Goal: Task Accomplishment & Management: Manage account settings

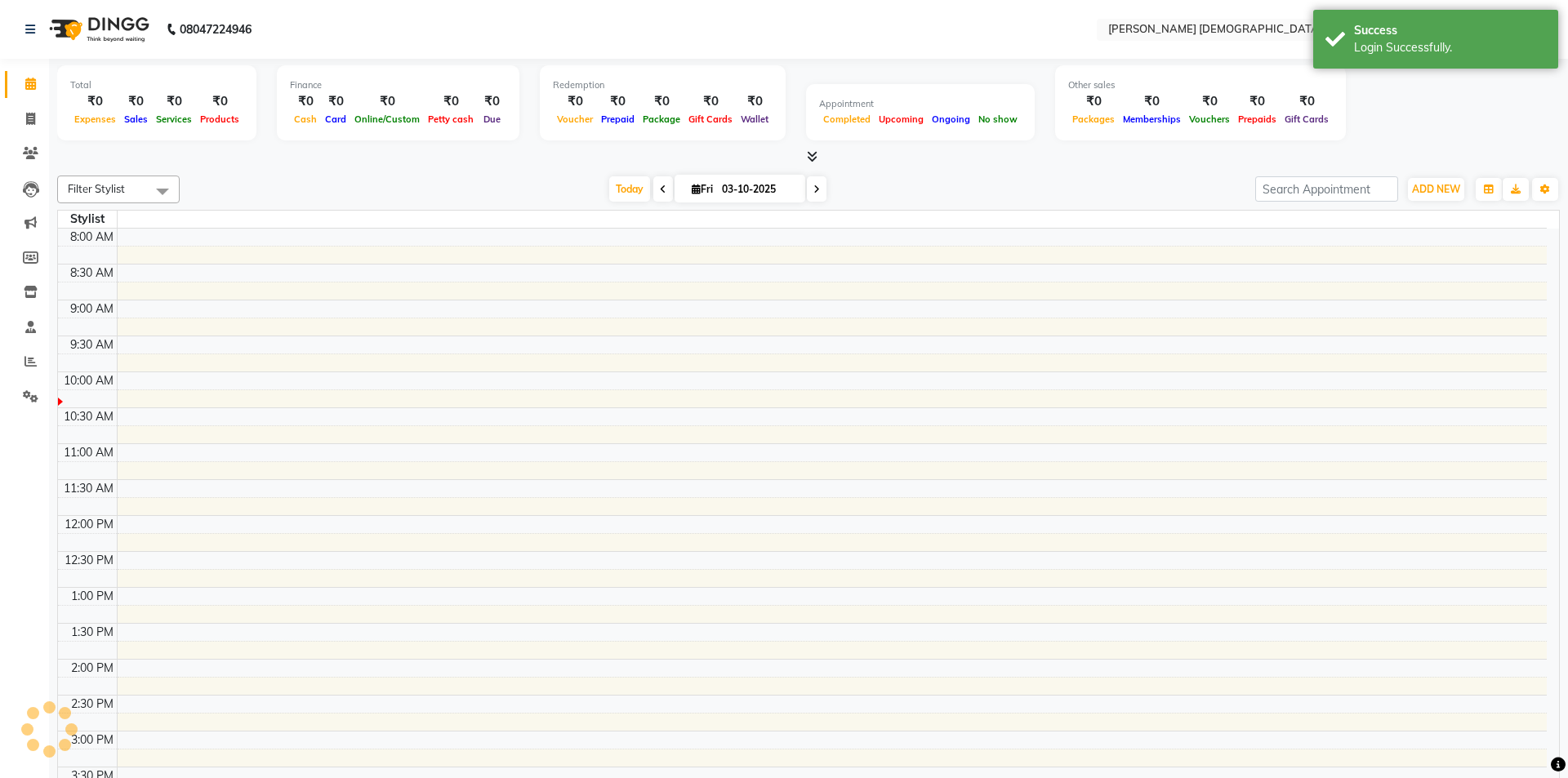
select select "en"
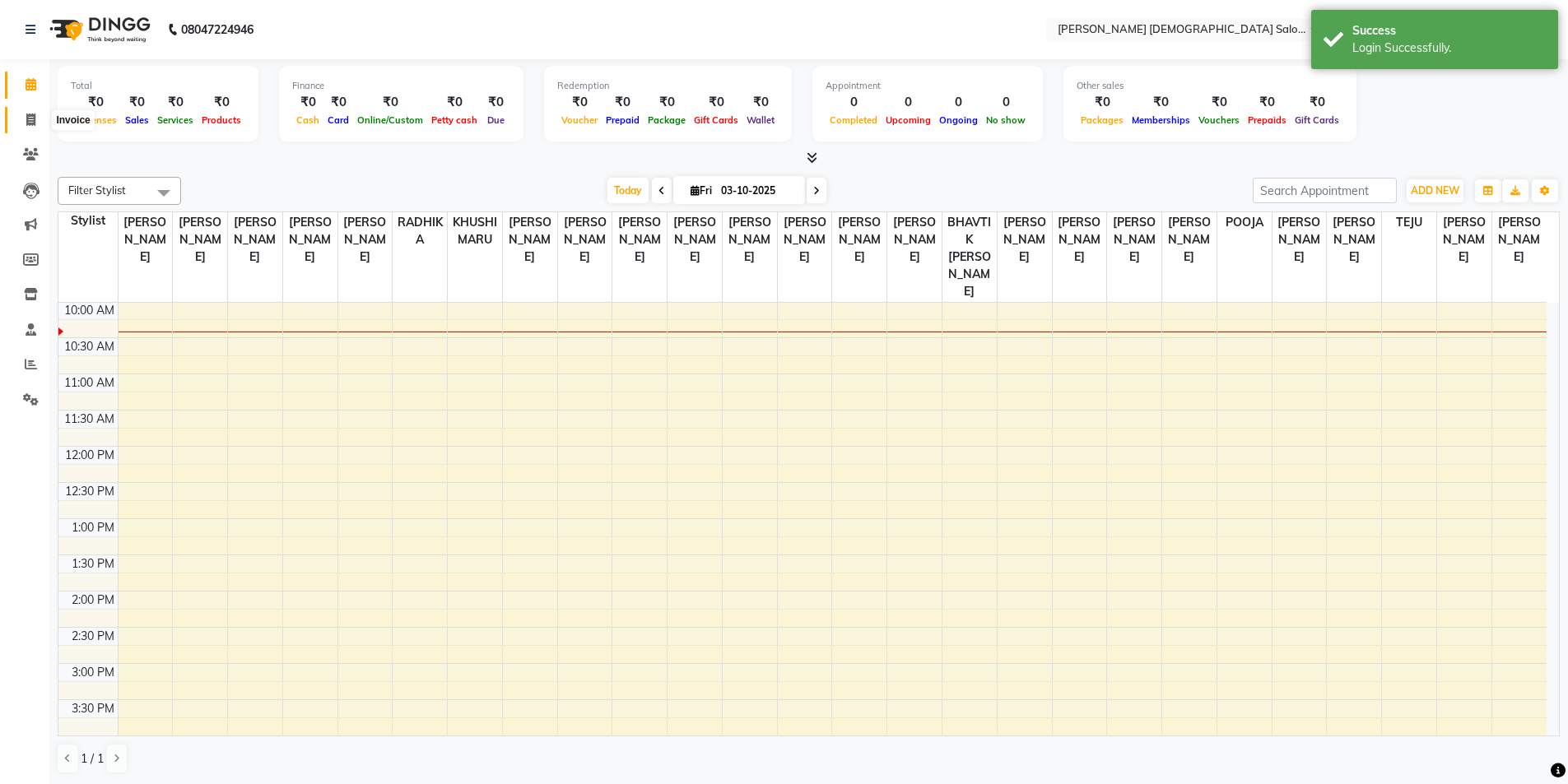
click at [27, 119] on icon at bounding box center [31, 119] width 9 height 12
select select "service"
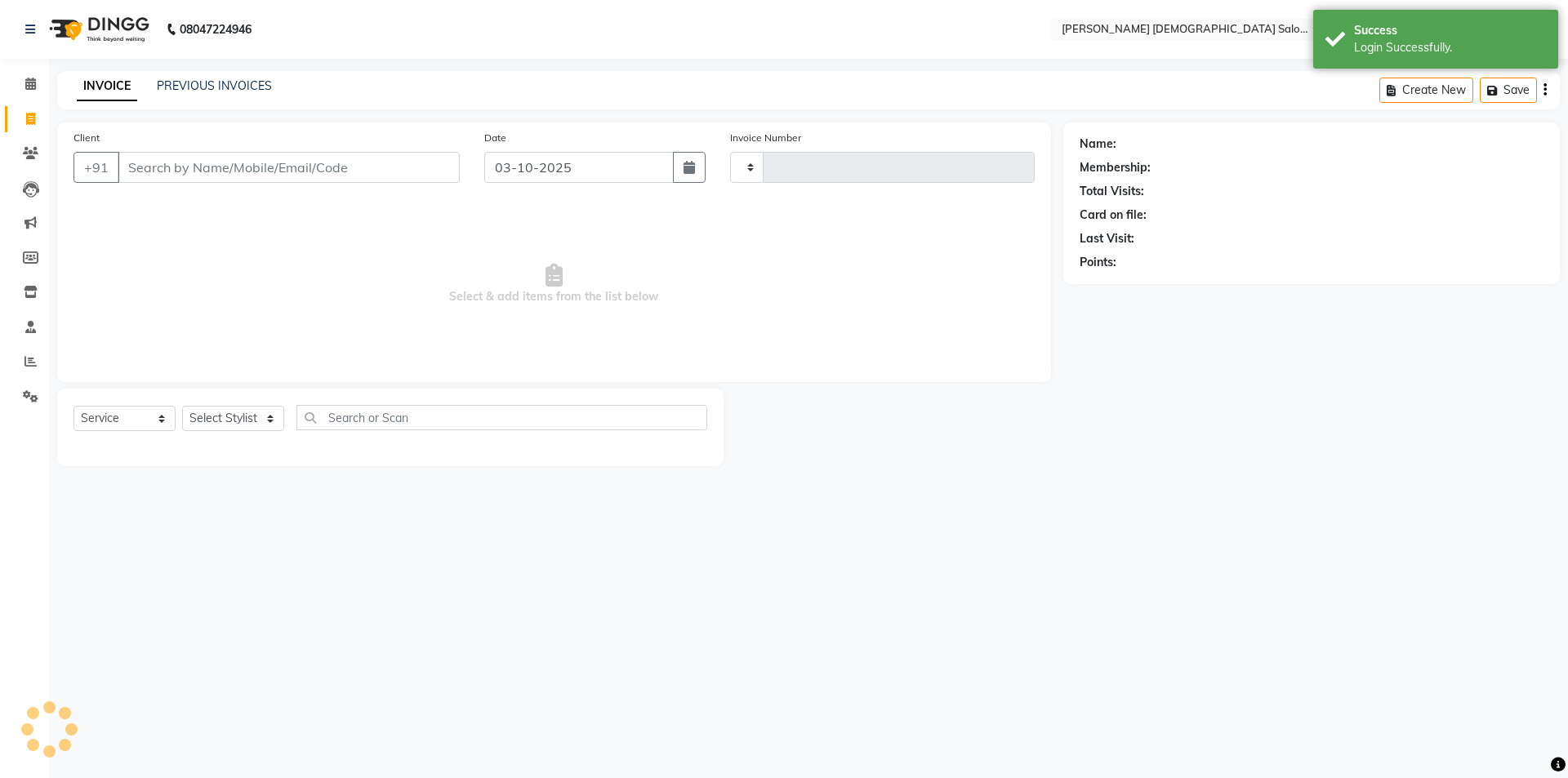
type input "4937"
select select "7542"
click at [227, 84] on link "PREVIOUS INVOICES" at bounding box center [214, 86] width 115 height 15
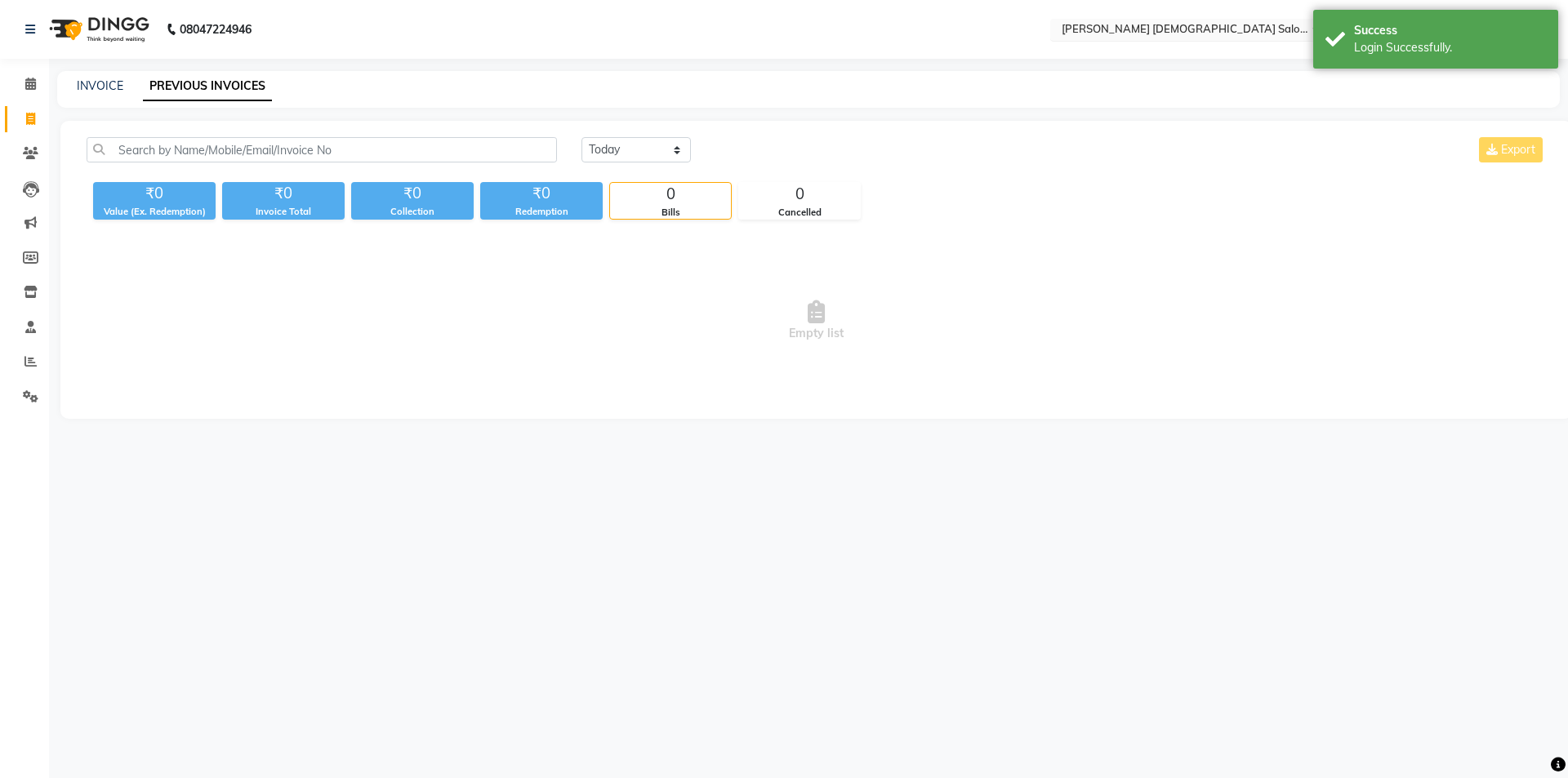
click at [1151, 26] on input "text" at bounding box center [1177, 30] width 237 height 16
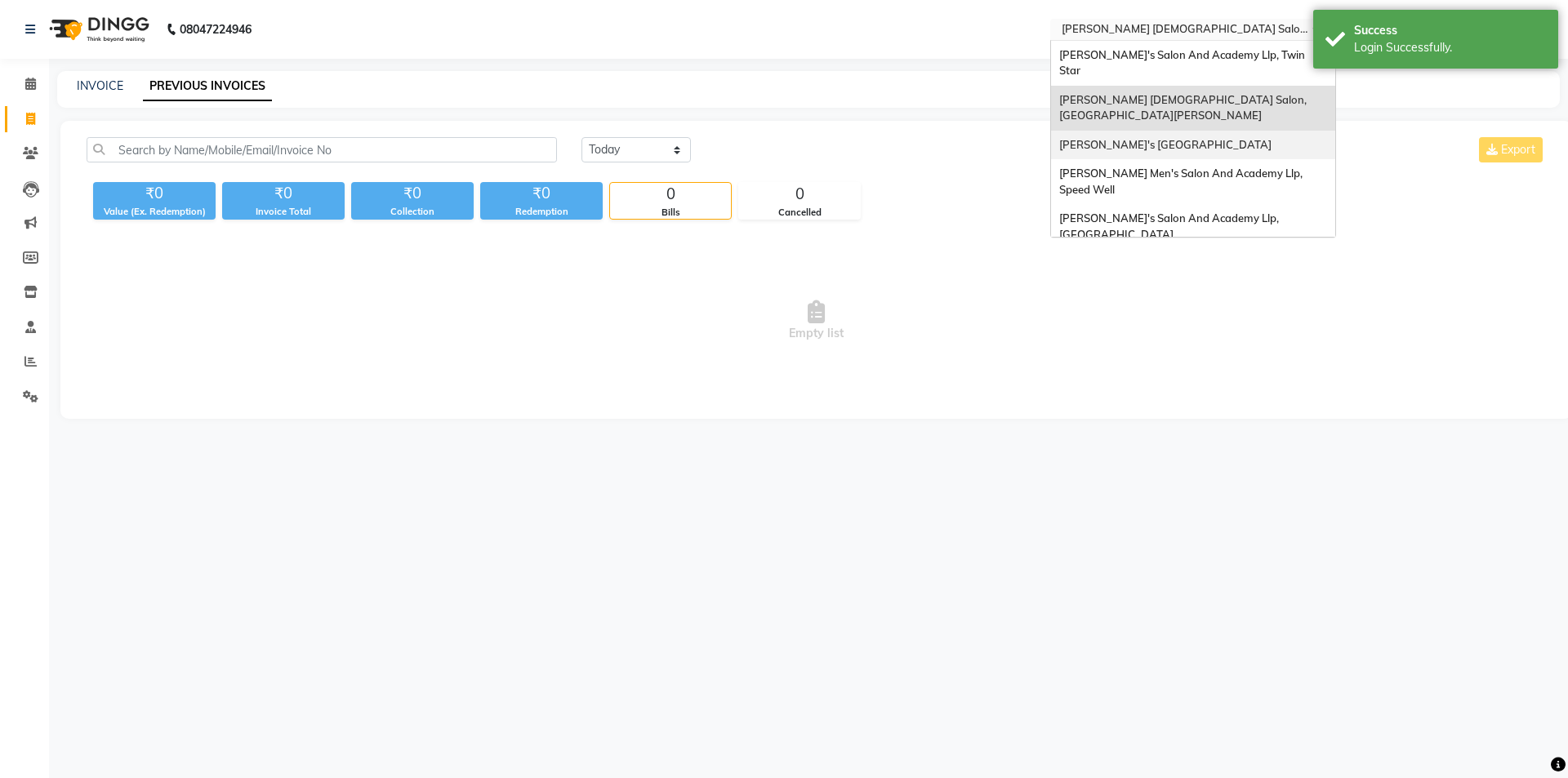
scroll to position [55, 0]
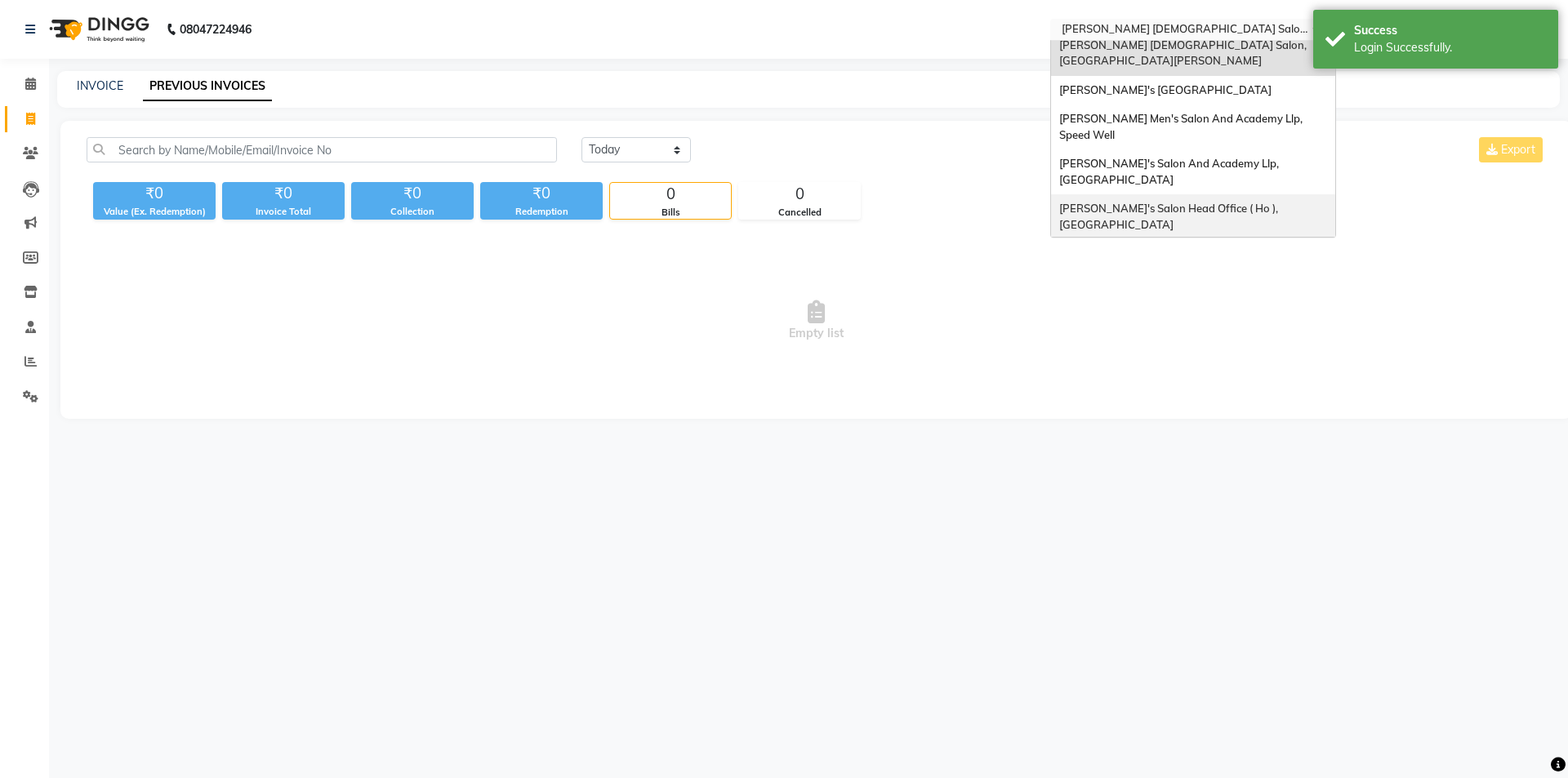
click at [1185, 201] on span "[PERSON_NAME]'s Salon Head Office ( Ho ), [GEOGRAPHIC_DATA]" at bounding box center [1169, 215] width 221 height 29
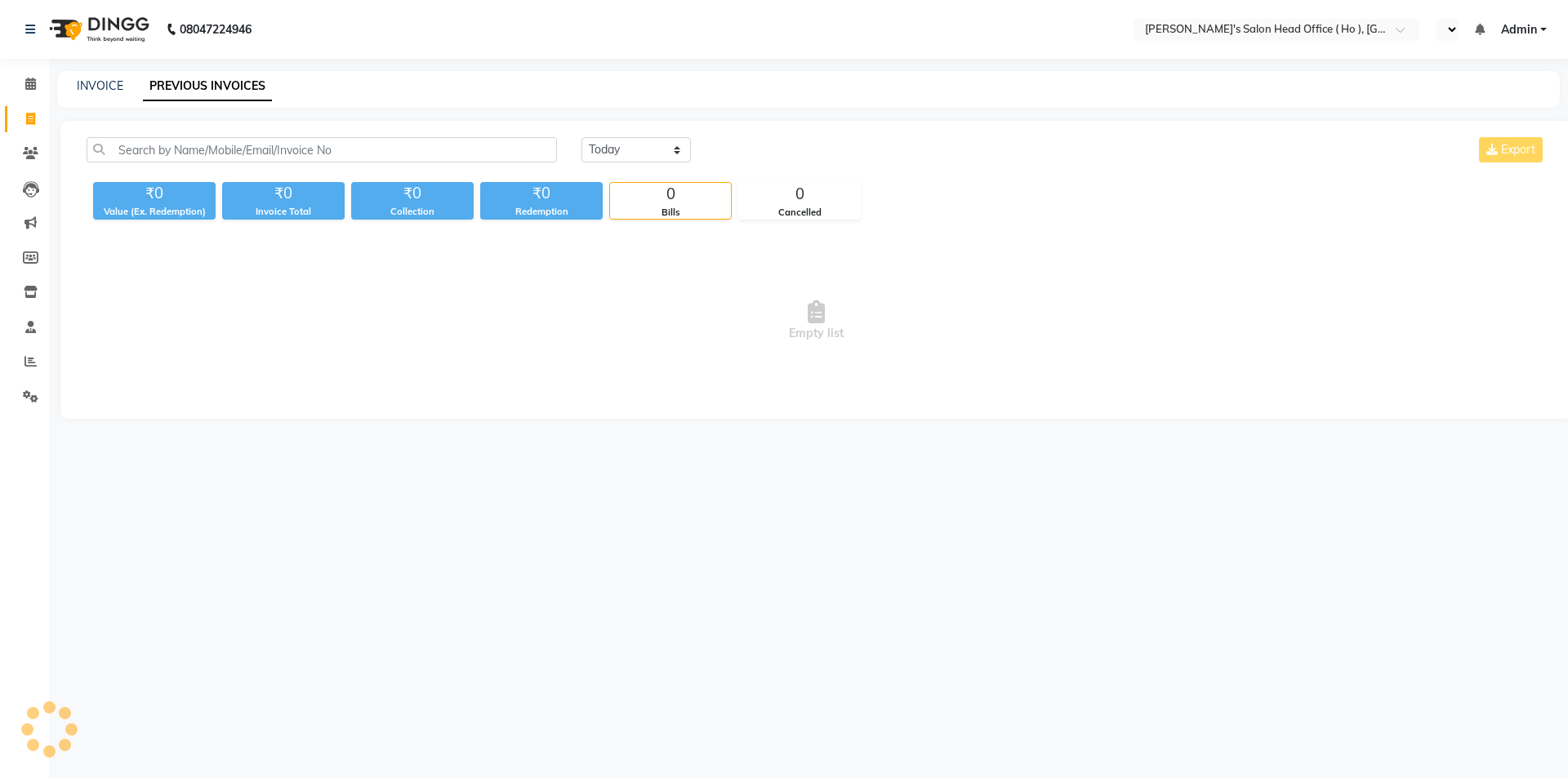
select select "en"
click at [25, 291] on icon at bounding box center [30, 292] width 14 height 12
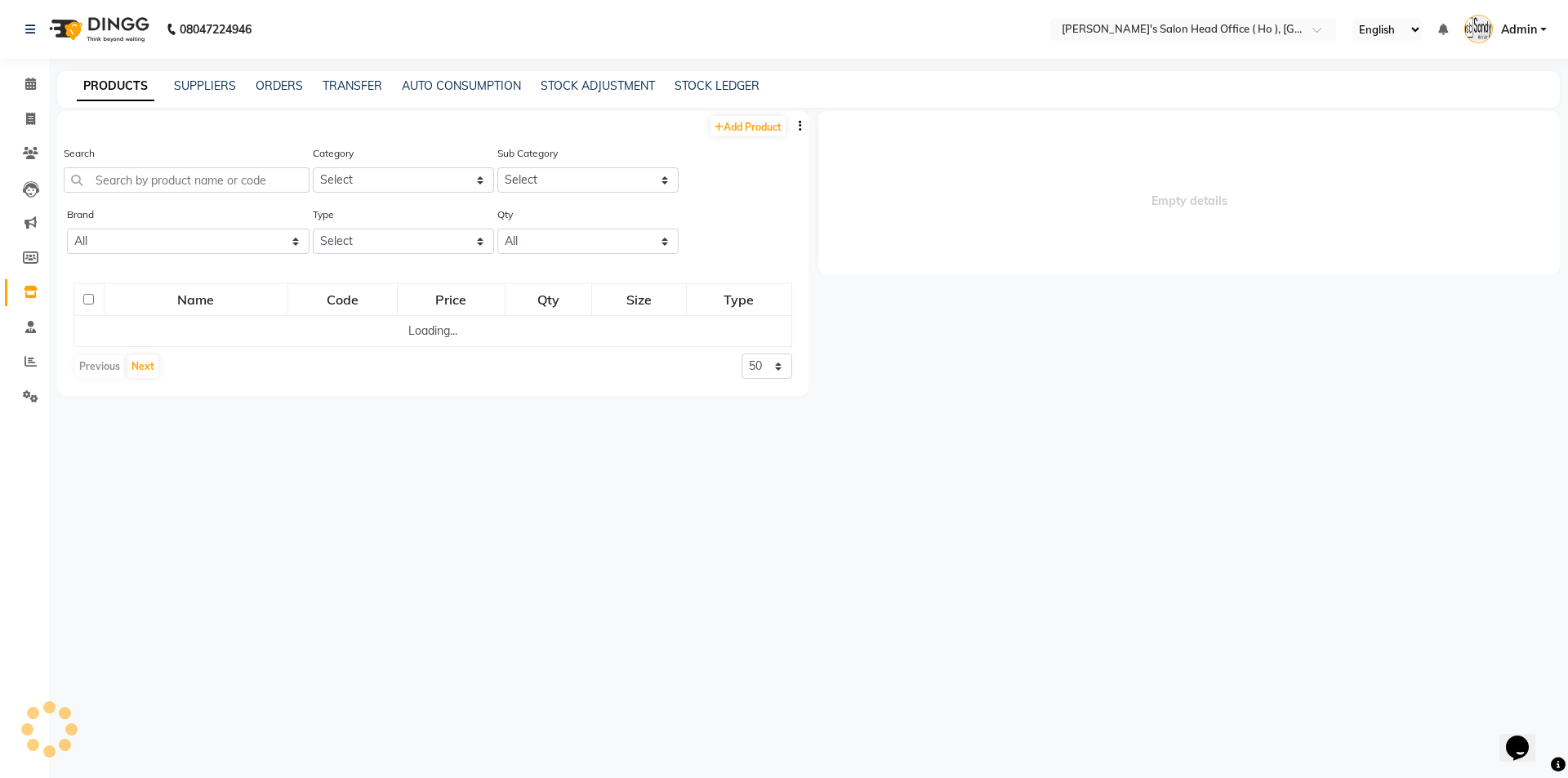
select select
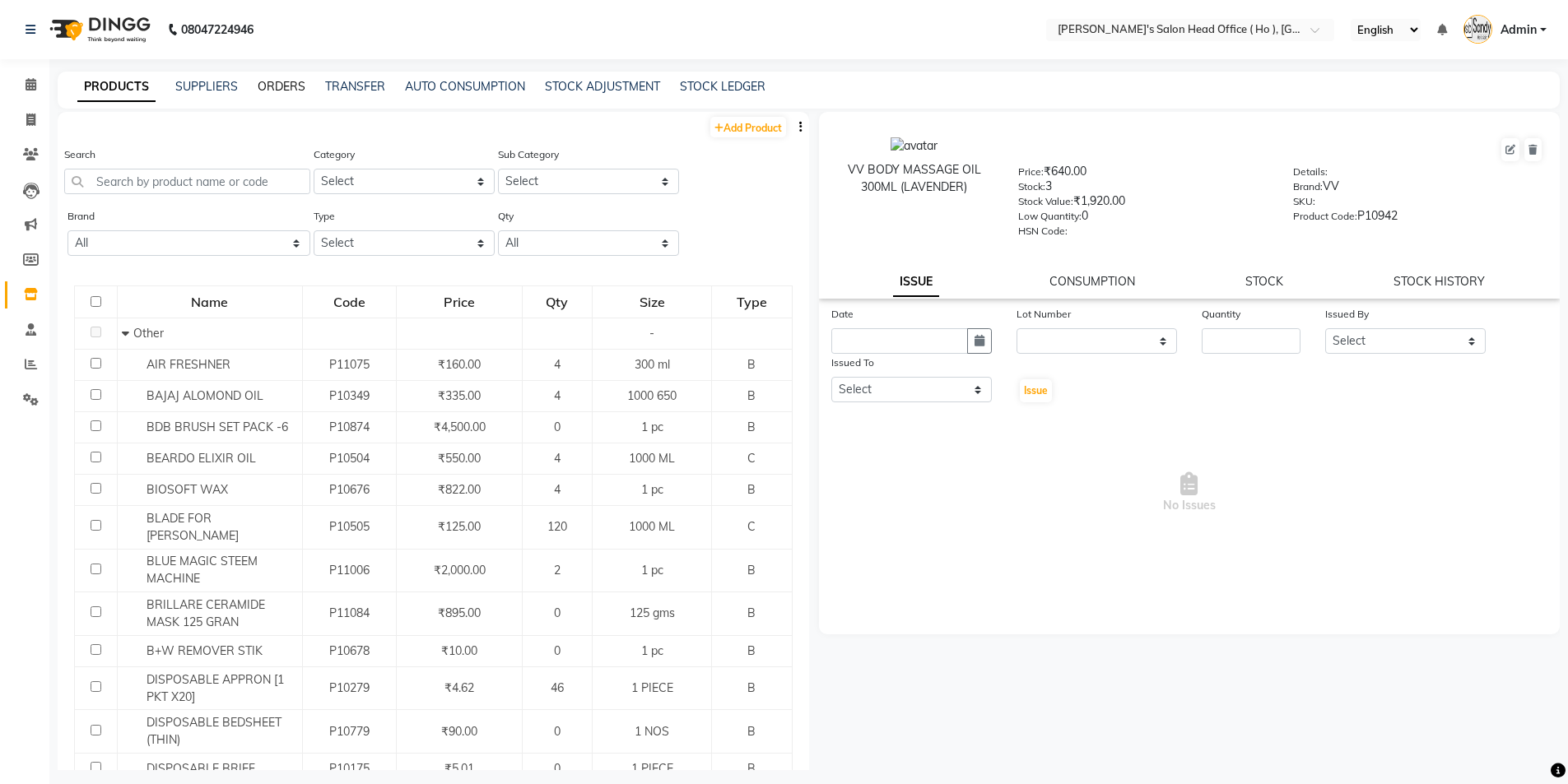
click at [278, 88] on link "ORDERS" at bounding box center [282, 86] width 47 height 15
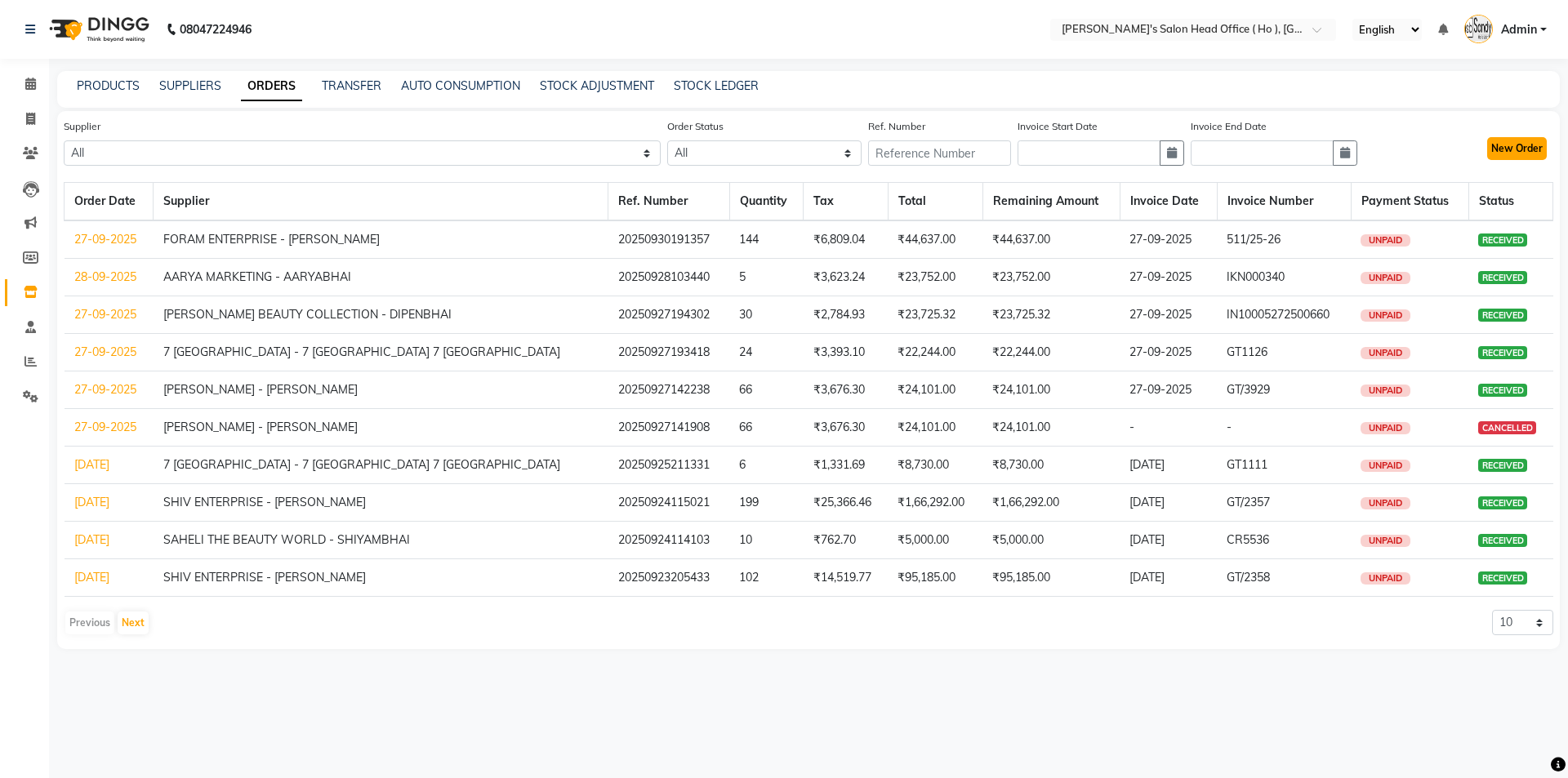
click at [1511, 147] on button "New Order" at bounding box center [1516, 149] width 59 height 23
select select "true"
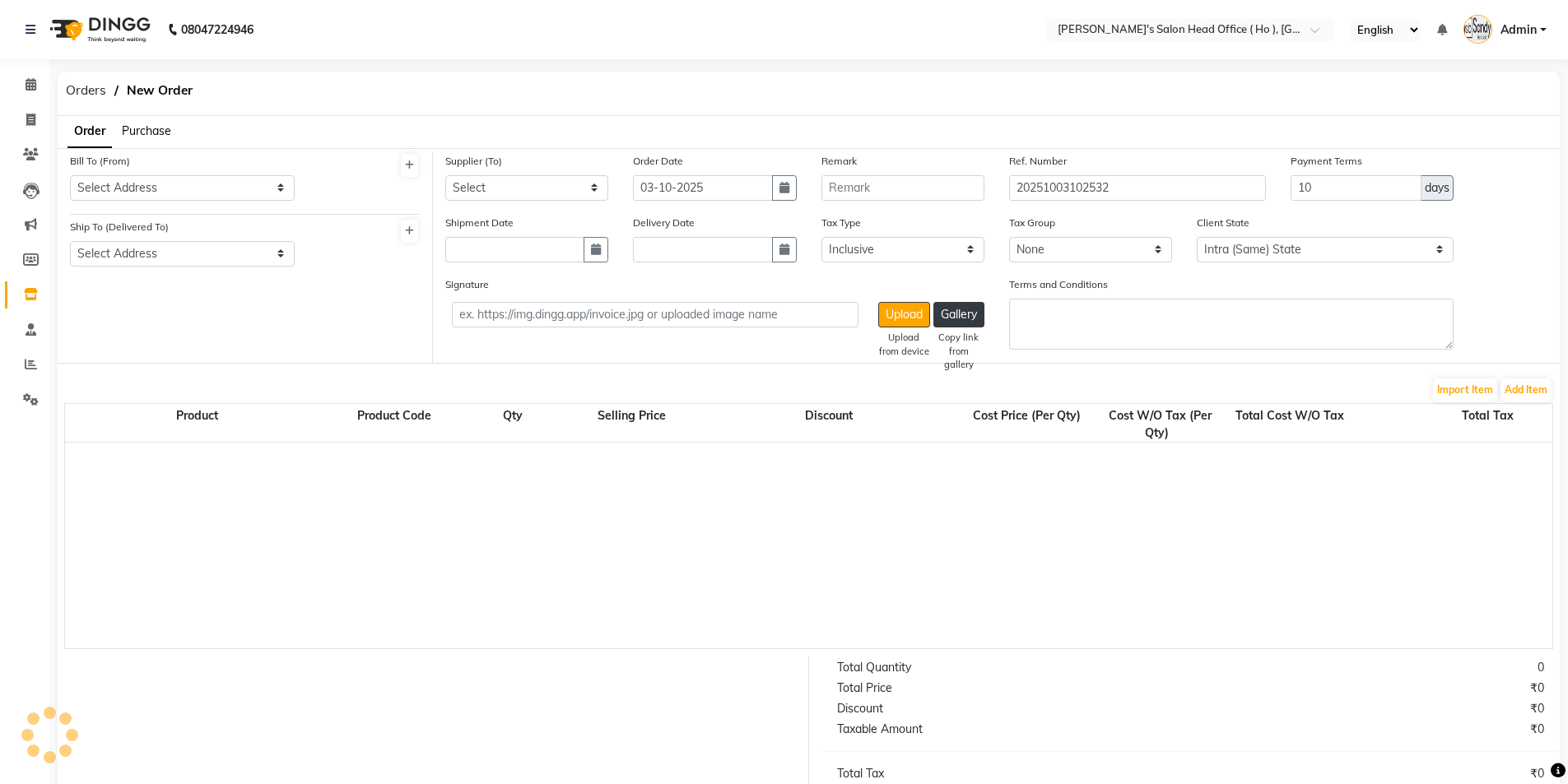
select select "3195"
click at [140, 134] on span "Purchase" at bounding box center [146, 131] width 49 height 15
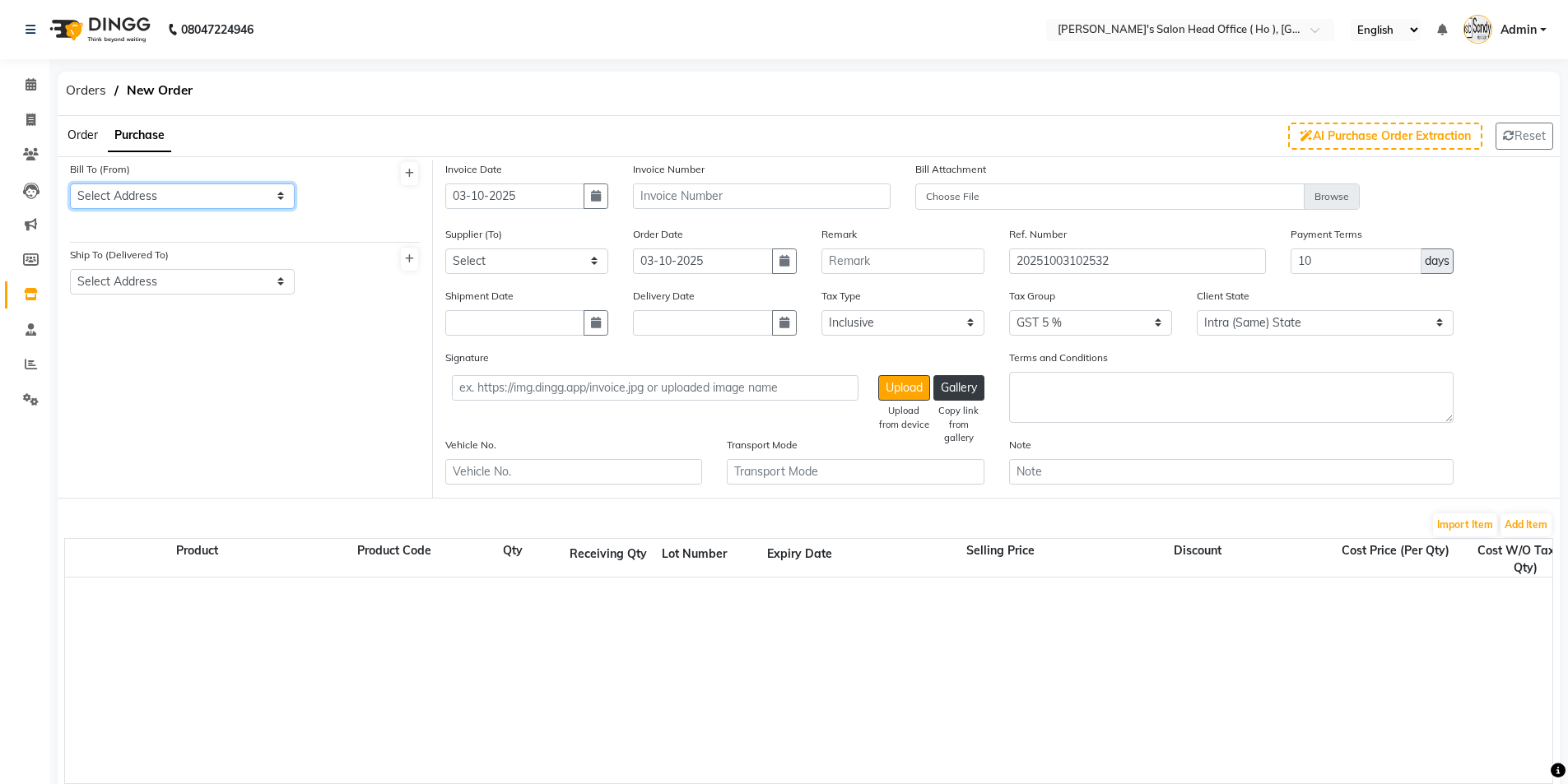
drag, startPoint x: 122, startPoint y: 190, endPoint x: 121, endPoint y: 207, distance: 17.0
click at [122, 191] on select "Select Address RAJKOT" at bounding box center [182, 196] width 225 height 26
select select "1132"
click at [70, 184] on select "Select Address RAJKOT" at bounding box center [182, 196] width 225 height 26
drag, startPoint x: 130, startPoint y: 282, endPoint x: 130, endPoint y: 294, distance: 12.0
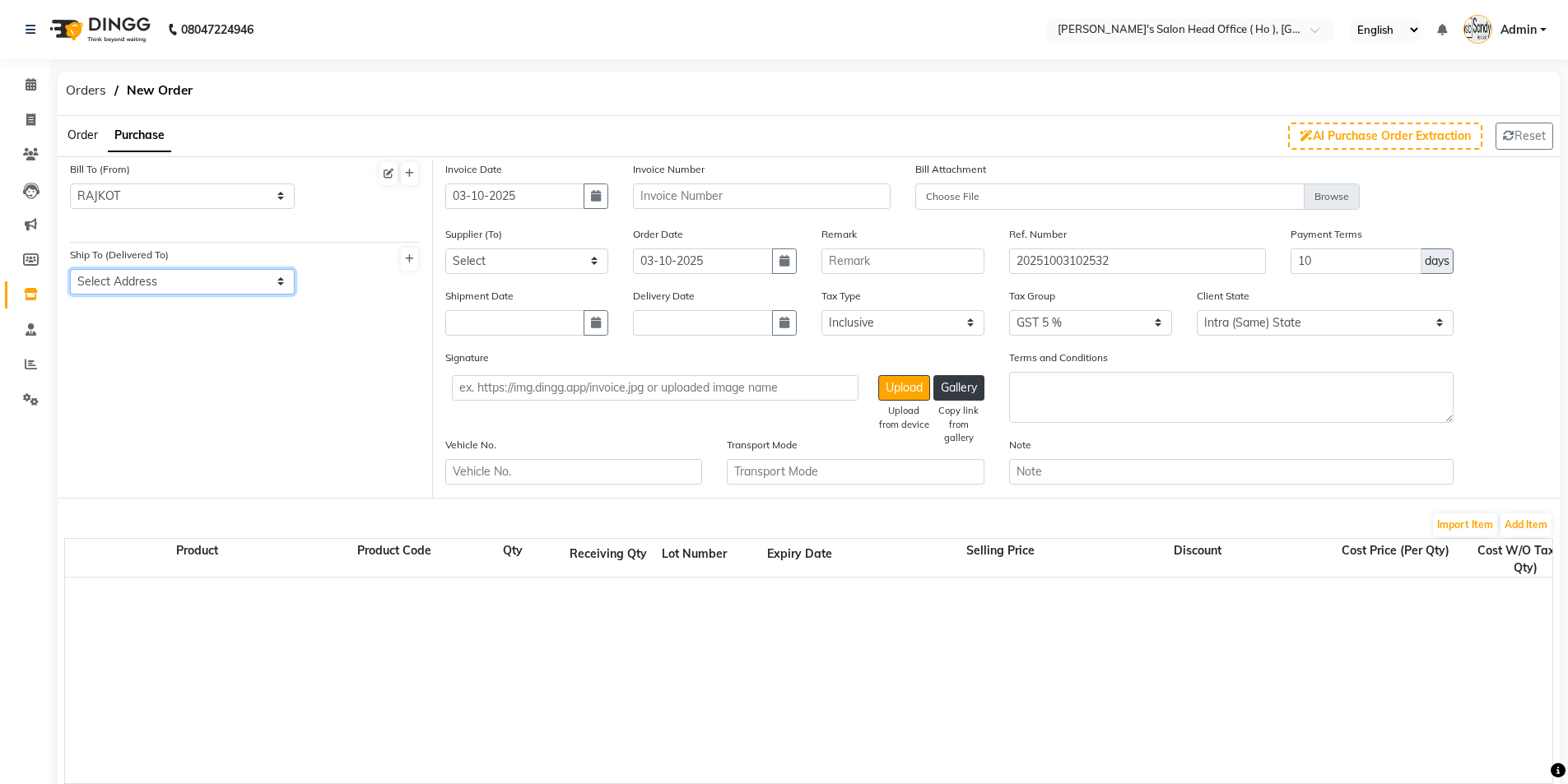
click at [130, 289] on select "Select Address RAJKOT" at bounding box center [182, 282] width 225 height 26
select select "1133"
click at [70, 269] on select "Select Address RAJKOT" at bounding box center [182, 282] width 225 height 26
click at [598, 195] on icon "button" at bounding box center [595, 196] width 9 height 11
select select "10"
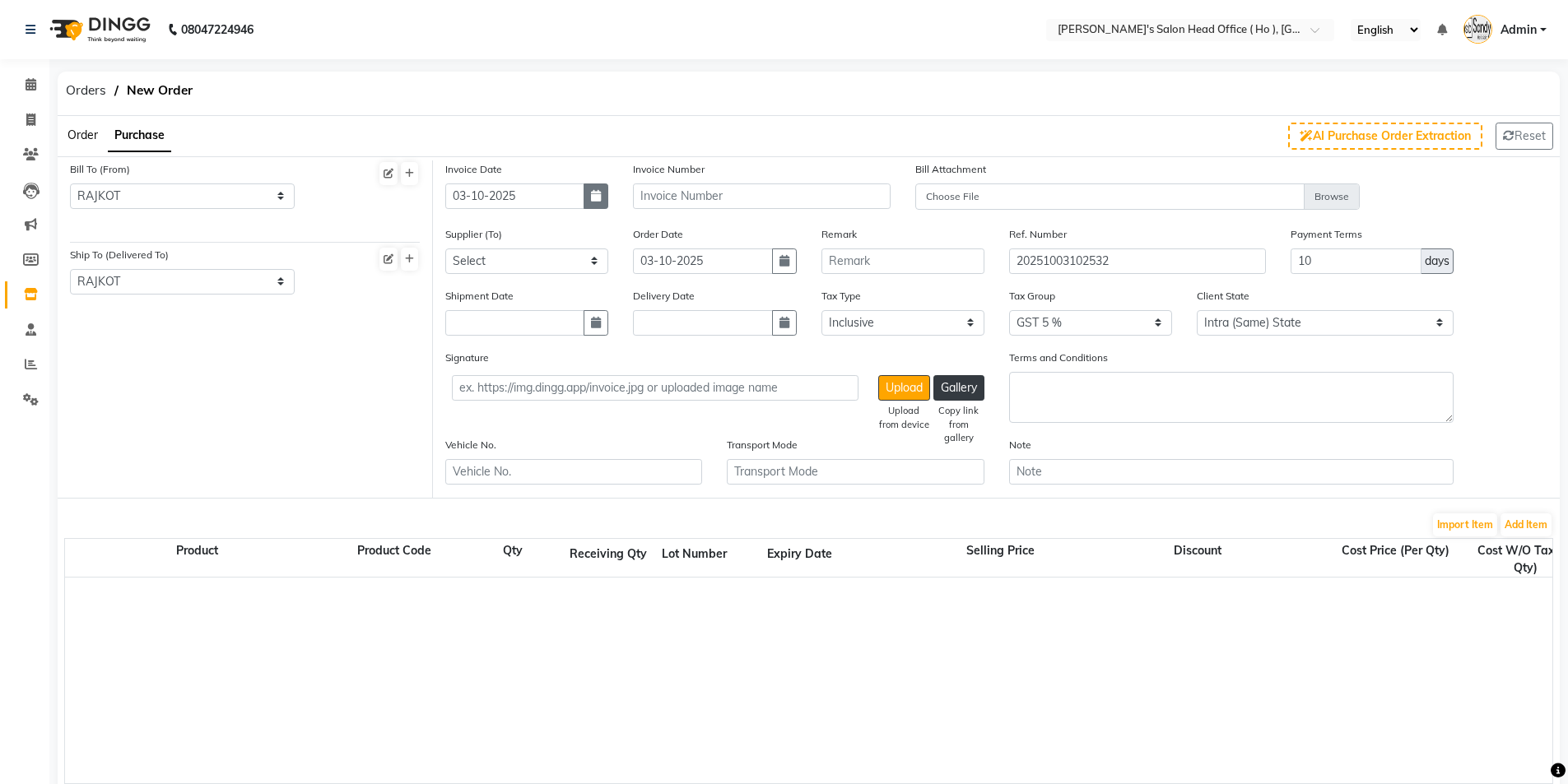
select select "2025"
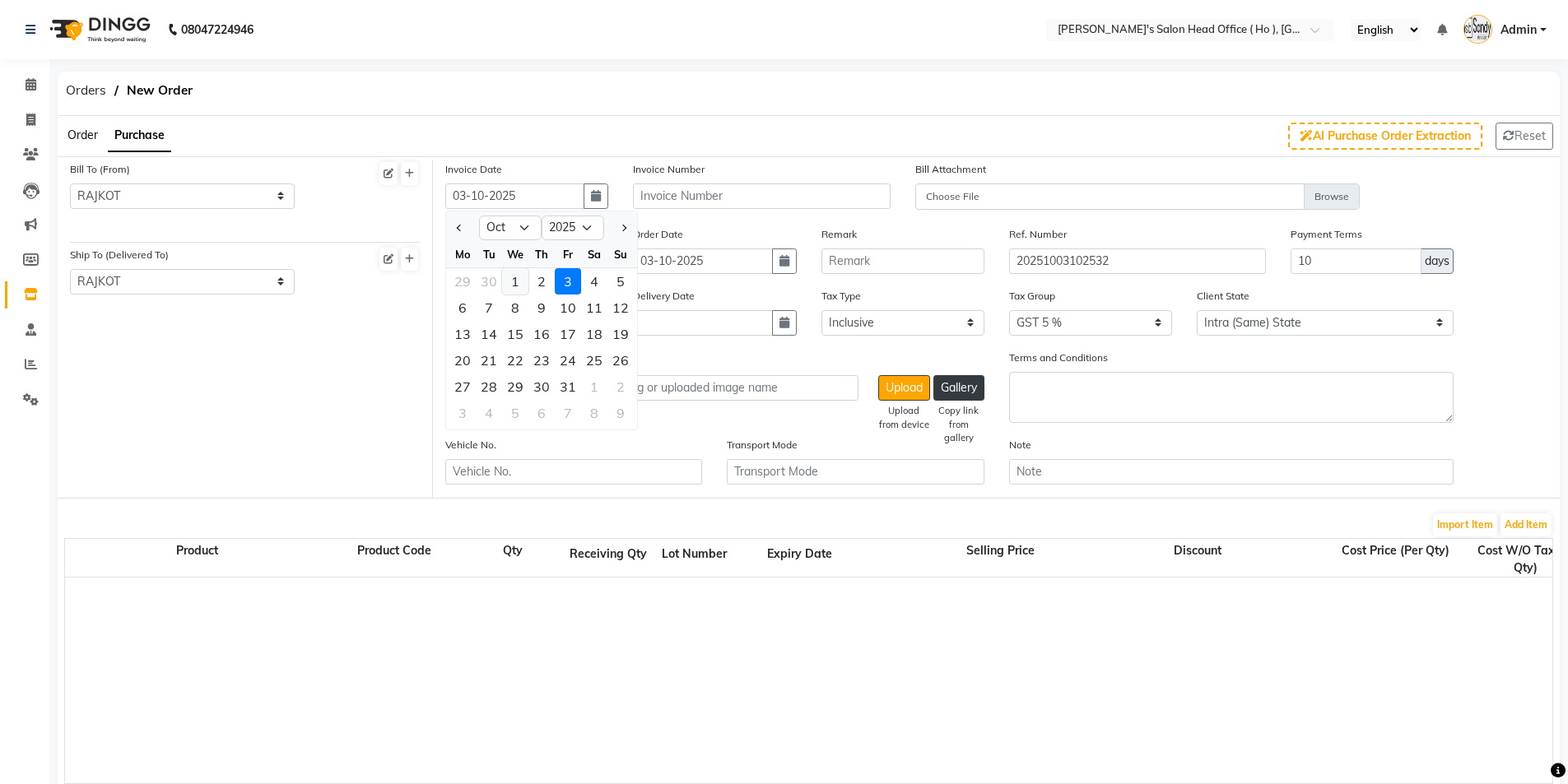
click at [521, 290] on div "1" at bounding box center [516, 282] width 27 height 27
type input "01-10-2025"
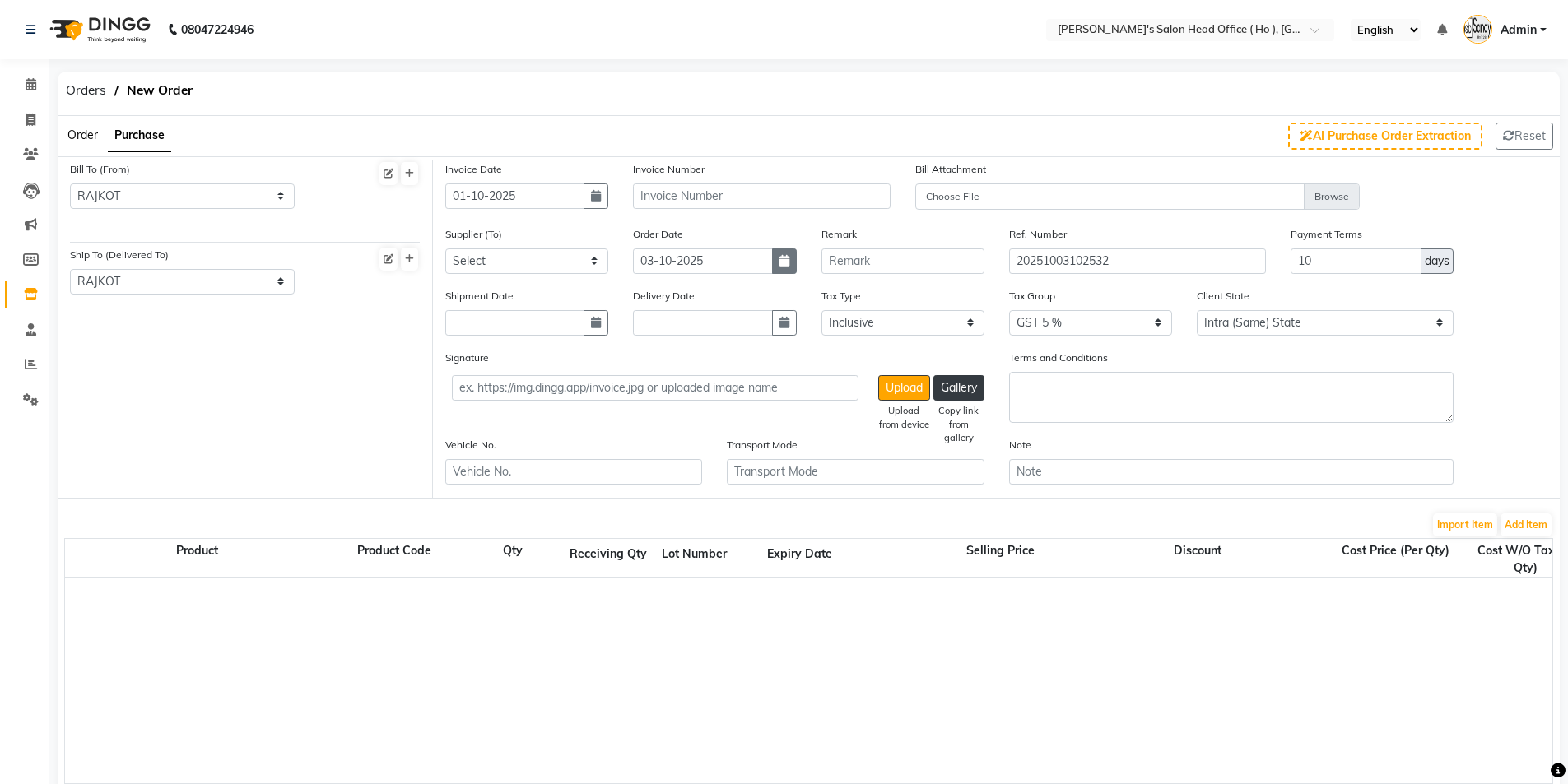
click at [793, 262] on button "button" at bounding box center [784, 261] width 25 height 26
select select "10"
select select "2025"
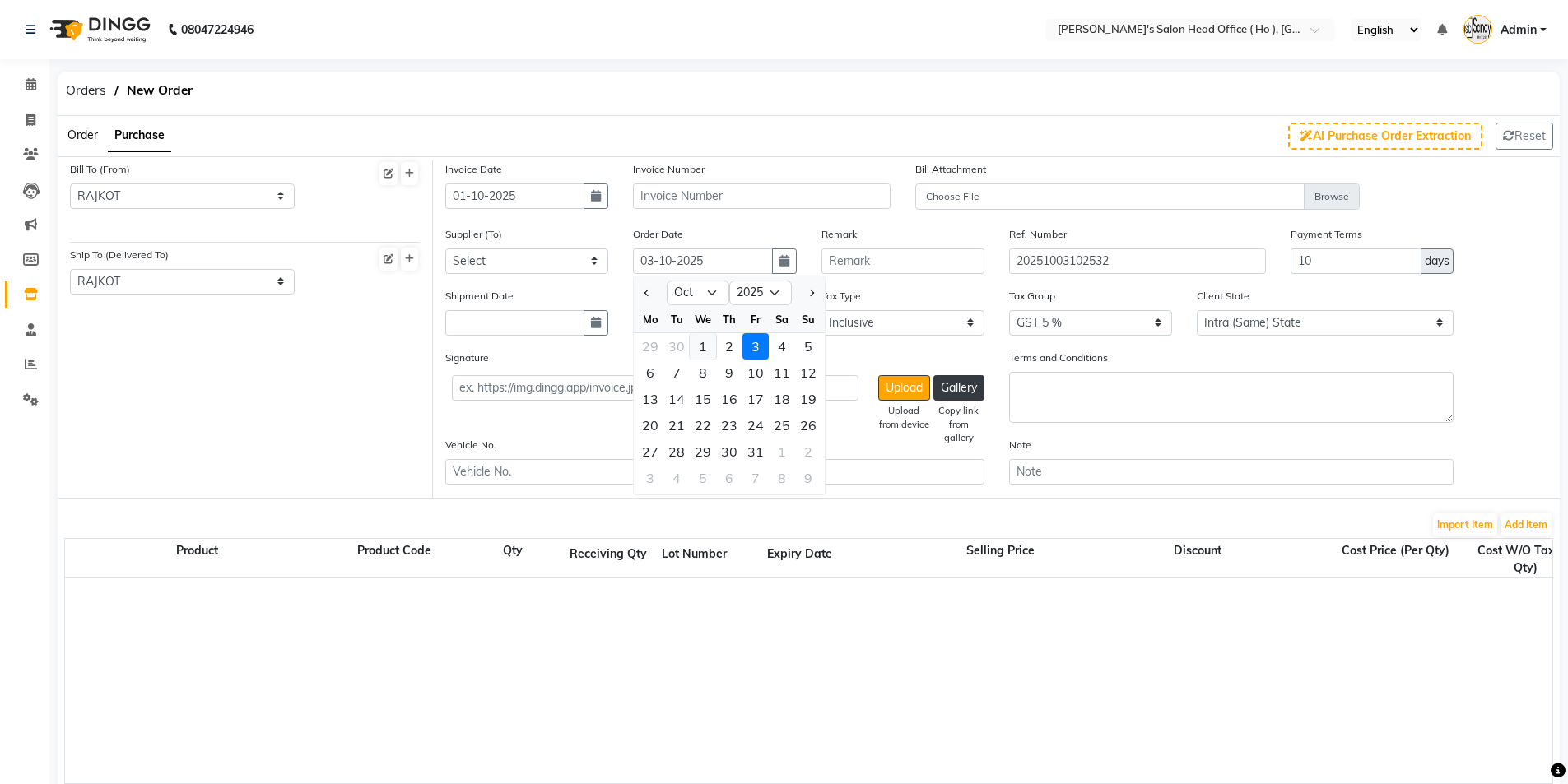
click at [700, 348] on div "1" at bounding box center [702, 347] width 27 height 27
type input "01-10-2025"
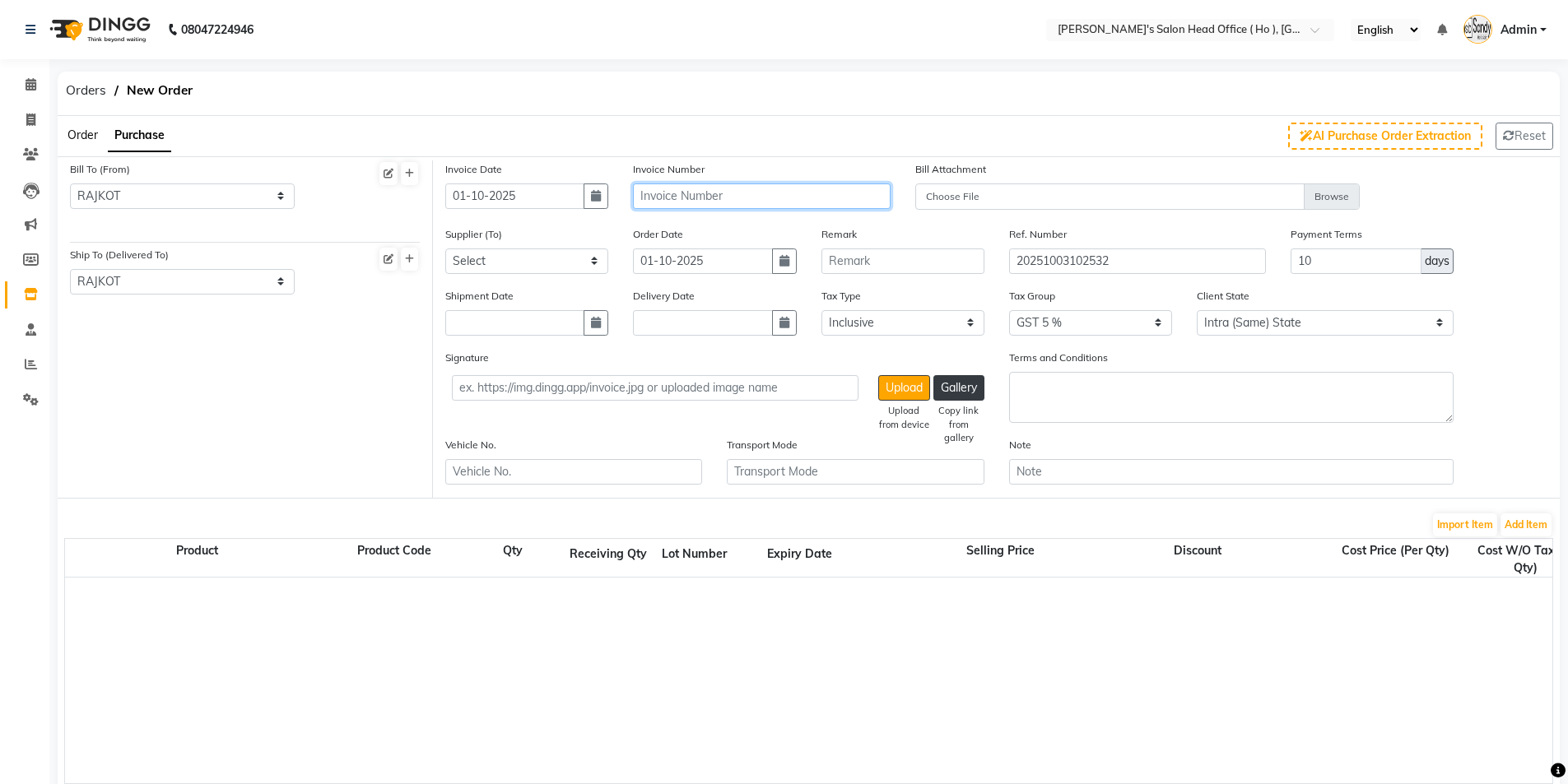
click at [700, 204] on input "text" at bounding box center [761, 196] width 257 height 26
type input "GT/4047"
click at [526, 267] on select "Select SHIV ENTERPRISE - PARESHBHAI BALAJI SALES - NILESHBHAI SAHELI THE BEAUTY…" at bounding box center [527, 261] width 163 height 26
select select "3081"
click at [446, 248] on select "Select SHIV ENTERPRISE - PARESHBHAI BALAJI SALES - NILESHBHAI SAHELI THE BEAUTY…" at bounding box center [527, 261] width 163 height 26
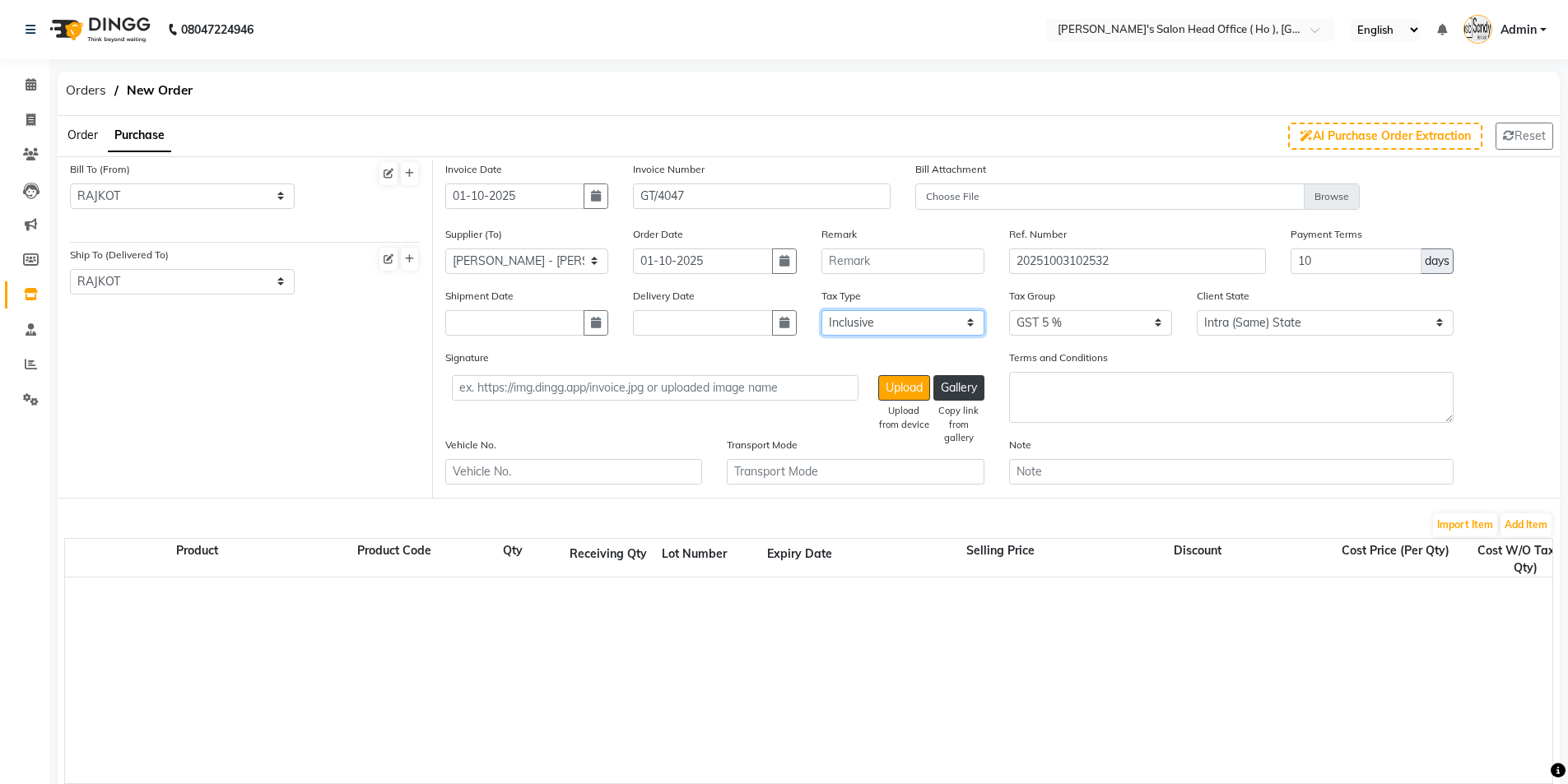
drag, startPoint x: 894, startPoint y: 319, endPoint x: 888, endPoint y: 334, distance: 16.2
click at [894, 319] on select "Select Inclusive Exclusive" at bounding box center [903, 322] width 163 height 26
select select "false"
click at [821, 310] on select "Select Inclusive Exclusive" at bounding box center [903, 322] width 163 height 26
click at [1052, 329] on select "None GST 5% GST 5 % GST 12 % GST" at bounding box center [1090, 322] width 163 height 26
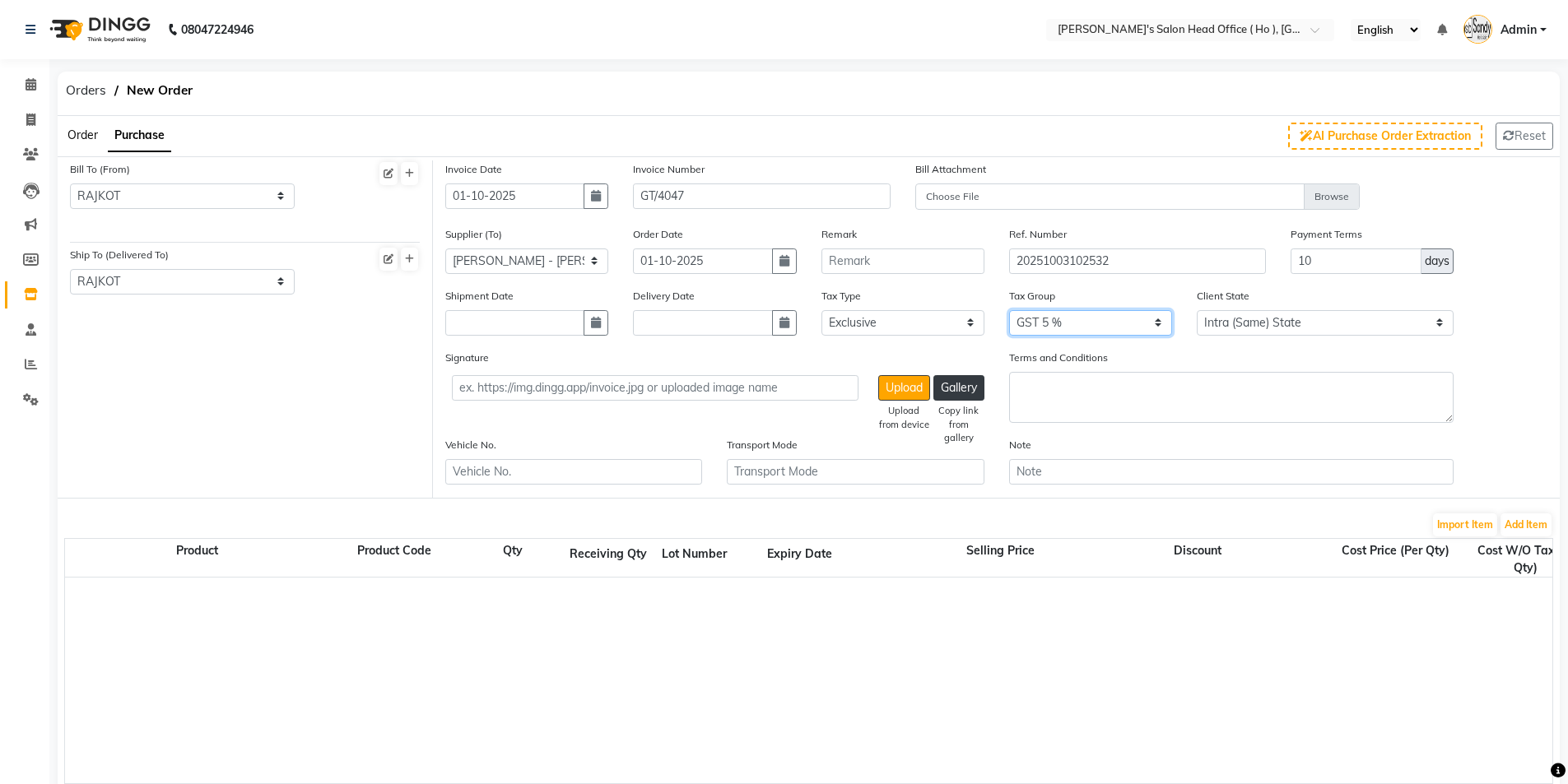
select select "3061"
click at [1009, 310] on select "None GST 5% GST 5 % GST 12 % GST" at bounding box center [1090, 322] width 163 height 26
click at [1527, 525] on button "Add Item" at bounding box center [1526, 525] width 51 height 23
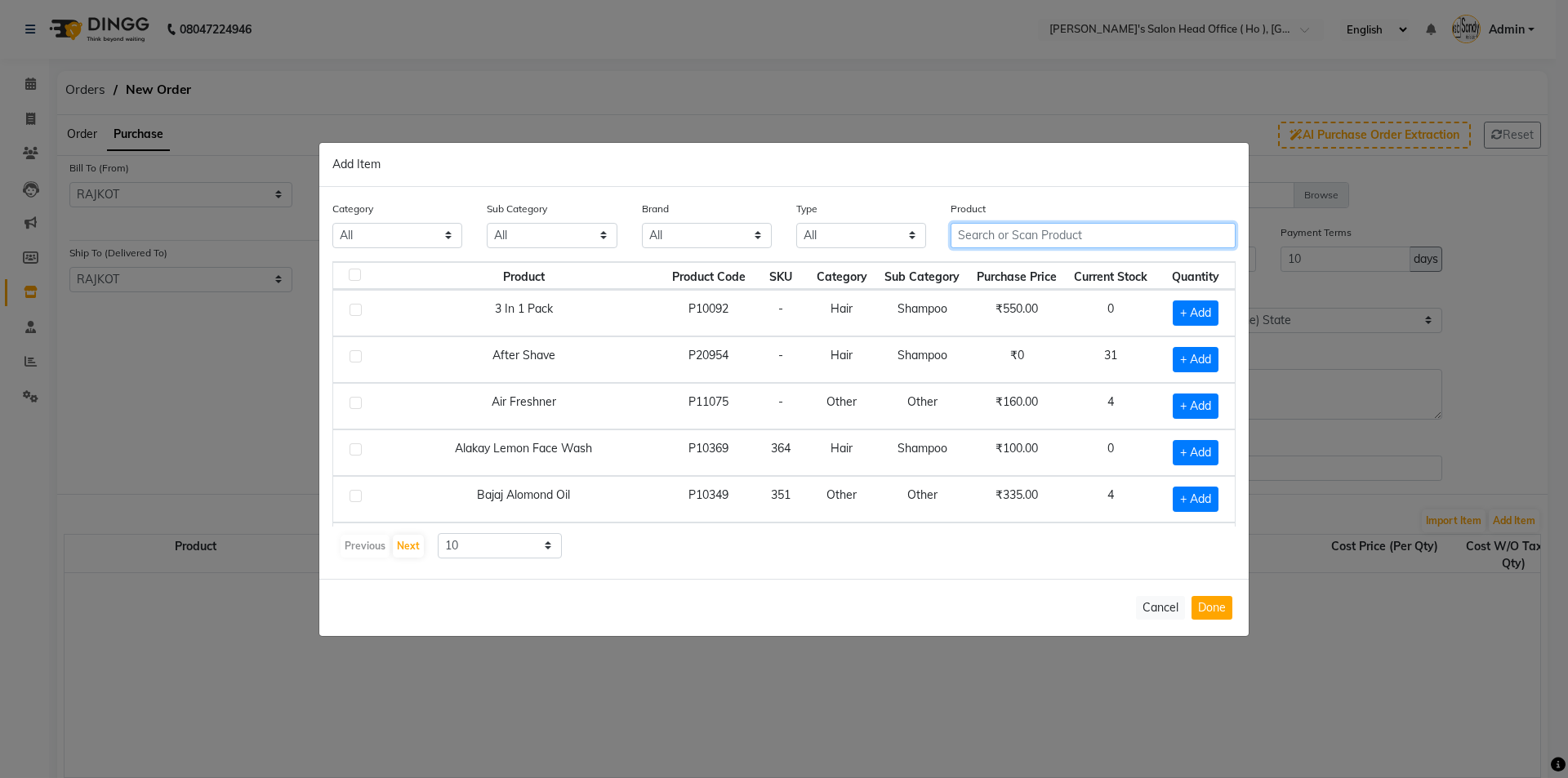
click at [1053, 238] on input "text" at bounding box center [1093, 235] width 285 height 25
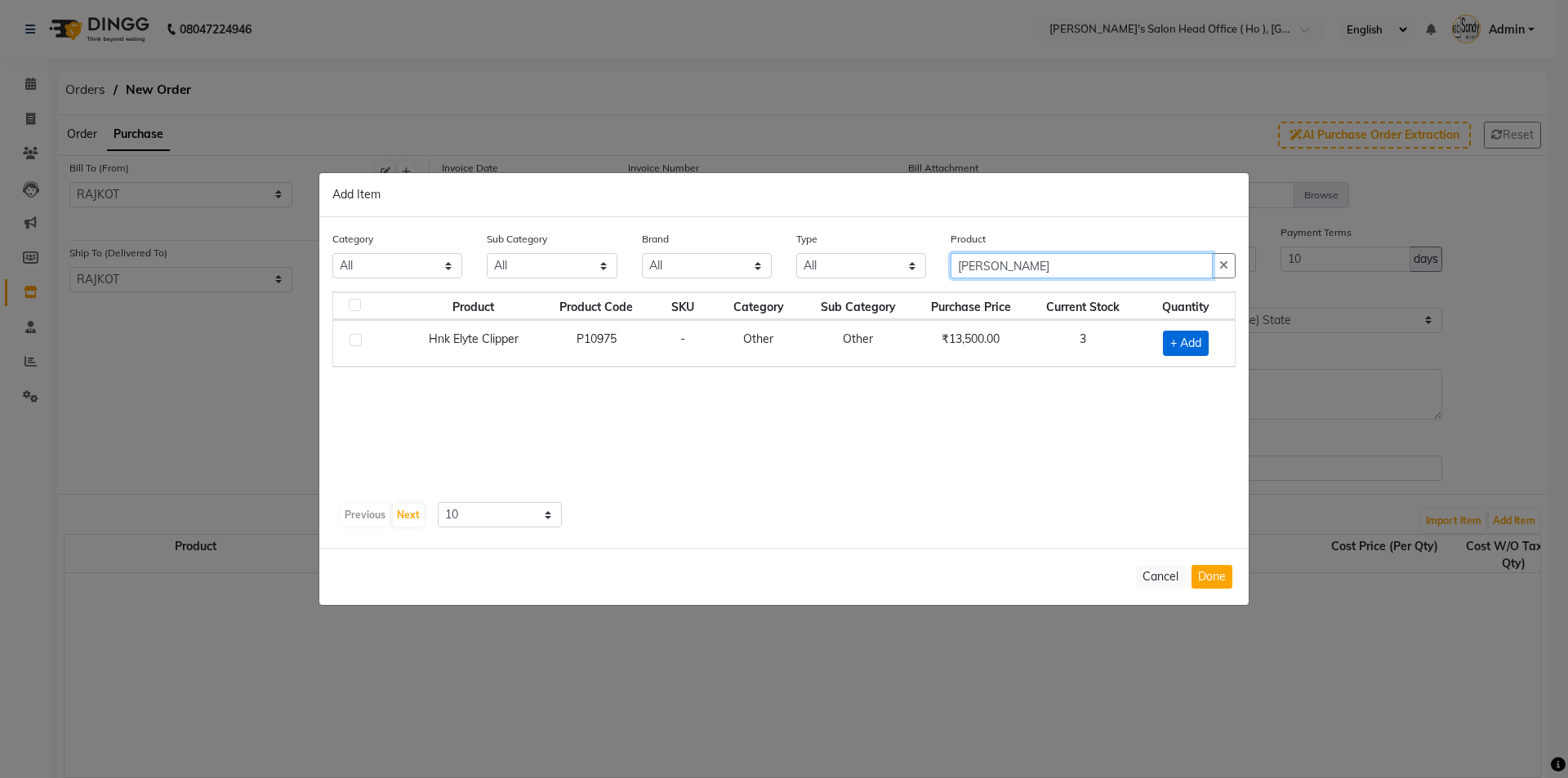
type input "ELY"
click at [1165, 345] on span "+ Add" at bounding box center [1185, 343] width 46 height 25
checkbox input "true"
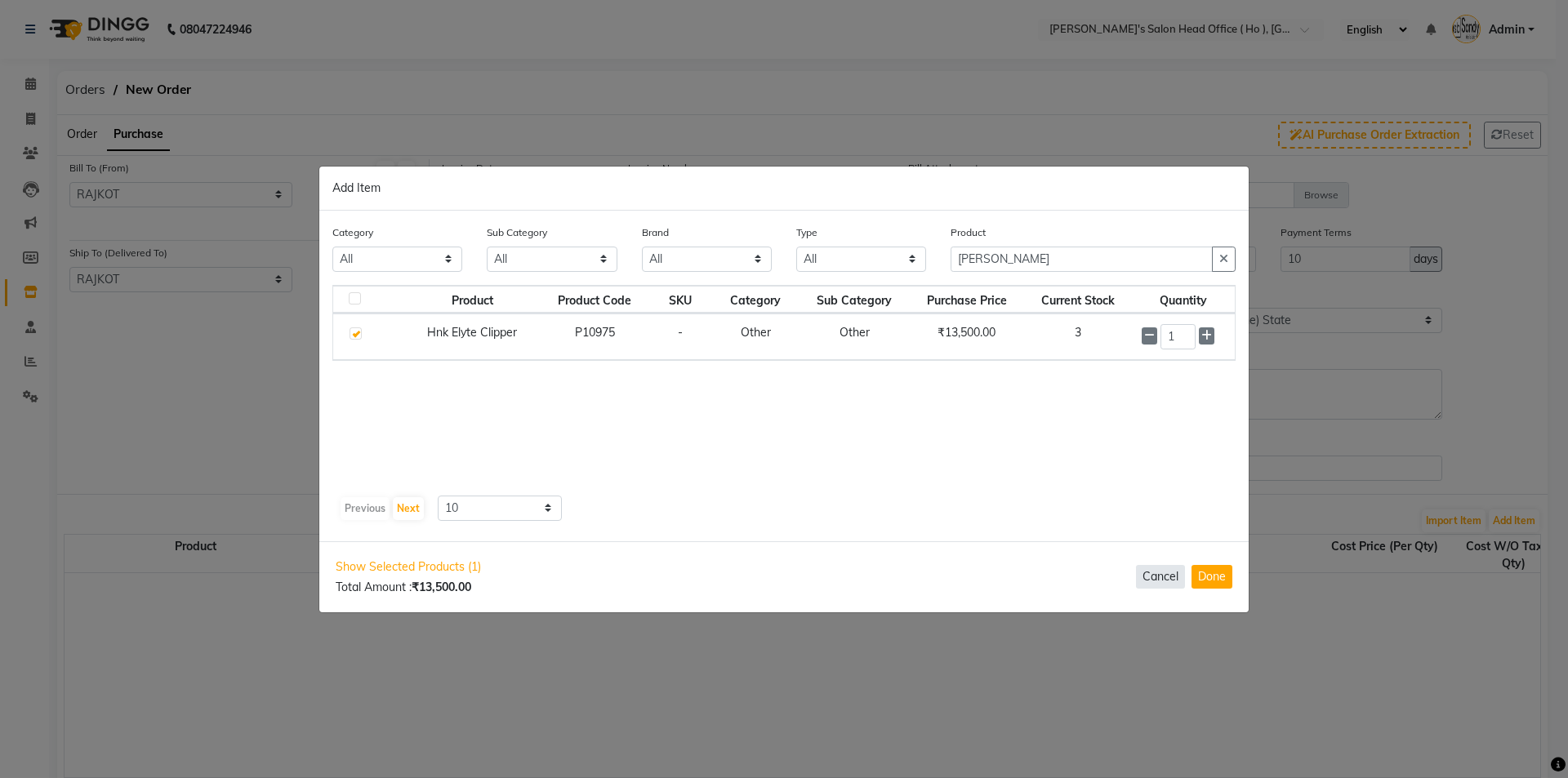
click at [1156, 581] on button "Cancel" at bounding box center [1161, 577] width 49 height 24
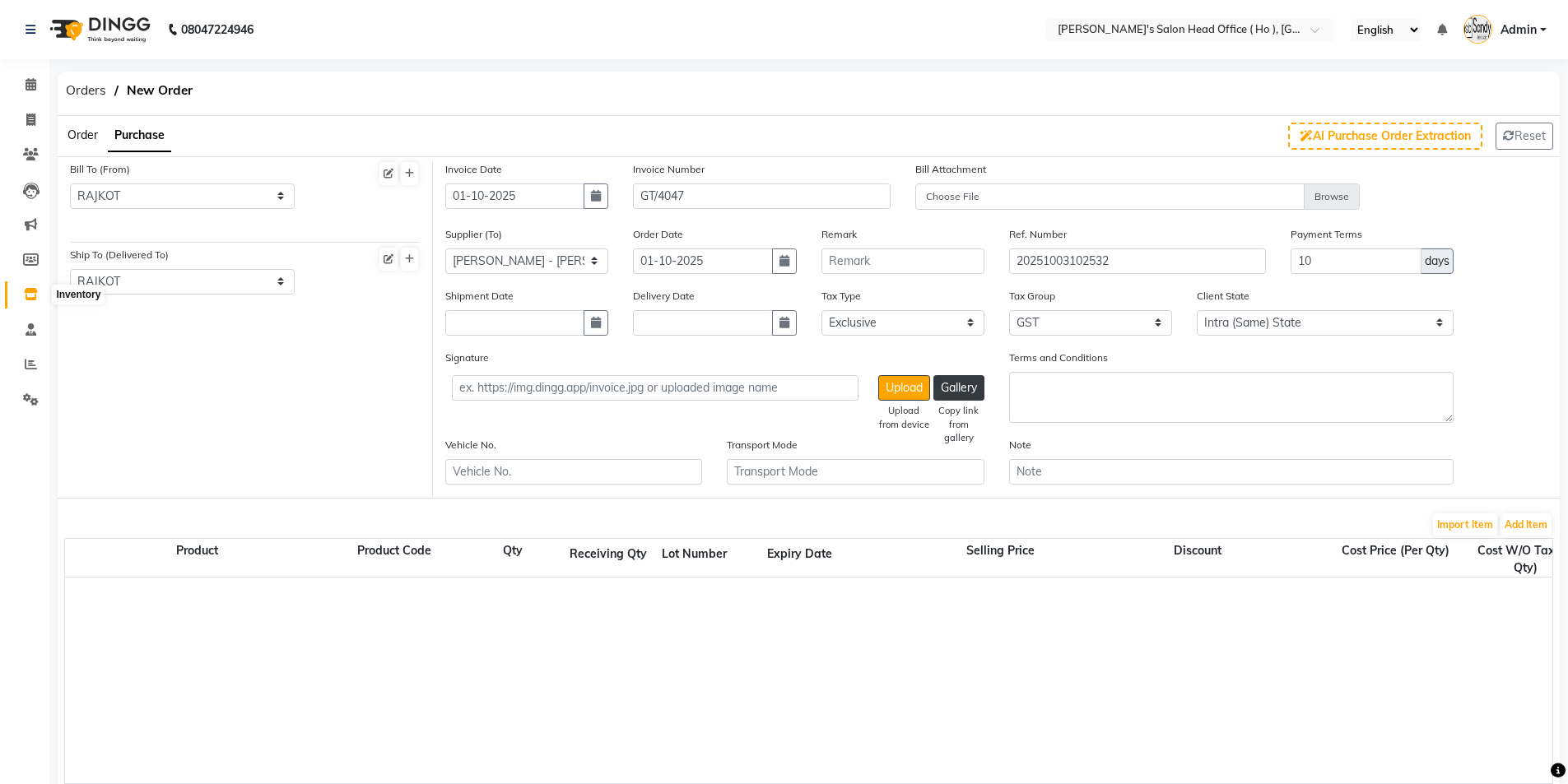
click at [32, 297] on icon at bounding box center [30, 294] width 14 height 12
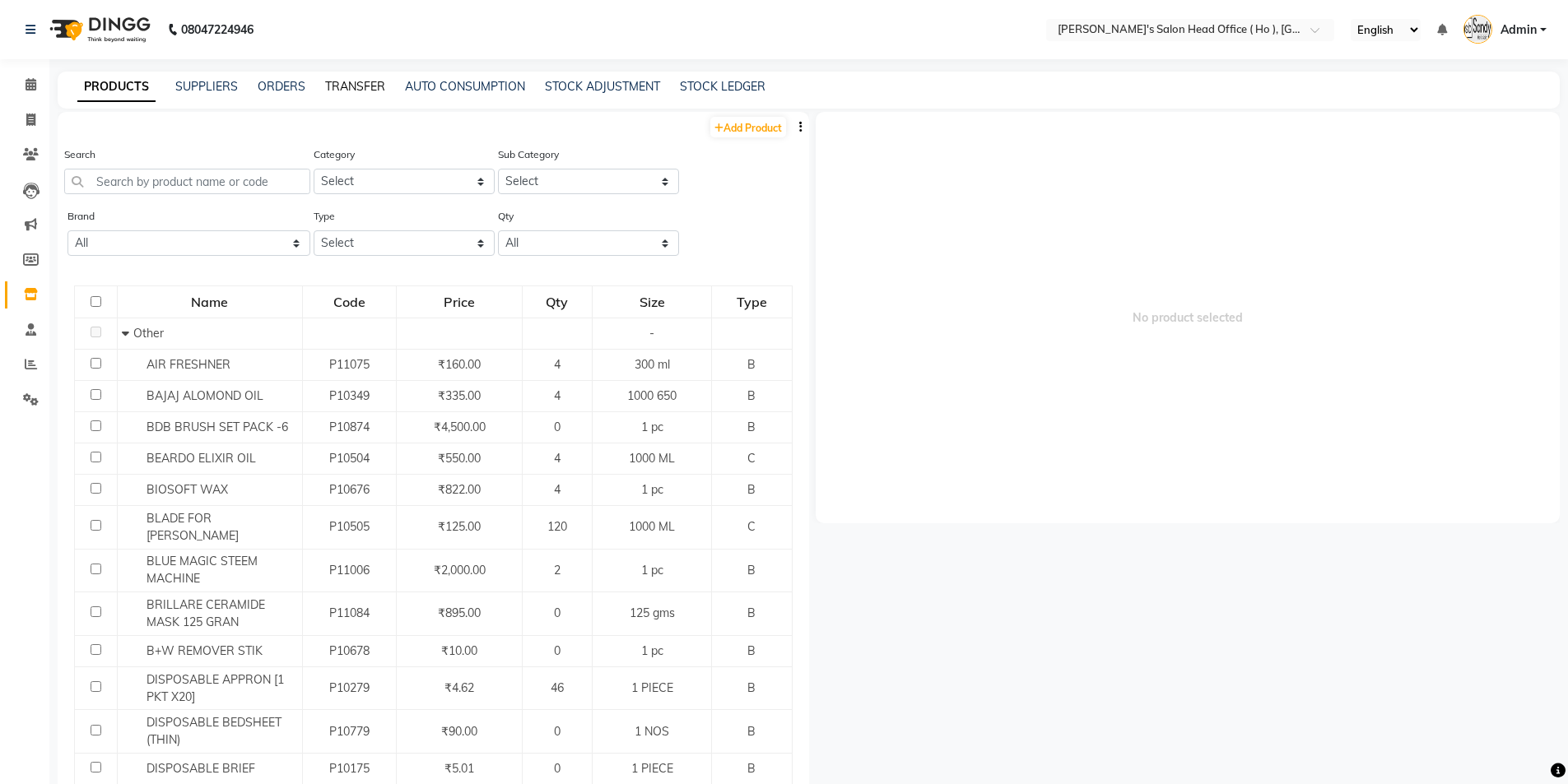
click at [354, 90] on link "TRANSFER" at bounding box center [355, 86] width 60 height 15
select select "sender"
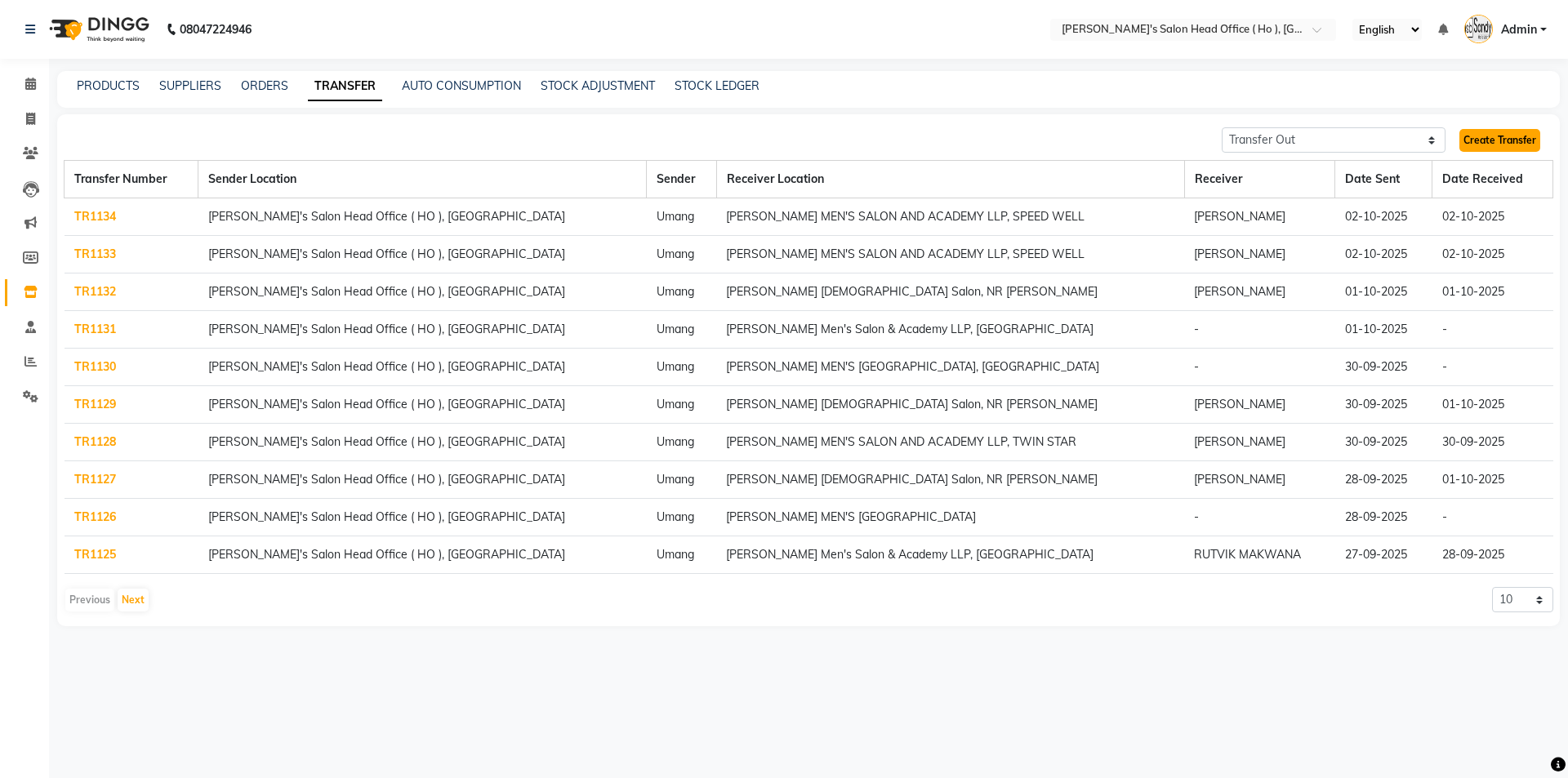
click at [1485, 143] on link "Create Transfer" at bounding box center [1499, 140] width 81 height 23
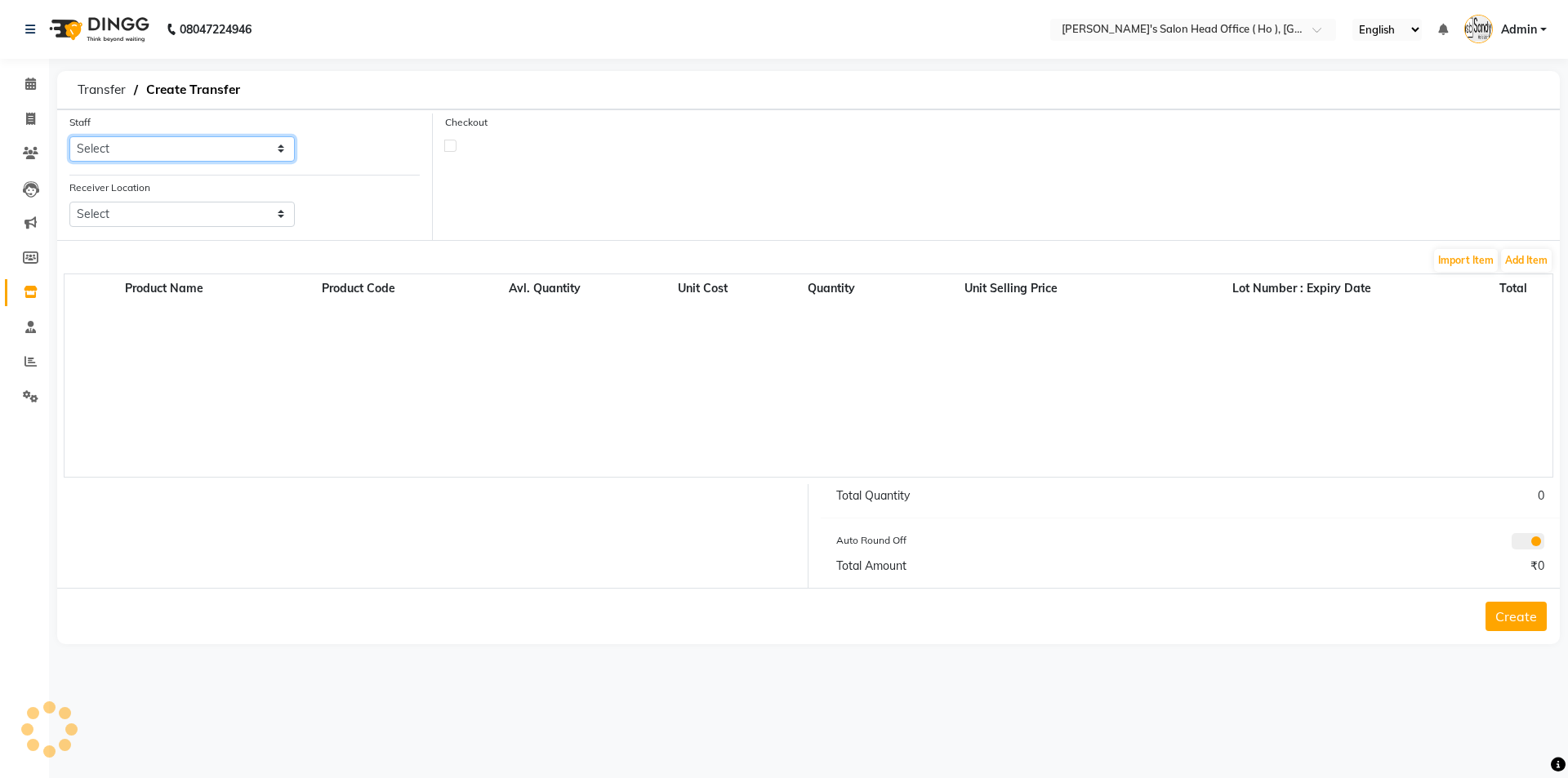
drag, startPoint x: 148, startPoint y: 151, endPoint x: 140, endPoint y: 193, distance: 42.8
click at [148, 151] on select "Select" at bounding box center [182, 149] width 226 height 25
select select "58746"
click at [70, 136] on select "Select ARYAN SEN HIRALAL SEN SUNNY SEN Umang" at bounding box center [182, 149] width 226 height 25
click at [123, 226] on select "Select Sandy Men's Salon And Academy Llp, Twin Star Elaine Ladies Salon, Nr Bal…" at bounding box center [182, 214] width 226 height 25
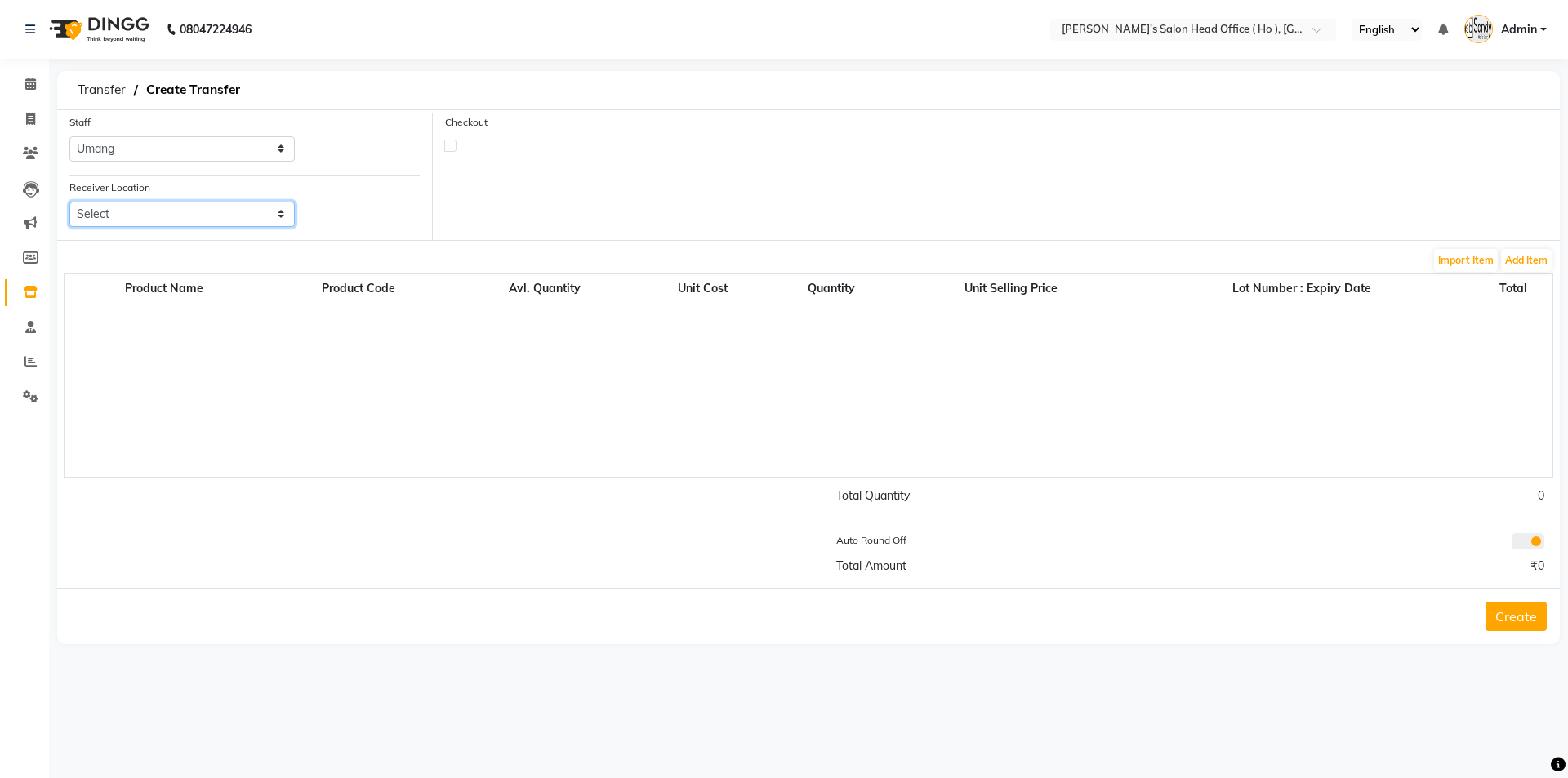
select select "3075"
click at [70, 201] on select "Select Sandy Men's Salon And Academy Llp, Twin Star Elaine Ladies Salon, Nr Bal…" at bounding box center [182, 214] width 226 height 25
click at [1532, 260] on button "Add Item" at bounding box center [1527, 261] width 51 height 23
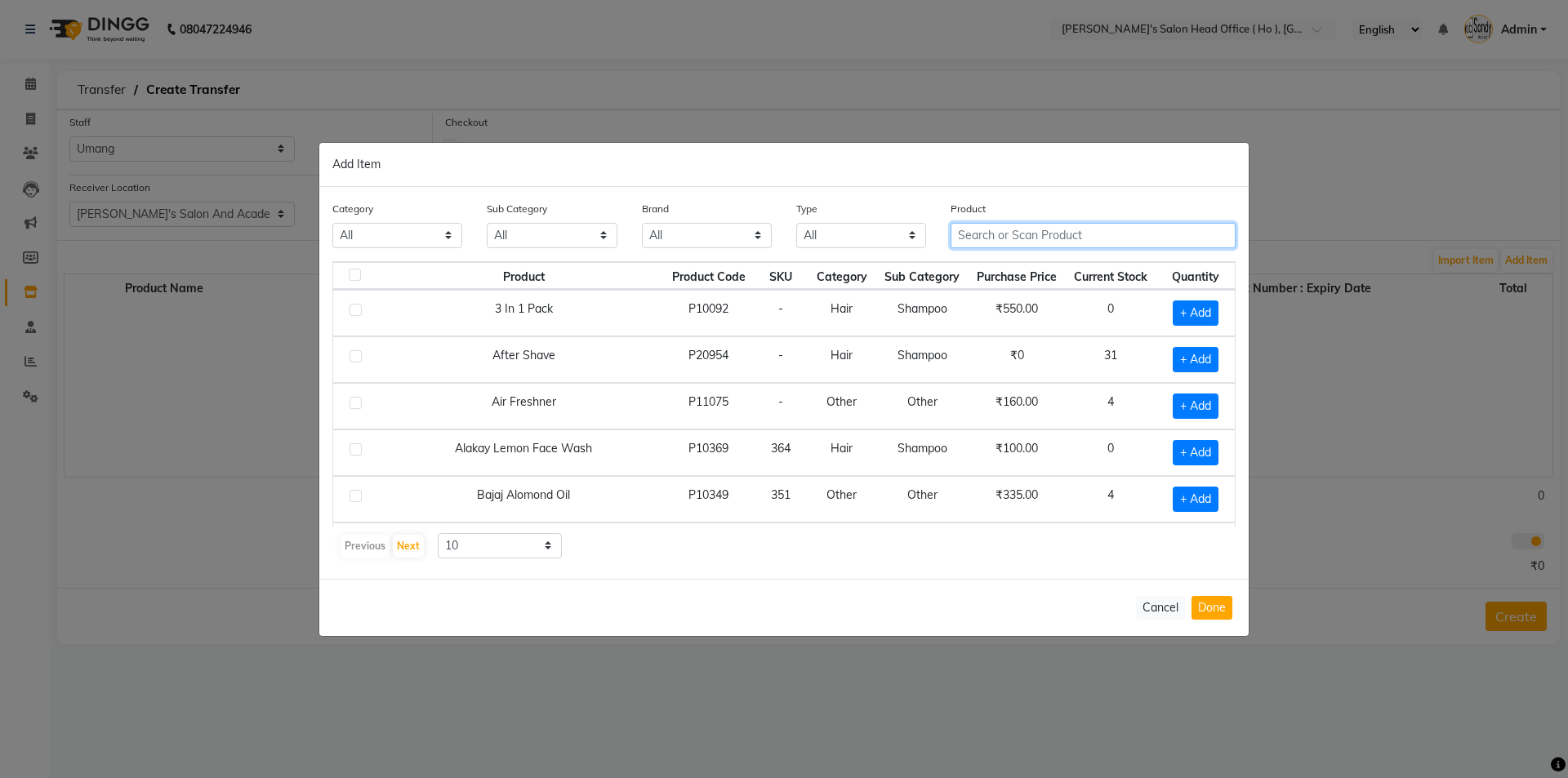
click at [1035, 238] on input "text" at bounding box center [1093, 235] width 285 height 25
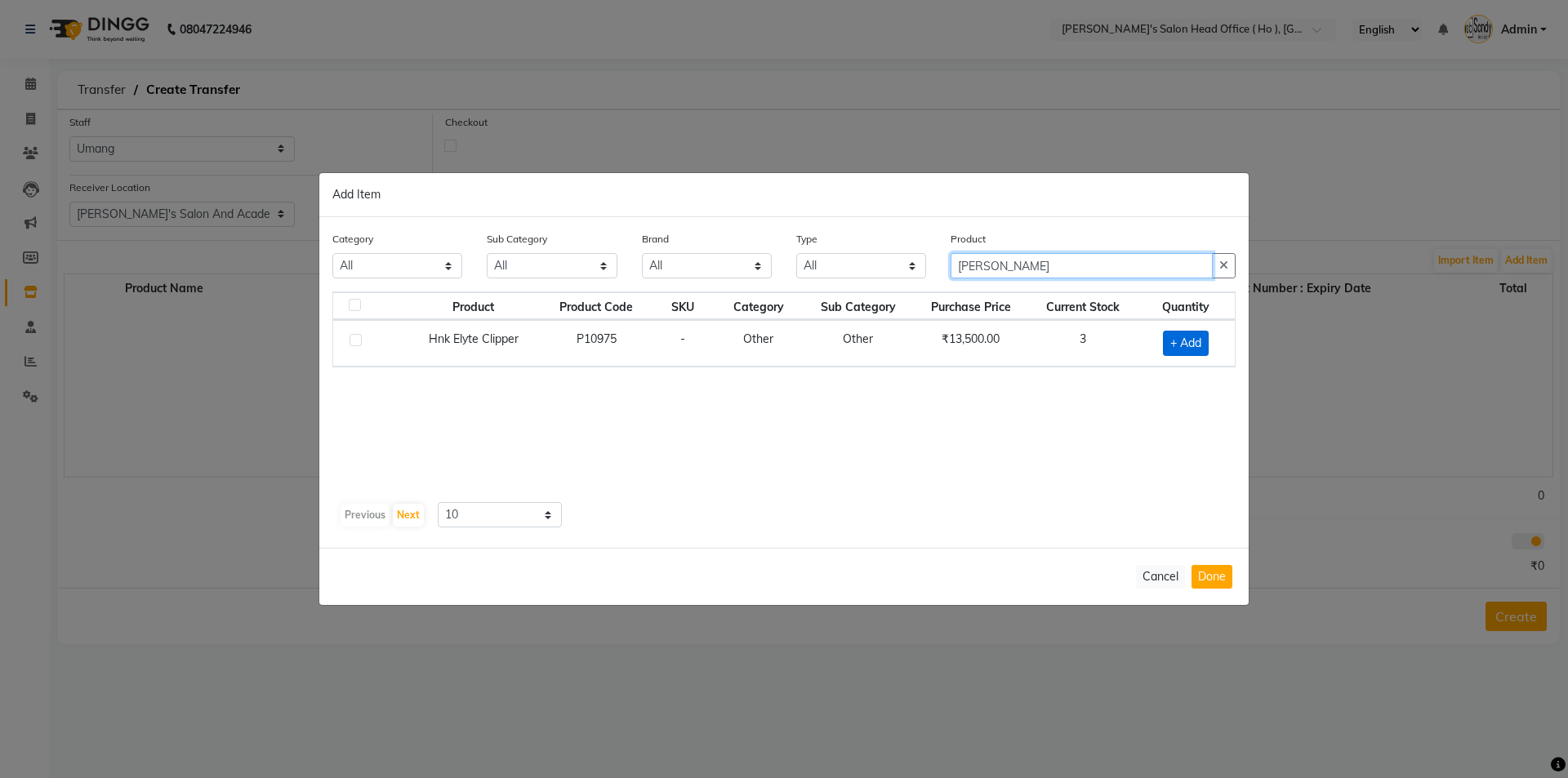
type input "ELY"
click at [1180, 343] on span "+ Add" at bounding box center [1185, 343] width 46 height 25
checkbox input "true"
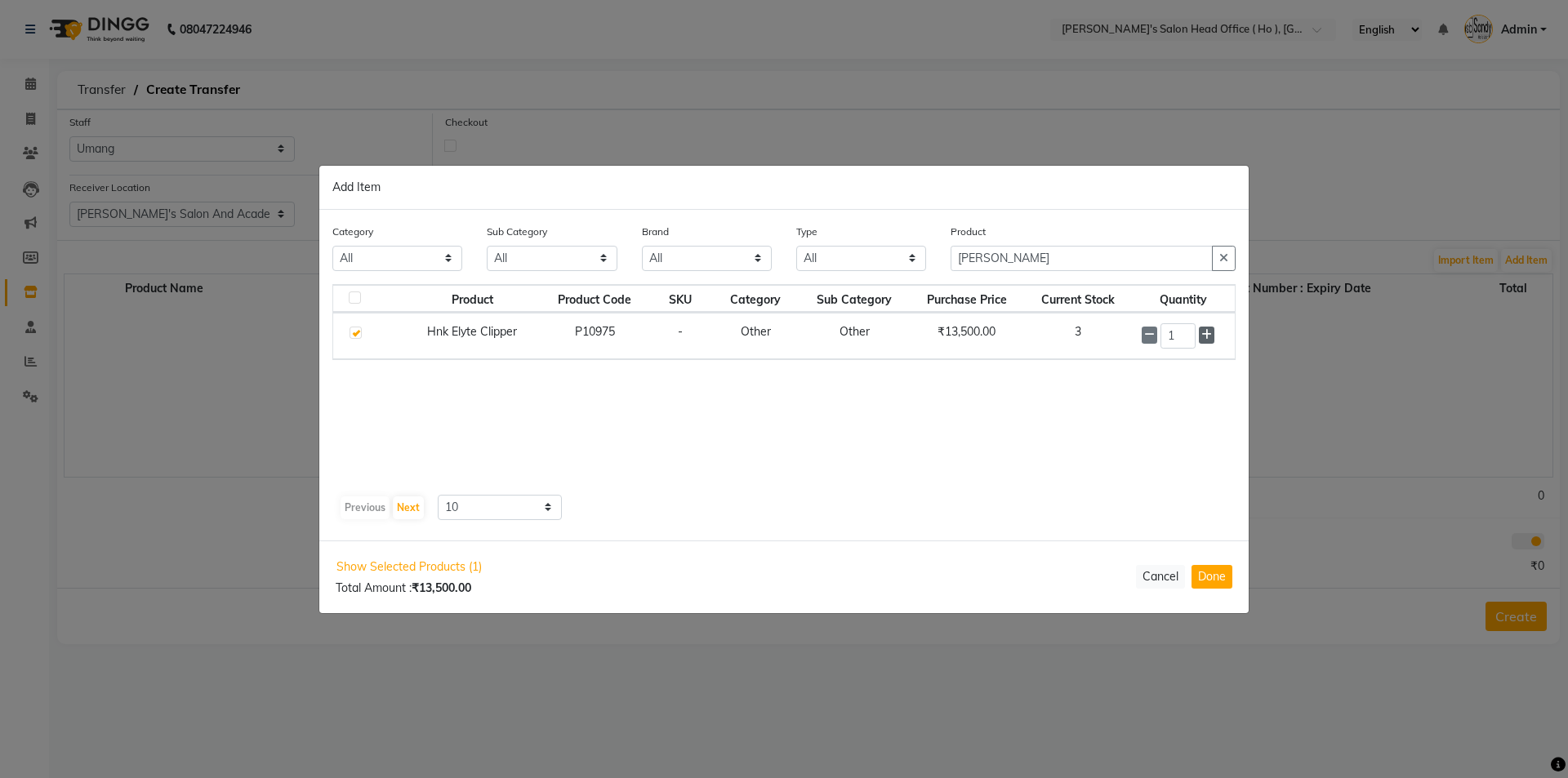
click at [1206, 337] on icon at bounding box center [1206, 335] width 10 height 11
type input "2"
click at [1206, 579] on button "Done" at bounding box center [1212, 577] width 40 height 24
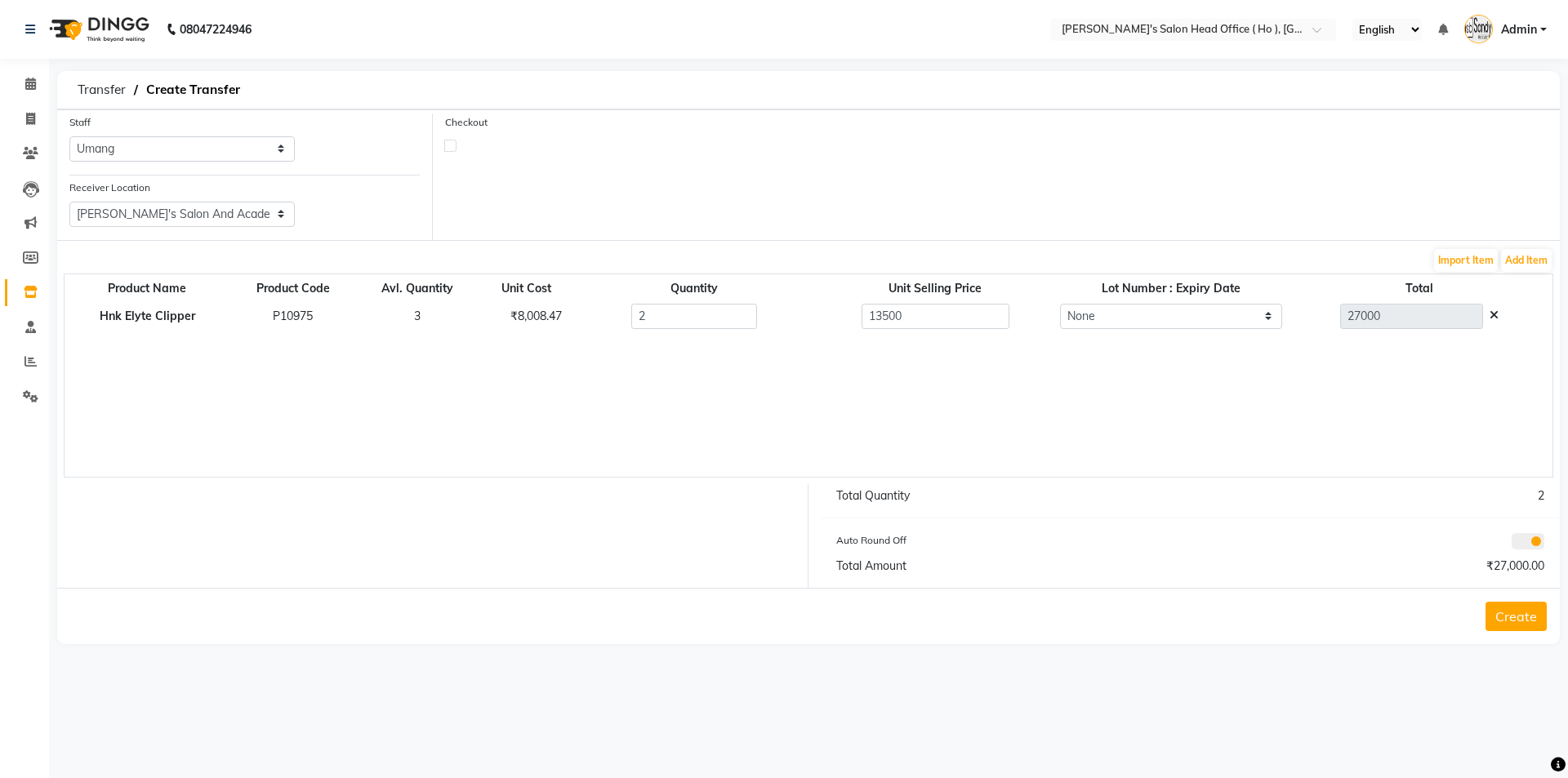
click at [1522, 624] on button "Create" at bounding box center [1515, 616] width 61 height 29
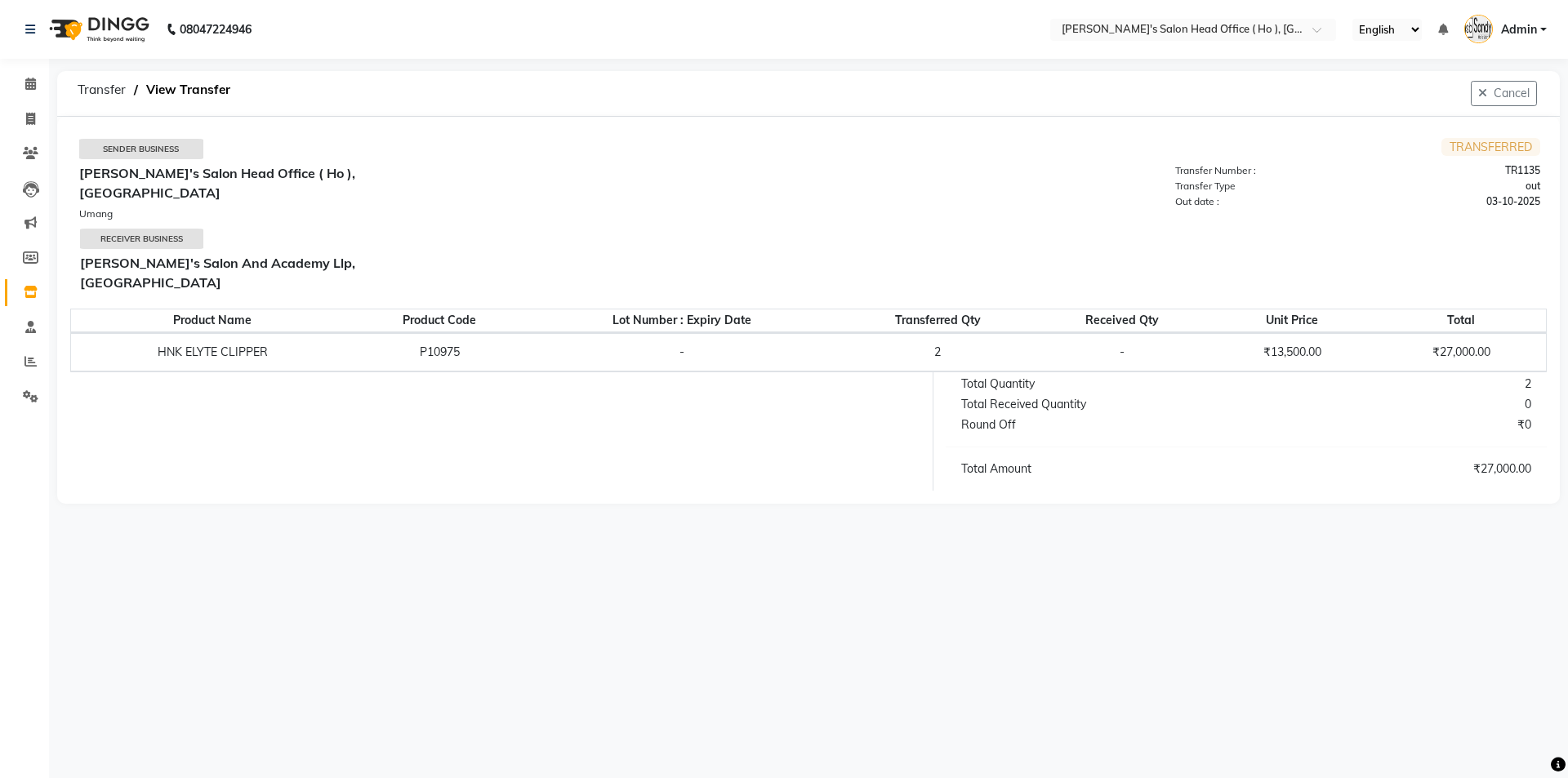
click at [1163, 17] on nav "08047224946 Select Location × Sandy Men's Salon Head Office ( Ho ), University …" at bounding box center [784, 29] width 1568 height 59
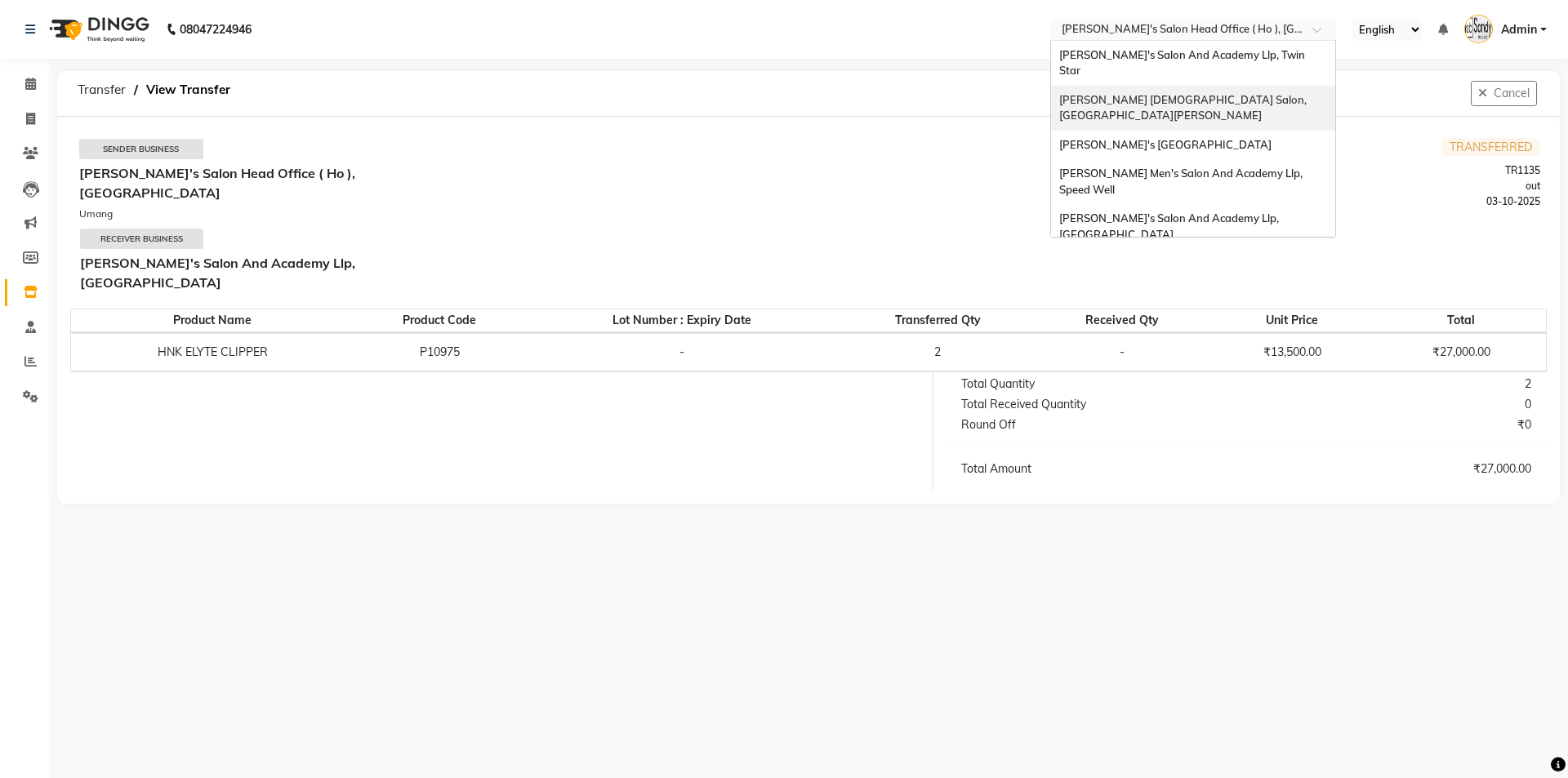
click at [1155, 93] on span "[PERSON_NAME] [DEMOGRAPHIC_DATA] Salon, [GEOGRAPHIC_DATA][PERSON_NAME]" at bounding box center [1184, 107] width 250 height 29
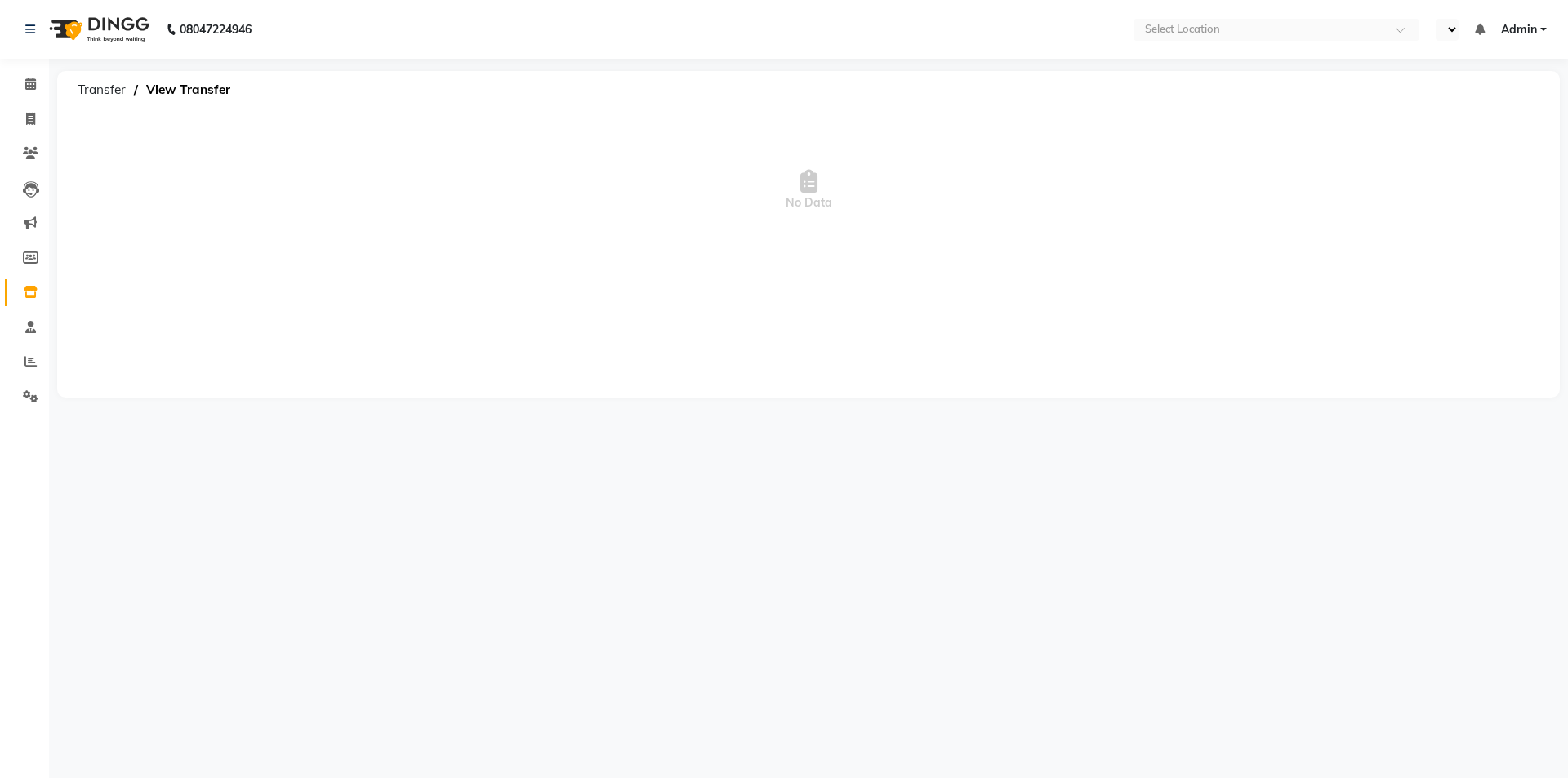
select select "en"
click at [26, 115] on icon at bounding box center [31, 119] width 9 height 12
select select "service"
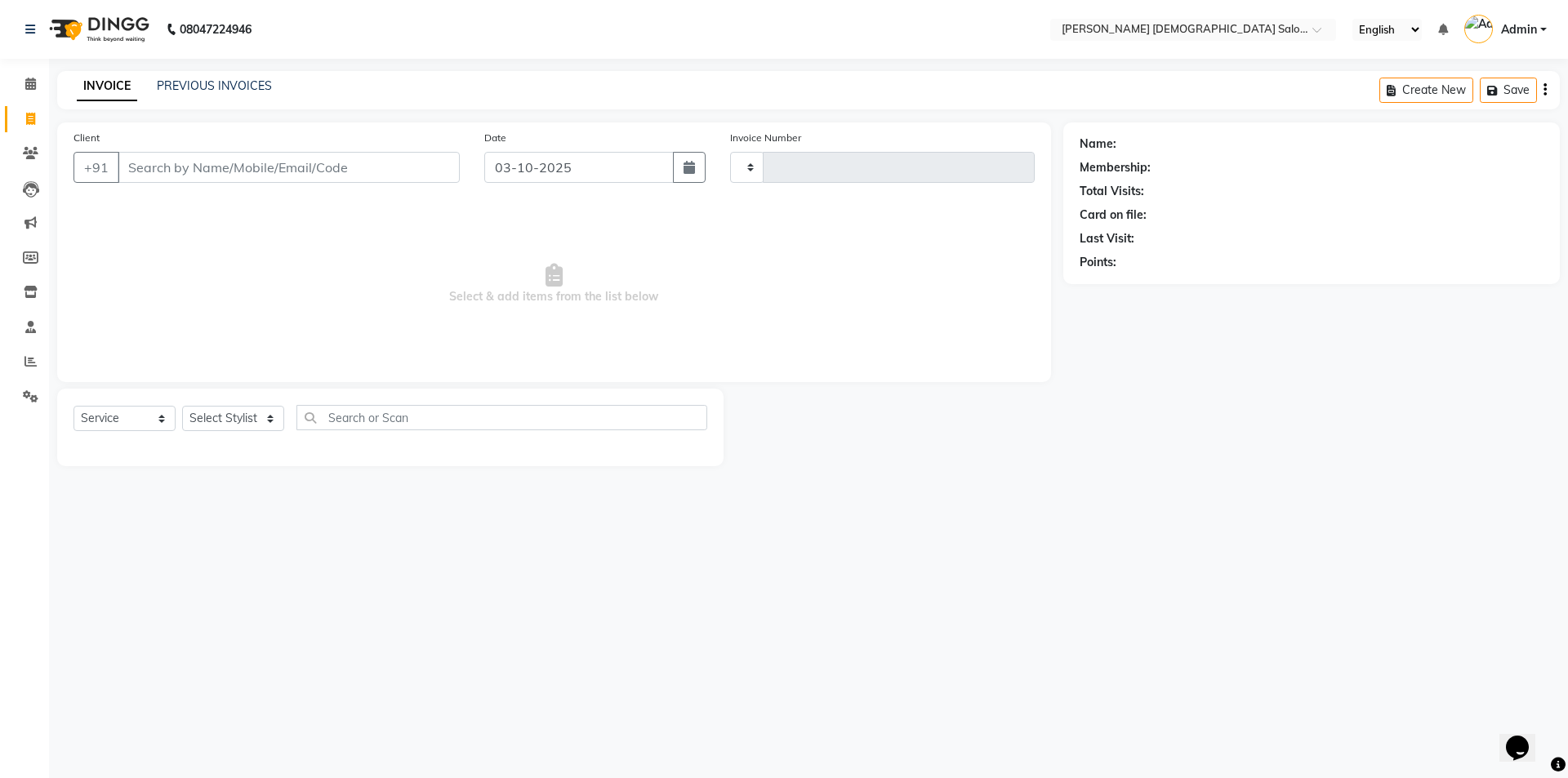
type input "4937"
select select "7542"
click at [186, 170] on input "Client" at bounding box center [289, 167] width 342 height 31
select select "membership"
type input "ZOIA"
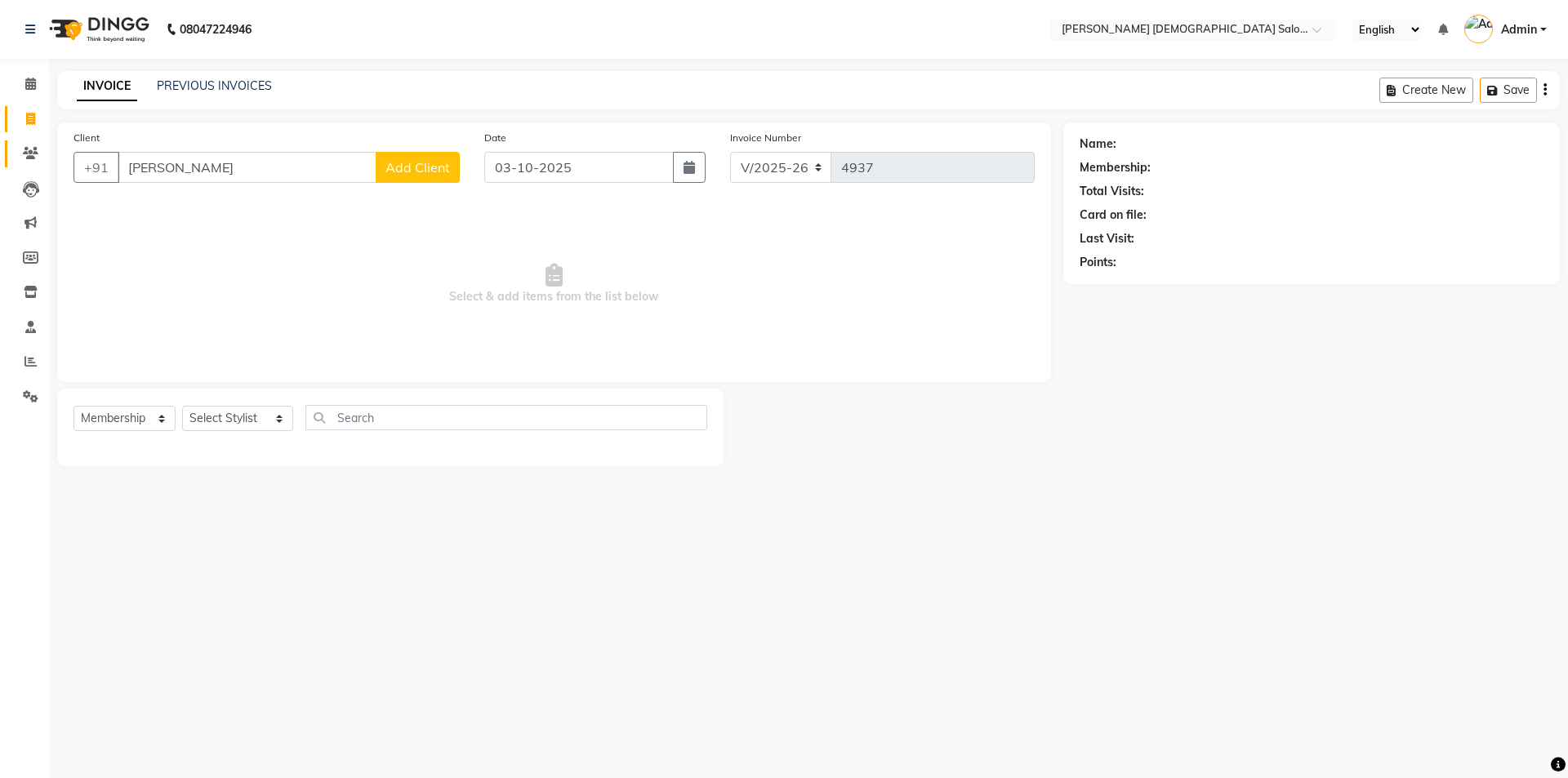
drag, startPoint x: 266, startPoint y: 176, endPoint x: 12, endPoint y: 151, distance: 255.2
click at [16, 151] on app-home "08047224946 Select Location × Elaine Ladies Salon, Nr Balaji Hall English ENGLI…" at bounding box center [784, 246] width 1568 height 491
type input "7874108979"
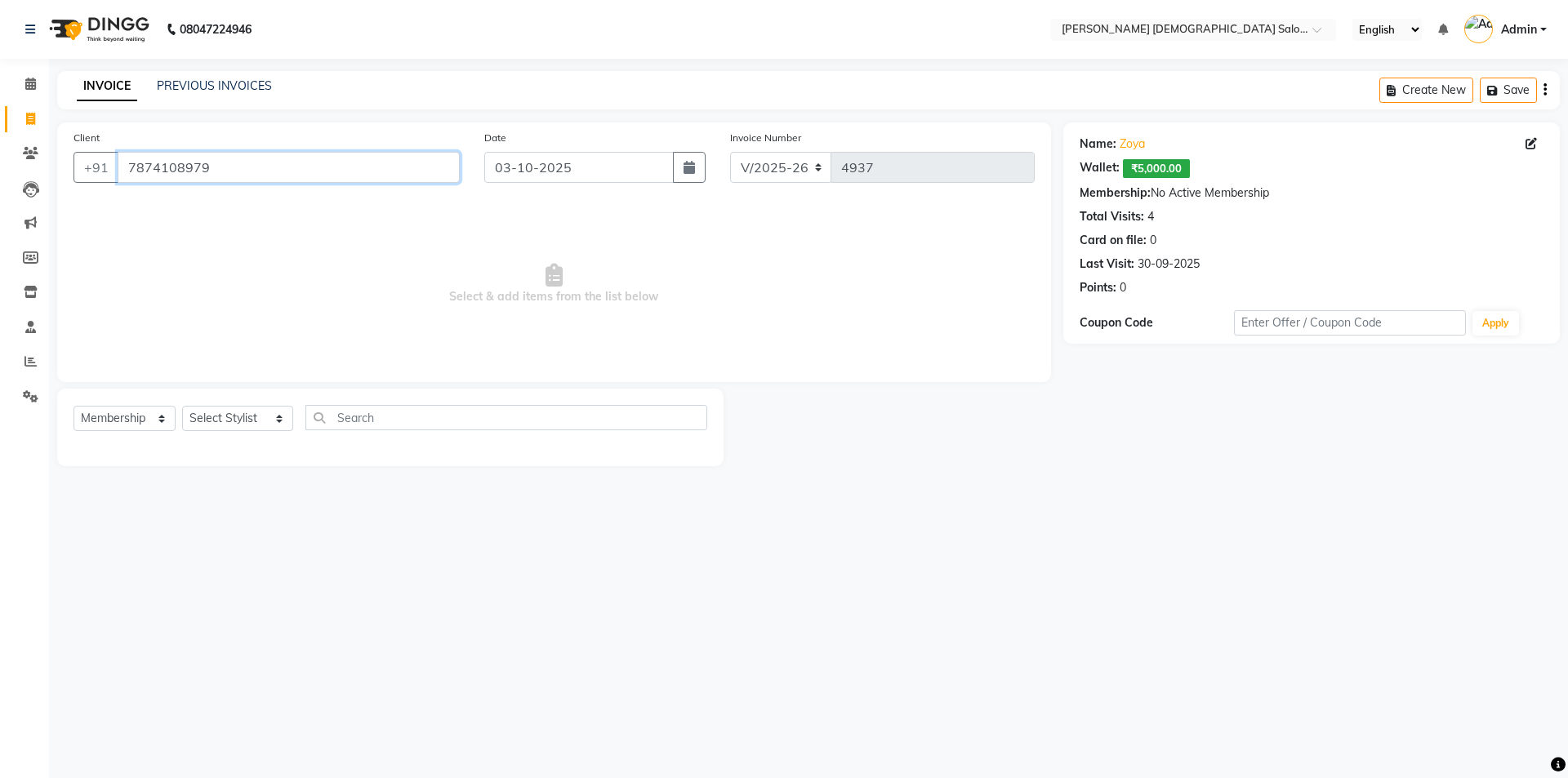
drag, startPoint x: 239, startPoint y: 178, endPoint x: 24, endPoint y: 168, distance: 215.2
click at [38, 168] on app-home "08047224946 Select Location × Elaine Ladies Salon, Nr Balaji Hall English ENGLI…" at bounding box center [784, 246] width 1568 height 491
click at [1129, 143] on link "Zoya" at bounding box center [1132, 144] width 25 height 17
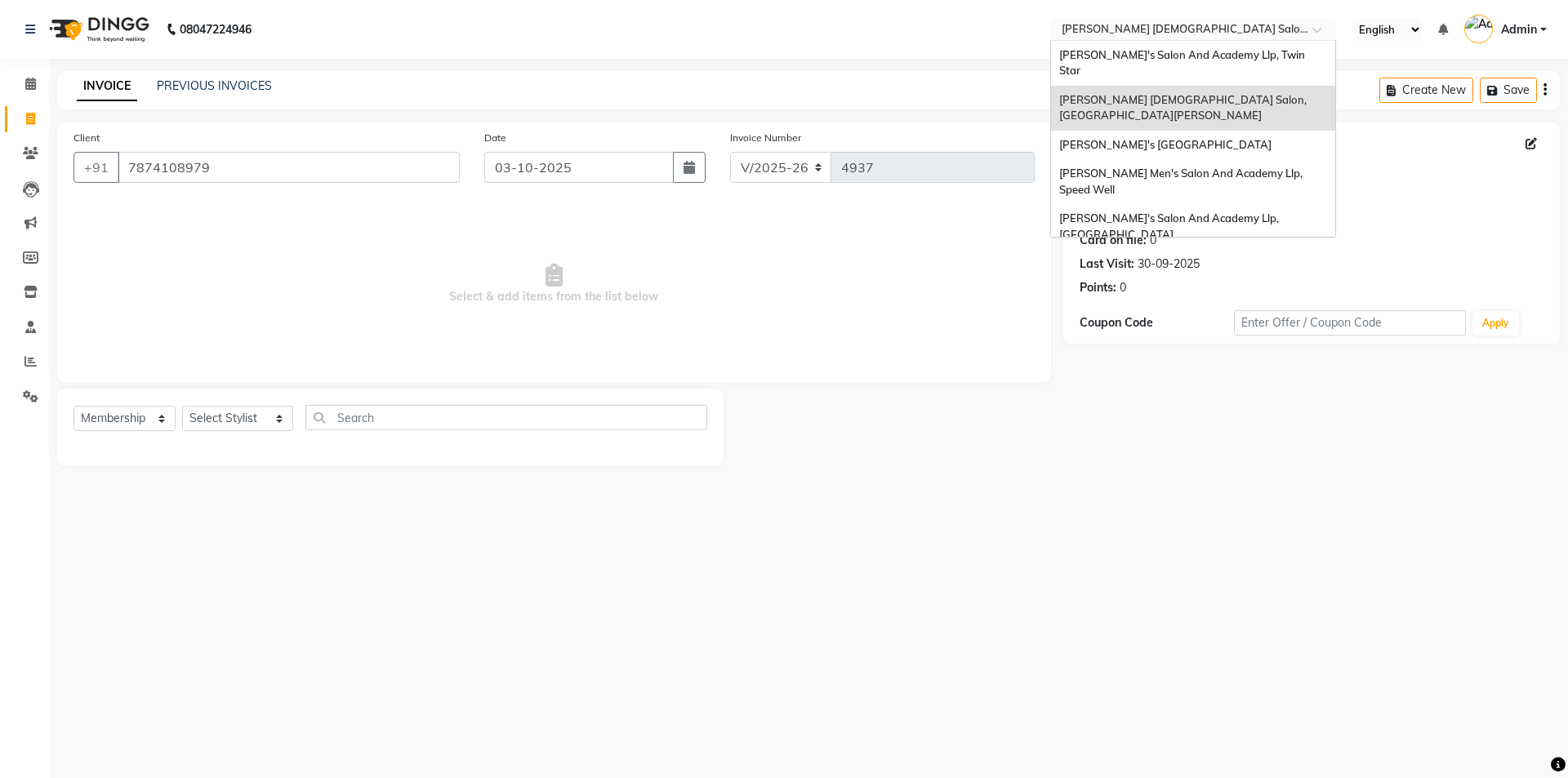
drag, startPoint x: 1174, startPoint y: 22, endPoint x: 1173, endPoint y: 71, distance: 49.0
click at [1174, 22] on div "Select Location × Elaine Ladies Salon, Nr Balaji Hall" at bounding box center [1180, 29] width 254 height 16
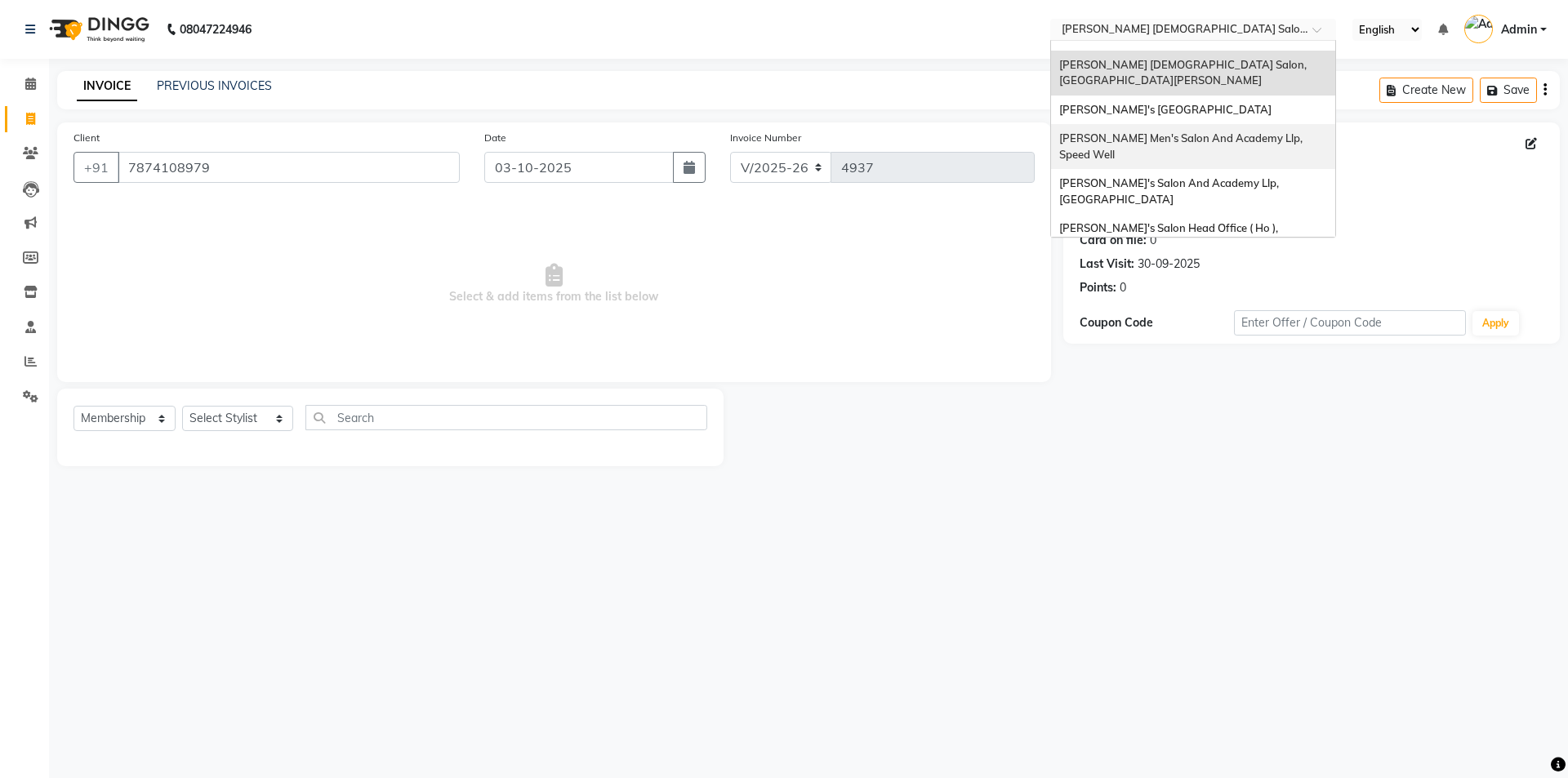
scroll to position [55, 0]
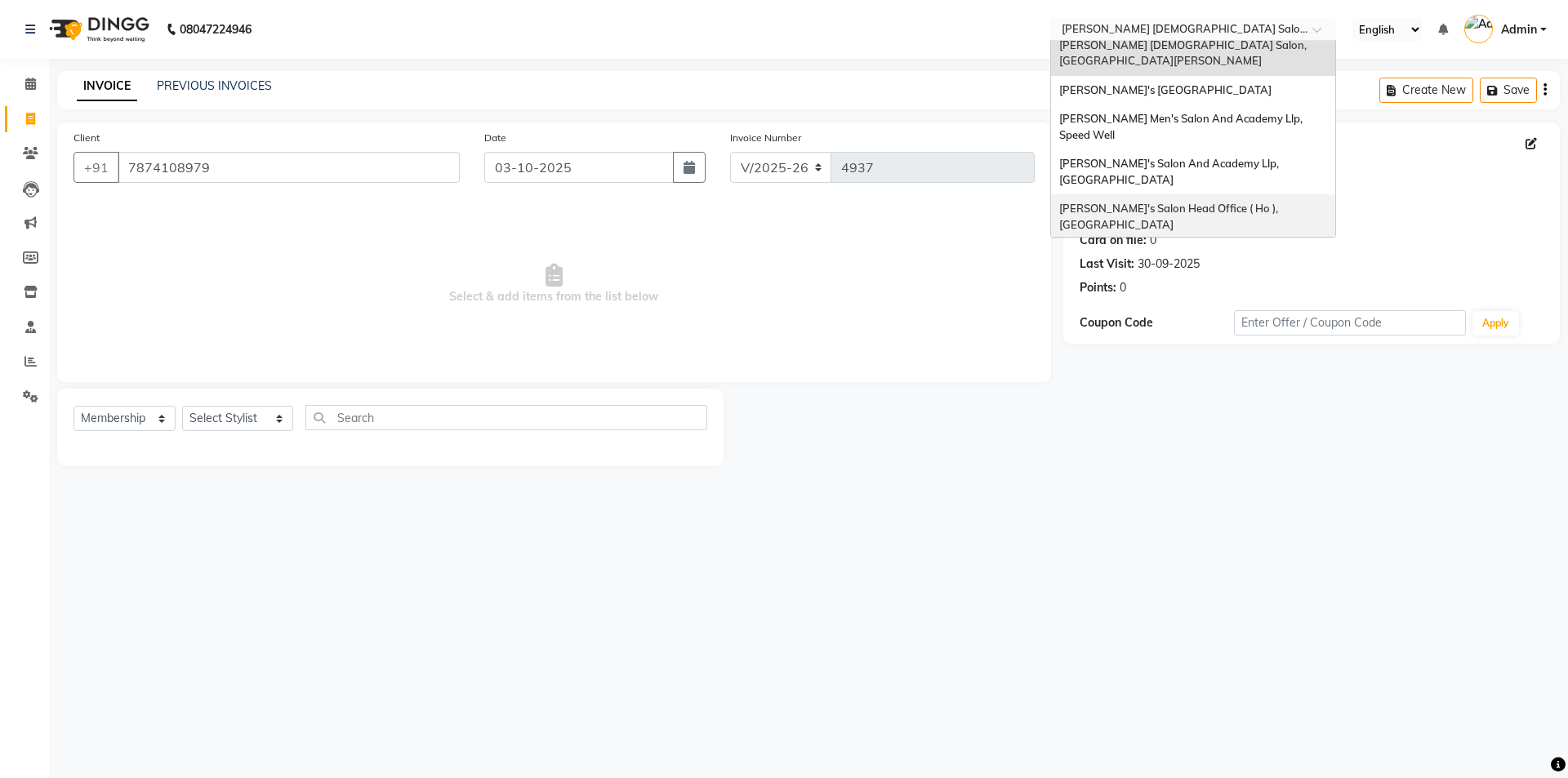
click at [1193, 198] on div "[PERSON_NAME]'s Salon Head Office ( Ho ), [GEOGRAPHIC_DATA]" at bounding box center [1193, 217] width 284 height 45
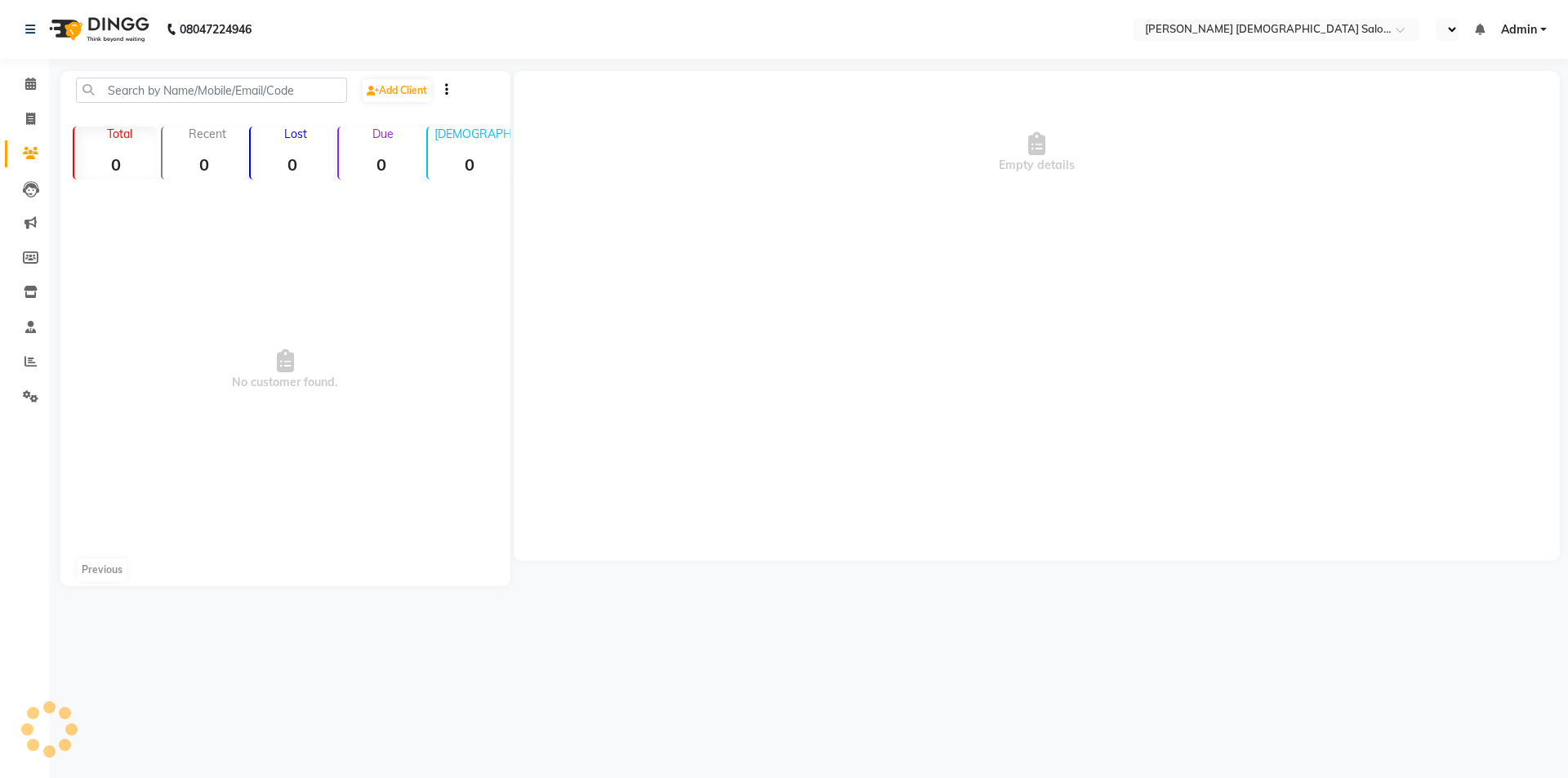
select select "en"
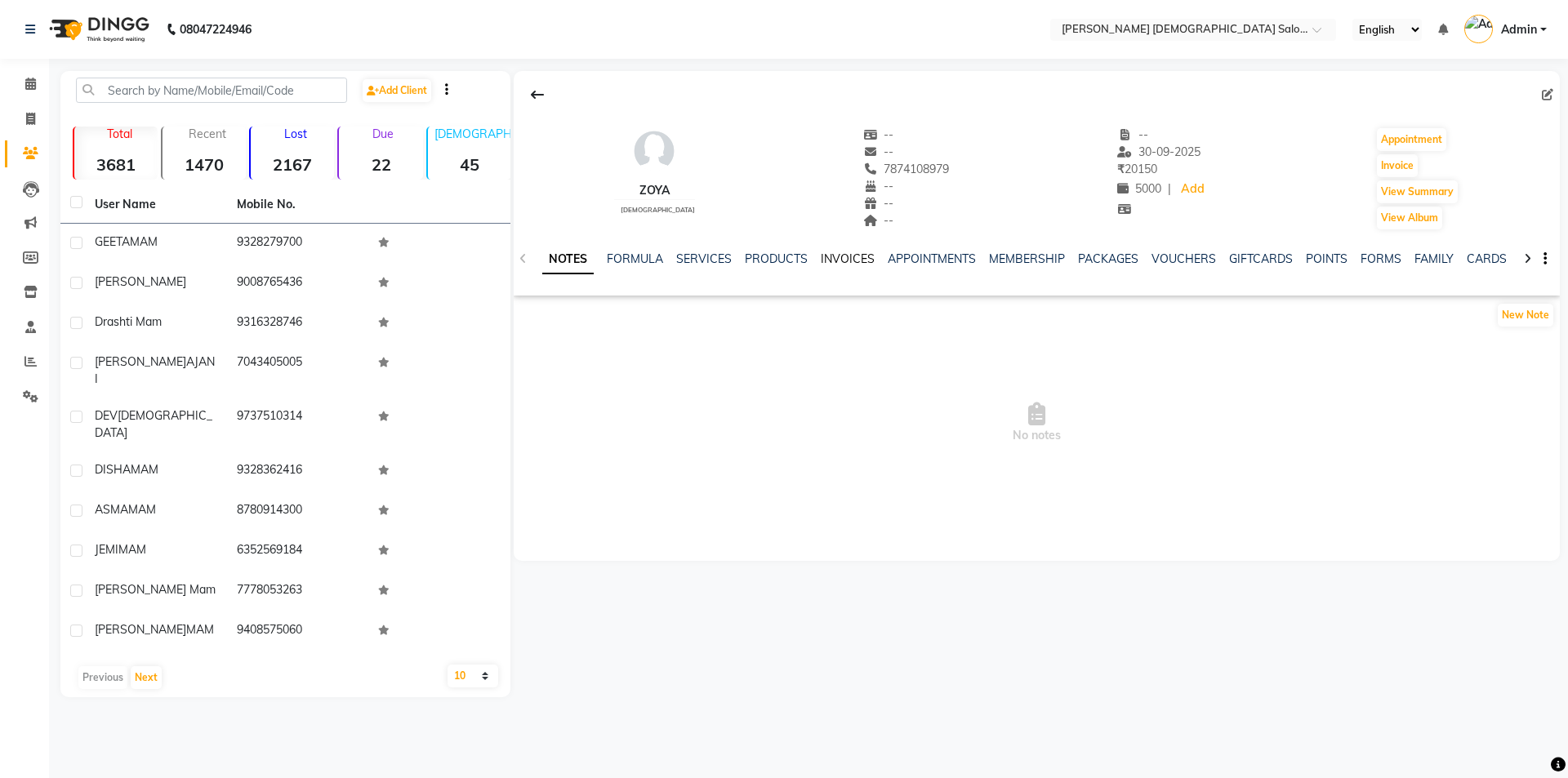
click at [854, 262] on link "INVOICES" at bounding box center [847, 259] width 54 height 15
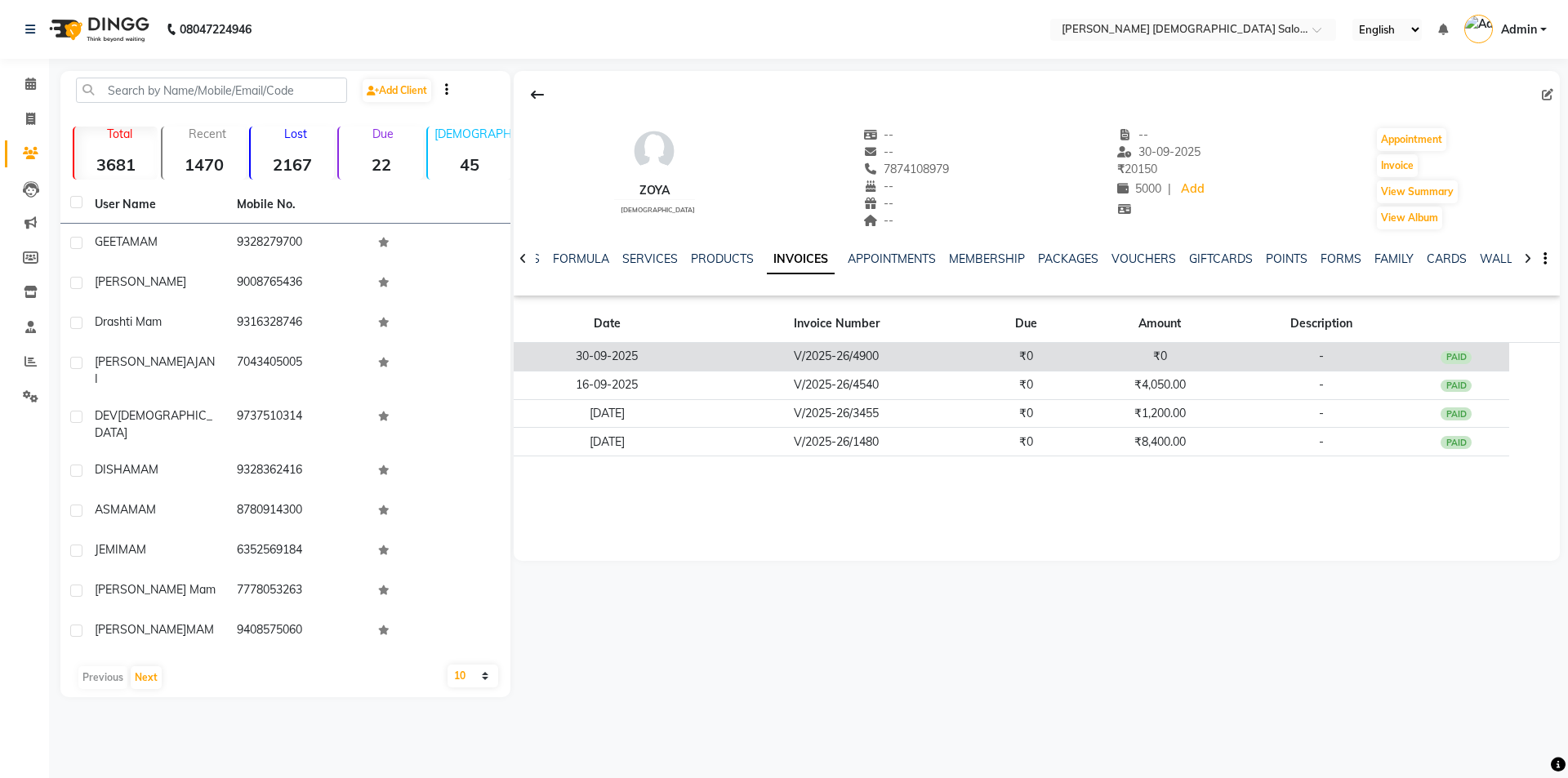
click at [1080, 358] on td "₹0" at bounding box center [1160, 357] width 160 height 28
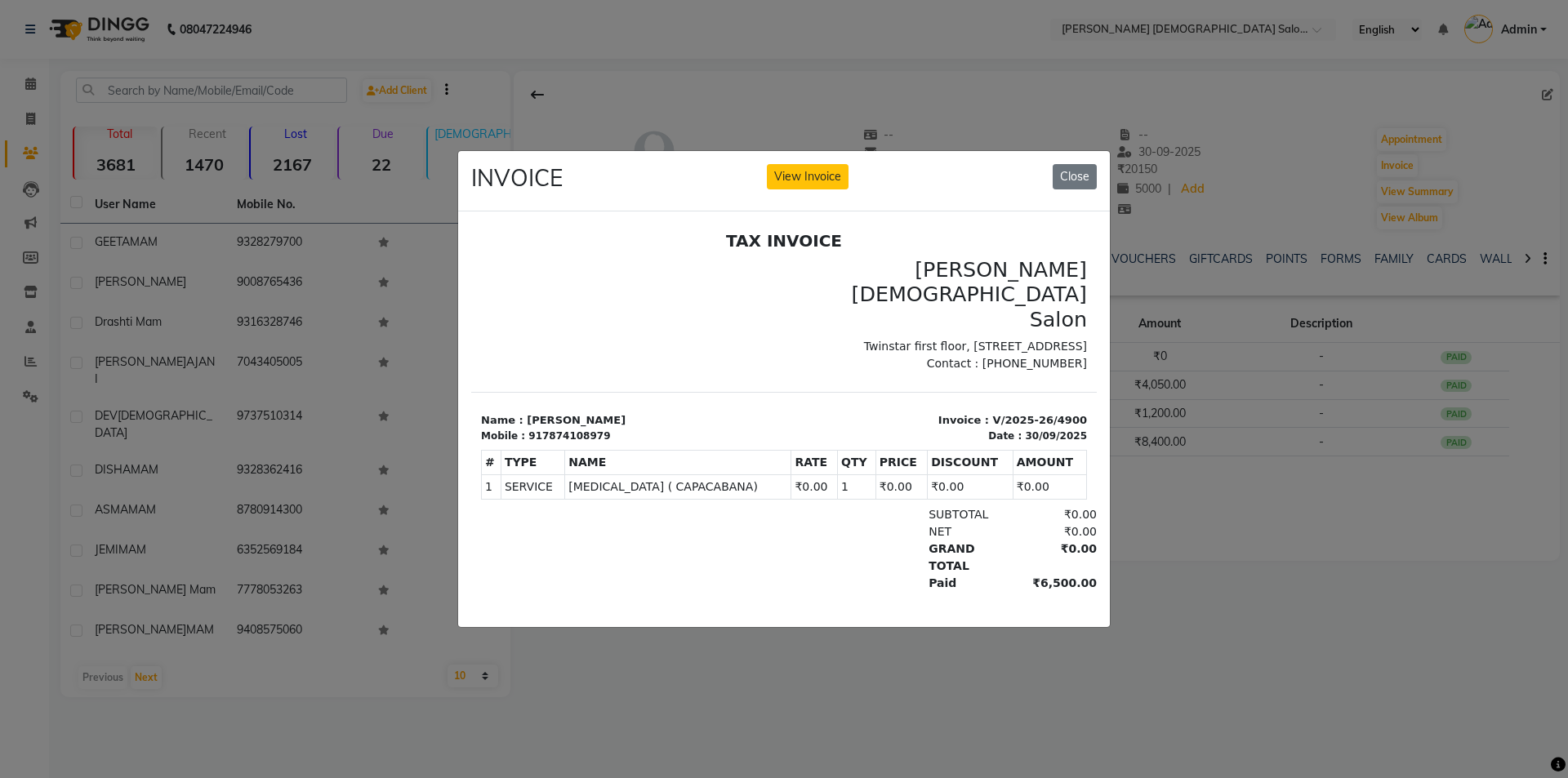
scroll to position [13, 0]
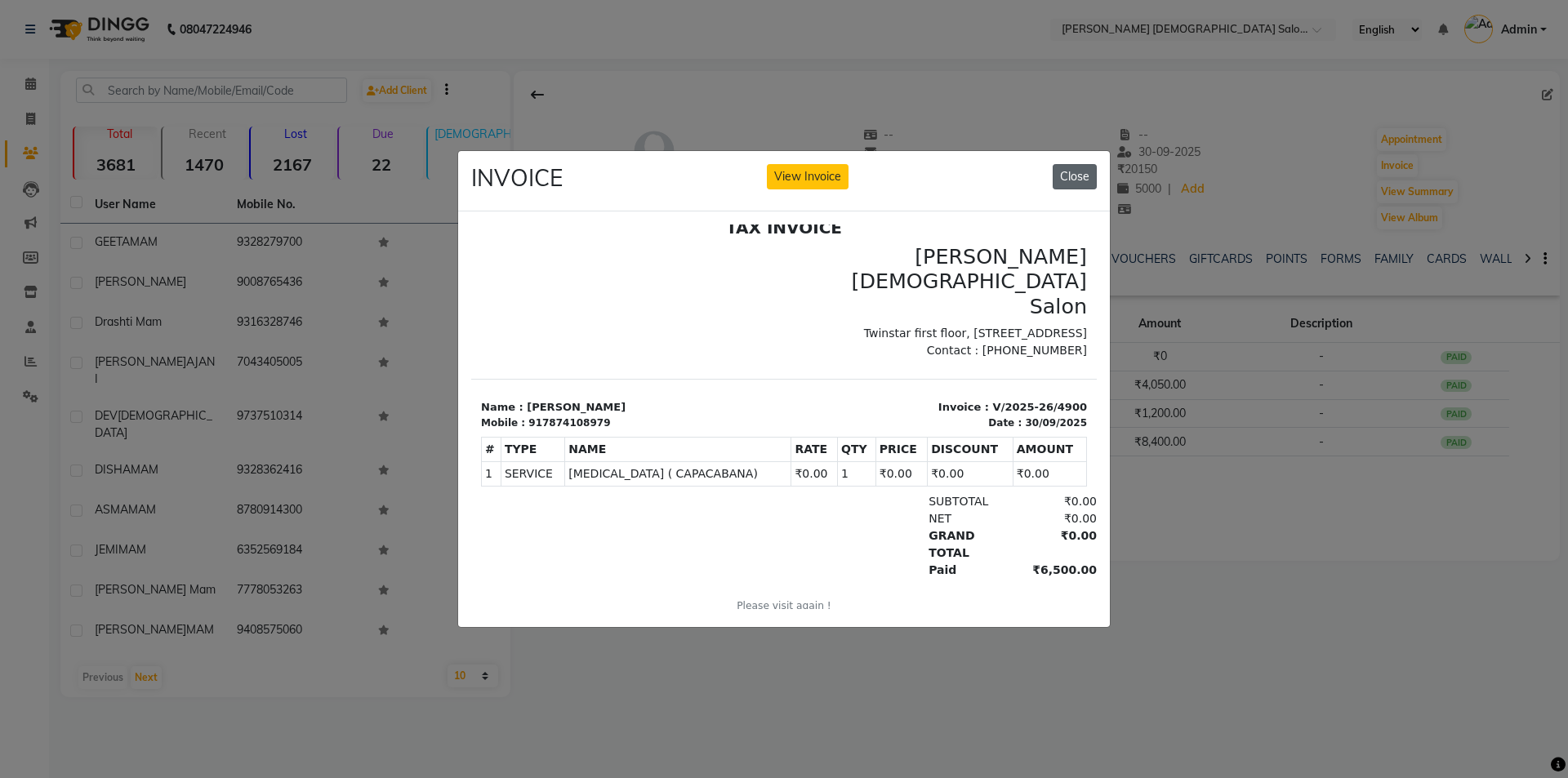
click at [1074, 170] on button "Close" at bounding box center [1074, 176] width 44 height 25
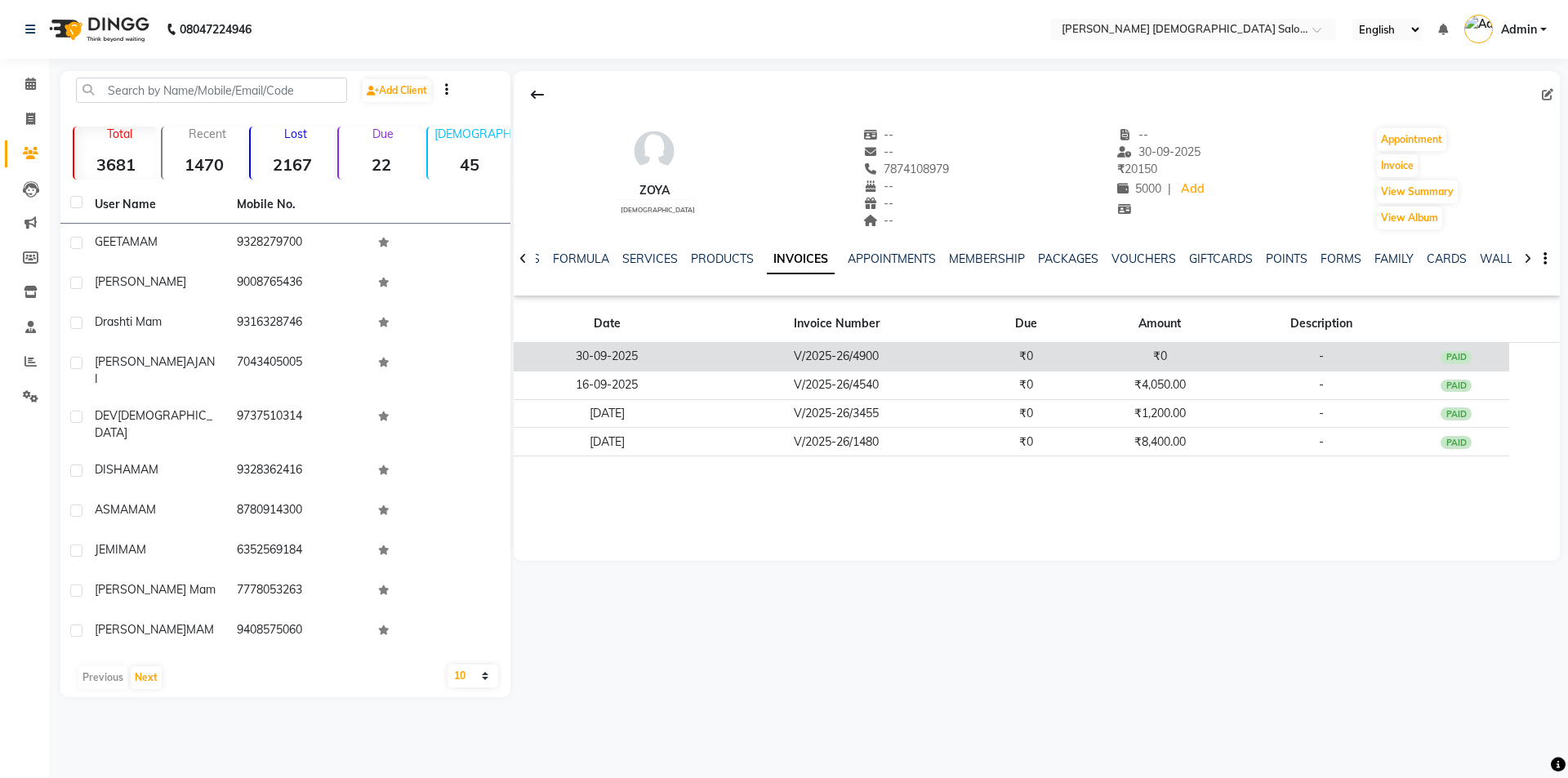
click at [620, 350] on td "30-09-2025" at bounding box center [607, 357] width 187 height 28
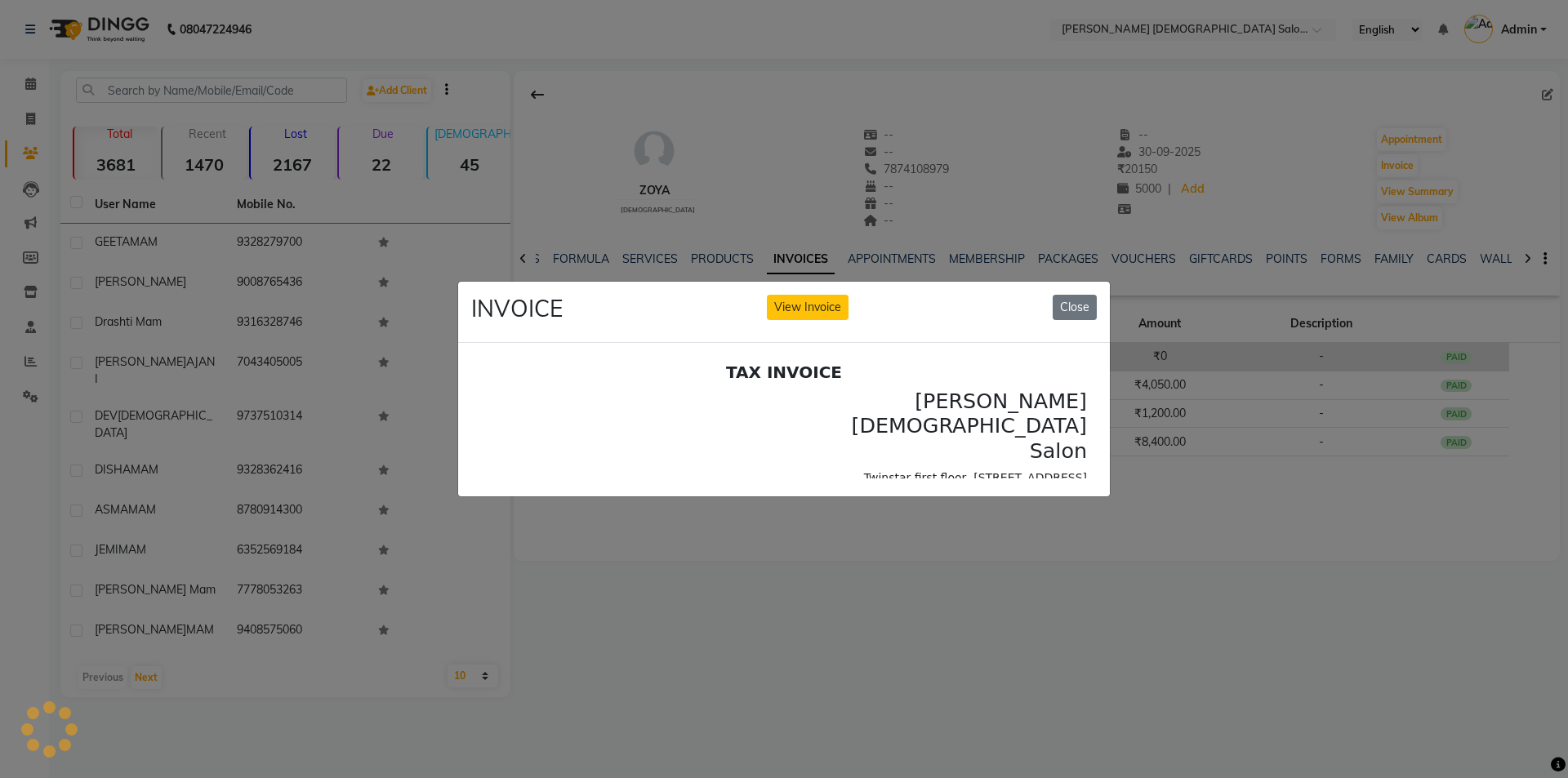
scroll to position [0, 0]
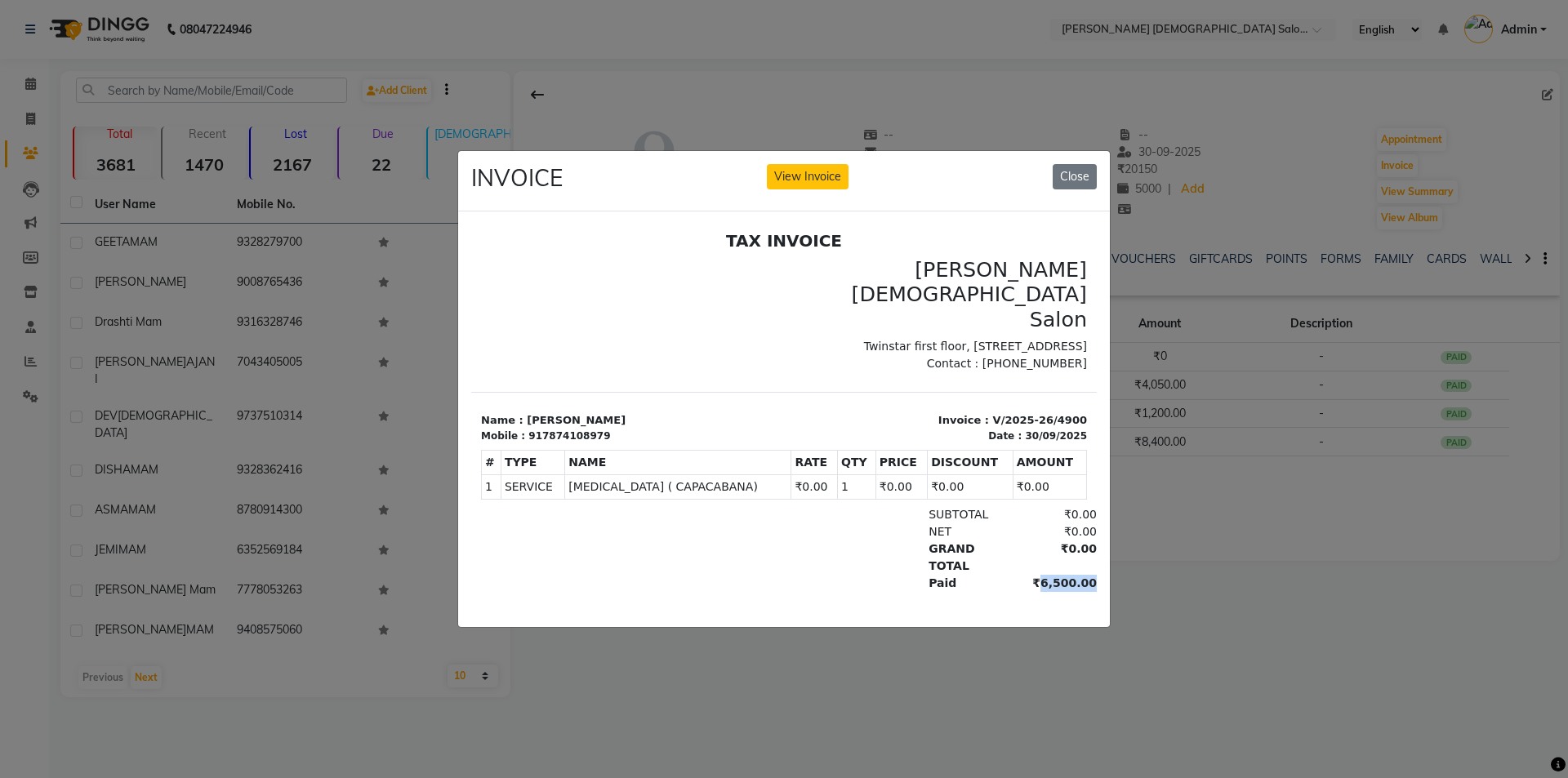
drag, startPoint x: 1022, startPoint y: 551, endPoint x: 1069, endPoint y: 548, distance: 47.1
click at [1069, 575] on div "₹6,500.00" at bounding box center [1052, 583] width 89 height 17
click at [1088, 178] on button "Close" at bounding box center [1074, 176] width 44 height 25
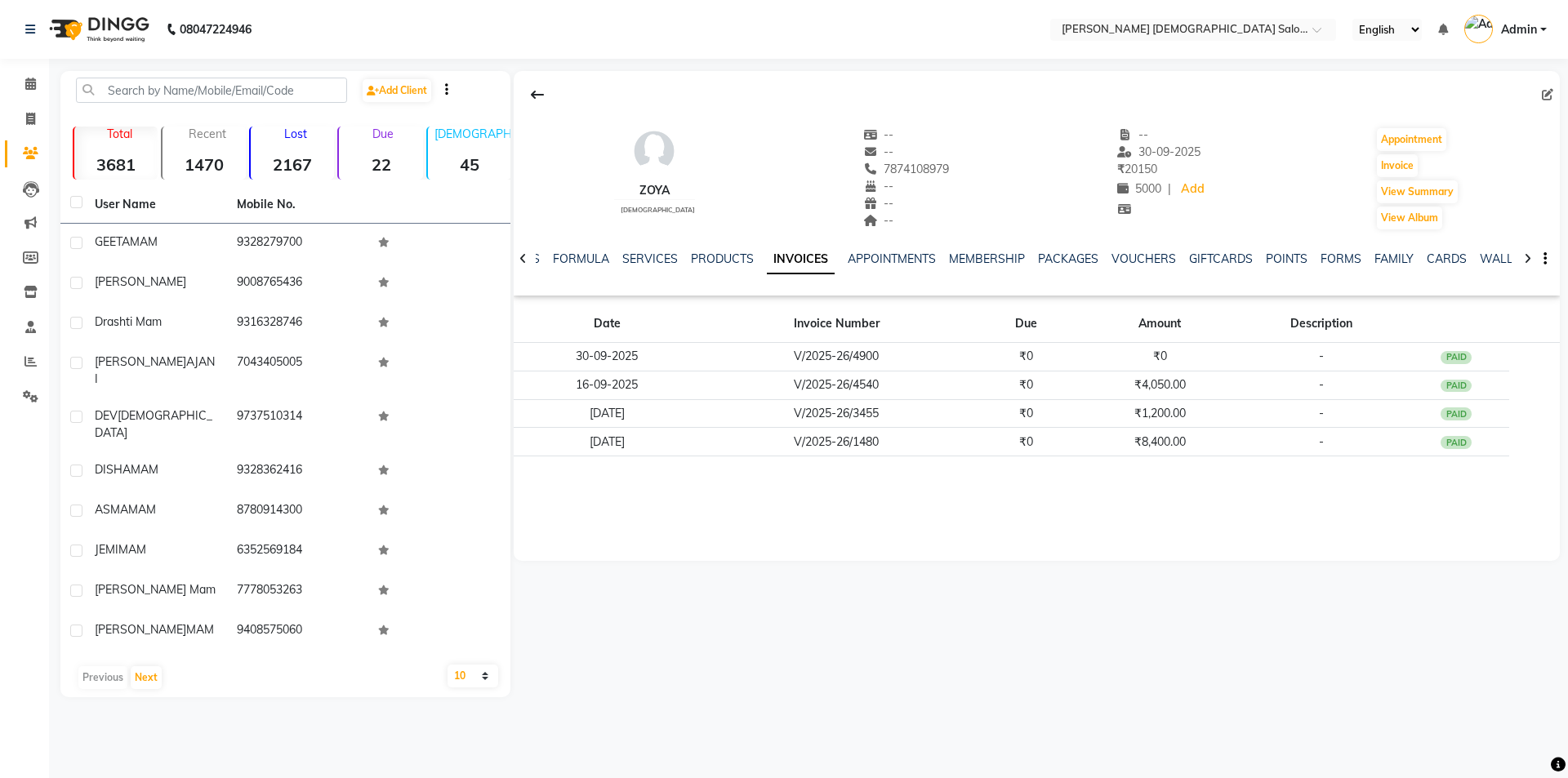
drag, startPoint x: 866, startPoint y: 165, endPoint x: 937, endPoint y: 176, distance: 71.8
click at [937, 176] on div "ZOYA female -- -- 7874108979 Mobile No. -- -- -- -- 30-09-2025 ₹ 20150 5000 | A…" at bounding box center [1037, 170] width 1046 height 120
copy span "7874108979"
click at [36, 116] on span at bounding box center [30, 119] width 28 height 19
select select "service"
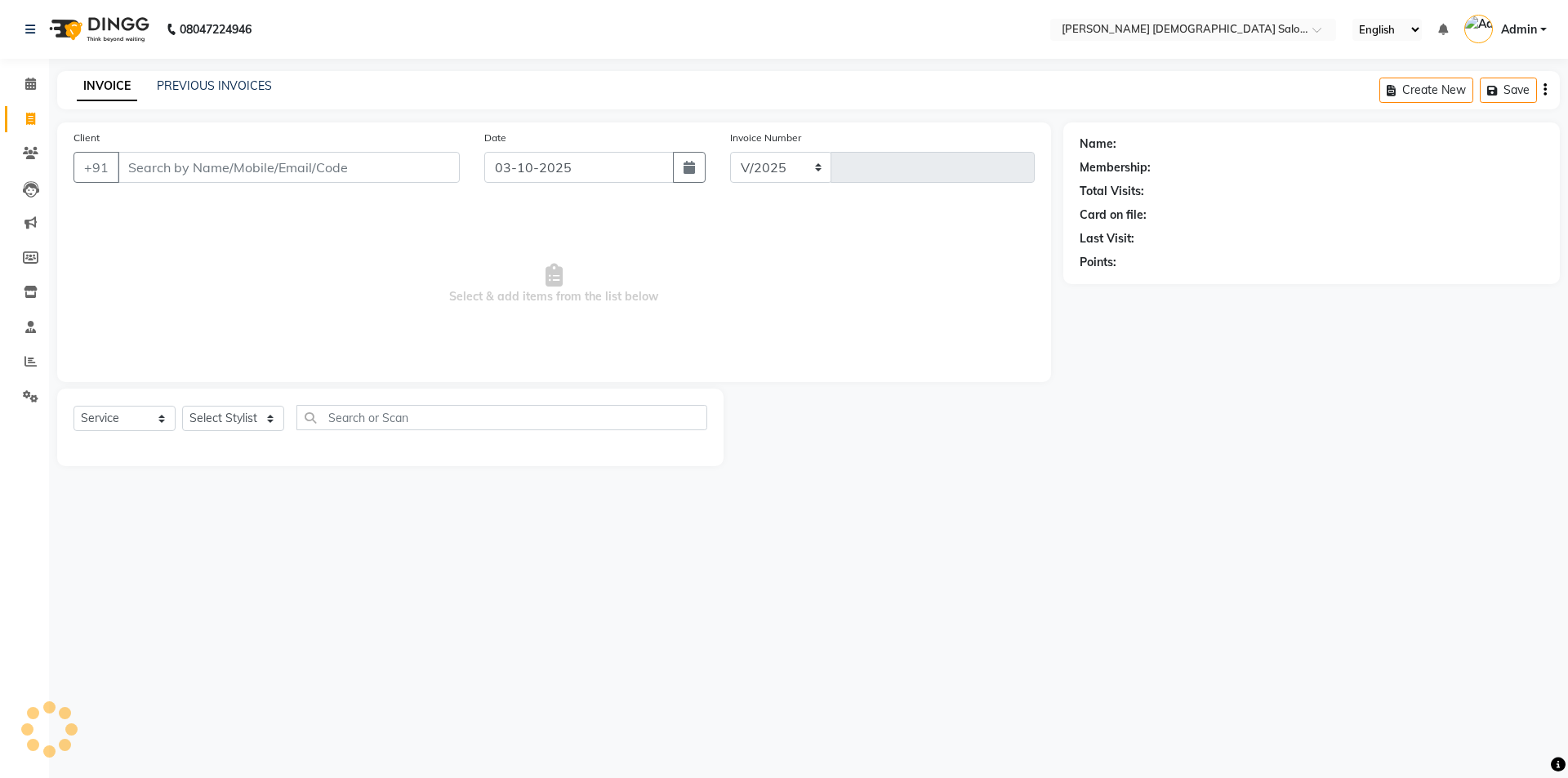
select select "7542"
type input "4937"
click at [214, 89] on link "PREVIOUS INVOICES" at bounding box center [214, 86] width 115 height 15
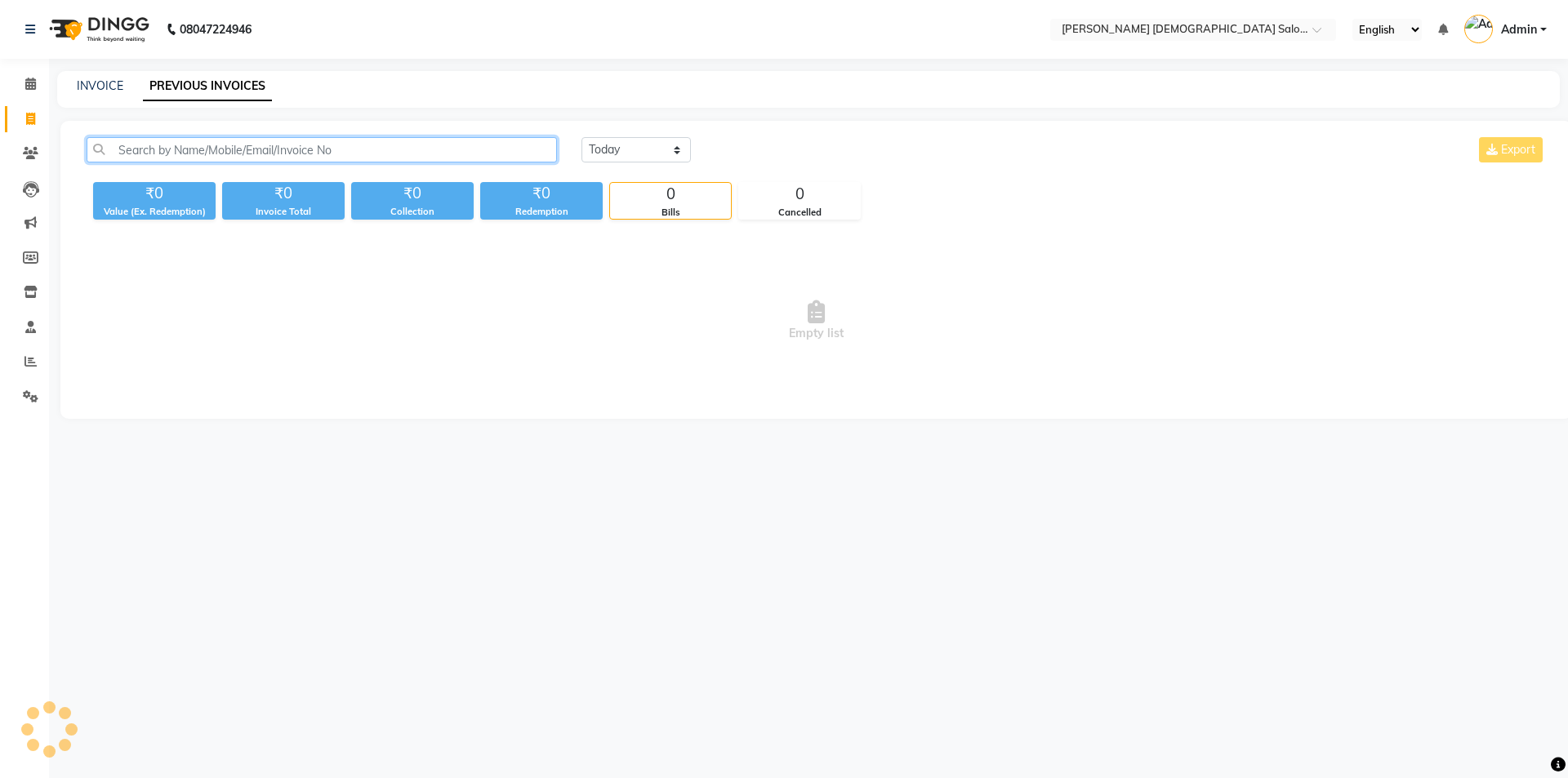
click at [276, 148] on input "text" at bounding box center [322, 150] width 470 height 25
paste input "7874108979"
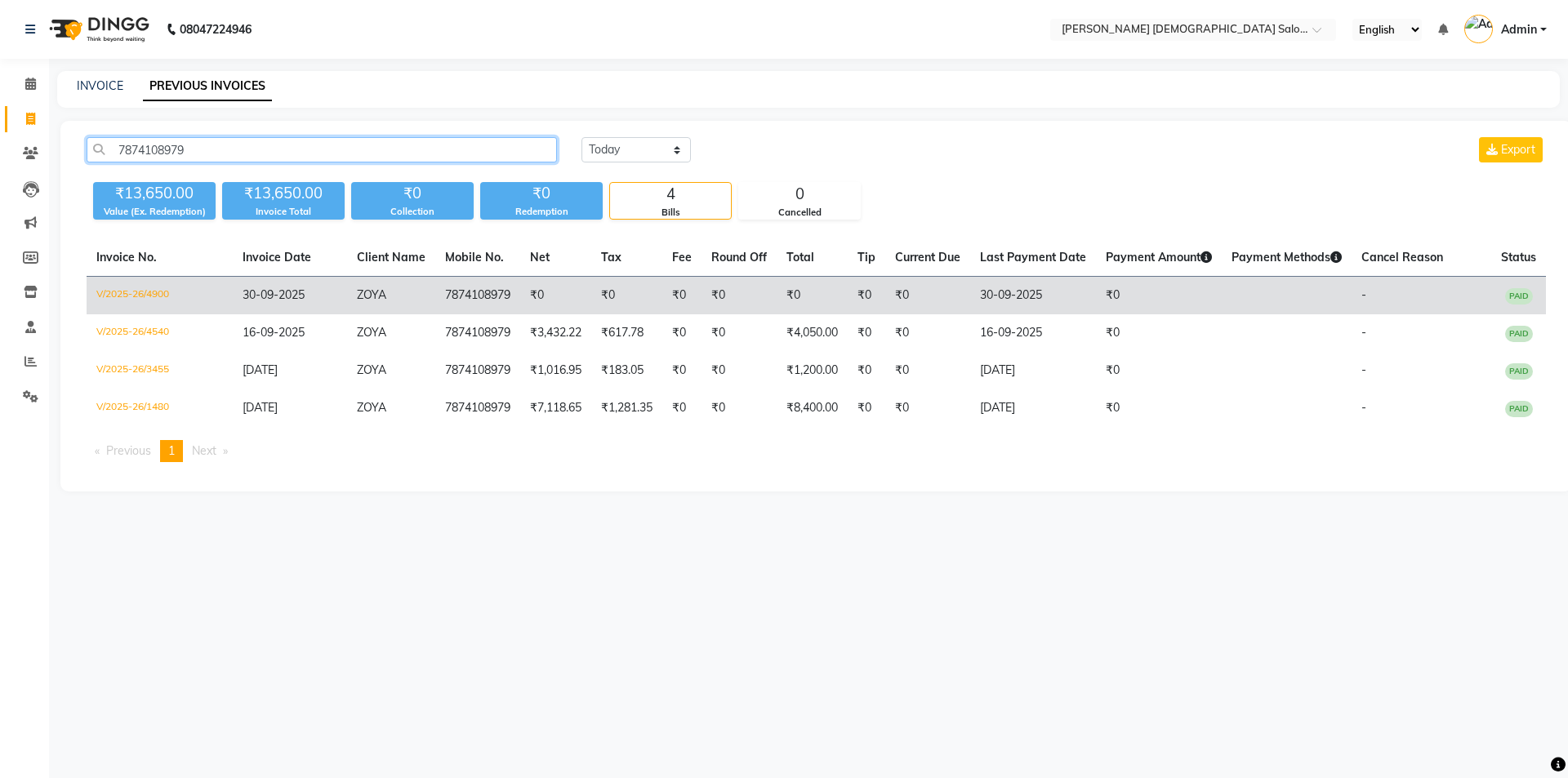
type input "7874108979"
click at [605, 298] on td "₹0" at bounding box center [627, 295] width 71 height 39
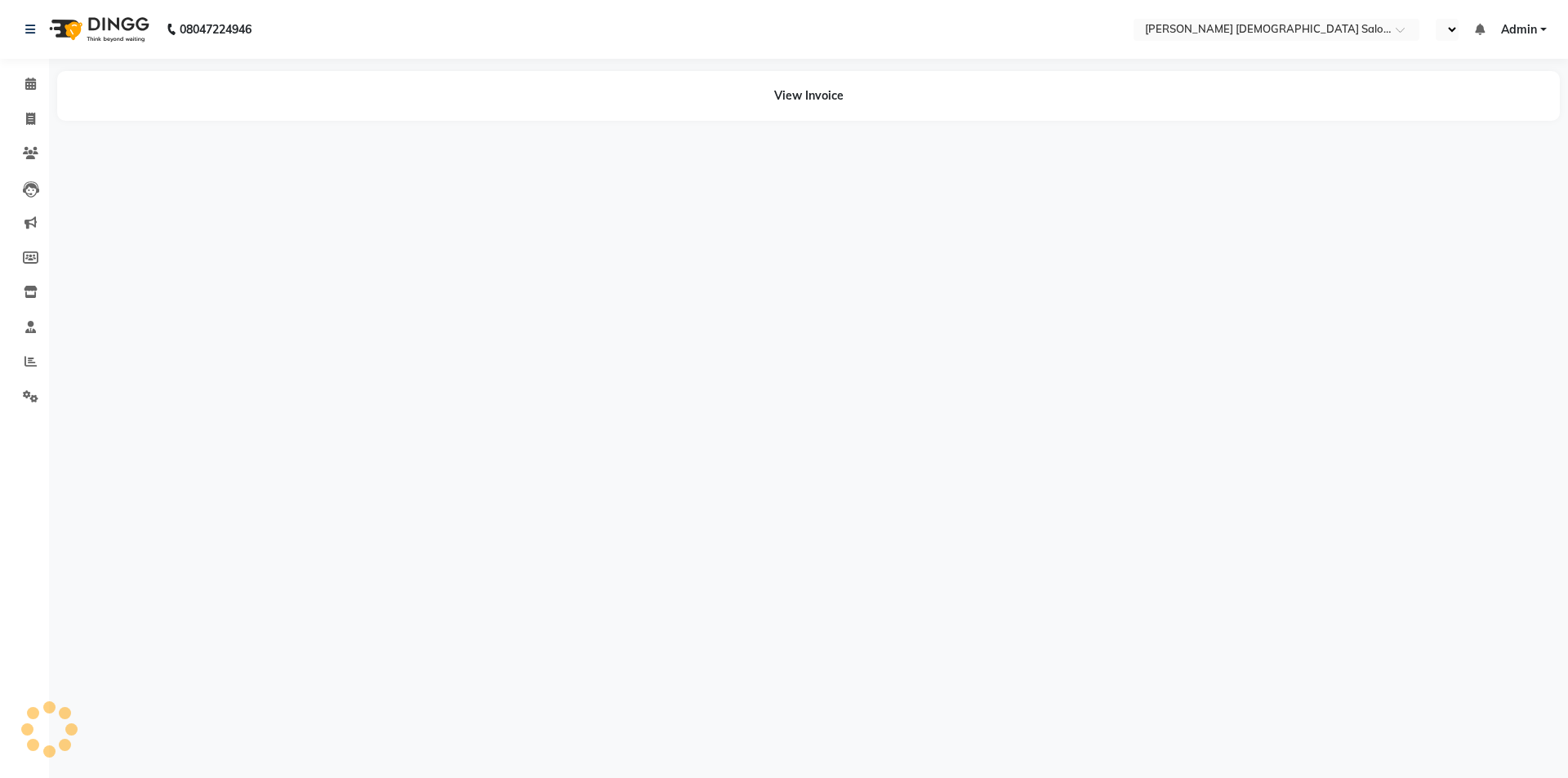
select select "en"
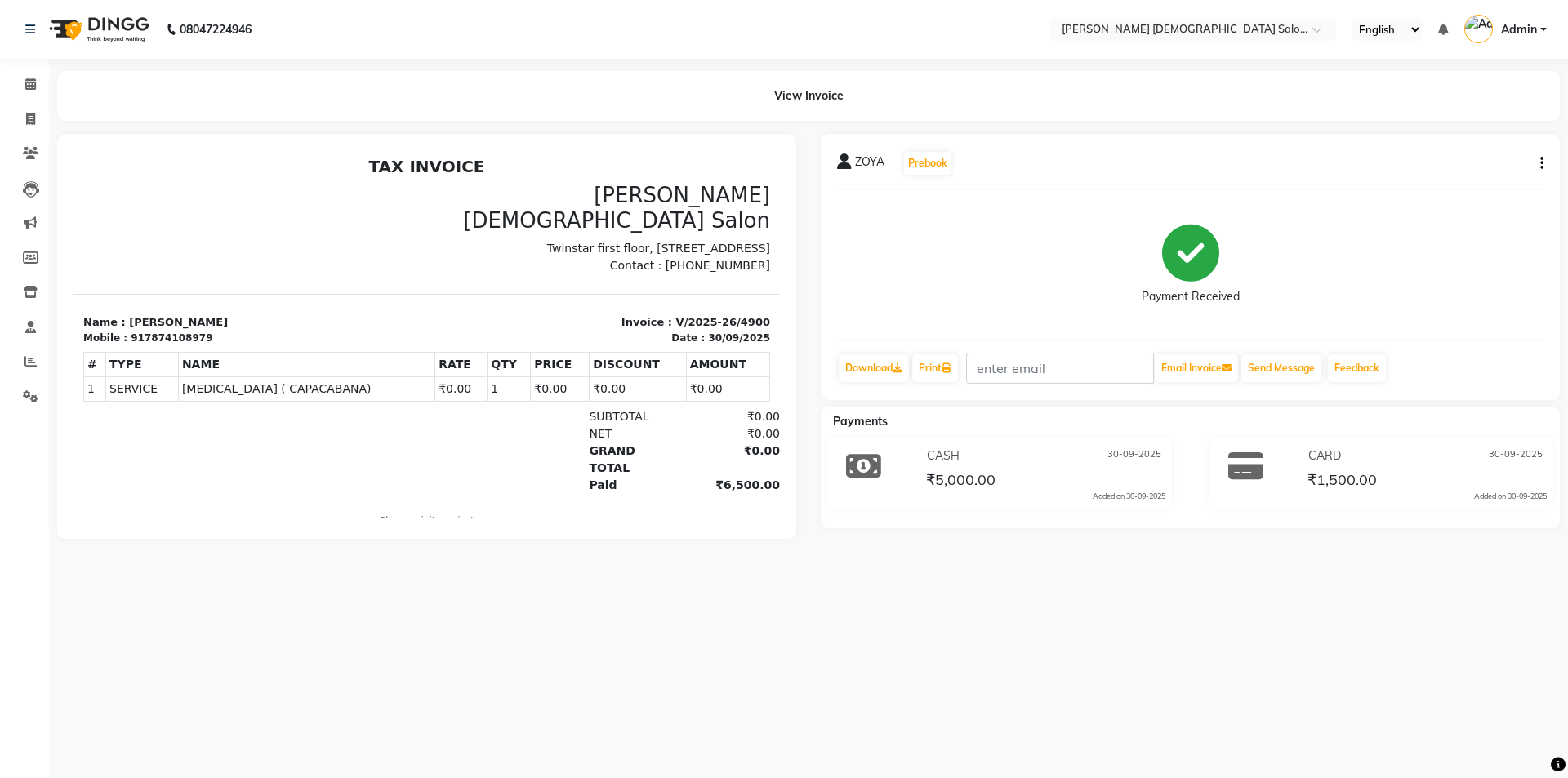
click at [1539, 160] on button "button" at bounding box center [1538, 164] width 9 height 17
click at [1449, 187] on div "Edit Invoice" at bounding box center [1460, 184] width 112 height 21
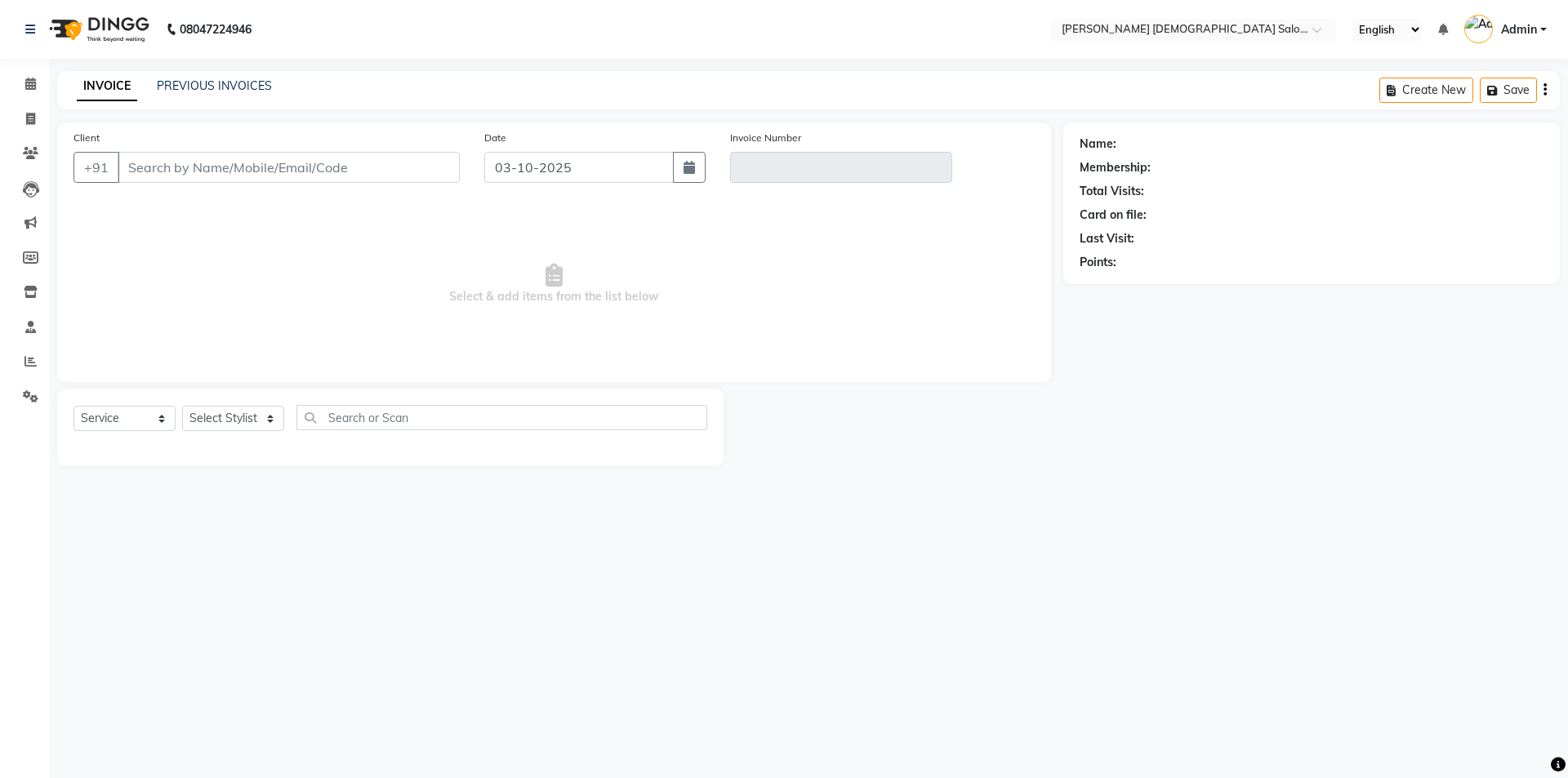
select select "membership"
type input "7874108979"
type input "V/2025-26/4900"
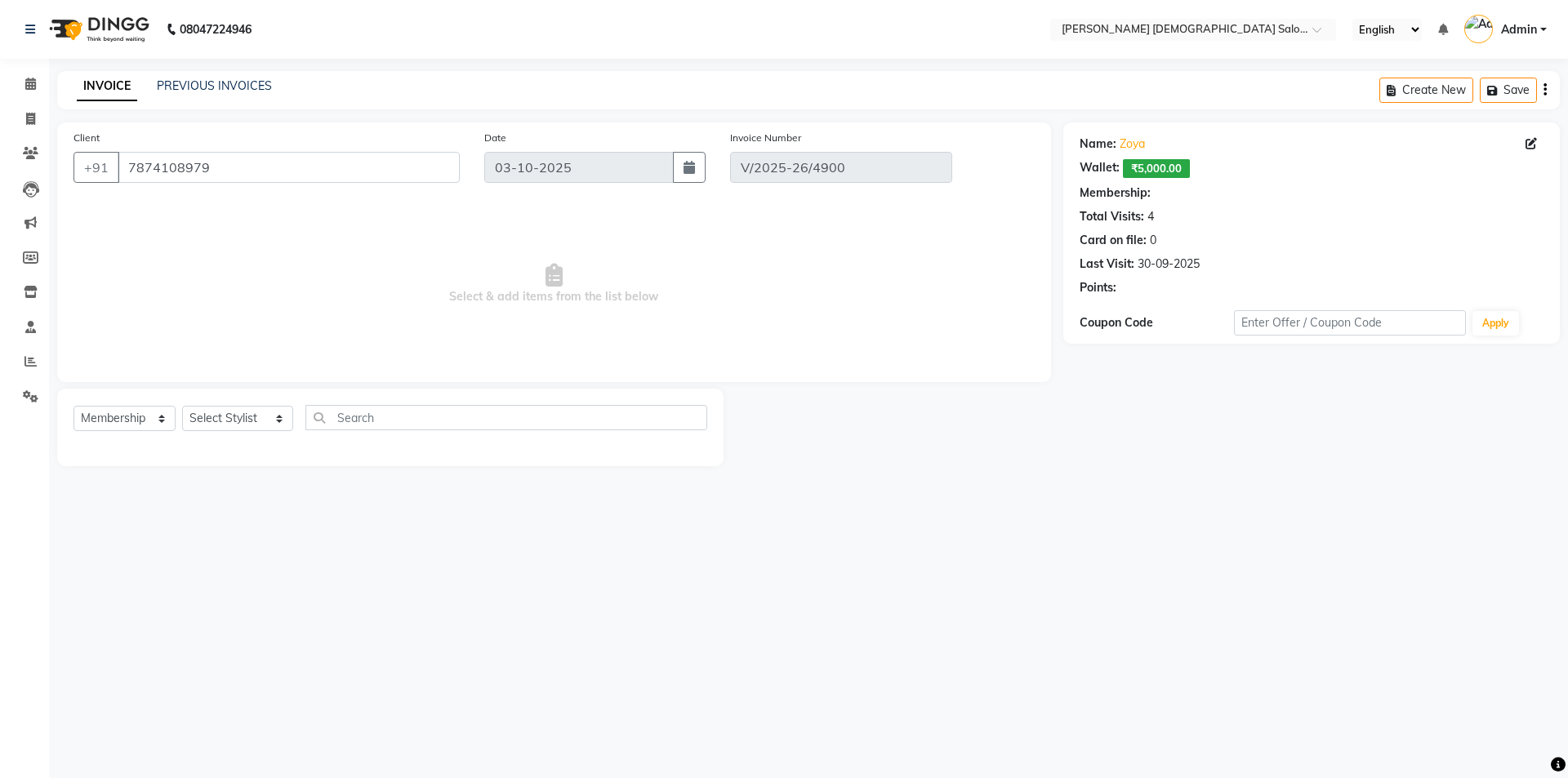
type input "30-09-2025"
select select "select"
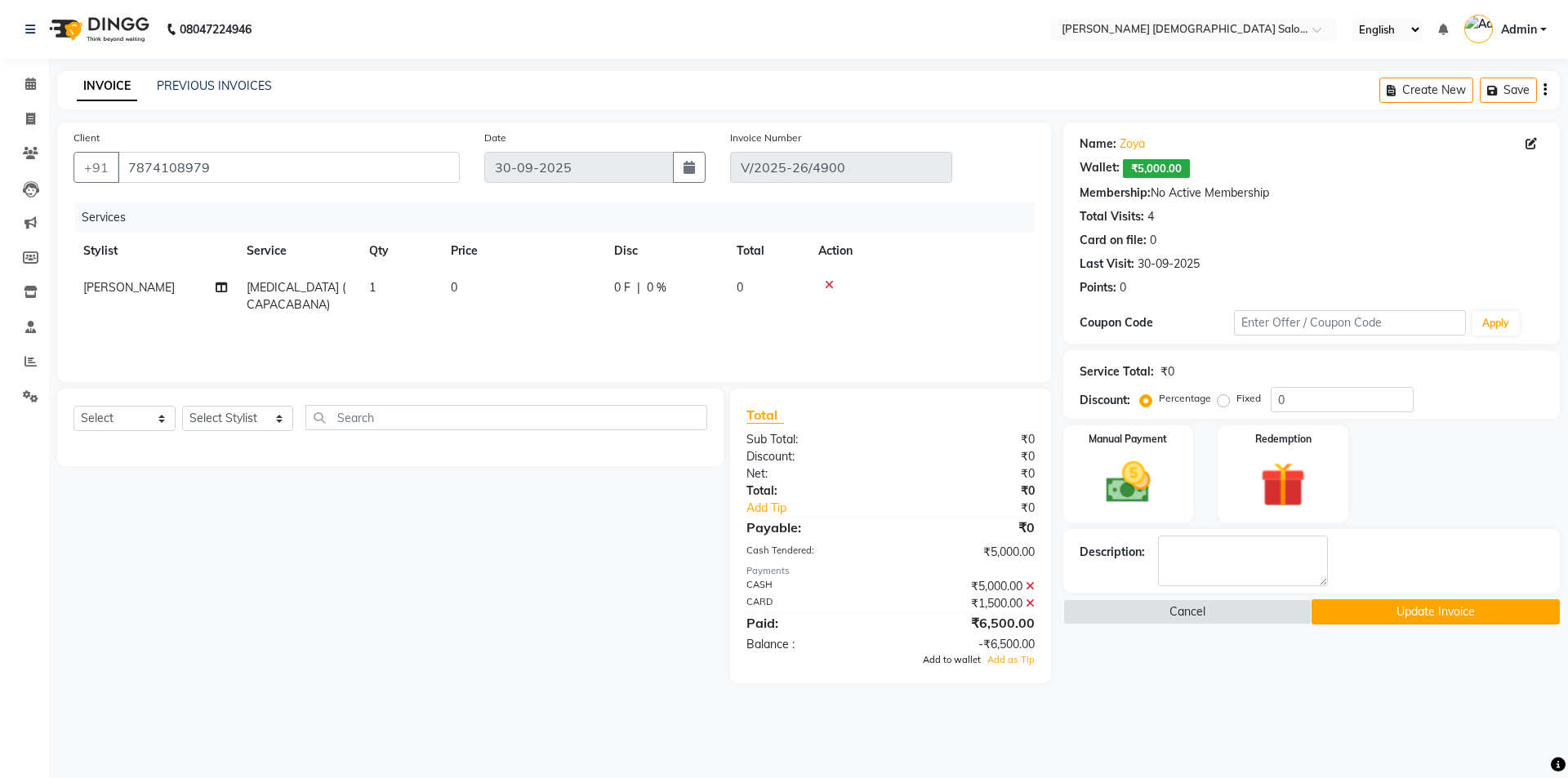
click at [961, 662] on span "Add to wallet" at bounding box center [952, 659] width 58 height 11
click at [1434, 616] on button "Update Invoice" at bounding box center [1435, 611] width 248 height 25
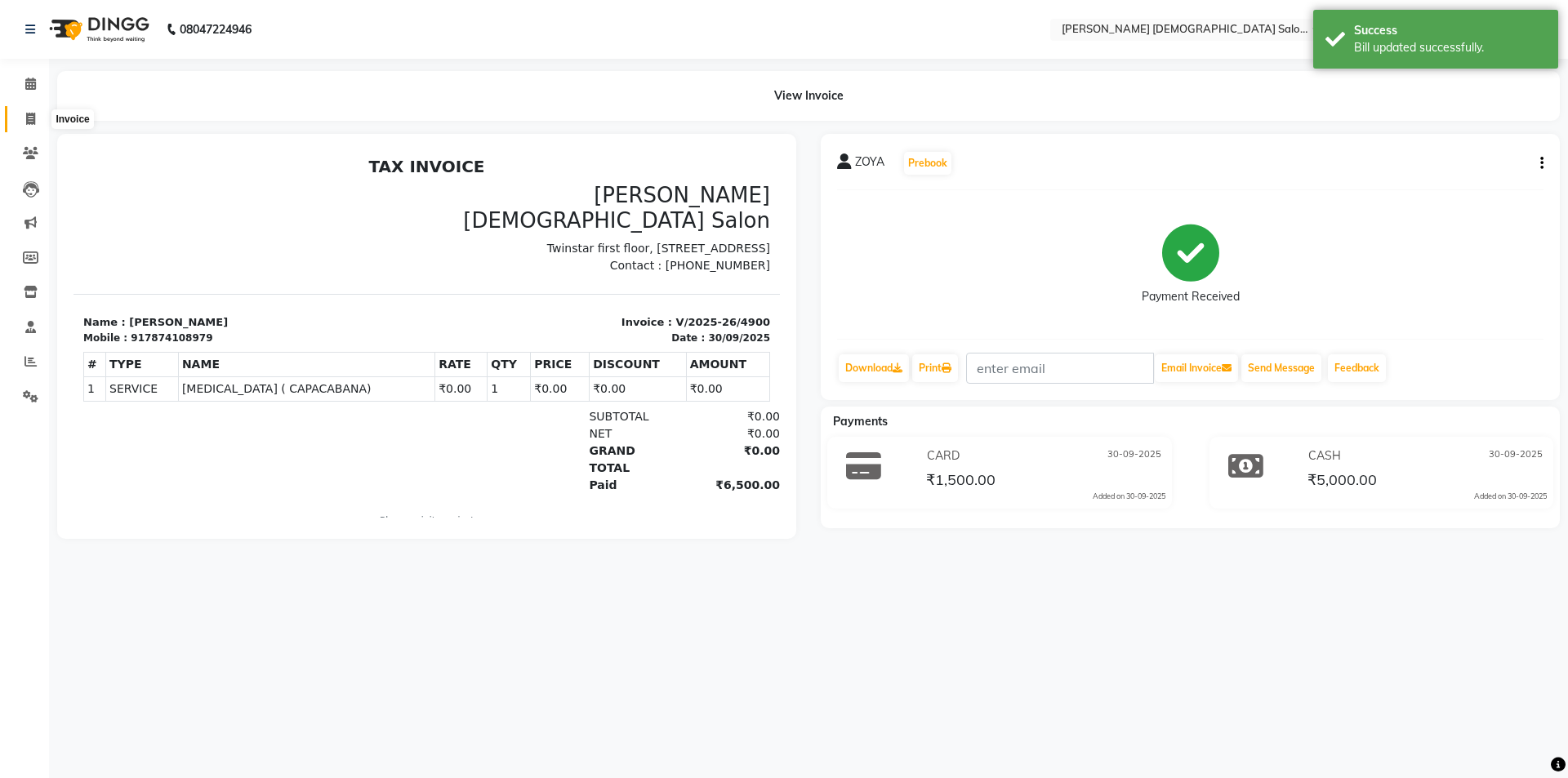
click at [28, 118] on icon at bounding box center [31, 119] width 9 height 12
select select "service"
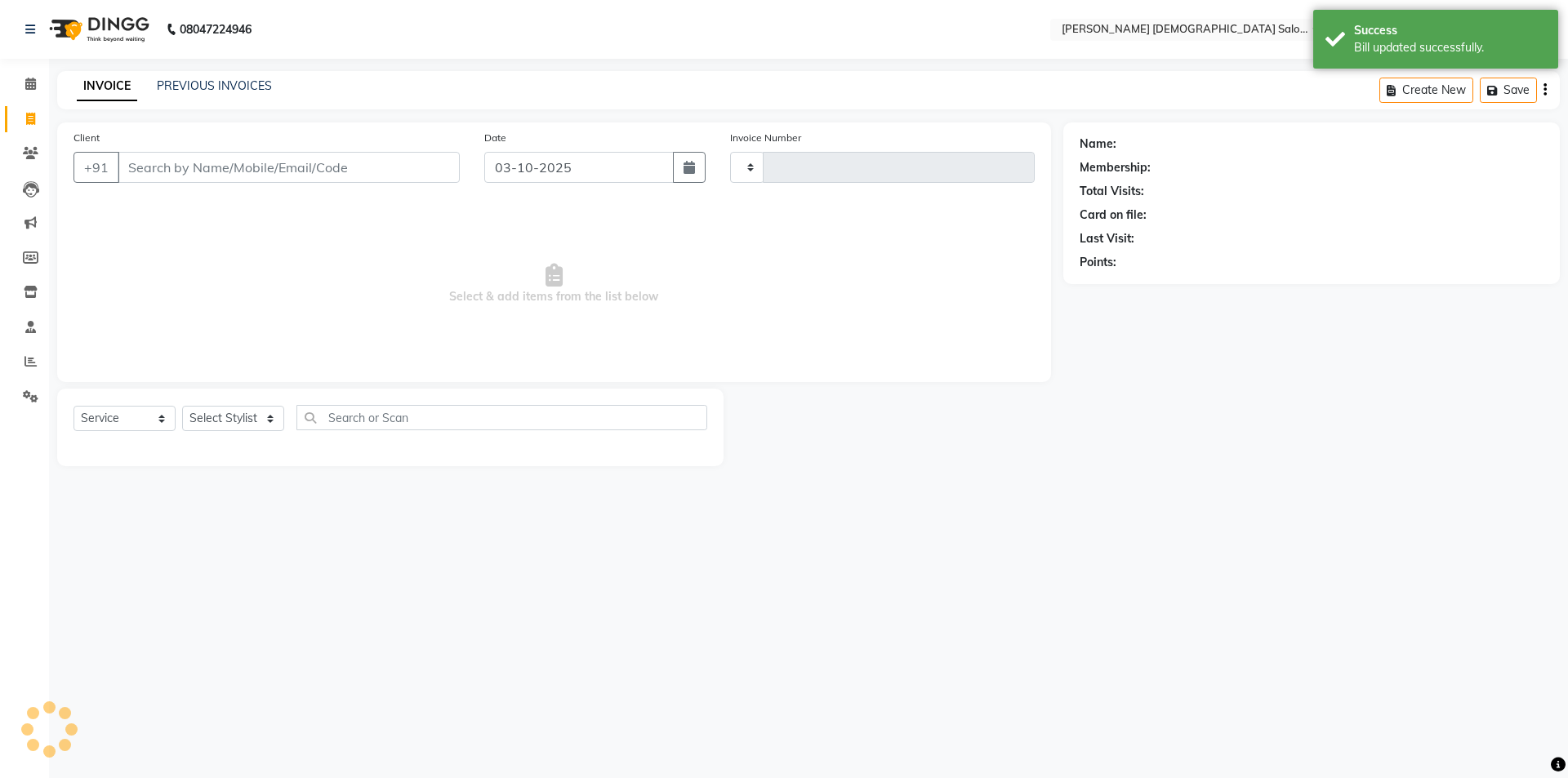
type input "4937"
select select "7542"
click at [182, 161] on input "Client" at bounding box center [289, 167] width 342 height 31
select select "membership"
type input "7874108979"
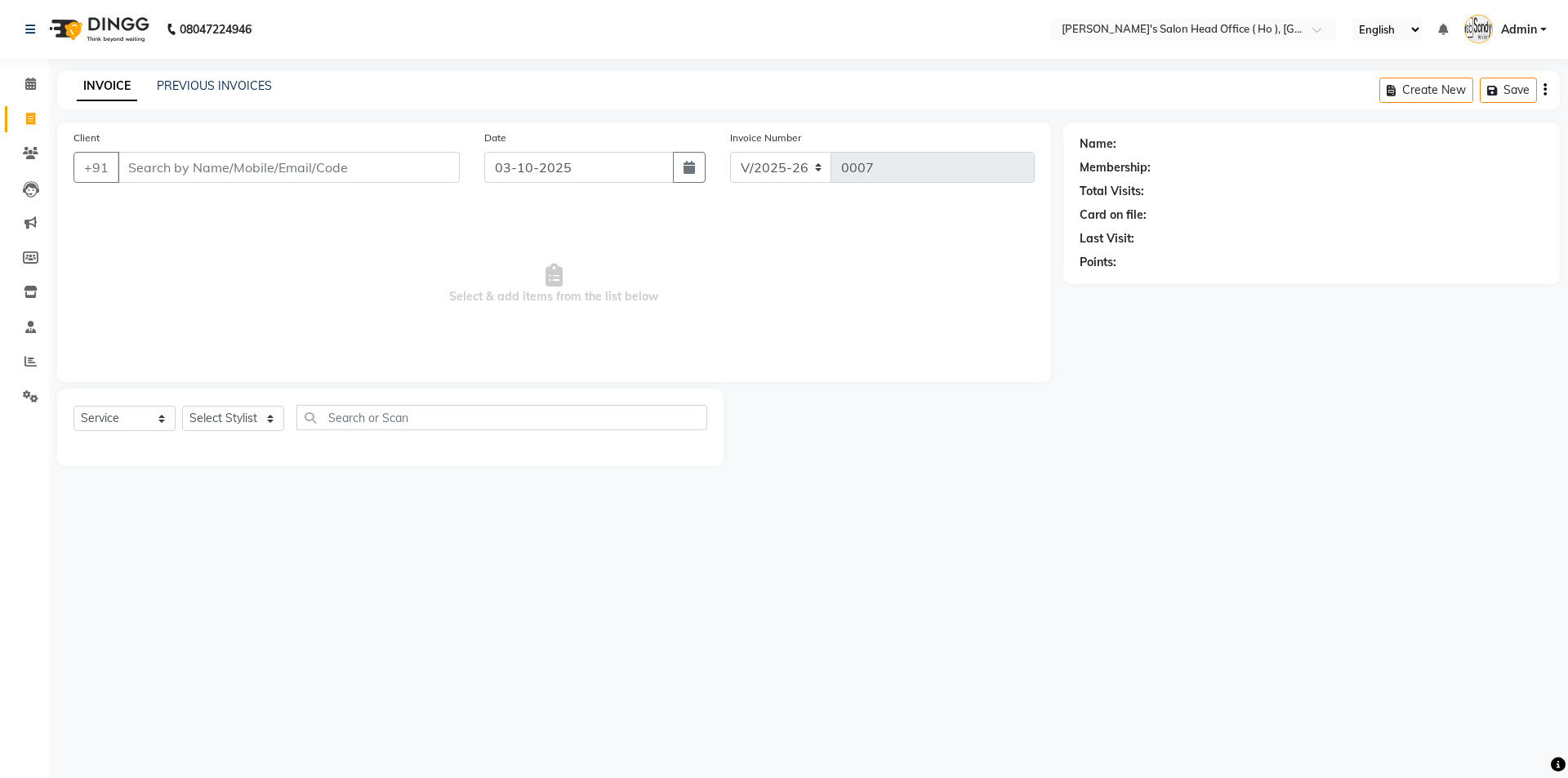
select select "6981"
select select "membership"
click at [188, 79] on link "PREVIOUS INVOICES" at bounding box center [214, 86] width 115 height 15
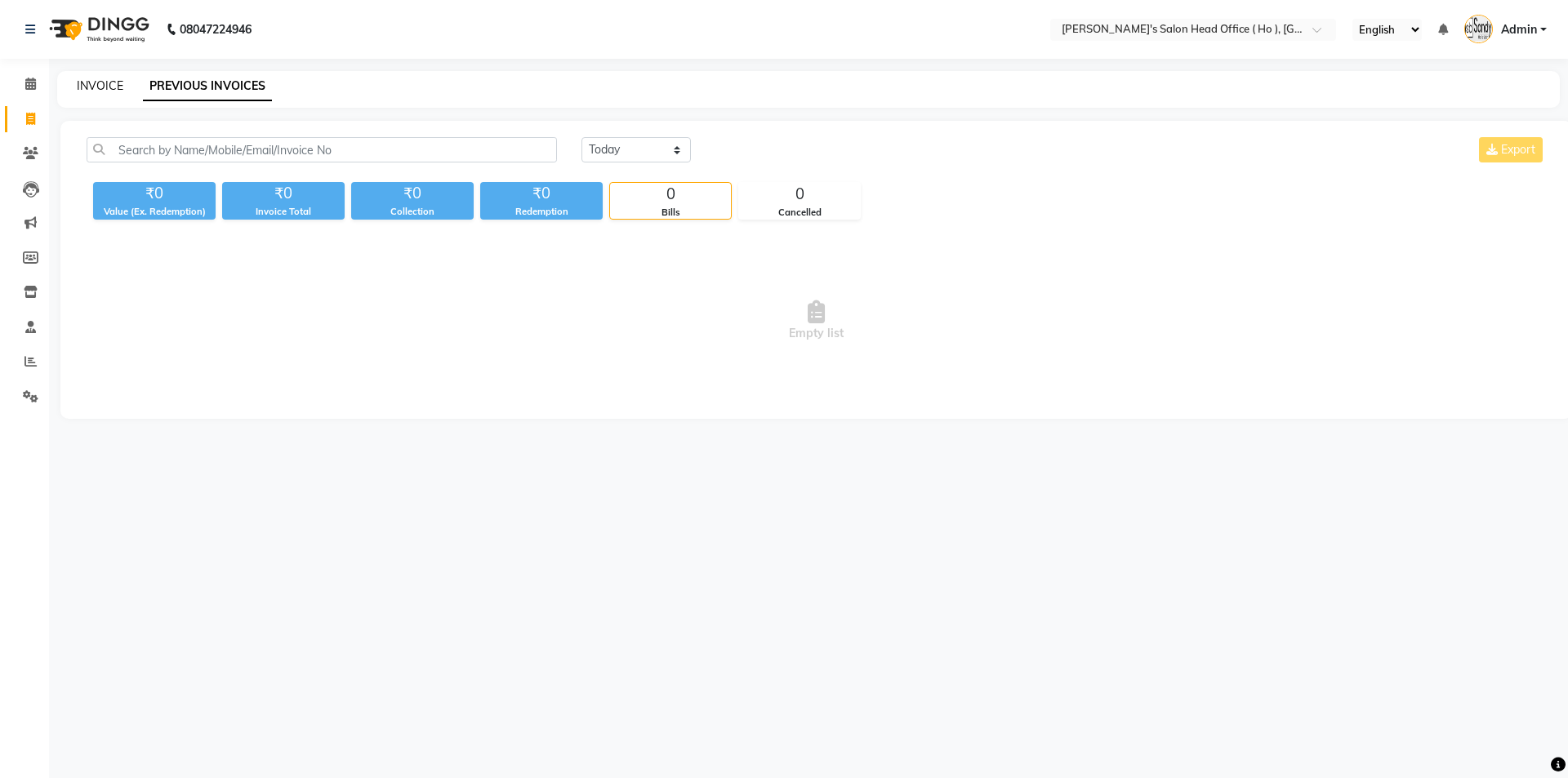
click at [112, 89] on link "INVOICE" at bounding box center [100, 86] width 46 height 15
select select "service"
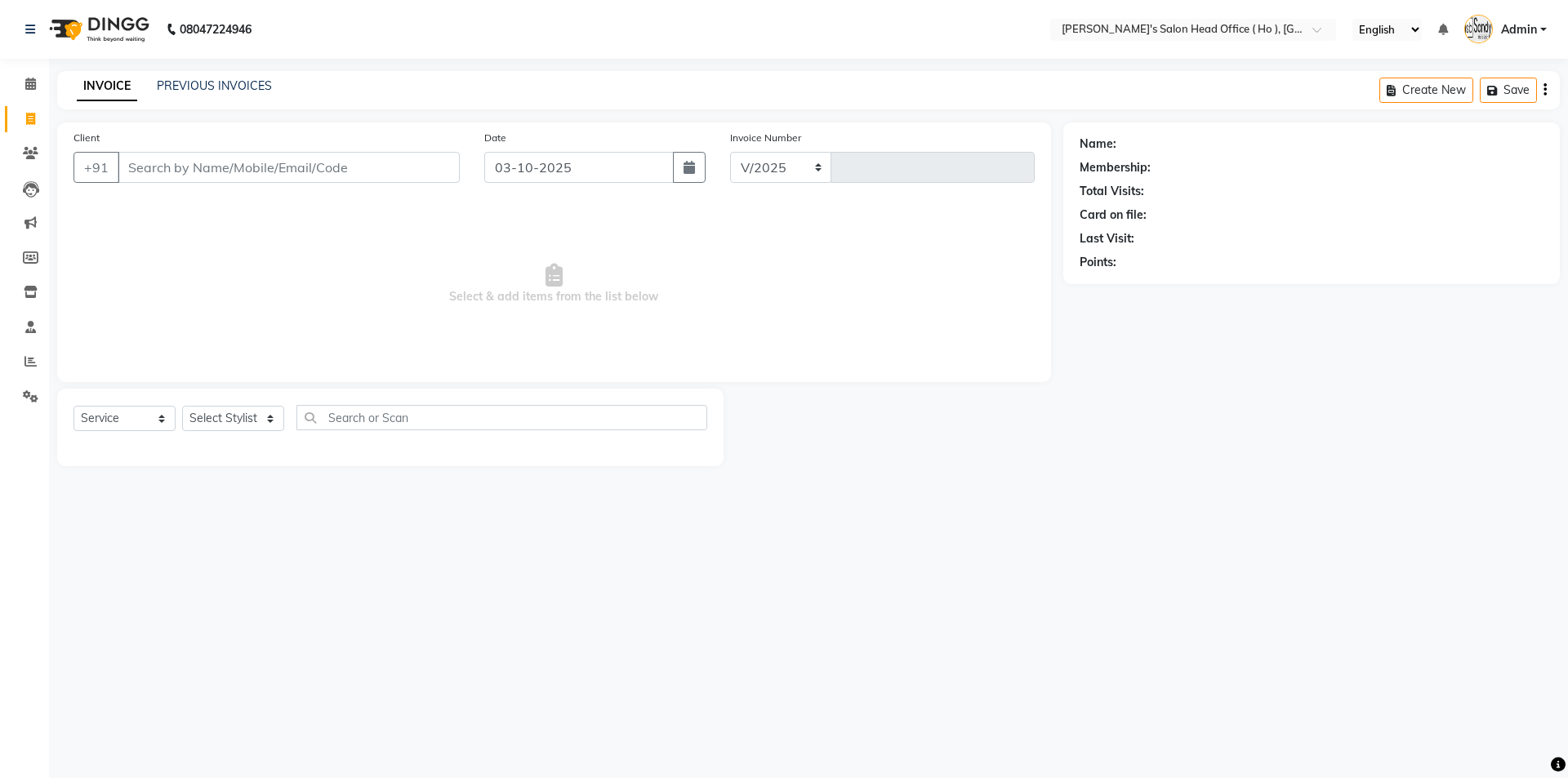
select select "6981"
type input "0007"
select select "membership"
click at [34, 288] on icon at bounding box center [30, 292] width 14 height 12
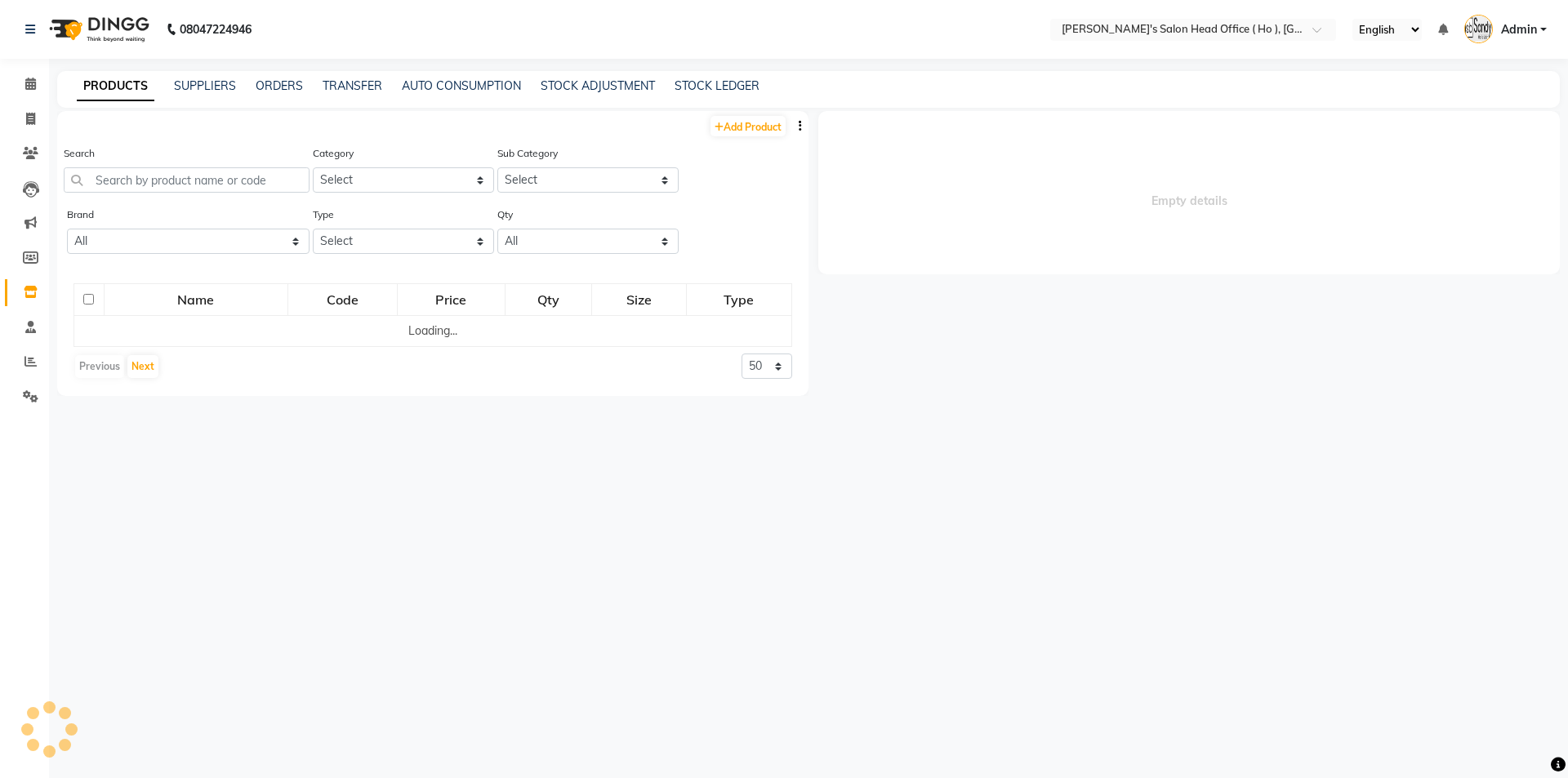
select select
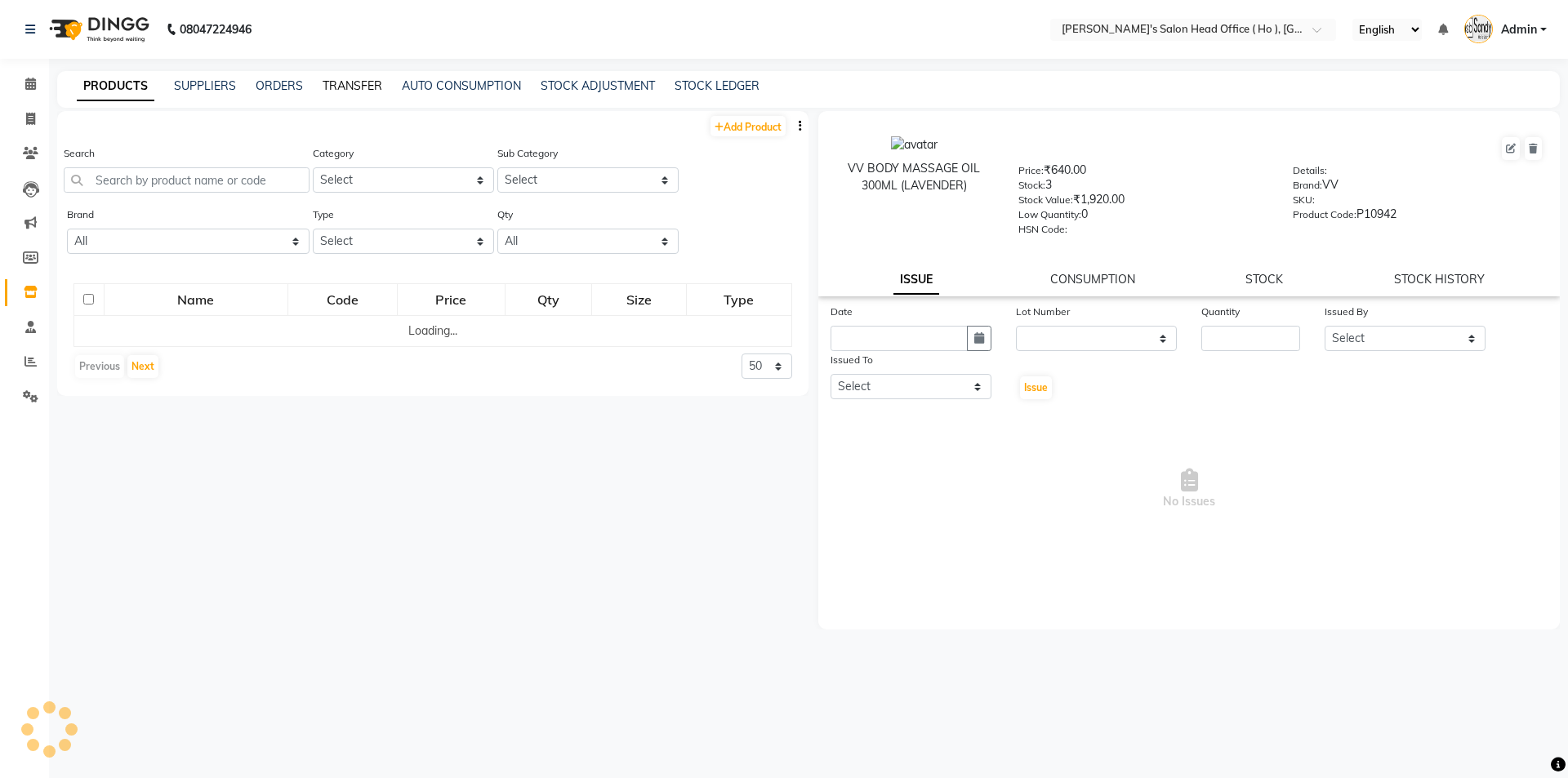
click at [372, 82] on link "TRANSFER" at bounding box center [352, 86] width 59 height 15
select select "sender"
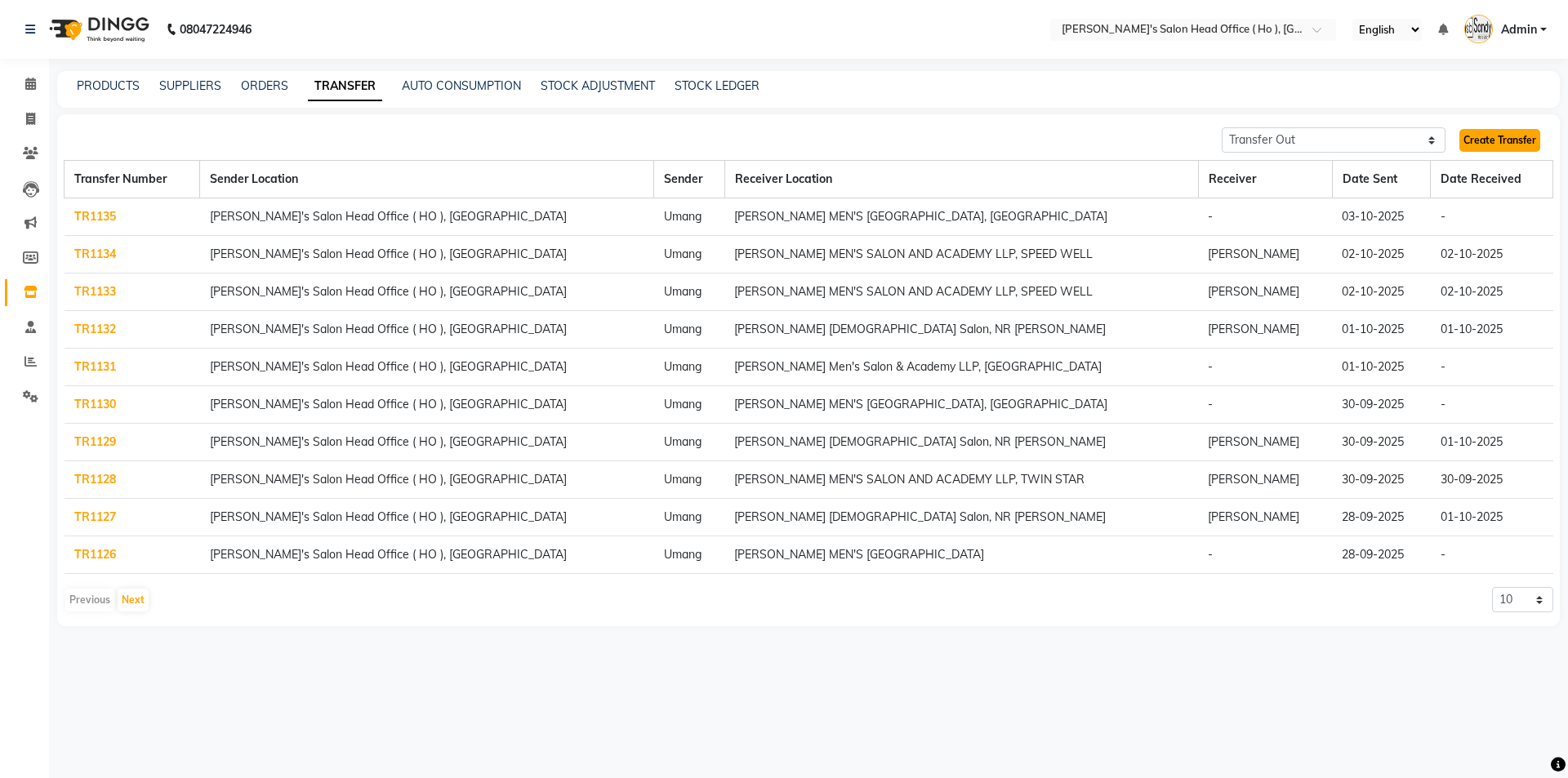
click at [1523, 139] on link "Create Transfer" at bounding box center [1499, 140] width 81 height 23
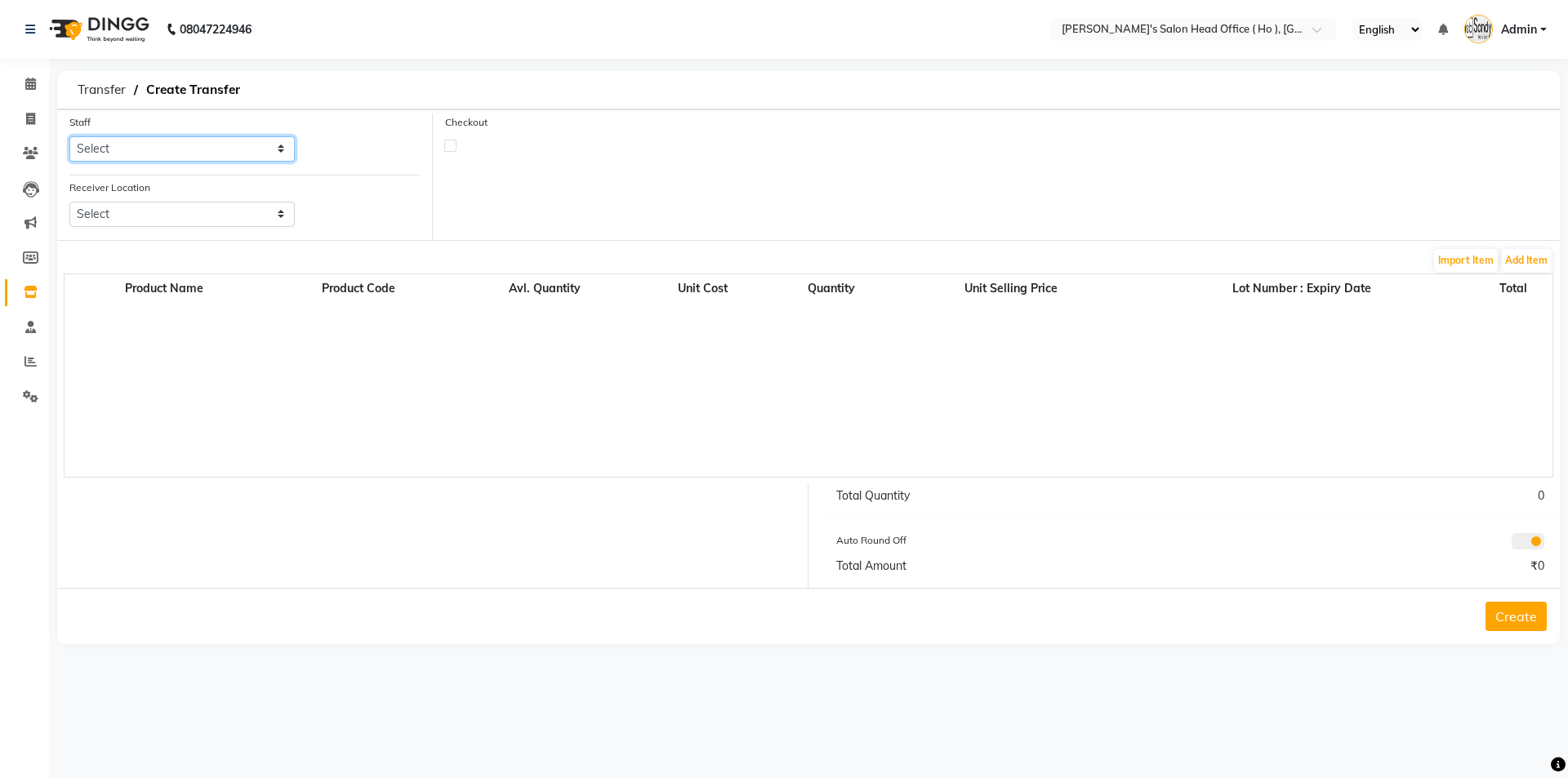
drag, startPoint x: 187, startPoint y: 146, endPoint x: 182, endPoint y: 158, distance: 13.0
click at [187, 148] on select "Select [PERSON_NAME] [PERSON_NAME] SUNNY [PERSON_NAME]" at bounding box center [182, 149] width 226 height 25
click at [166, 271] on div "Import Item Add Item" at bounding box center [808, 261] width 1489 height 26
click at [177, 158] on select "Select [PERSON_NAME] [PERSON_NAME] SUNNY [PERSON_NAME]" at bounding box center [182, 149] width 226 height 25
select select "58746"
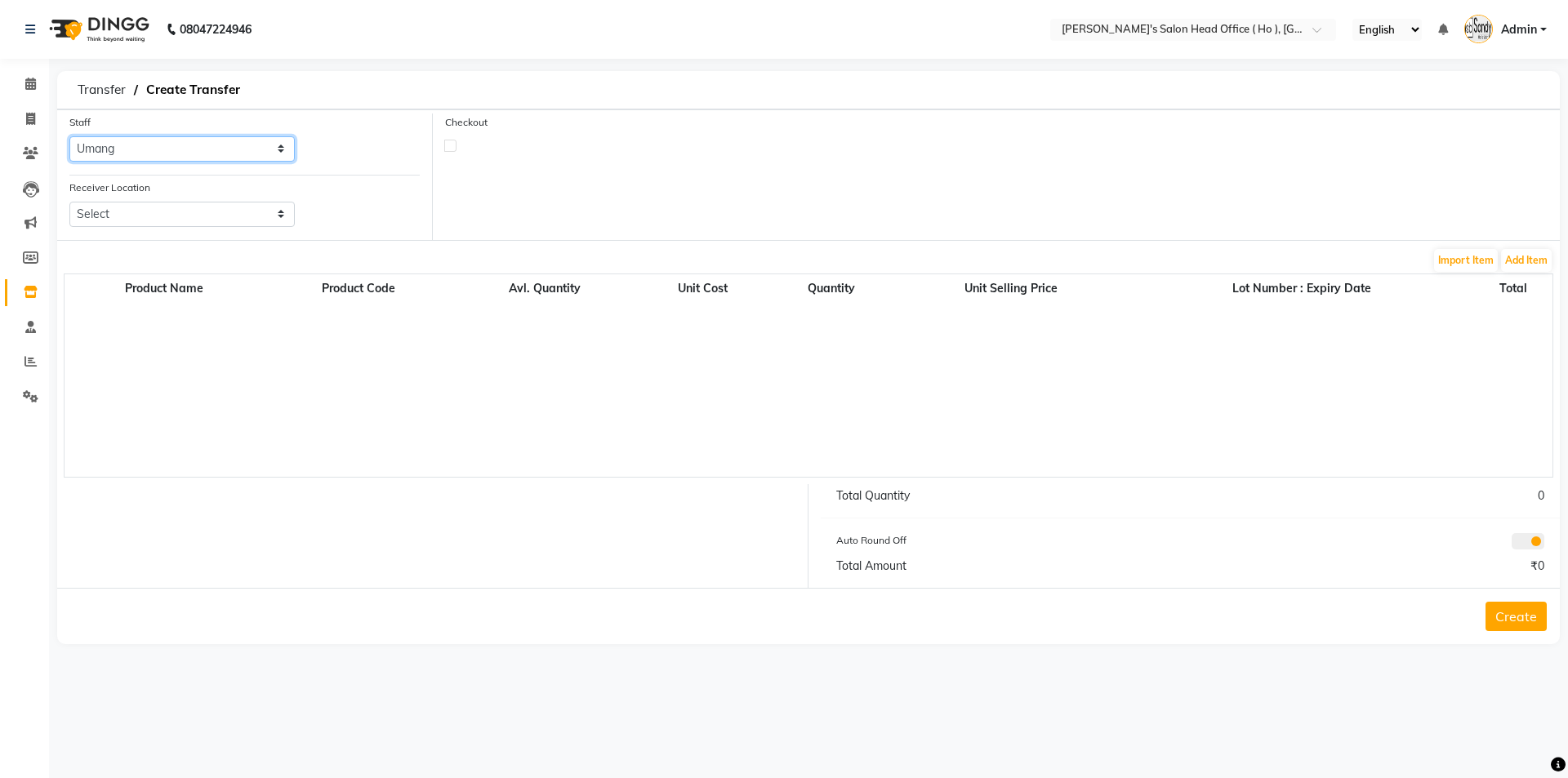
click at [70, 136] on select "Select [PERSON_NAME] [PERSON_NAME] SUNNY [PERSON_NAME]" at bounding box center [182, 149] width 226 height 25
click at [165, 214] on select "Select [PERSON_NAME] Men's Salon And Academy Llp, Twin Star [PERSON_NAME] [DEMO…" at bounding box center [182, 214] width 226 height 25
select select "3075"
click at [70, 201] on select "Select Sandy Men's Salon And Academy Llp, Twin Star Elaine Ladies Salon, Nr Bal…" at bounding box center [182, 214] width 226 height 25
click at [1545, 256] on button "Add Item" at bounding box center [1527, 261] width 51 height 23
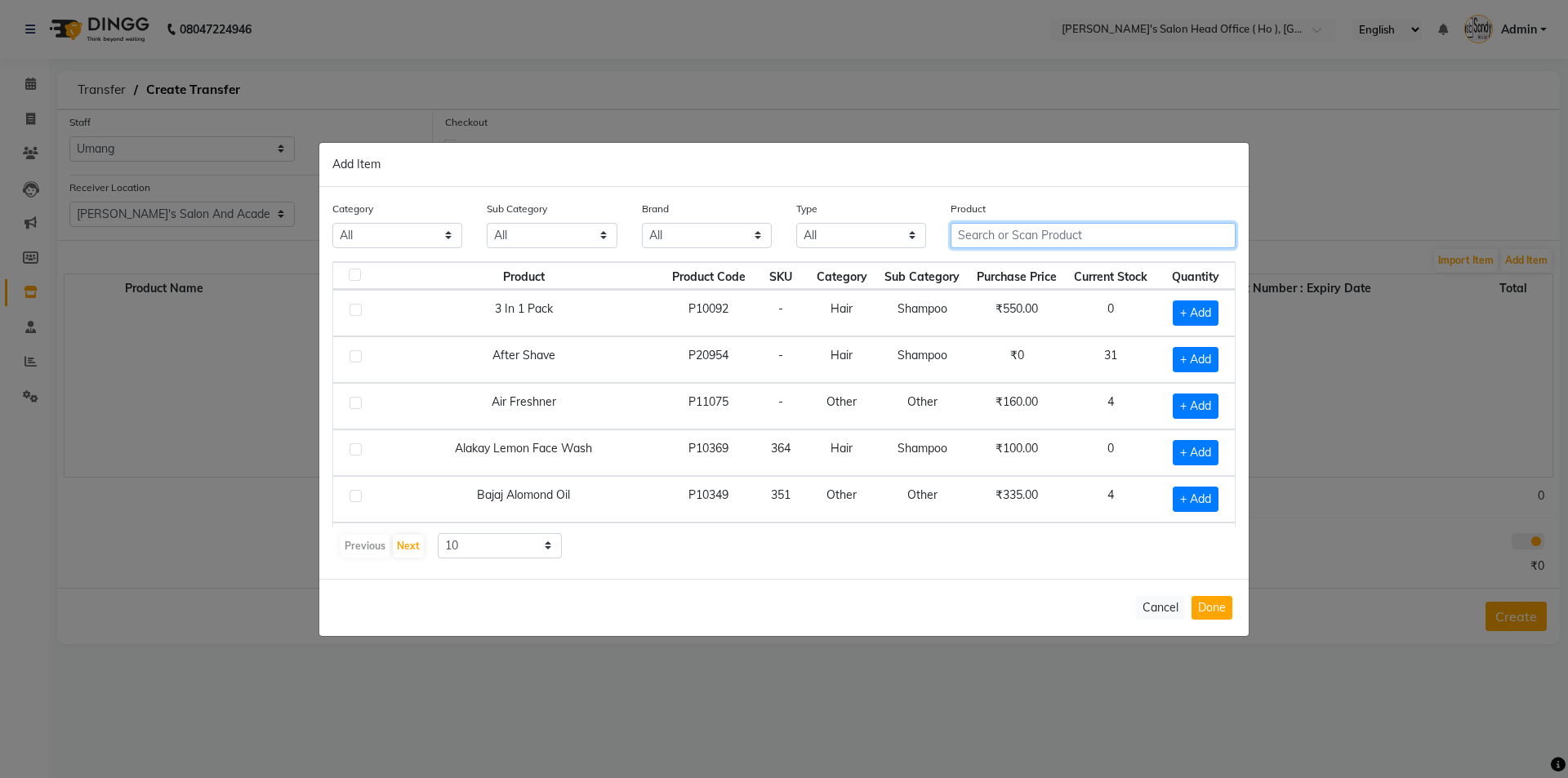
click at [998, 223] on input "text" at bounding box center [1093, 235] width 285 height 25
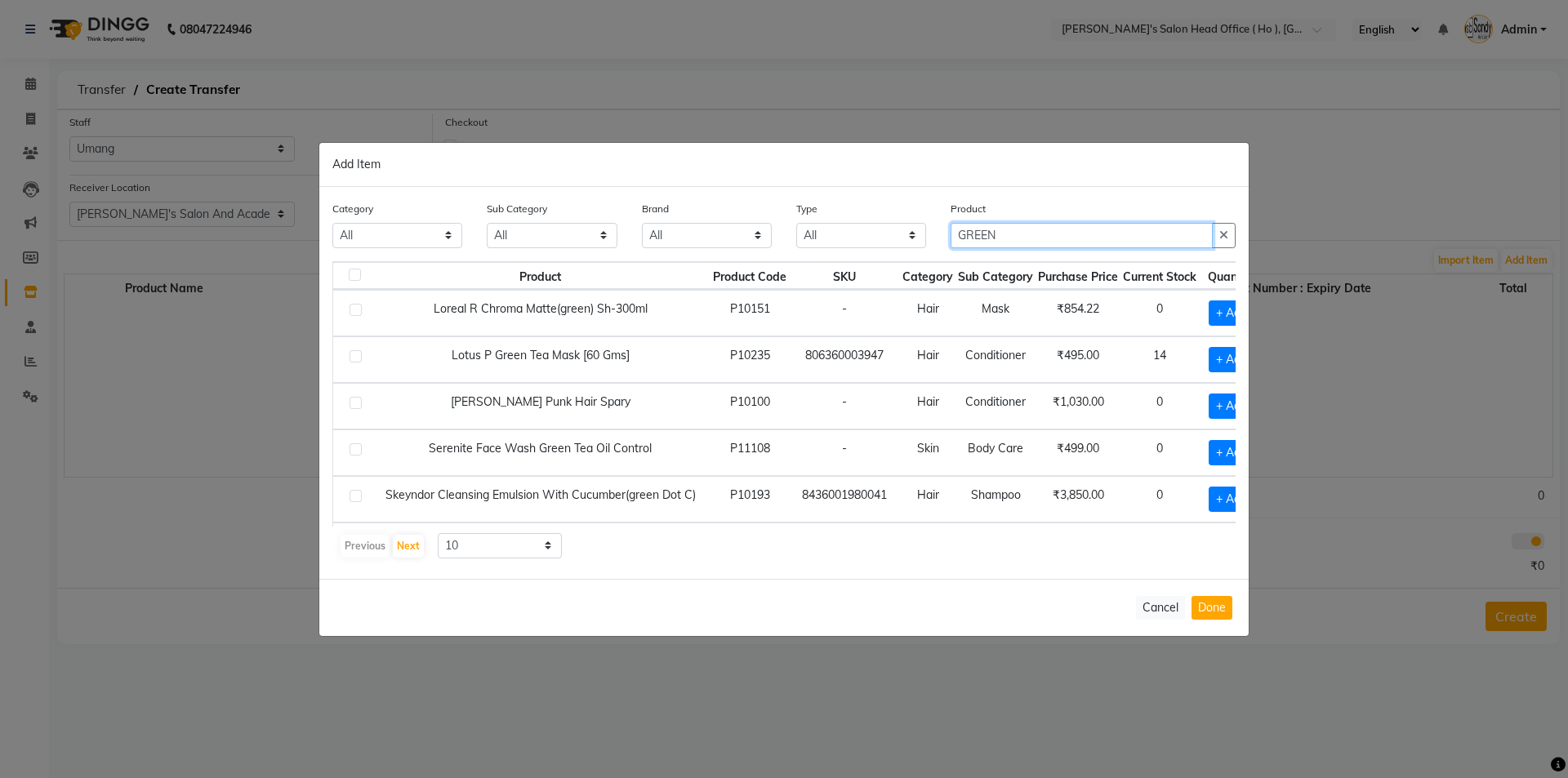
type input "GREEN"
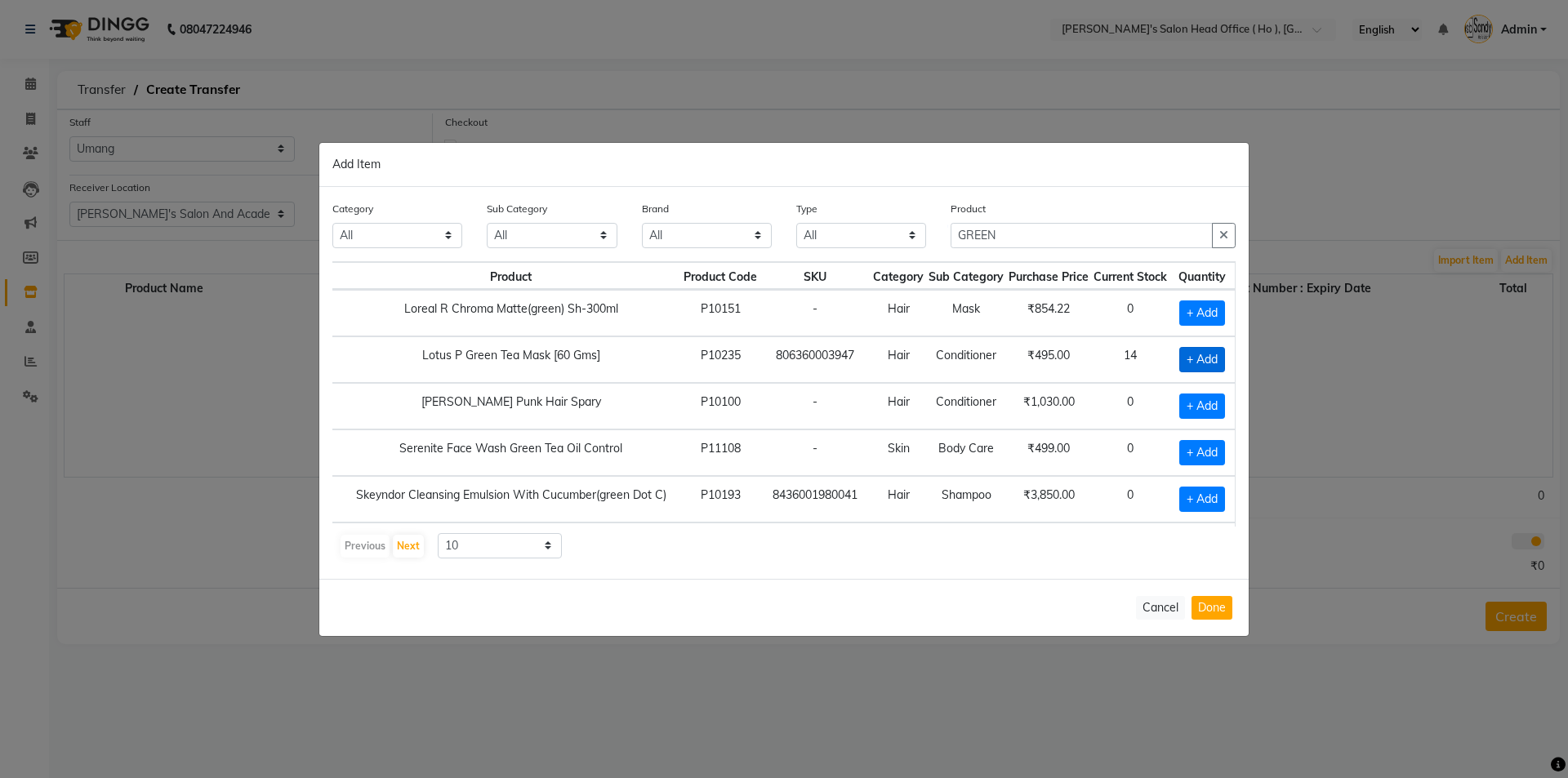
click at [1180, 368] on span "+ Add" at bounding box center [1202, 359] width 46 height 25
checkbox input "true"
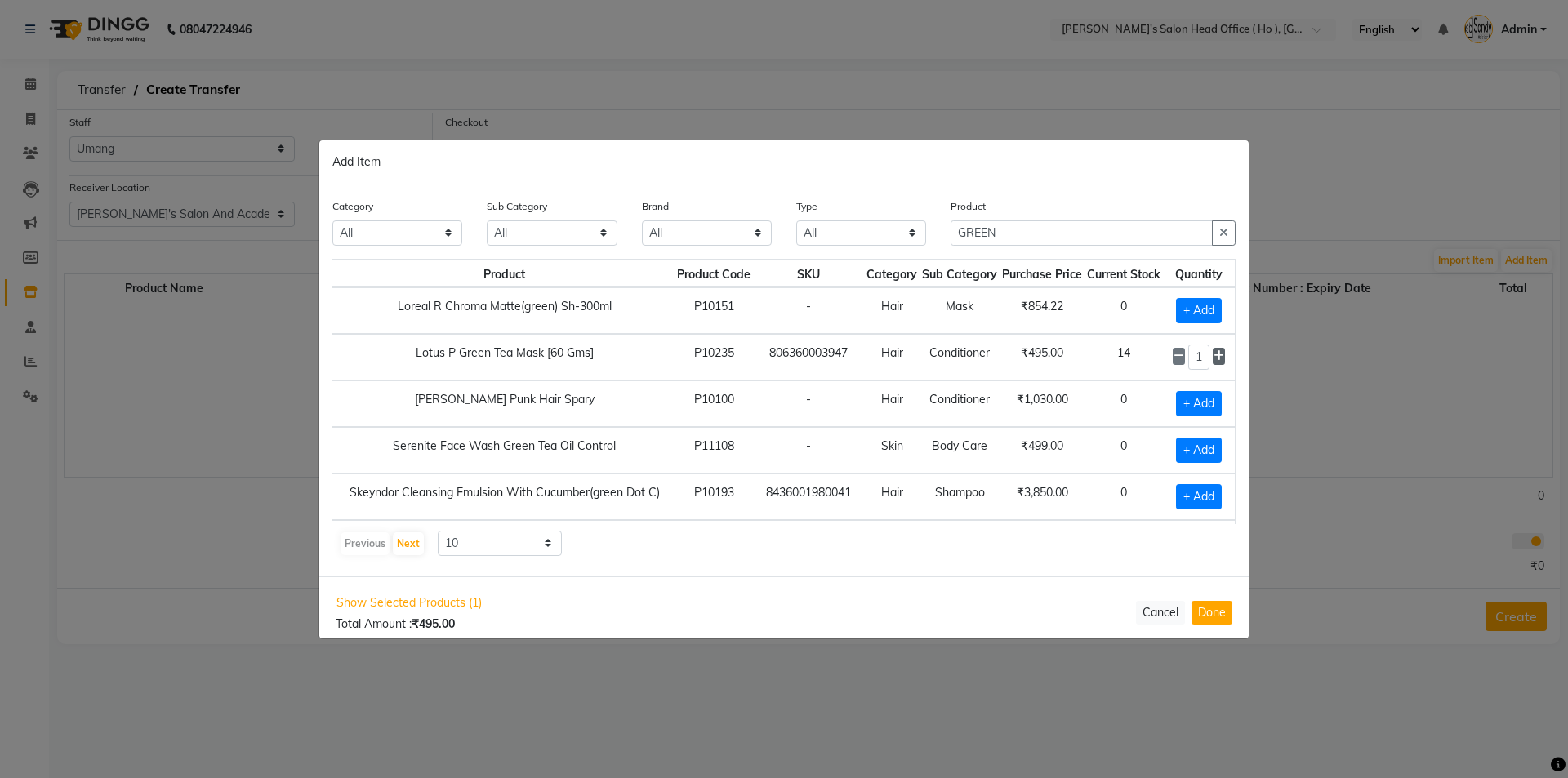
click at [1213, 356] on icon at bounding box center [1218, 356] width 10 height 11
type input "2"
click at [1207, 623] on button "Done" at bounding box center [1212, 612] width 40 height 24
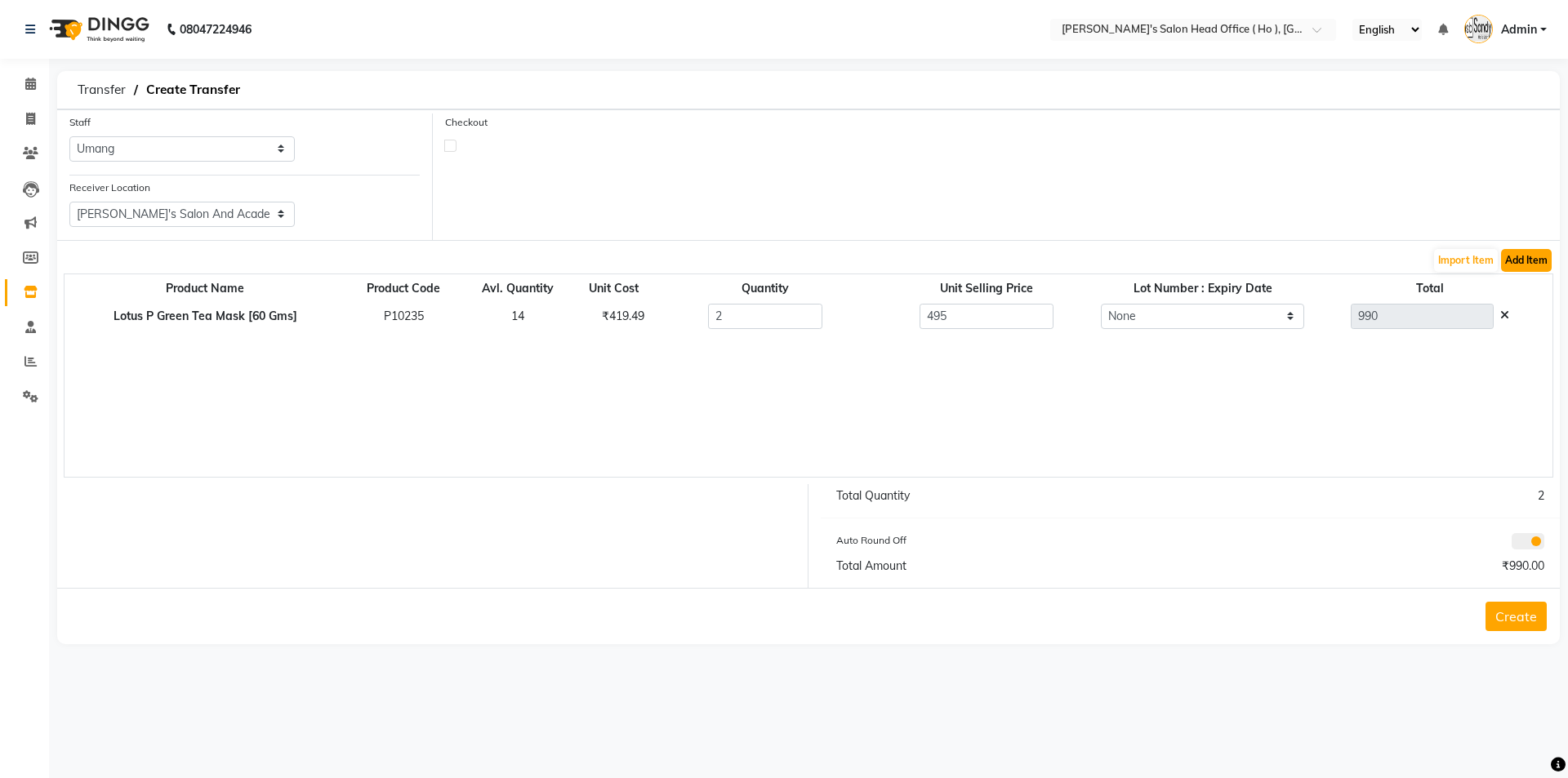
click at [1531, 258] on button "Add Item" at bounding box center [1527, 261] width 51 height 23
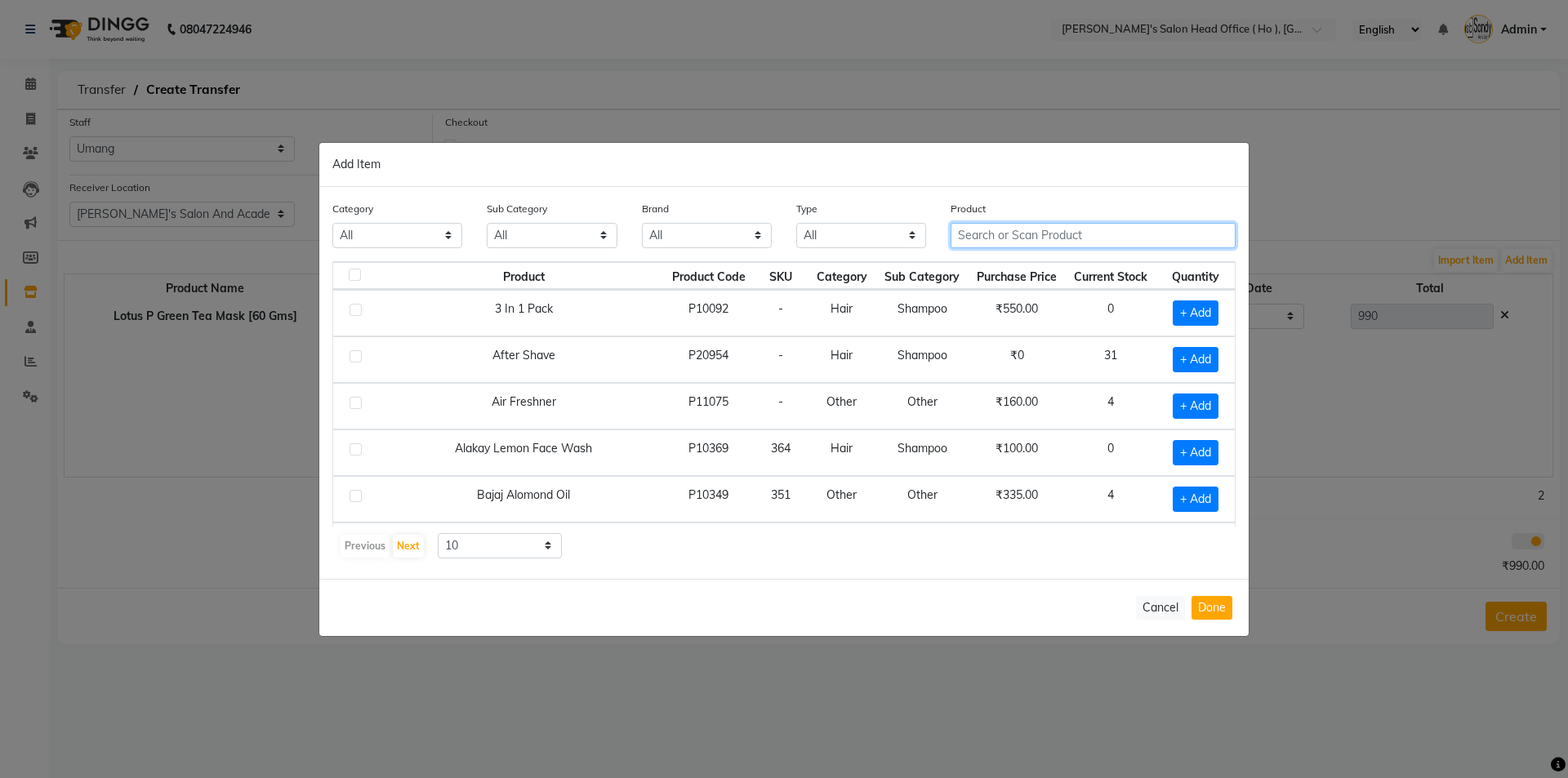
click at [1052, 223] on input "text" at bounding box center [1093, 235] width 285 height 25
click at [1105, 230] on input "text" at bounding box center [1093, 235] width 285 height 25
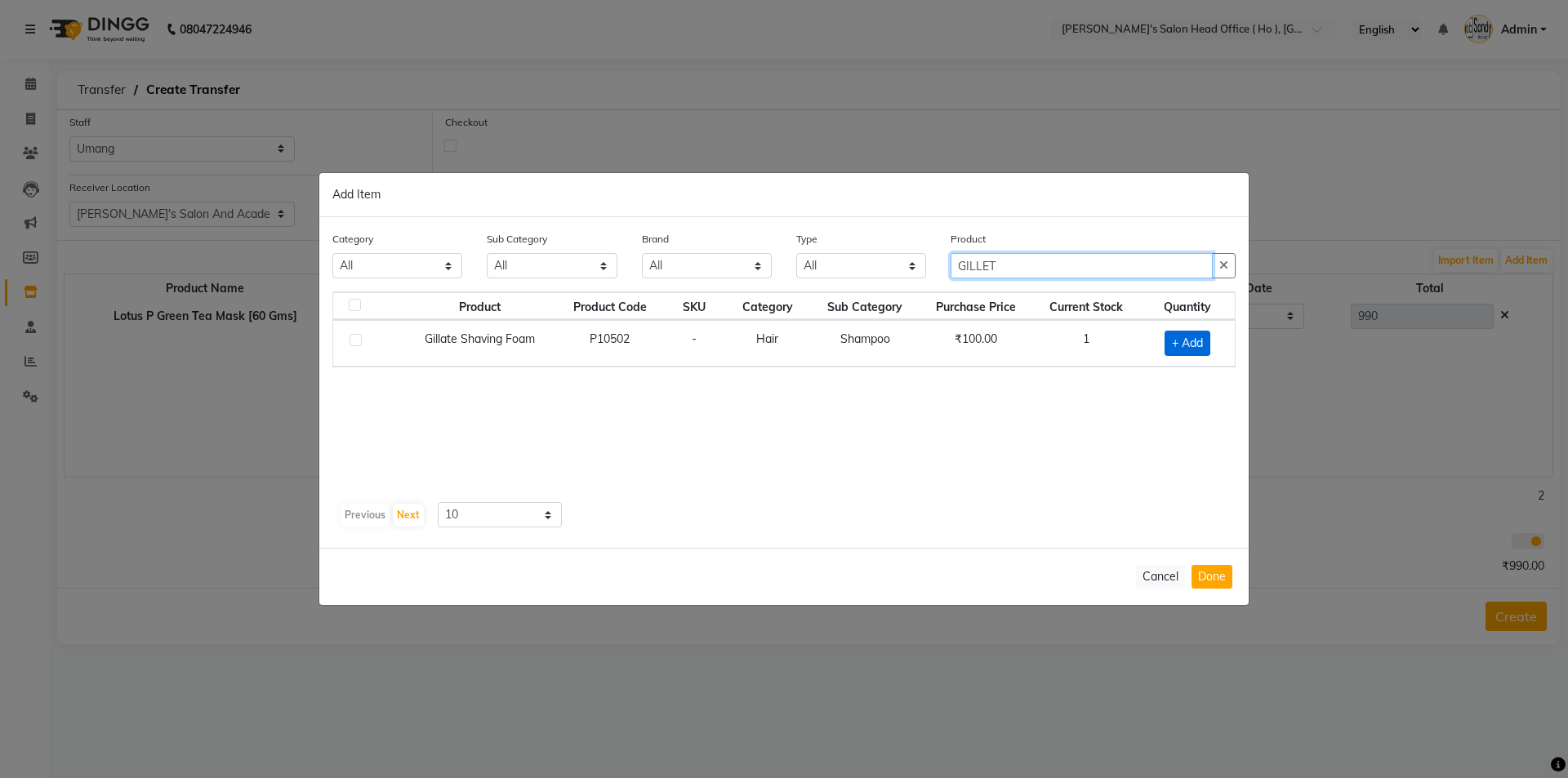
type input "GILLET"
click at [1174, 341] on span "+ Add" at bounding box center [1187, 343] width 46 height 25
checkbox input "true"
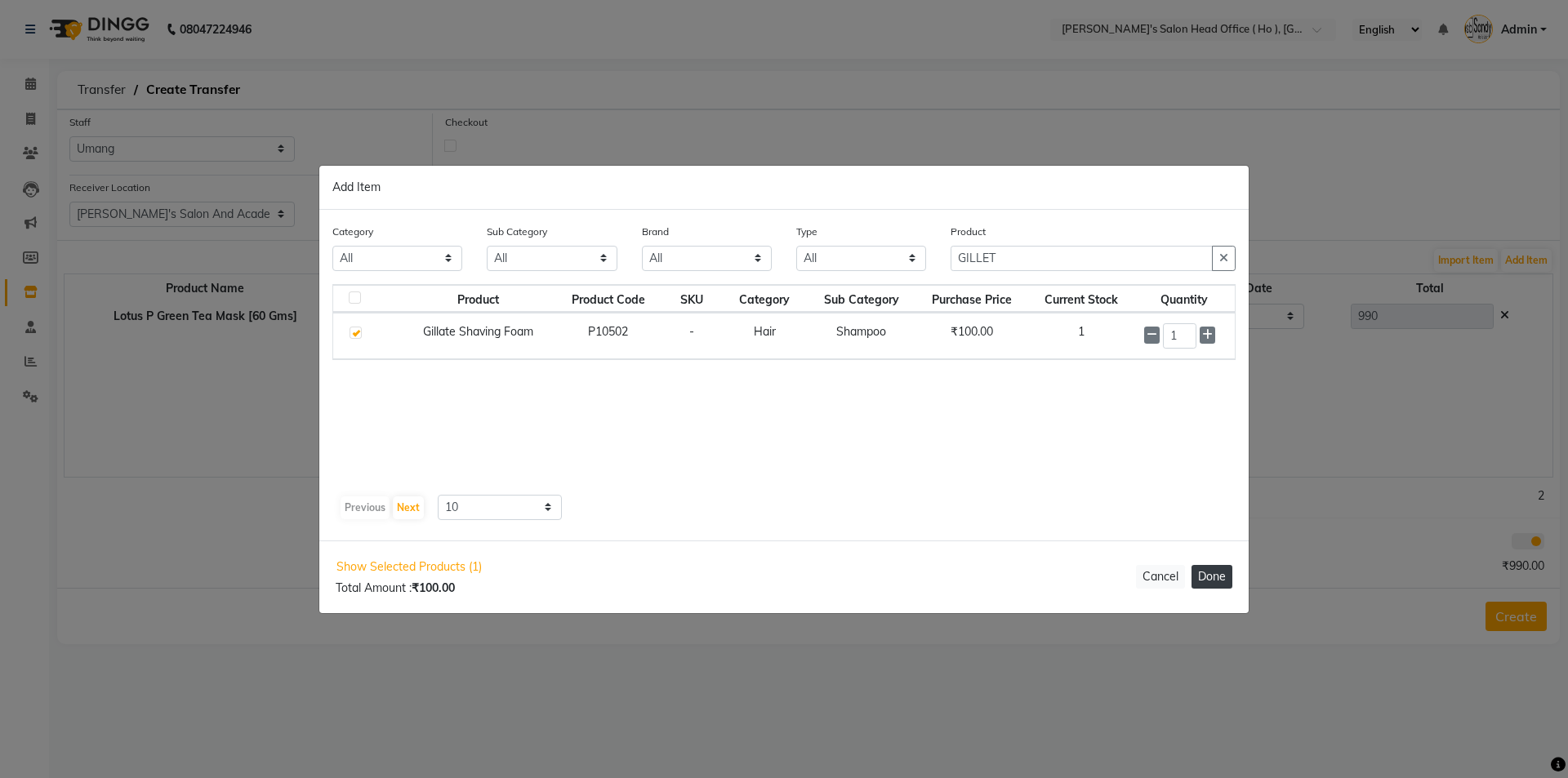
click at [1205, 588] on button "Done" at bounding box center [1212, 577] width 40 height 24
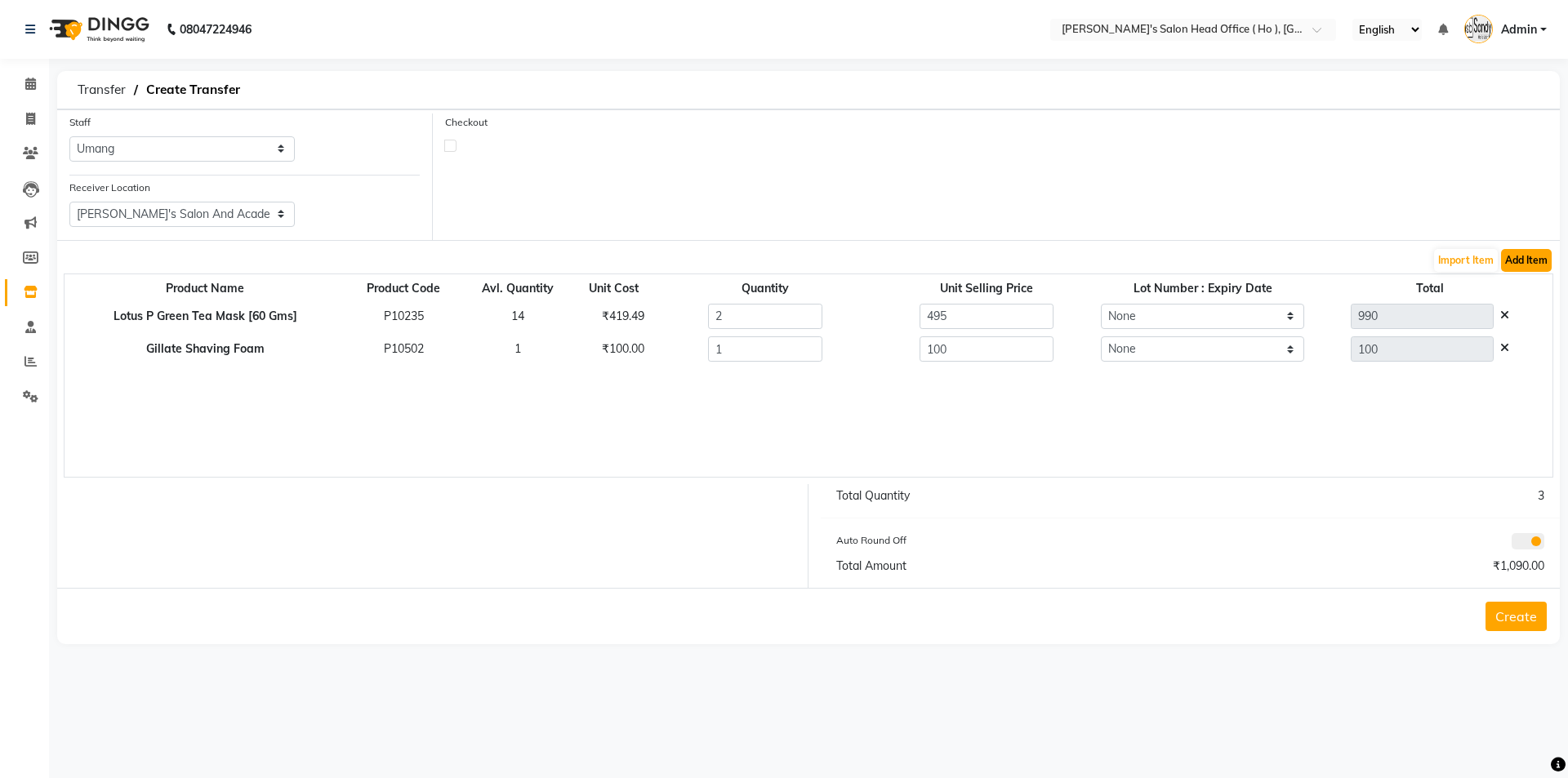
click at [1540, 257] on button "Add Item" at bounding box center [1527, 261] width 51 height 23
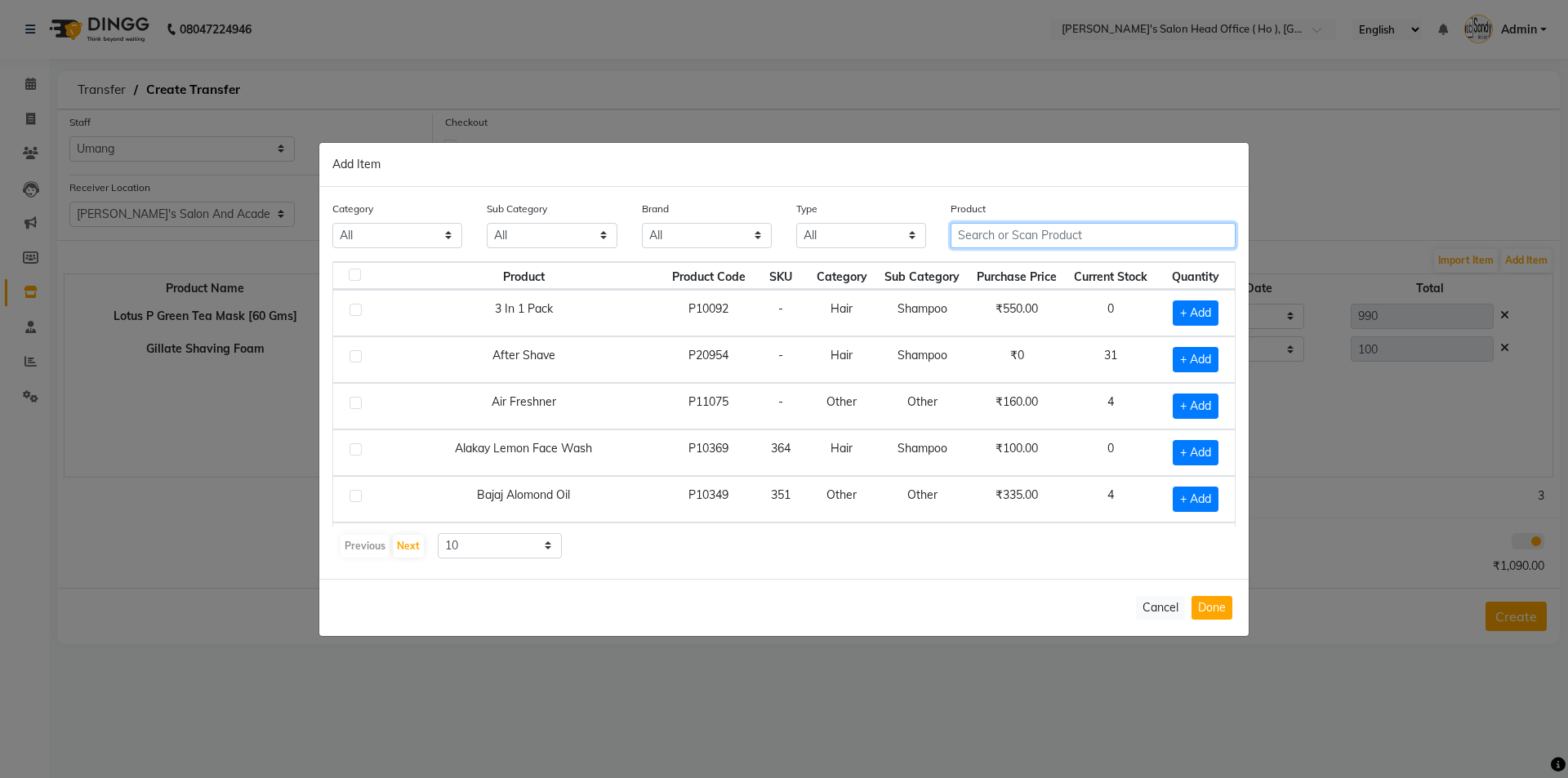
click at [1072, 231] on input "text" at bounding box center [1093, 235] width 285 height 25
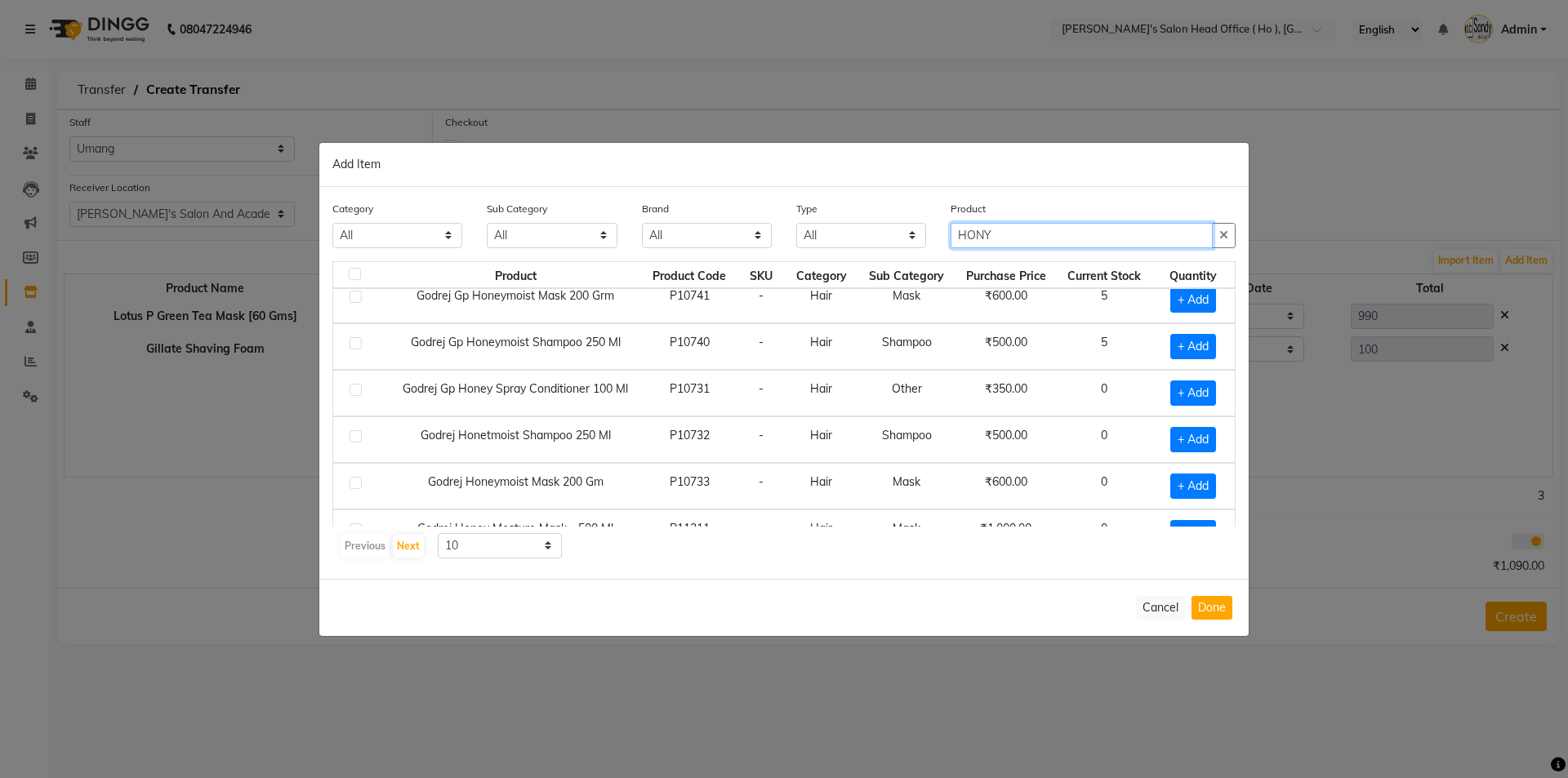
scroll to position [0, 0]
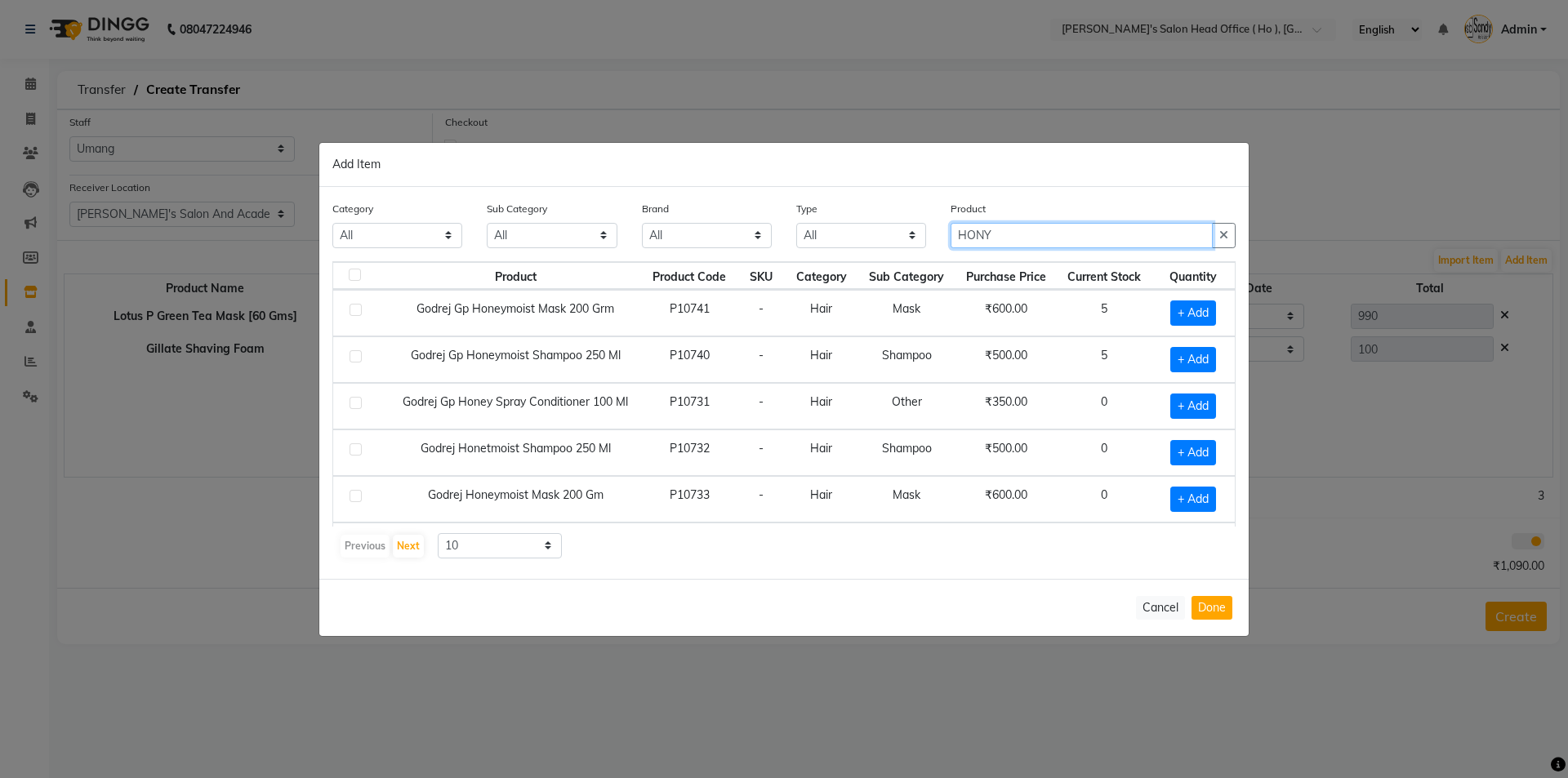
type input "HONY"
drag, startPoint x: 401, startPoint y: 405, endPoint x: 630, endPoint y: 402, distance: 229.0
click at [630, 402] on td "Godrej Gp Honey Spray Conditioner 100 Ml" at bounding box center [515, 405] width 253 height 46
copy td "Godrej Gp Honey Spray Conditioner 100 Ml"
drag, startPoint x: 1008, startPoint y: 233, endPoint x: 811, endPoint y: 219, distance: 197.5
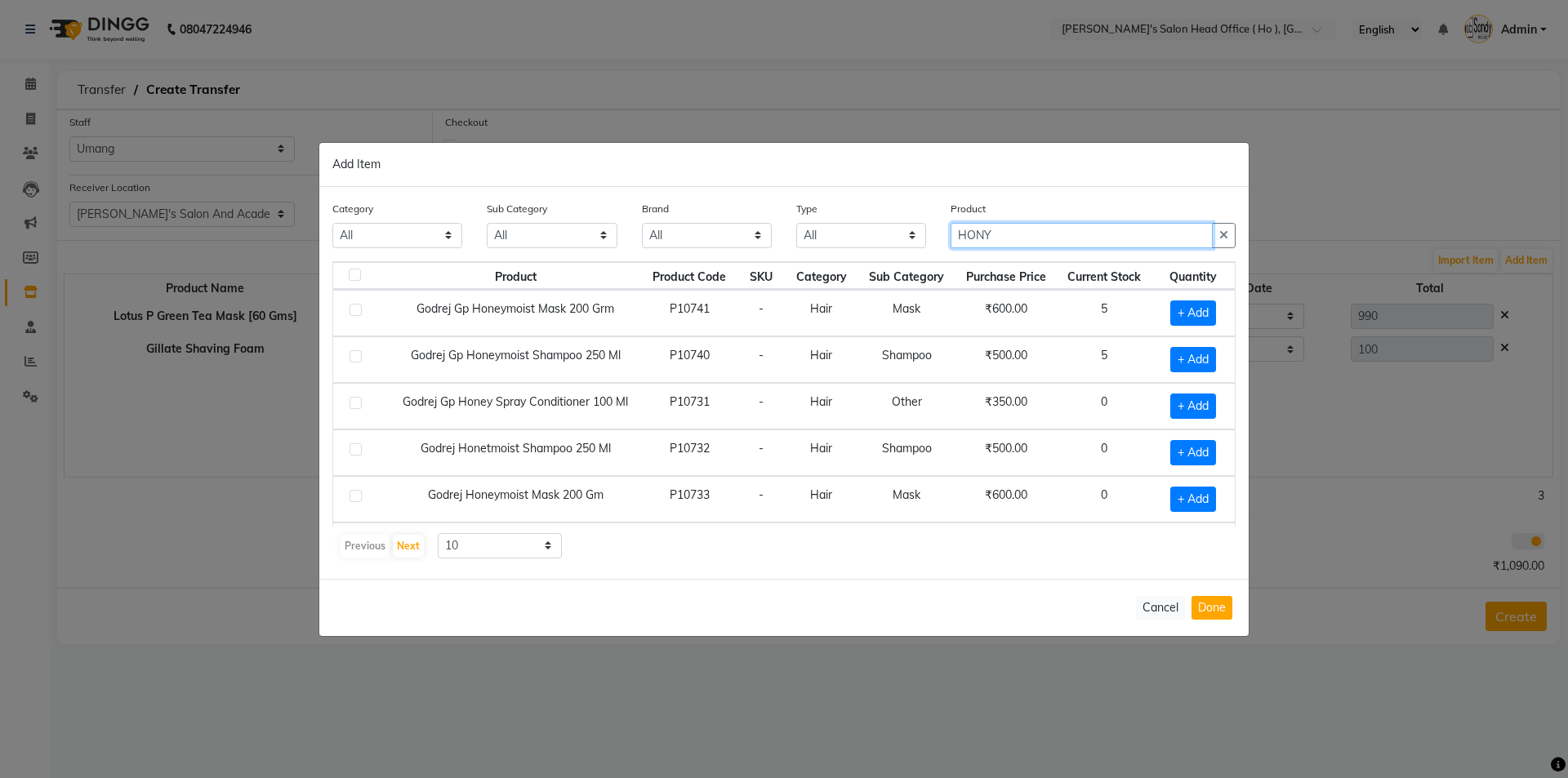
click at [815, 219] on div "Category All Hair Skin Waxing Disposable Threading Hands and Feet Beauty Planet…" at bounding box center [784, 230] width 927 height 61
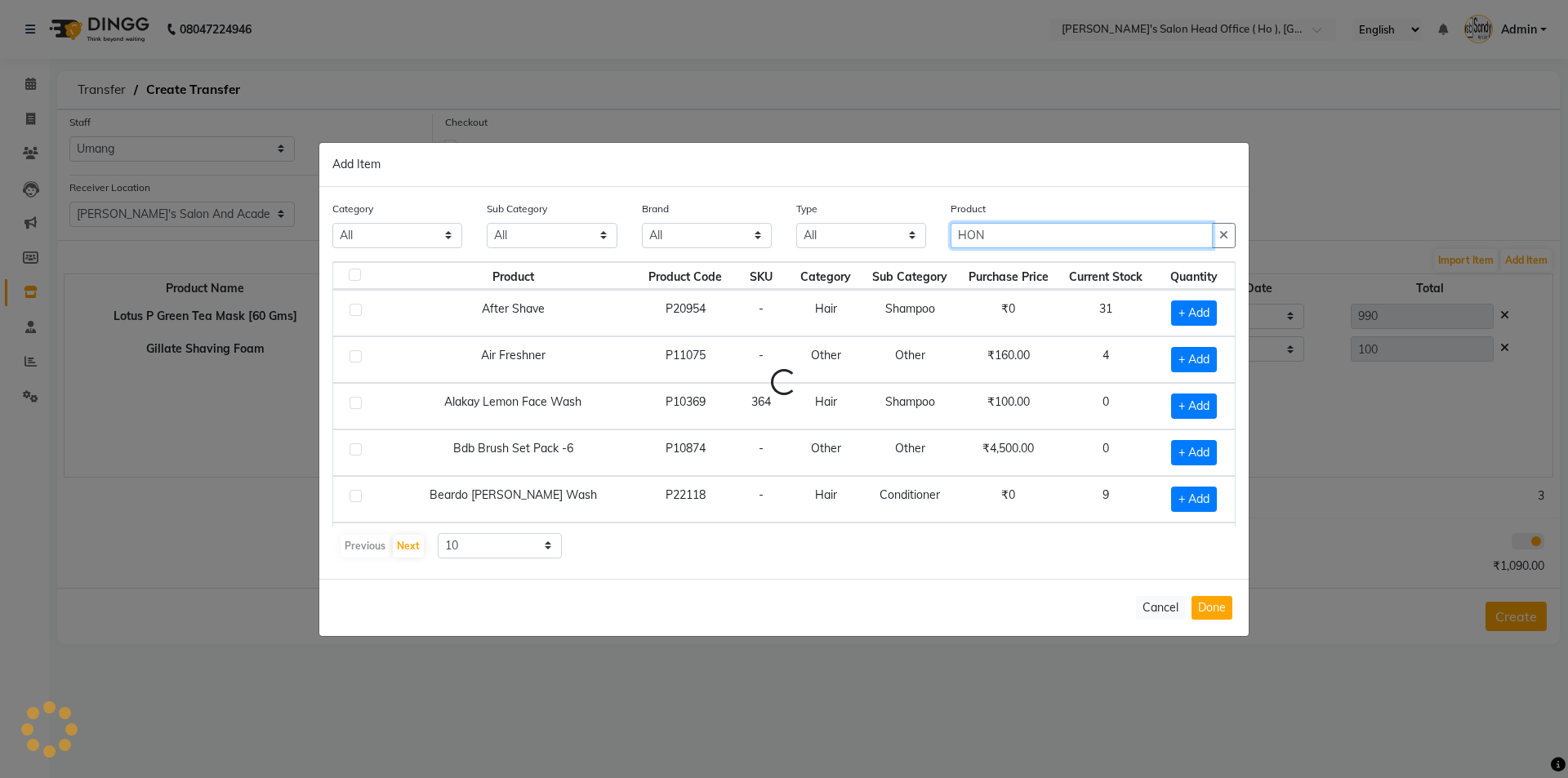
type input "HONY"
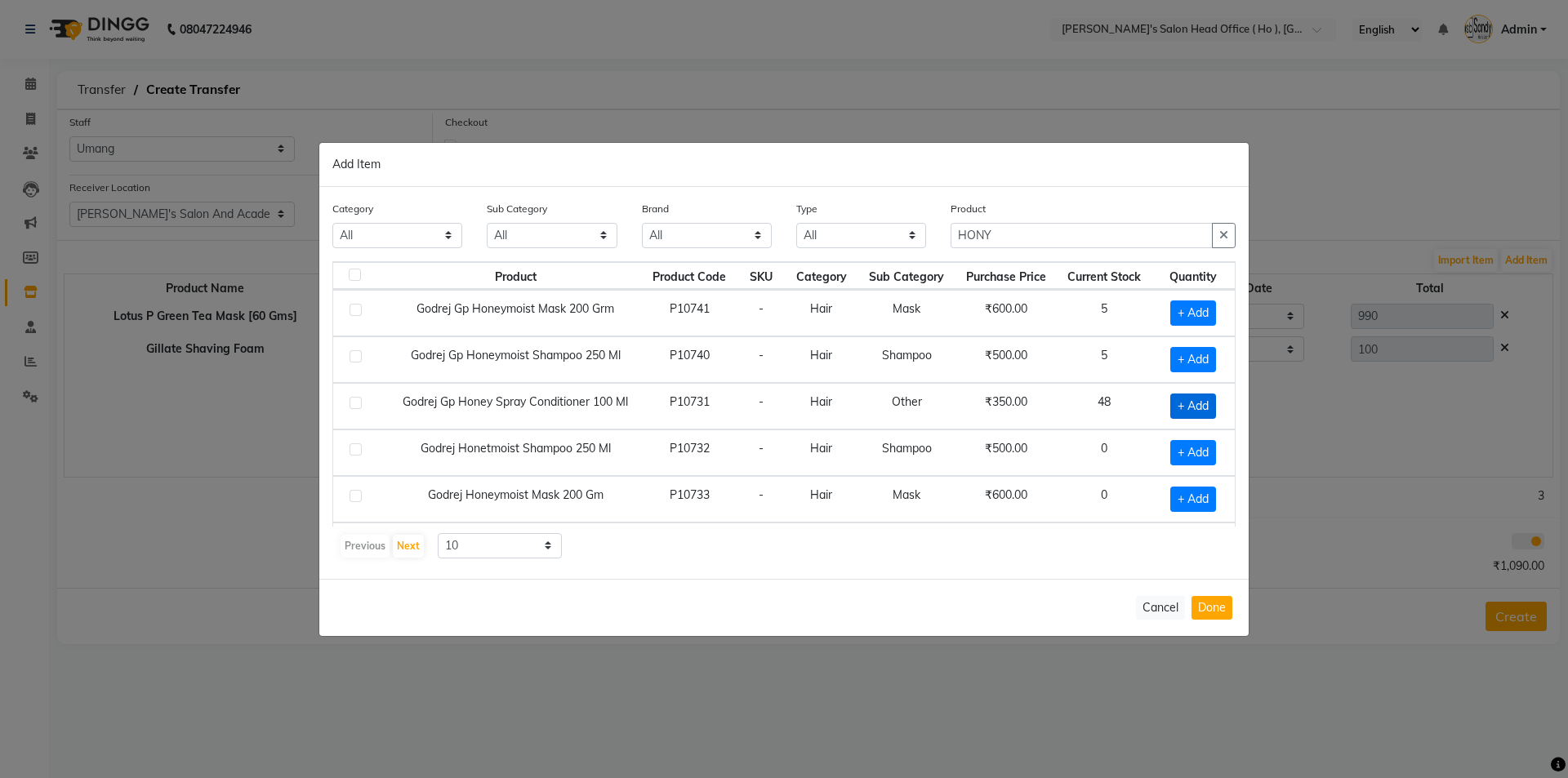
click at [1170, 410] on span "+ Add" at bounding box center [1193, 405] width 46 height 25
checkbox input "true"
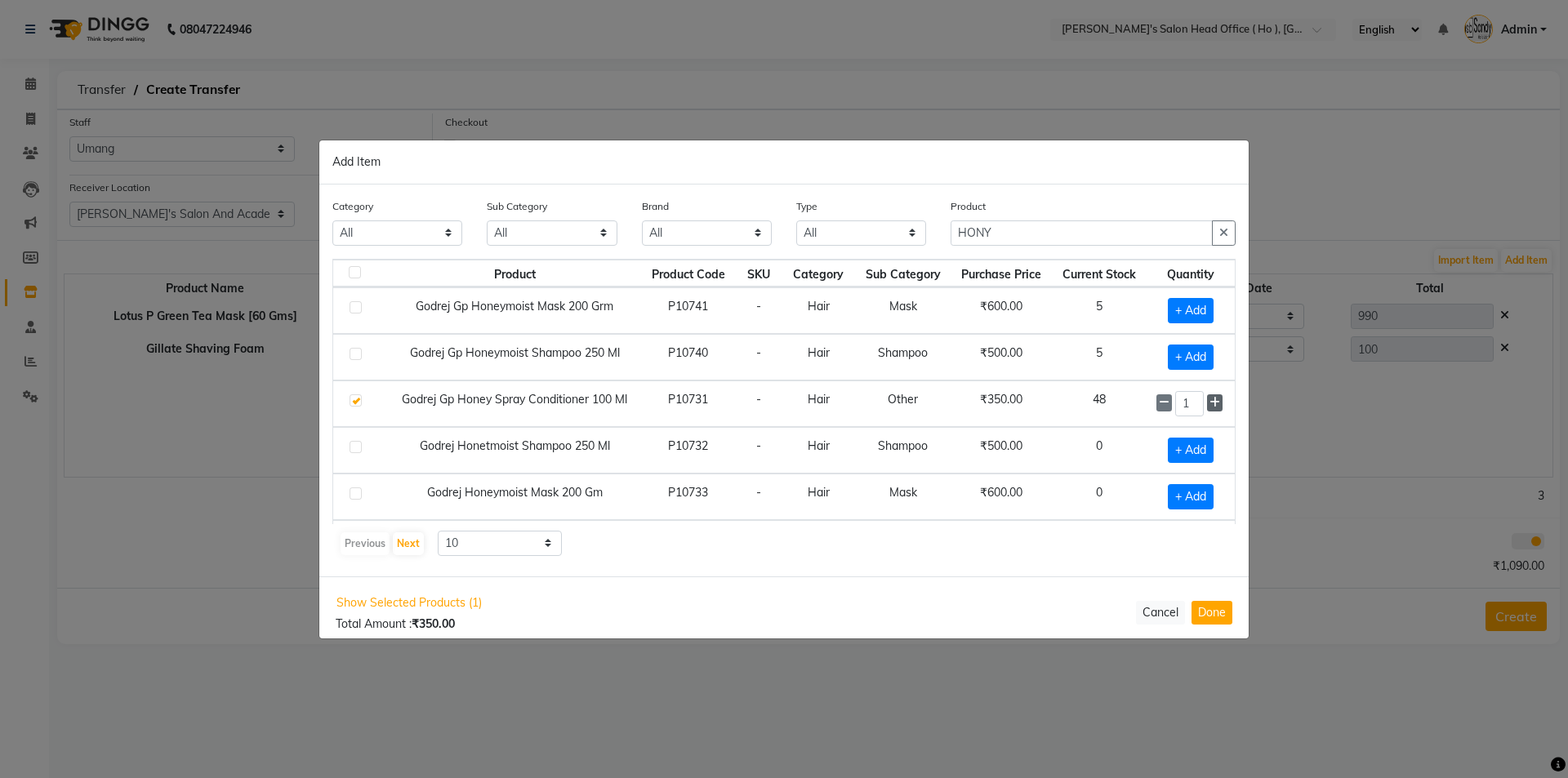
click at [1210, 403] on icon at bounding box center [1214, 403] width 10 height 11
type input "2"
click at [1198, 602] on button "Done" at bounding box center [1212, 612] width 40 height 24
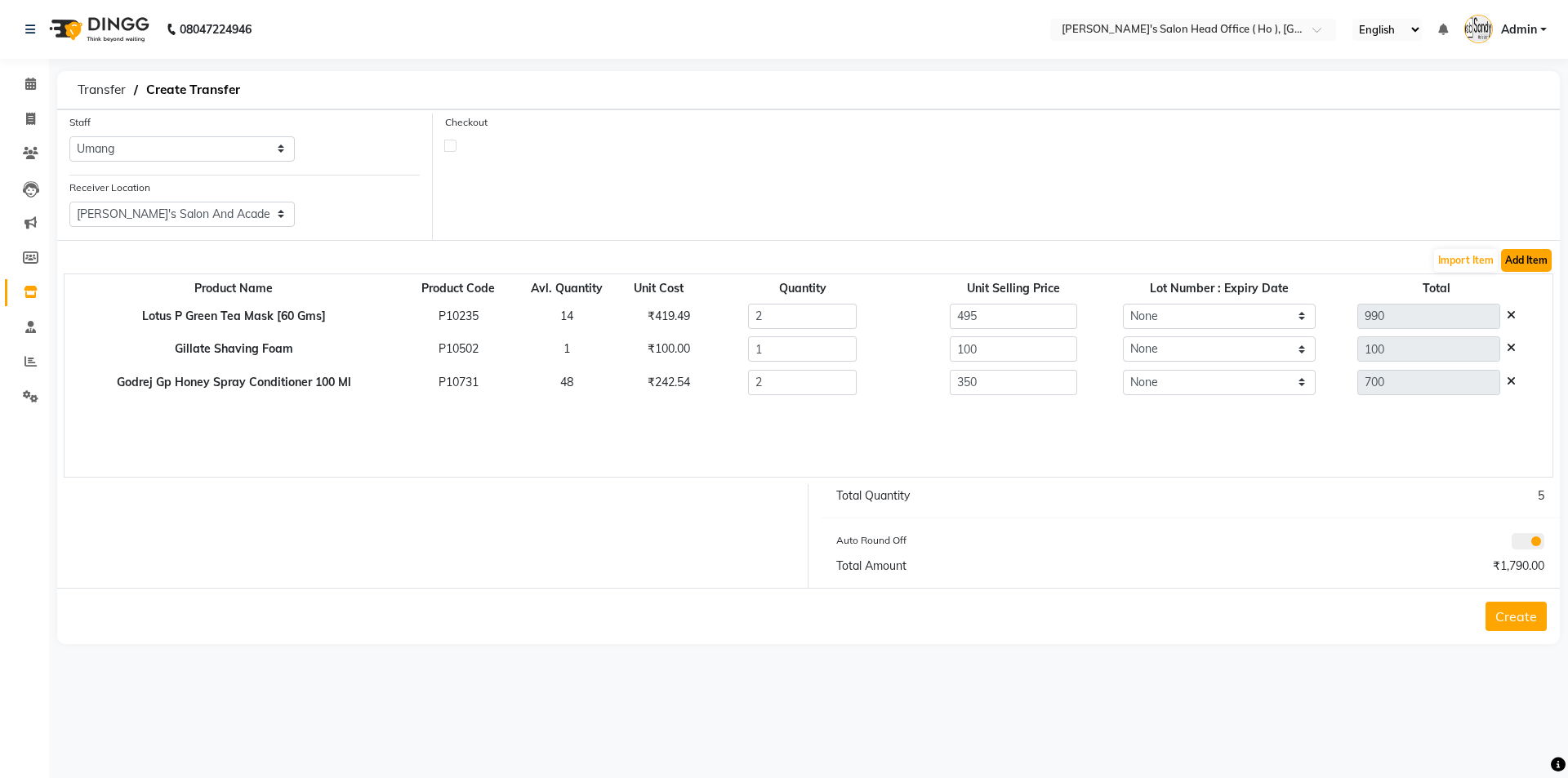
click at [1517, 251] on button "Add Item" at bounding box center [1527, 261] width 51 height 23
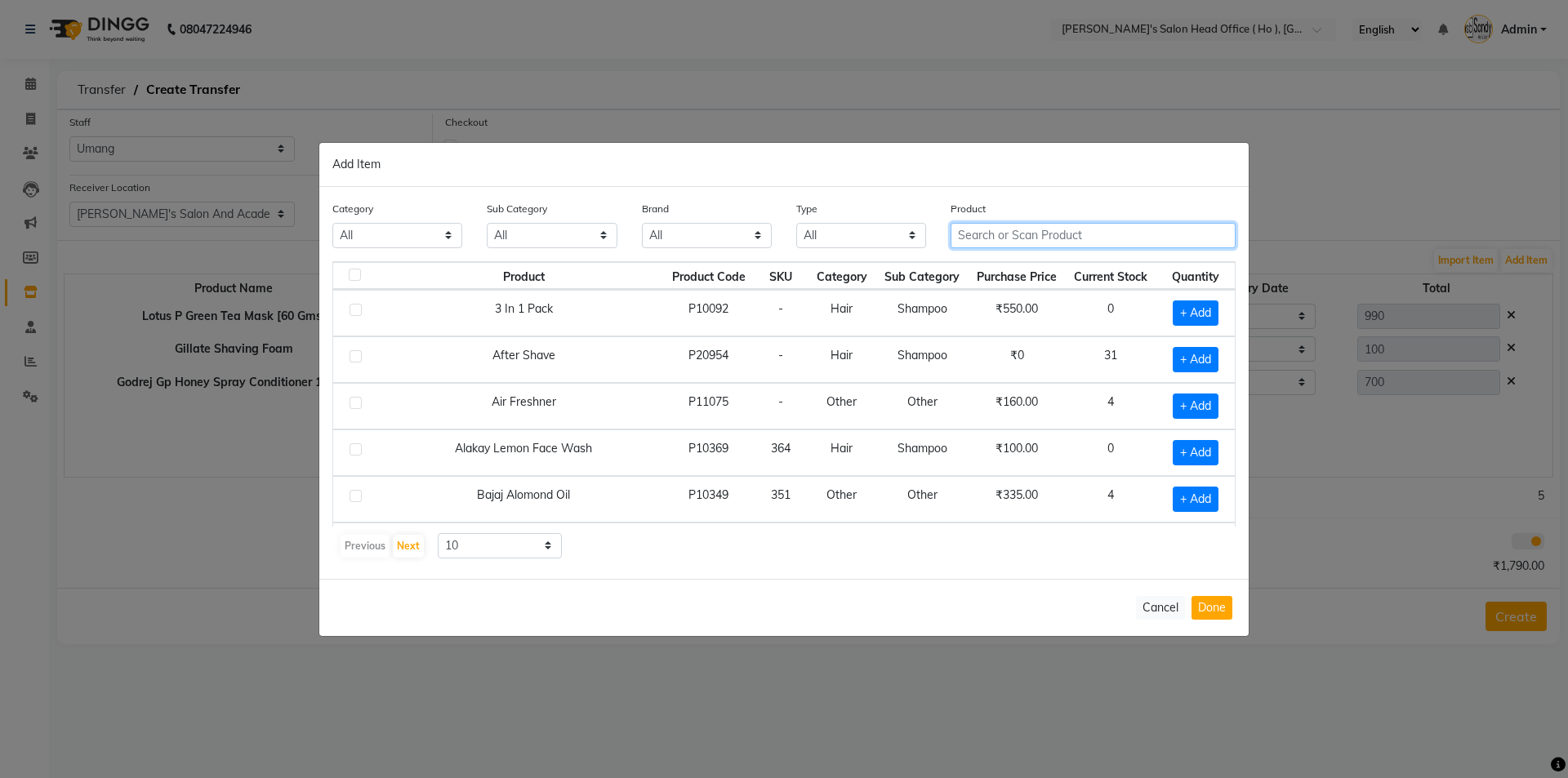
click at [1022, 238] on input "text" at bounding box center [1093, 235] width 285 height 25
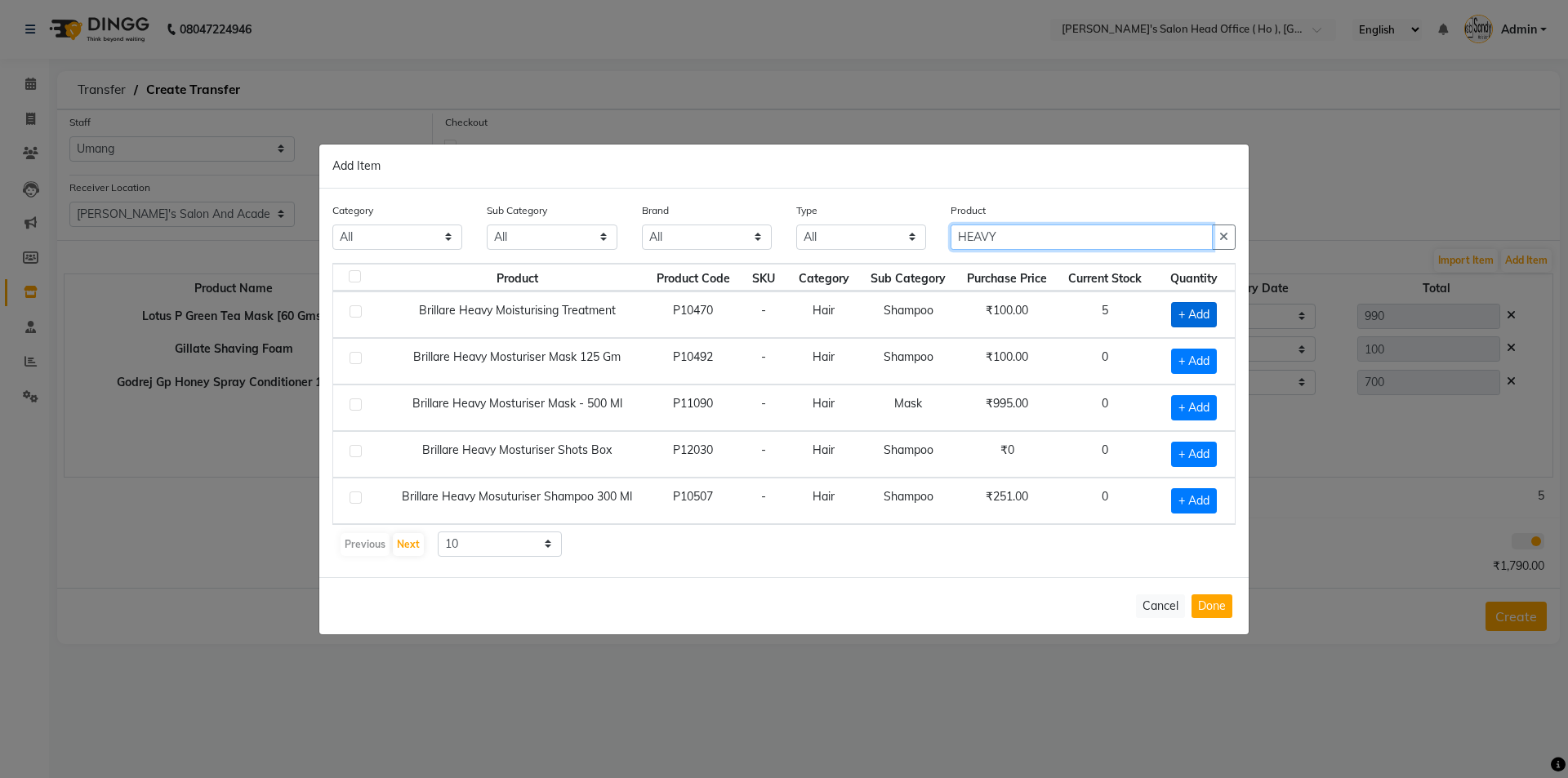
type input "HEAVY"
click at [1190, 318] on span "+ Add" at bounding box center [1194, 314] width 46 height 25
checkbox input "true"
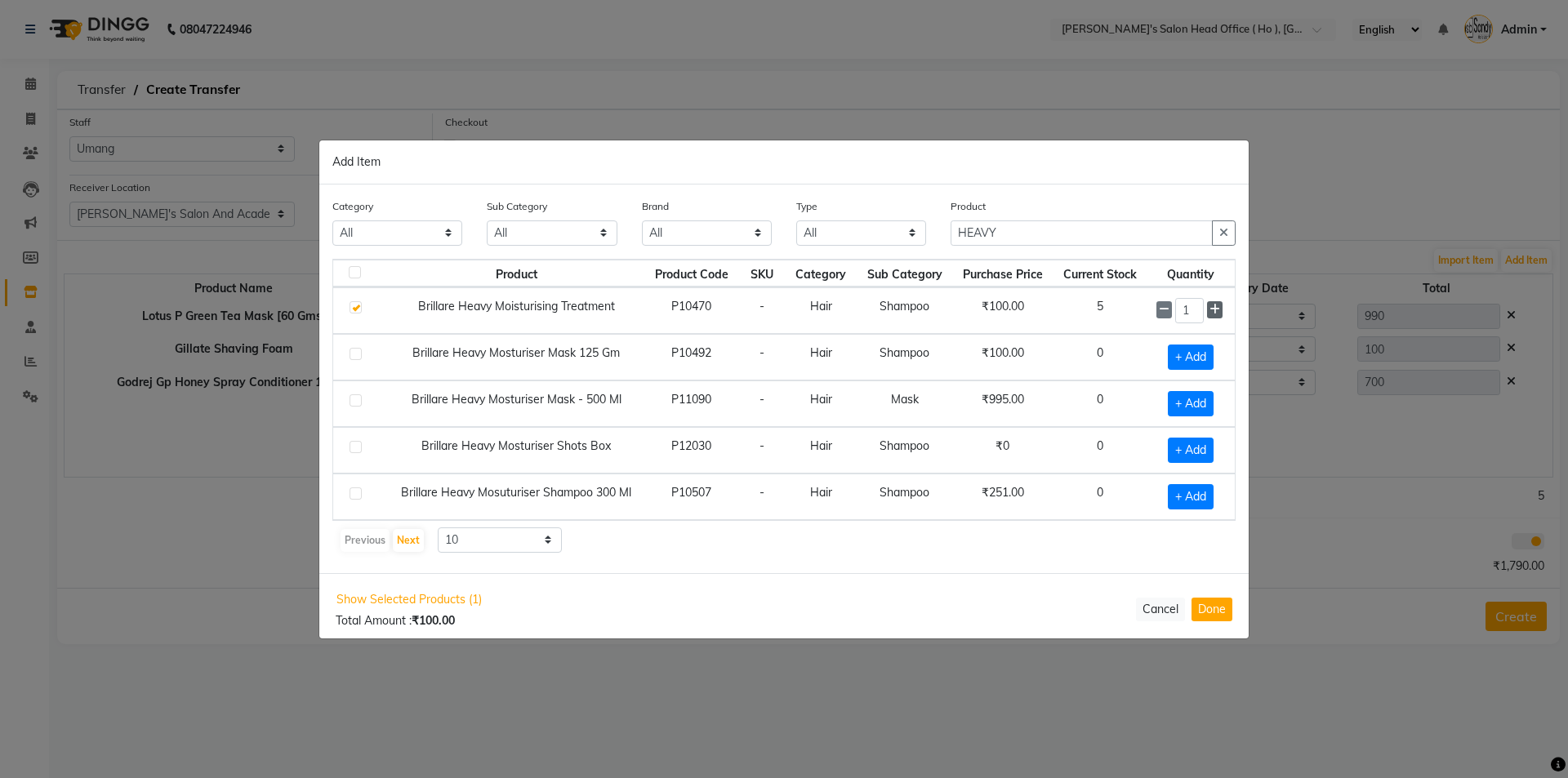
click at [1217, 313] on icon at bounding box center [1214, 310] width 10 height 11
type input "3"
click at [1214, 614] on button "Done" at bounding box center [1212, 609] width 40 height 24
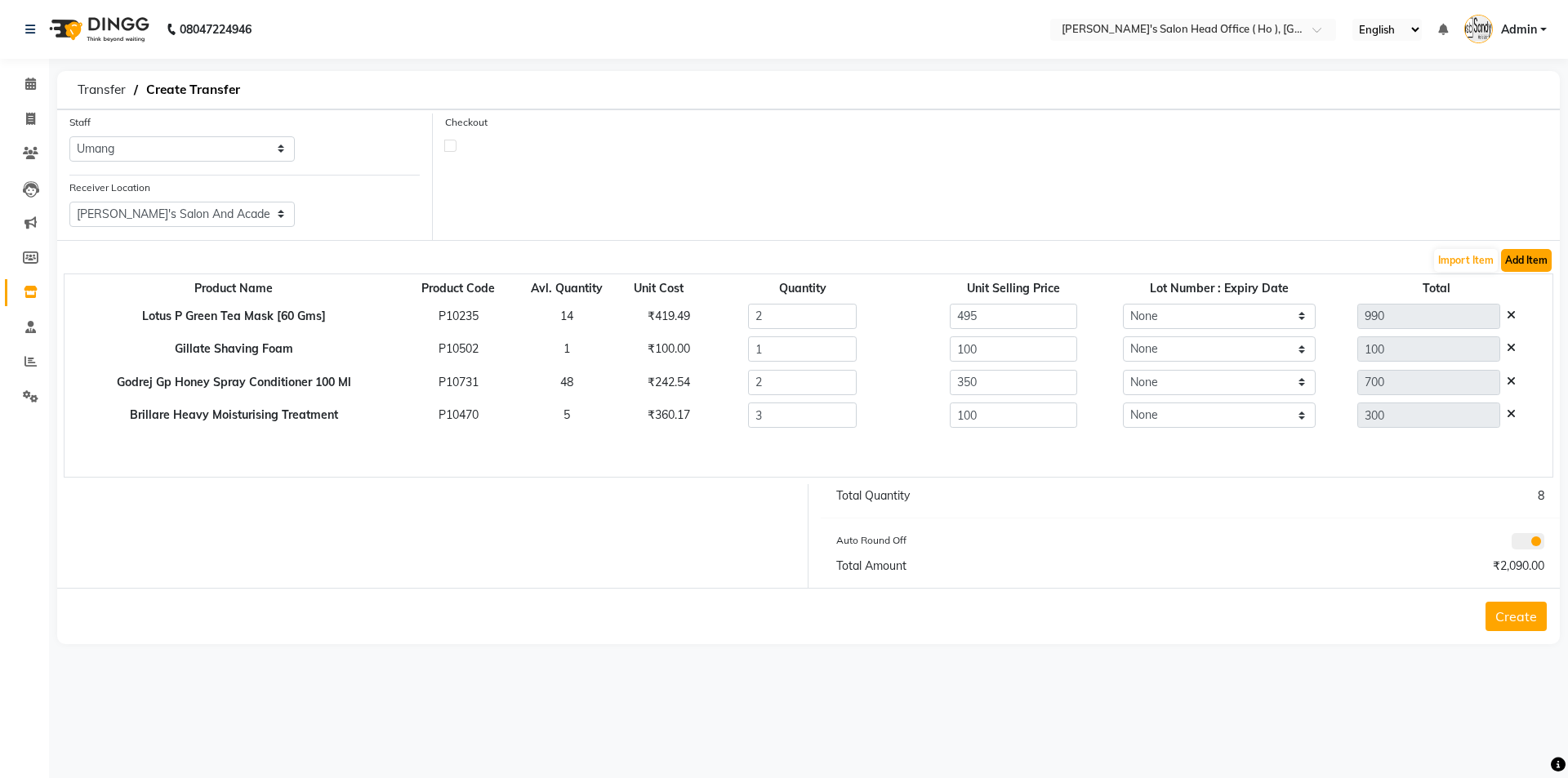
click at [1528, 271] on button "Add Item" at bounding box center [1527, 261] width 51 height 23
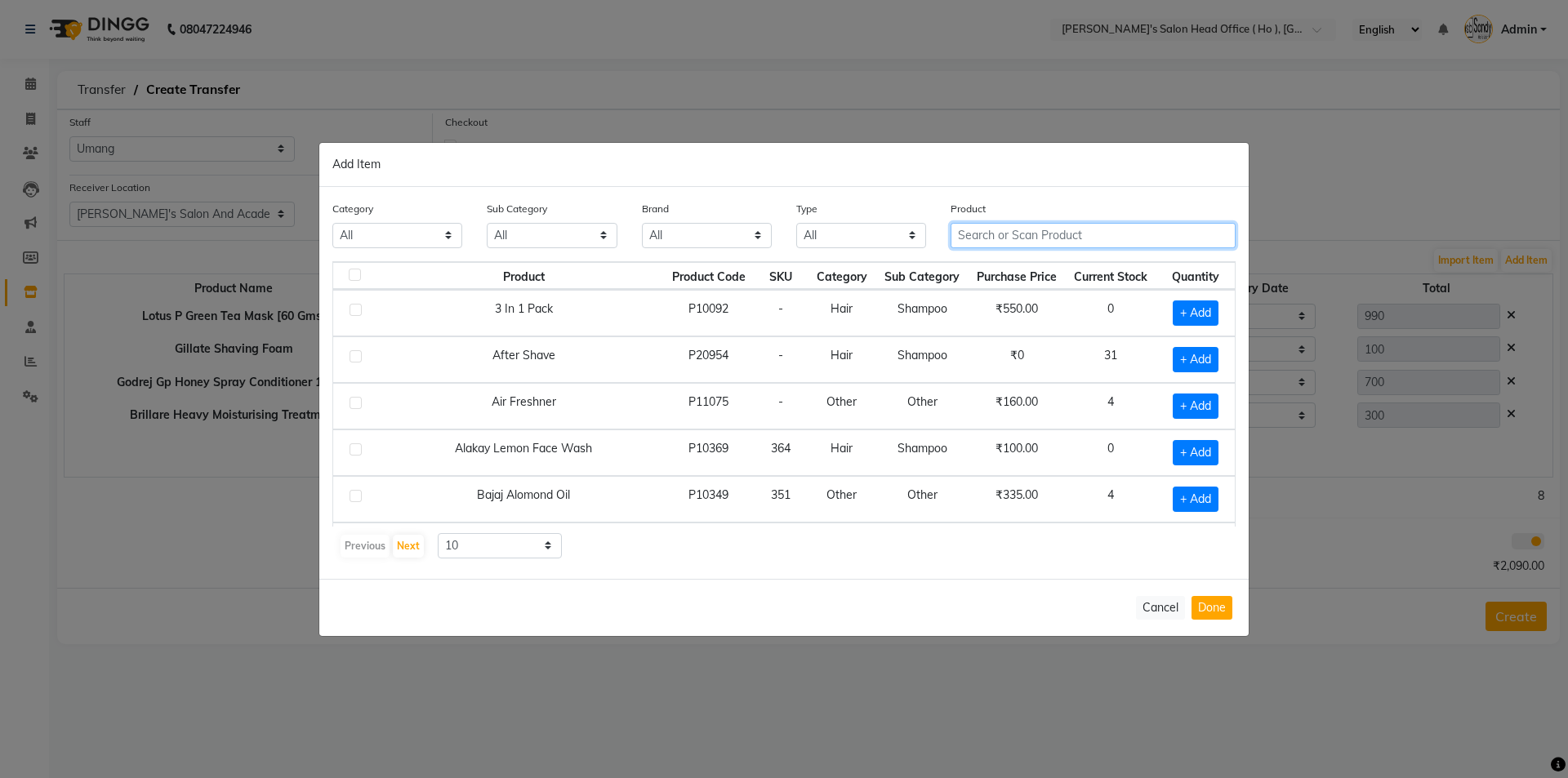
click at [1130, 233] on input "text" at bounding box center [1093, 235] width 285 height 25
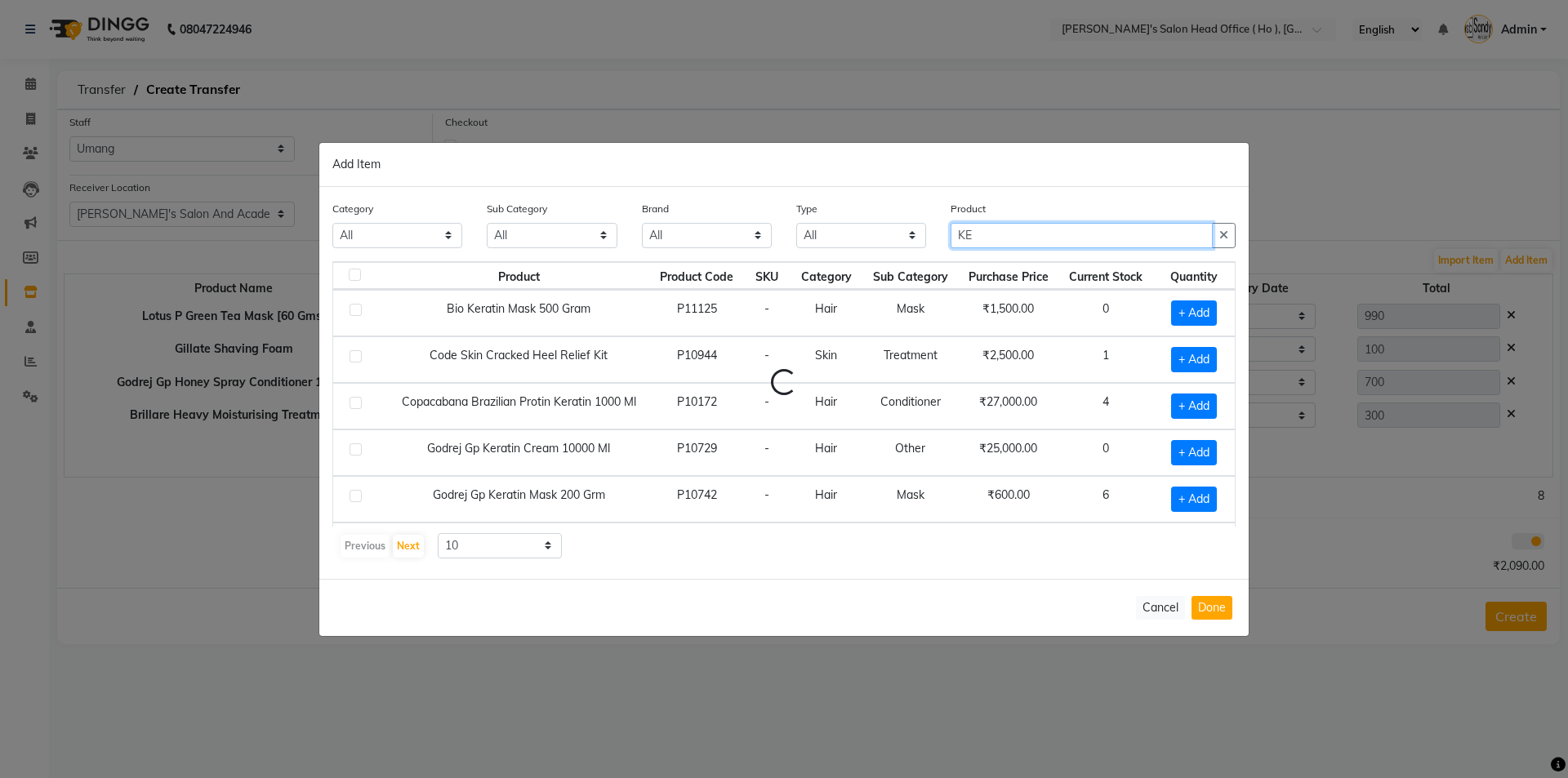
type input "K"
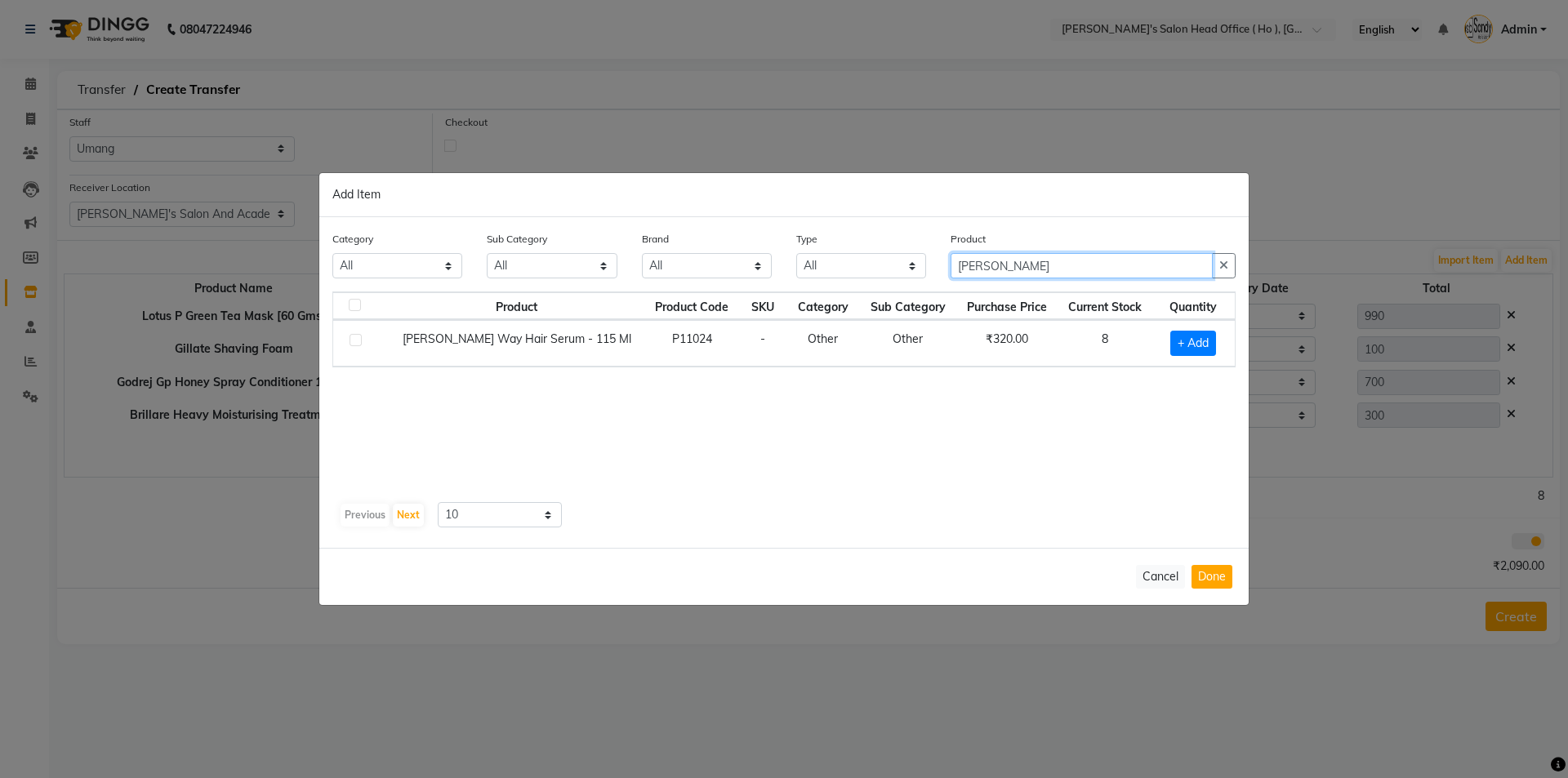
drag, startPoint x: 1040, startPoint y: 260, endPoint x: 869, endPoint y: 260, distance: 171.0
click at [869, 260] on div "Category All Hair Skin Waxing Disposable Threading Hands and Feet Beauty Planet…" at bounding box center [784, 261] width 927 height 61
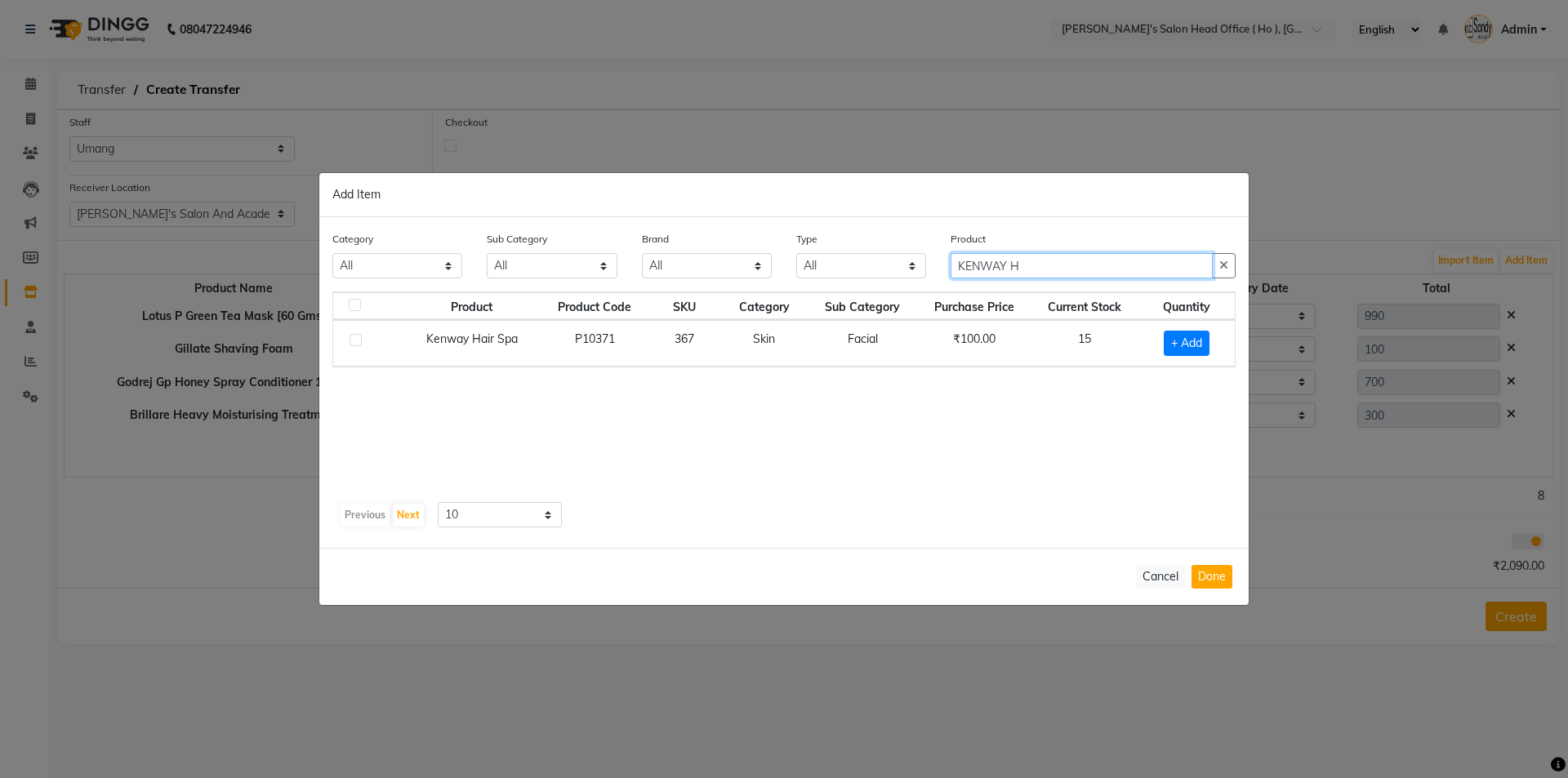
type input "KENWAY H"
click at [1189, 358] on td "+ Add" at bounding box center [1186, 342] width 96 height 46
click at [1202, 350] on span "+ Add" at bounding box center [1186, 343] width 46 height 25
checkbox input "true"
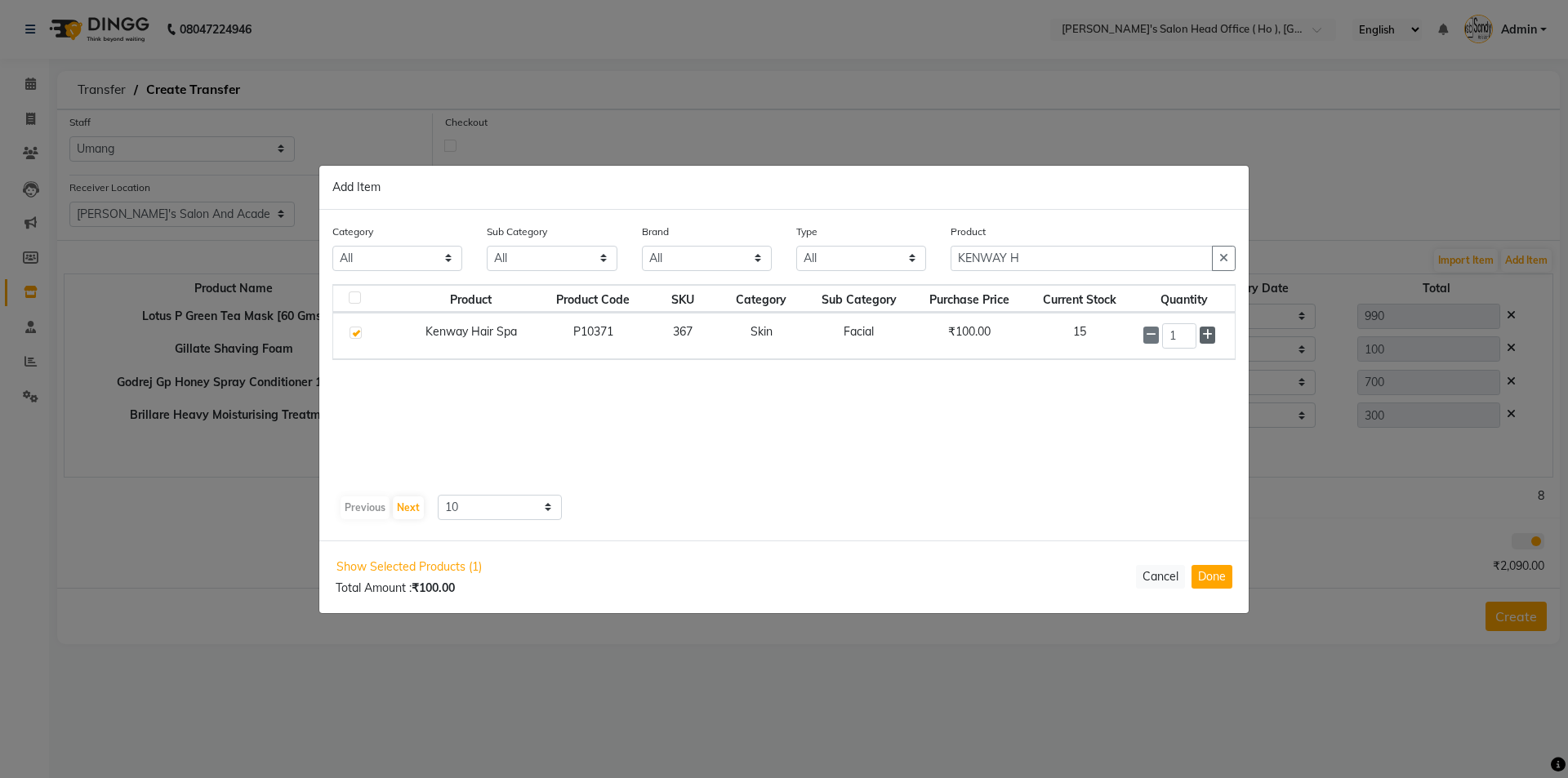
click at [1212, 343] on span at bounding box center [1207, 335] width 15 height 17
type input "2"
click at [1223, 587] on button "Done" at bounding box center [1212, 577] width 40 height 24
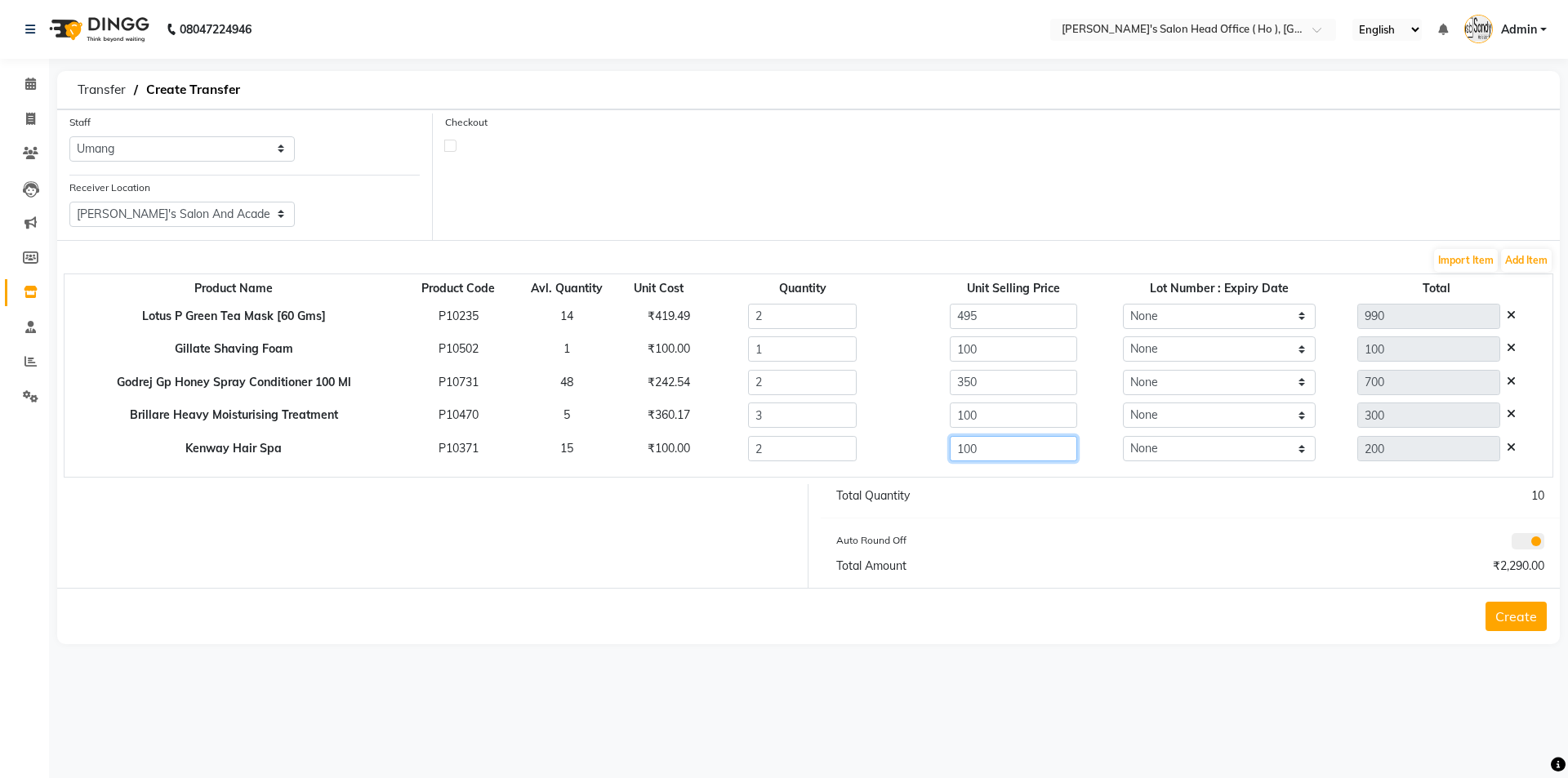
drag, startPoint x: 990, startPoint y: 444, endPoint x: 893, endPoint y: 430, distance: 98.0
click at [895, 430] on tbody "Lotus P Green Tea Mask [60 Gms] P10235 14 ₹419.49 2 495 None 990 Gillate Shavin…" at bounding box center [809, 383] width 1488 height 166
type input "650"
type input "1300"
click at [893, 430] on td "3" at bounding box center [802, 417] width 211 height 34
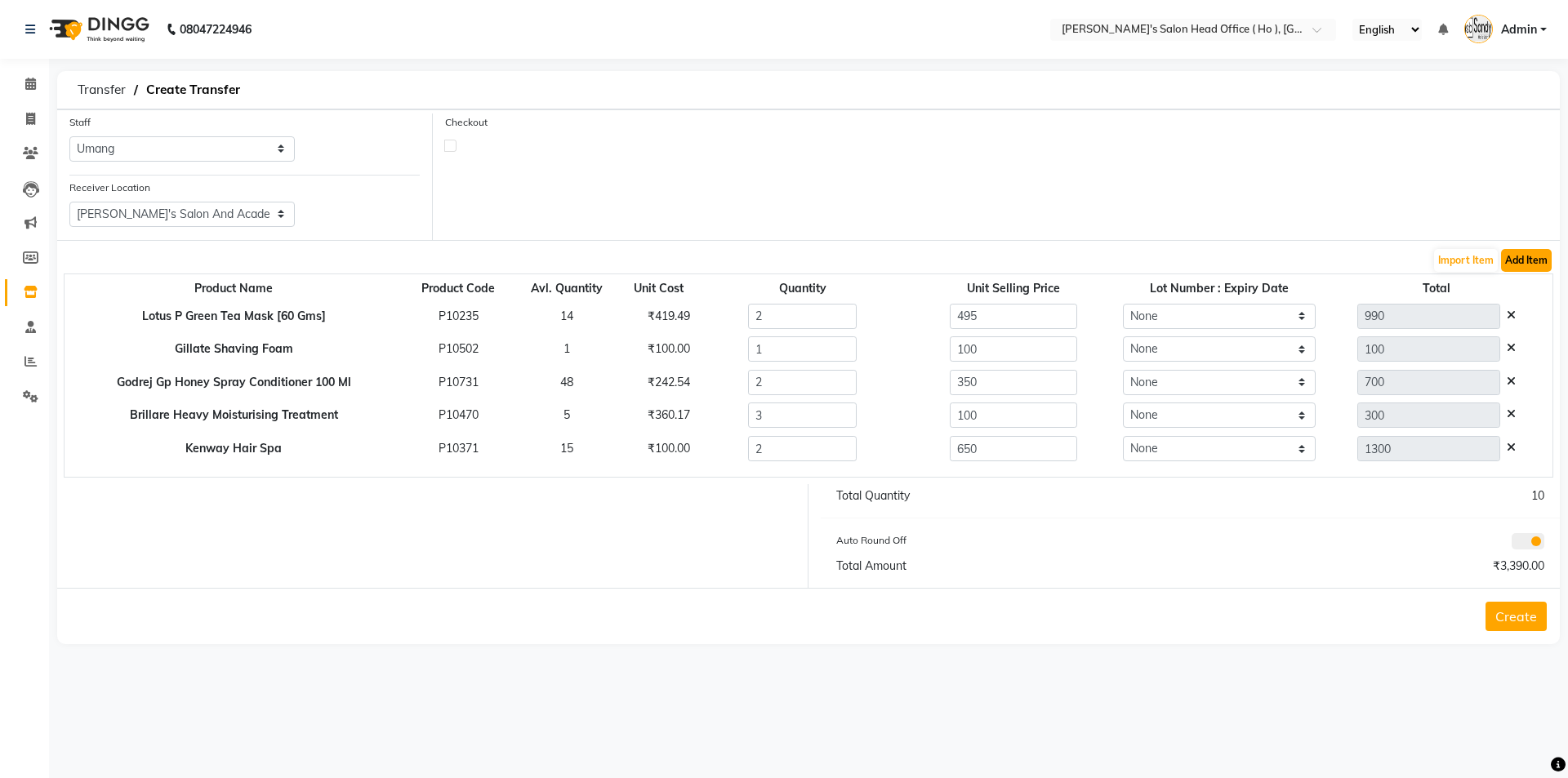
click at [1520, 266] on button "Add Item" at bounding box center [1527, 261] width 51 height 23
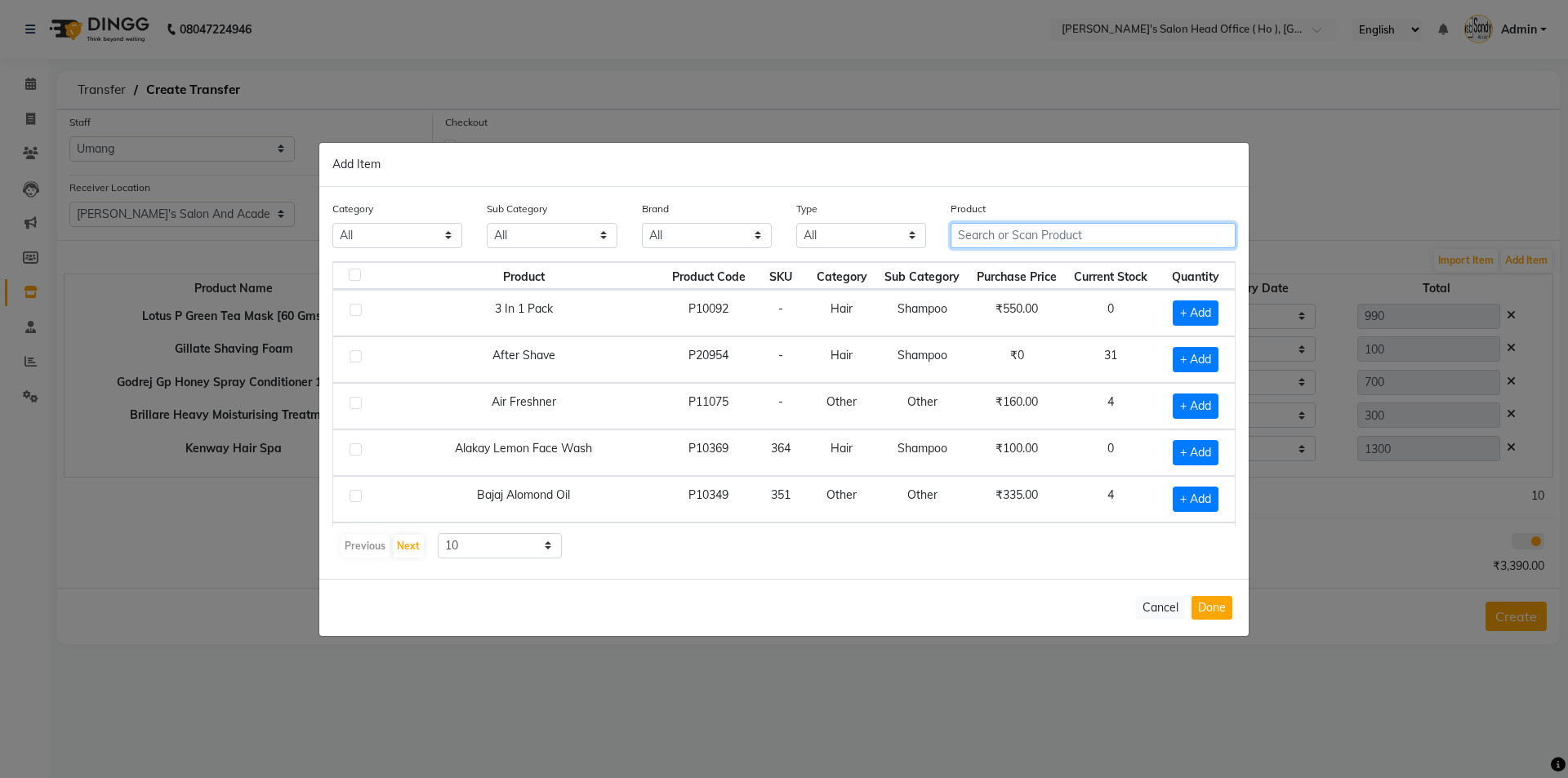
click at [1112, 228] on input "text" at bounding box center [1093, 235] width 285 height 25
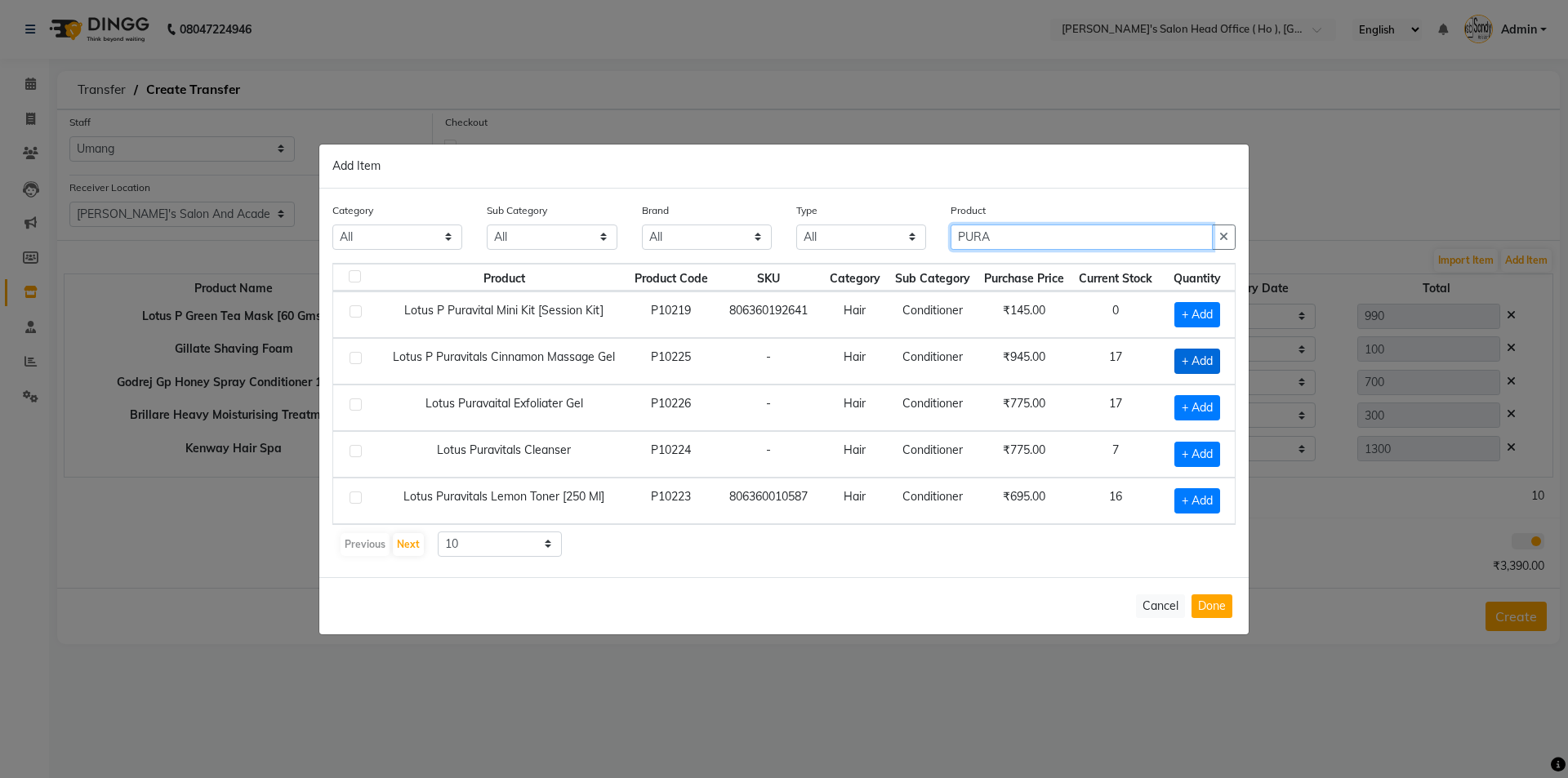
type input "PURA"
click at [1192, 350] on span "+ Add" at bounding box center [1196, 361] width 46 height 25
checkbox input "true"
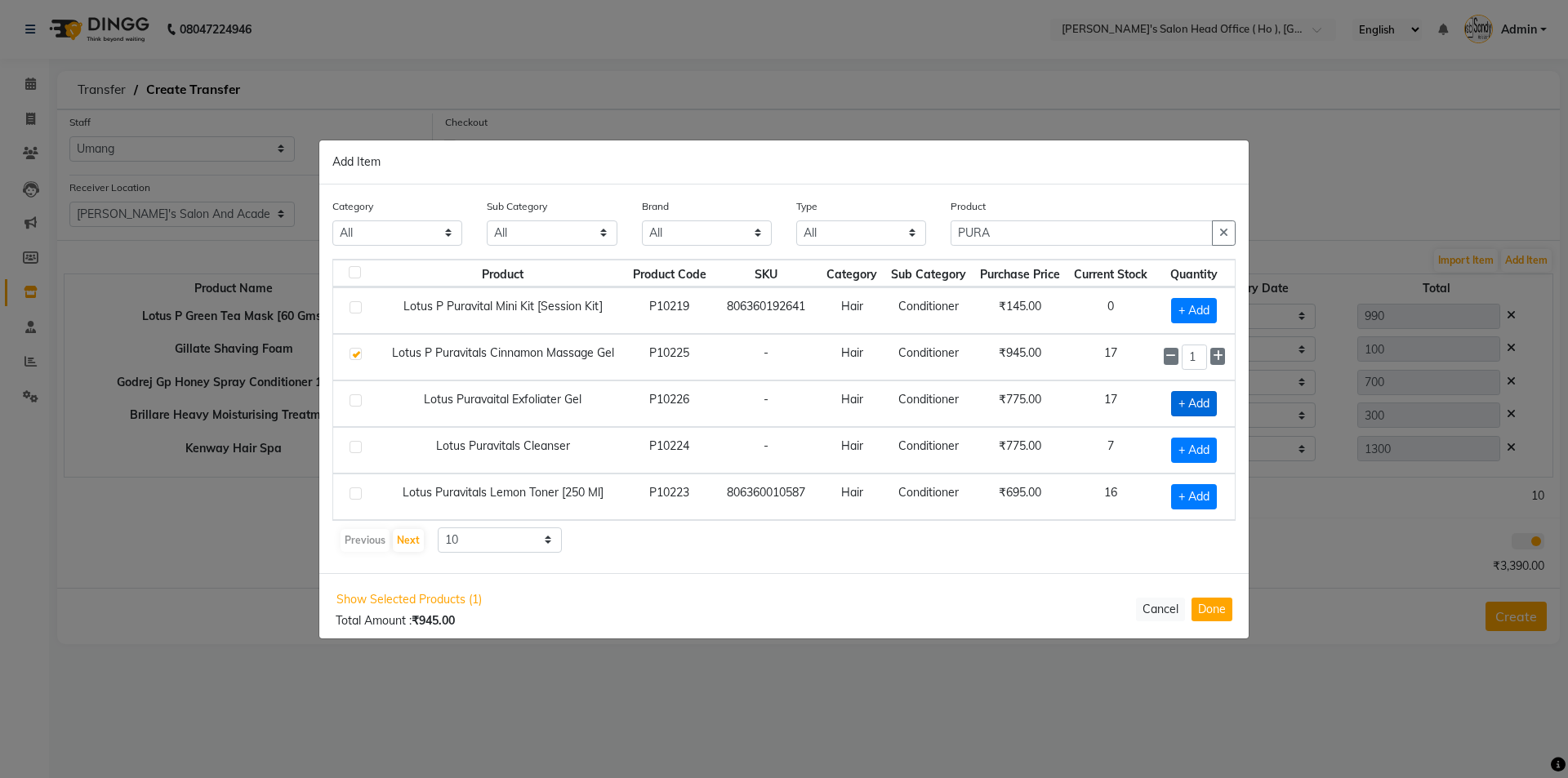
click at [1204, 408] on span "+ Add" at bounding box center [1194, 404] width 46 height 25
checkbox input "true"
click at [1193, 448] on span "+ Add" at bounding box center [1194, 450] width 46 height 25
checkbox input "true"
click at [1224, 609] on button "Done" at bounding box center [1212, 609] width 40 height 24
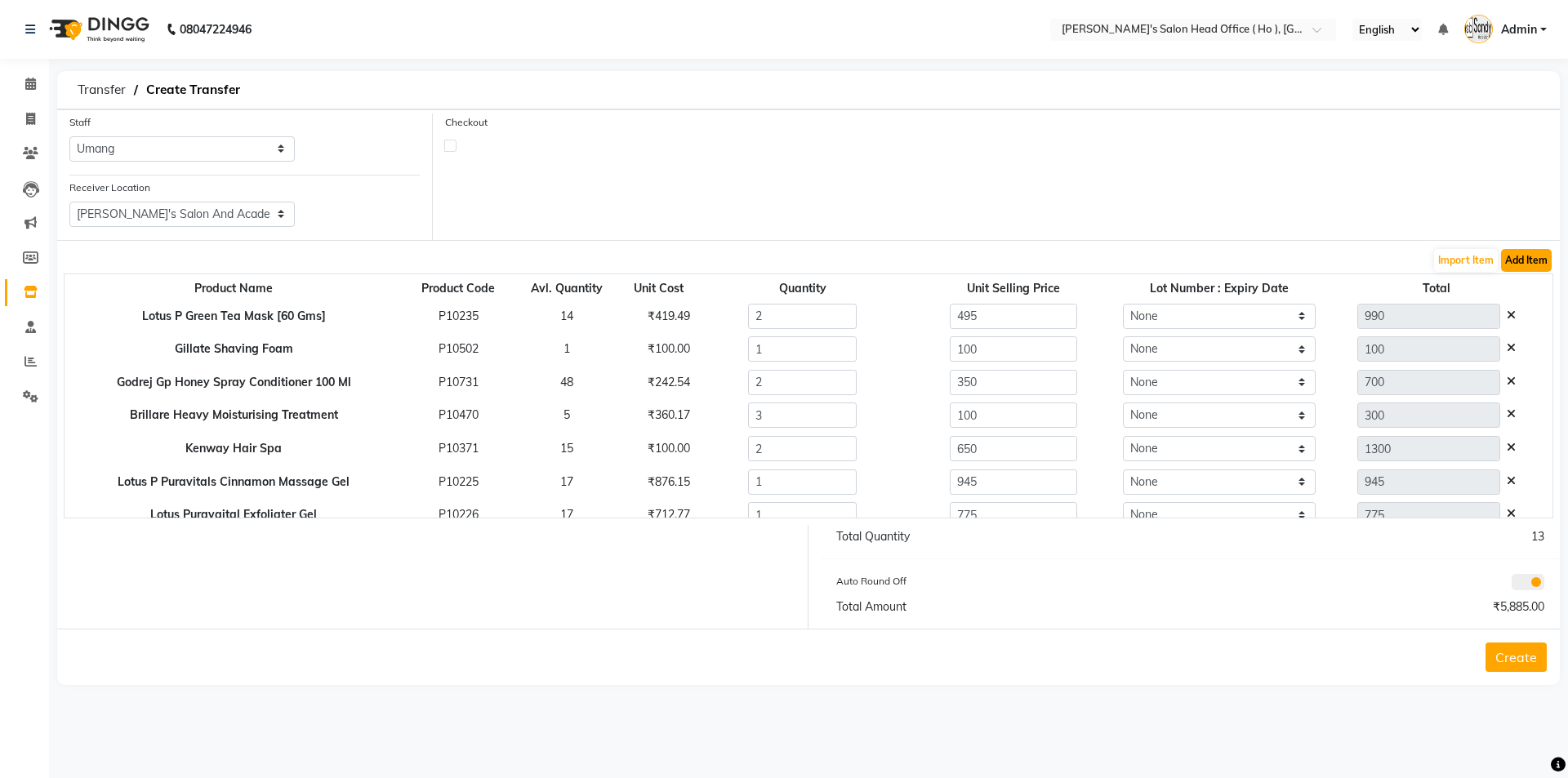
click at [1530, 255] on button "Add Item" at bounding box center [1527, 261] width 51 height 23
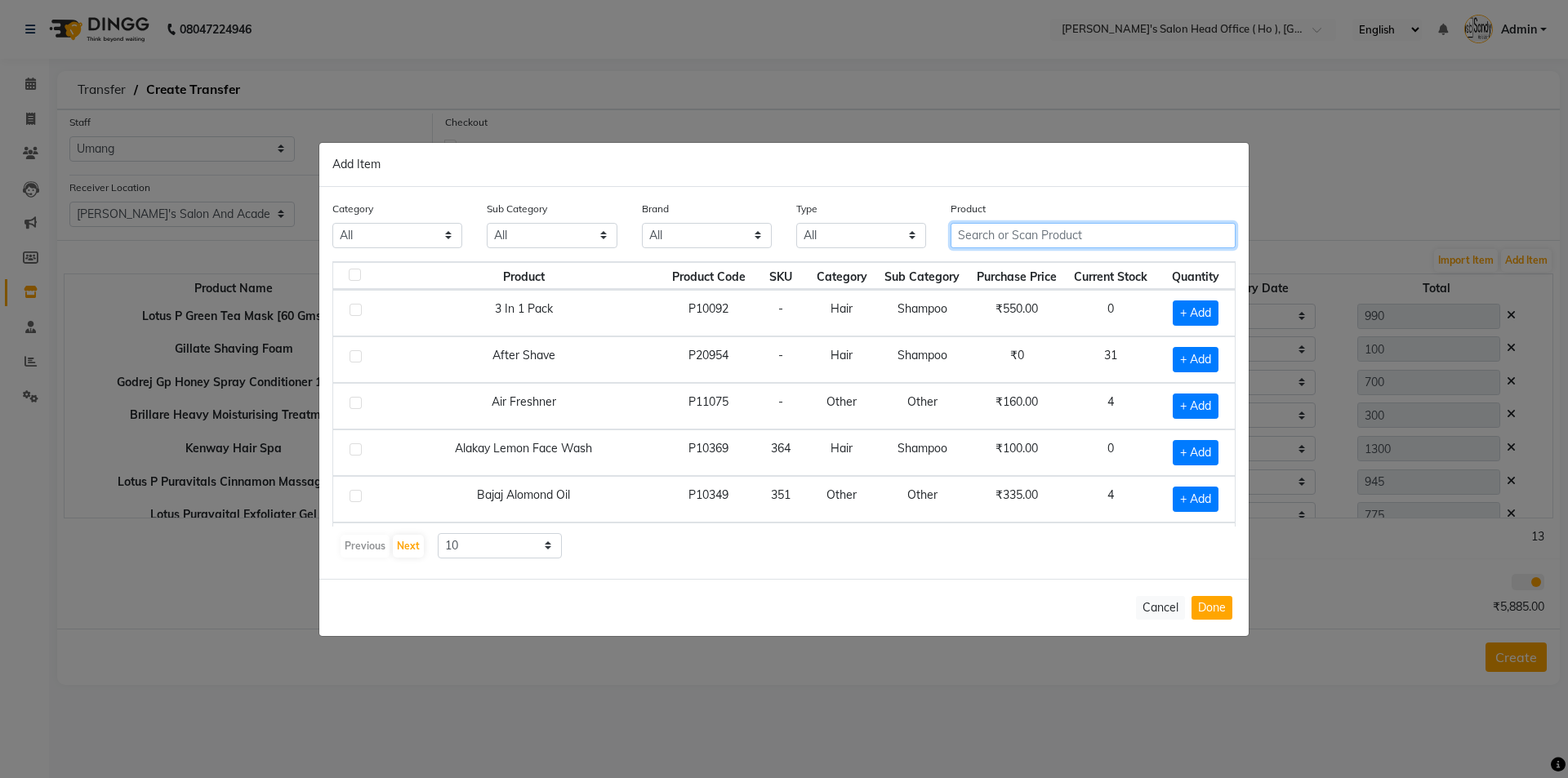
click at [1031, 232] on input "text" at bounding box center [1093, 235] width 285 height 25
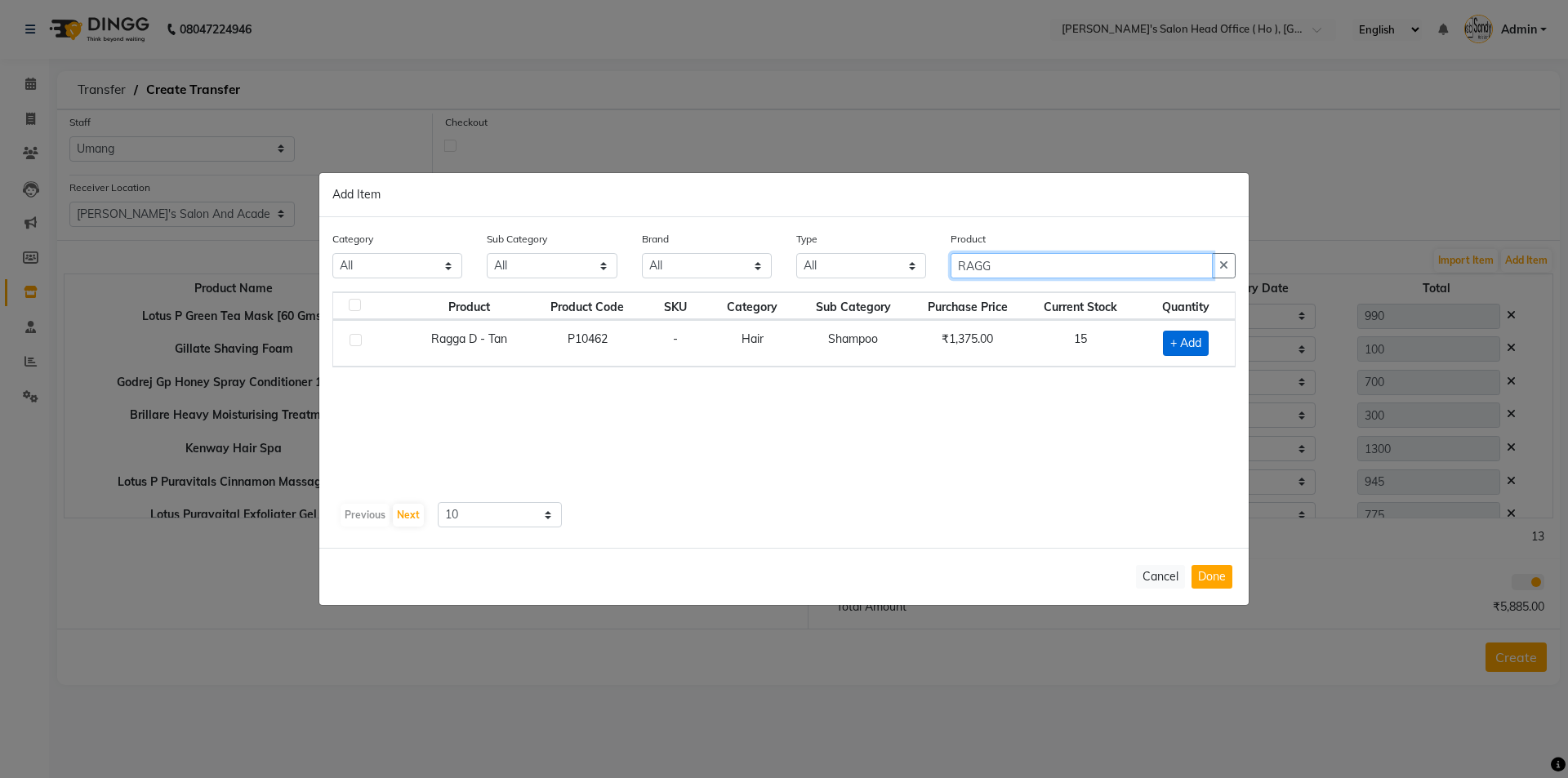
type input "RAGG"
click at [1198, 338] on span "+ Add" at bounding box center [1185, 343] width 46 height 25
checkbox input "true"
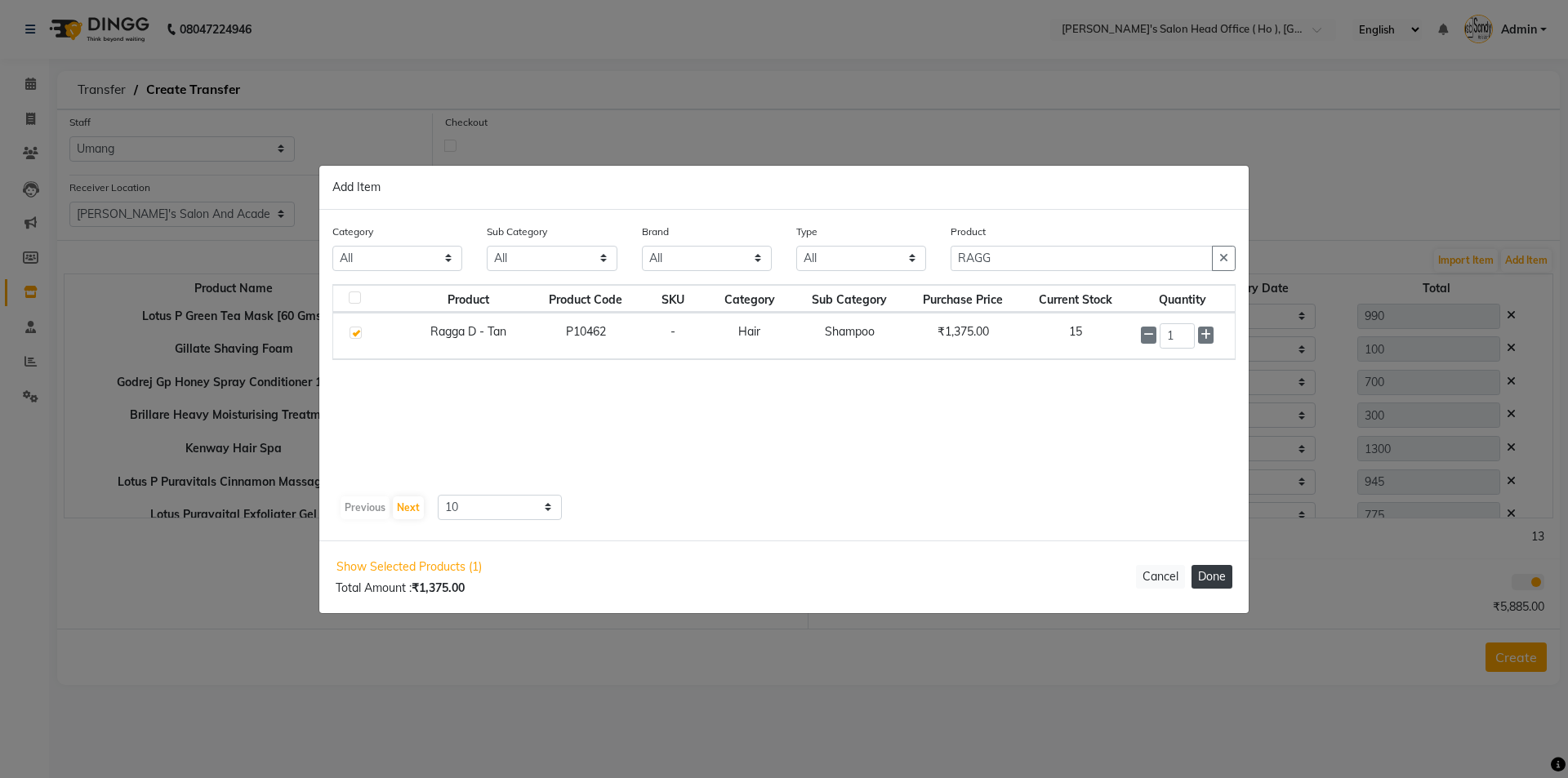
click at [1212, 572] on div "Show Selected Products (1) Total Amount : ₹1,375.00 Cancel Done" at bounding box center [784, 577] width 929 height 72
click at [1212, 572] on button "Done" at bounding box center [1212, 577] width 40 height 24
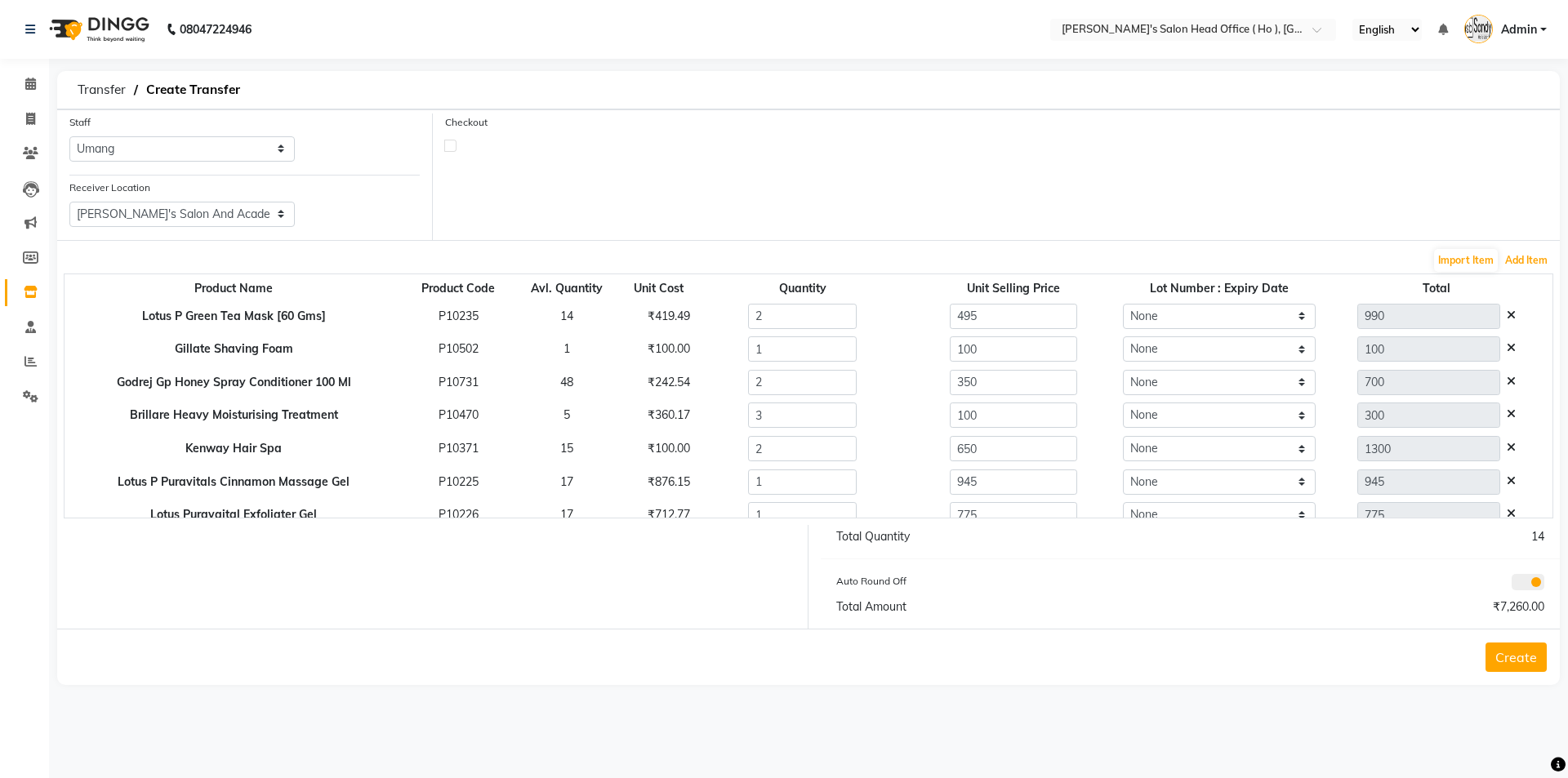
scroll to position [80, 0]
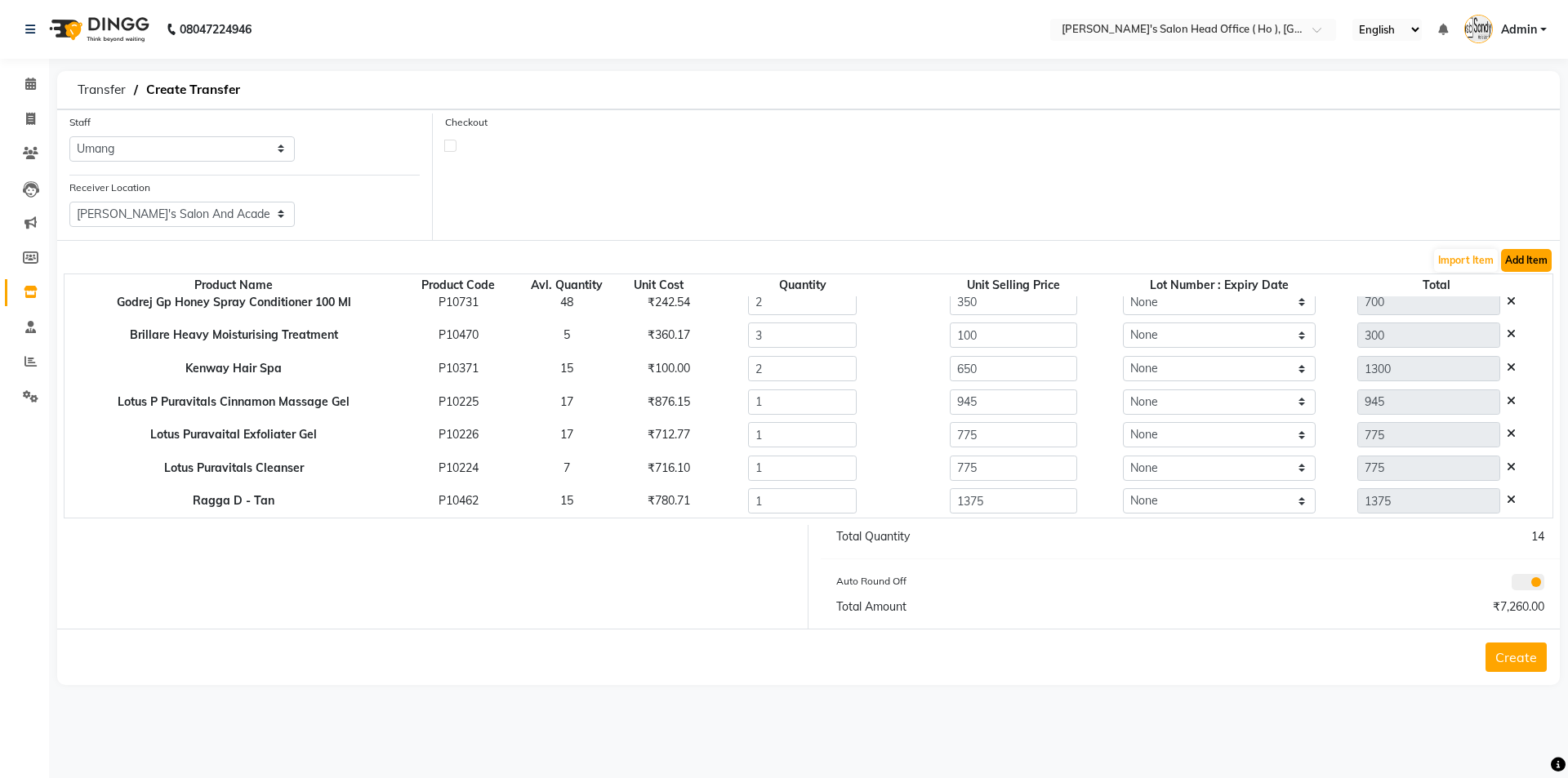
click at [1516, 259] on button "Add Item" at bounding box center [1527, 261] width 51 height 23
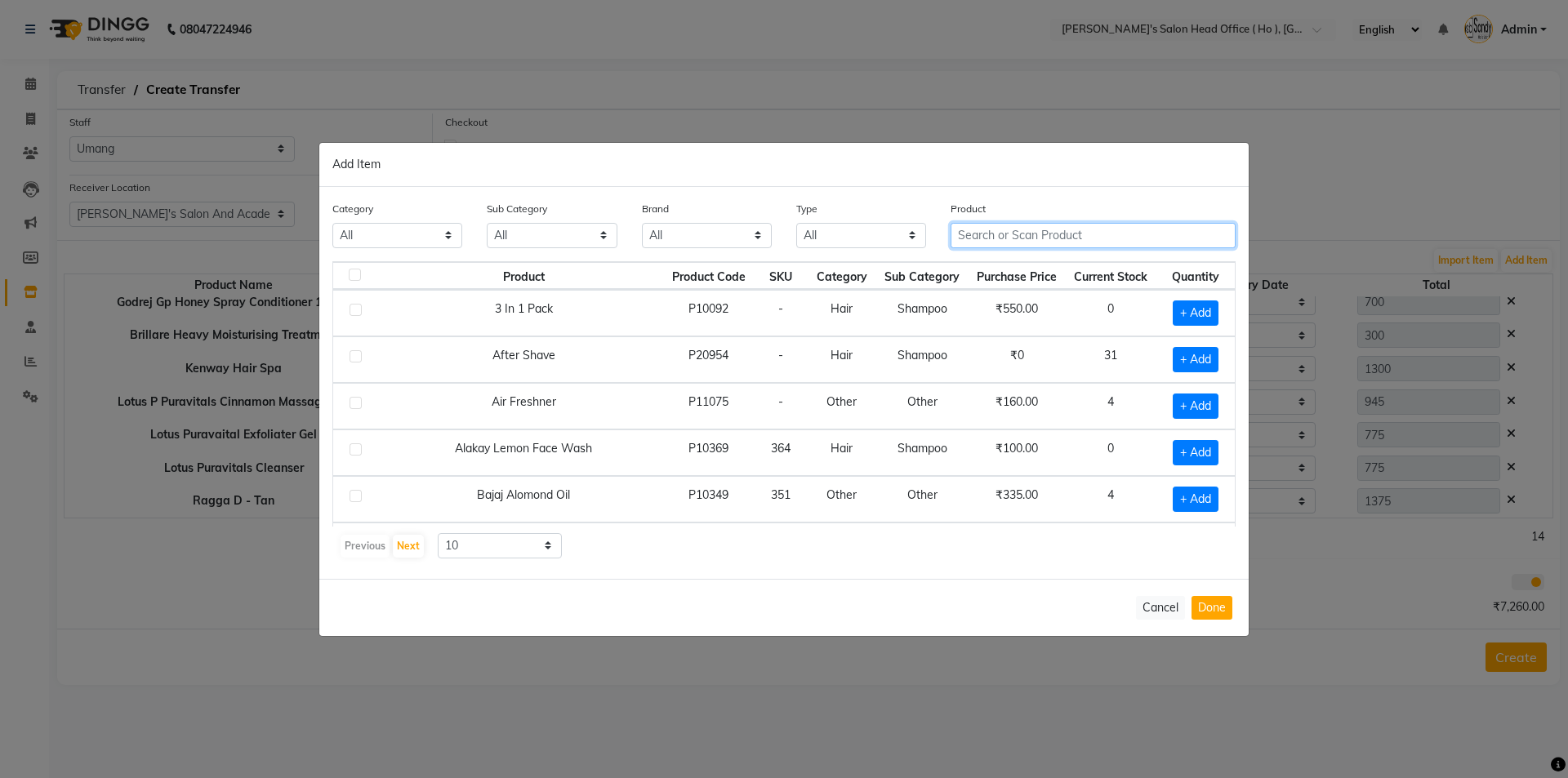
click at [1053, 236] on input "text" at bounding box center [1093, 235] width 285 height 25
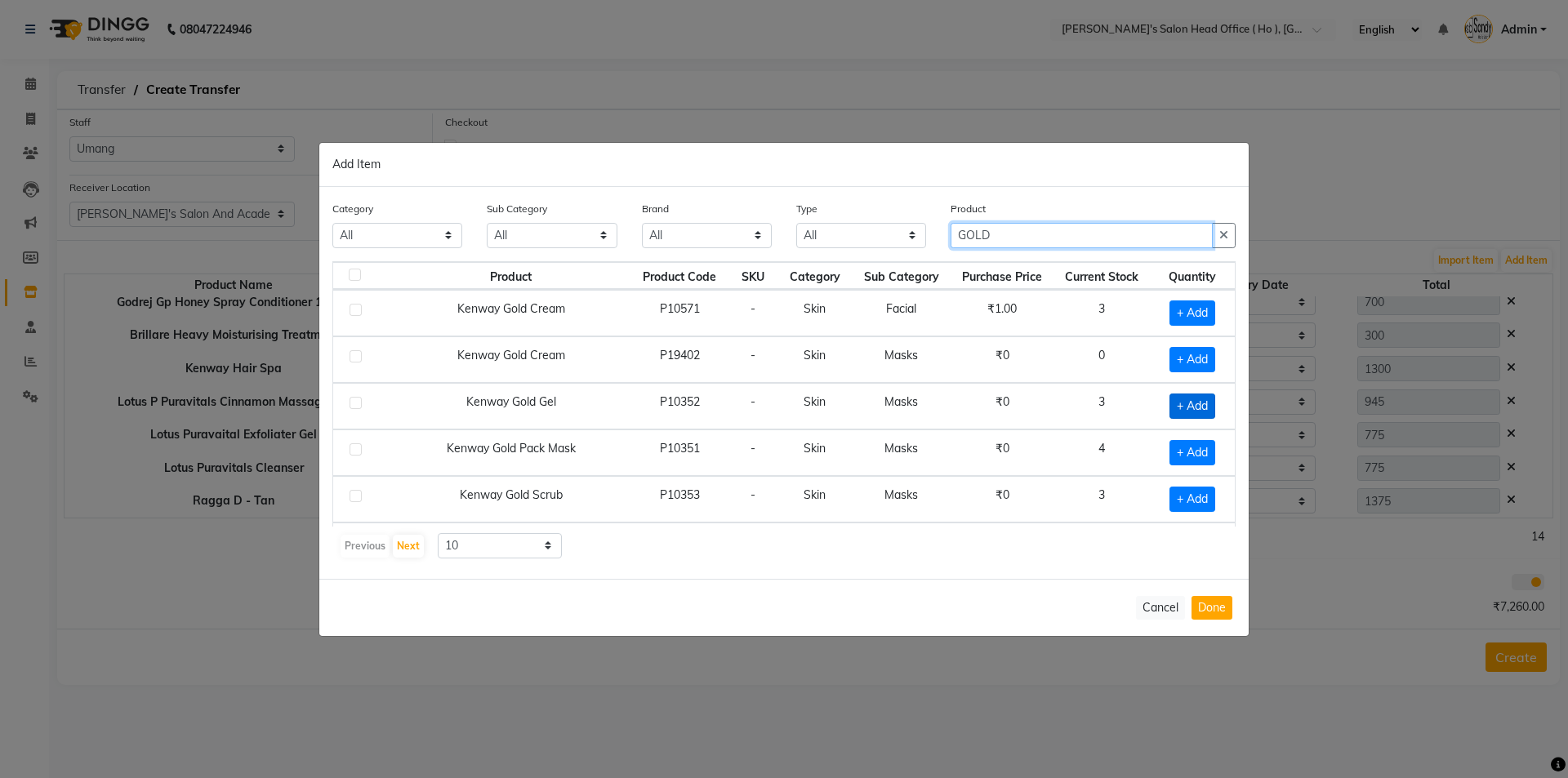
type input "GOLD"
click at [1180, 408] on span "+ Add" at bounding box center [1192, 405] width 46 height 25
checkbox input "true"
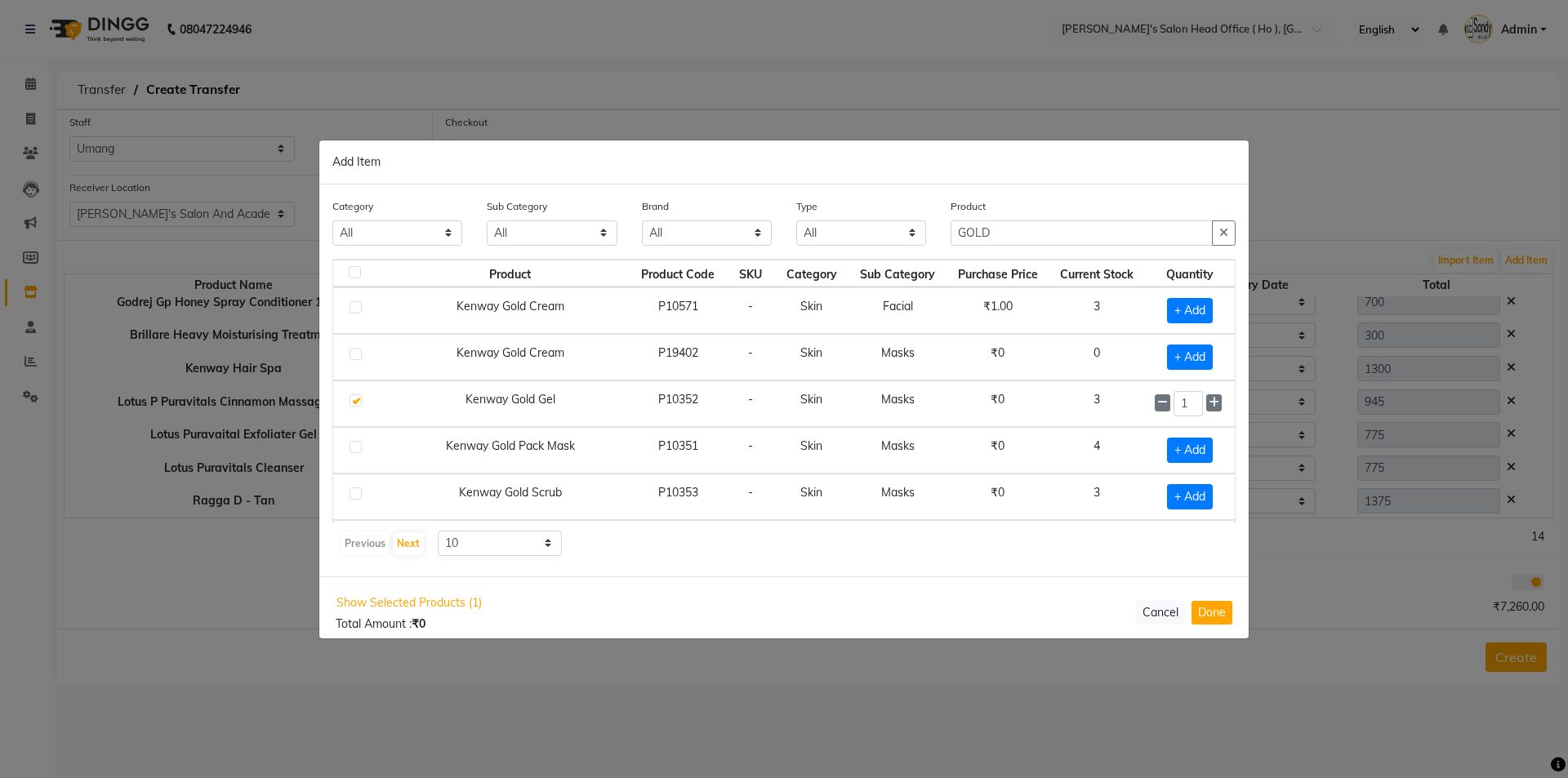
click at [1186, 296] on td "+ Add" at bounding box center [1189, 310] width 89 height 46
click at [1181, 310] on span "+ Add" at bounding box center [1190, 310] width 46 height 25
checkbox input "true"
click at [1173, 458] on span "+ Add" at bounding box center [1190, 450] width 46 height 25
checkbox input "true"
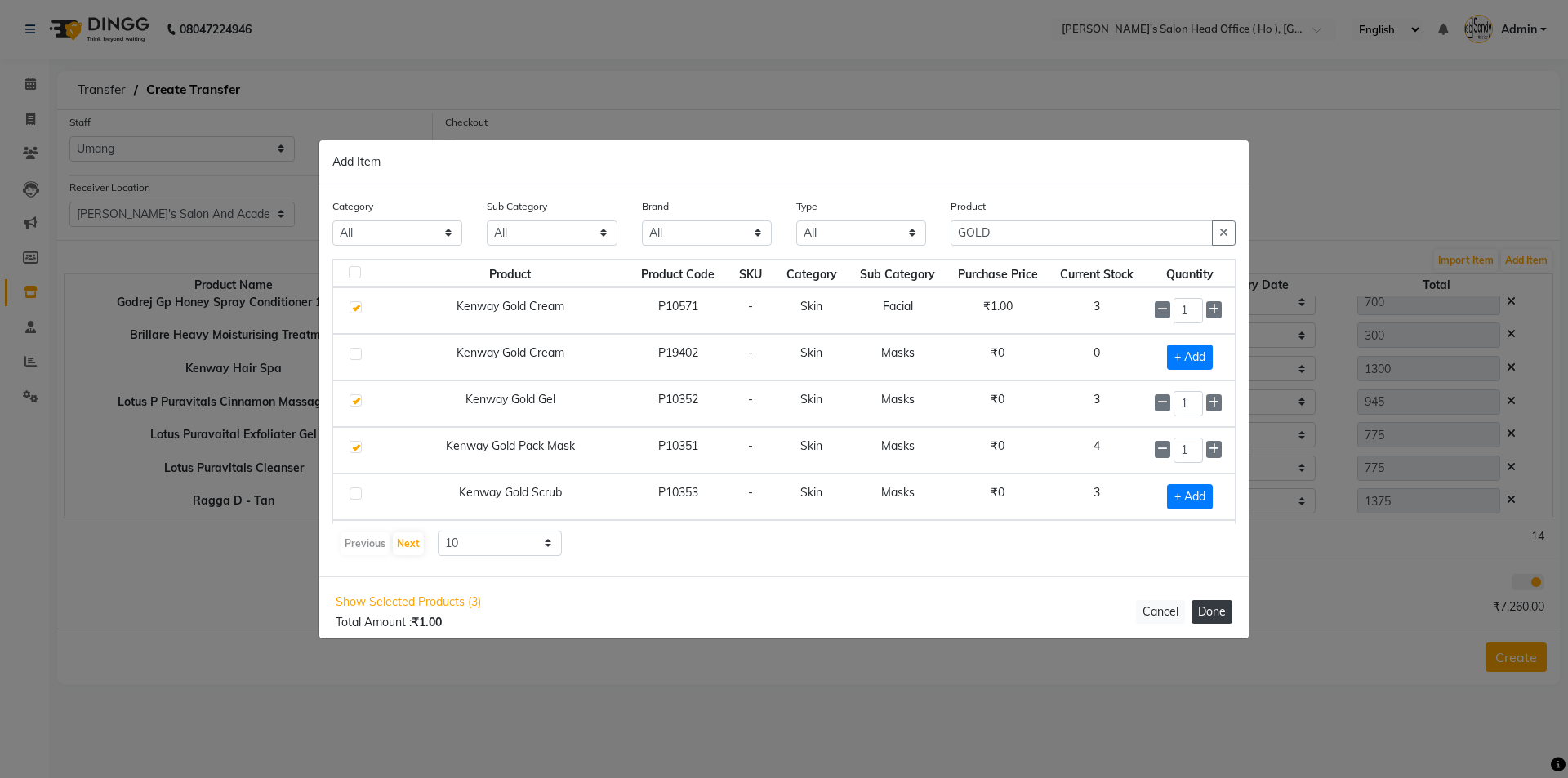
click at [1219, 617] on button "Done" at bounding box center [1212, 611] width 40 height 24
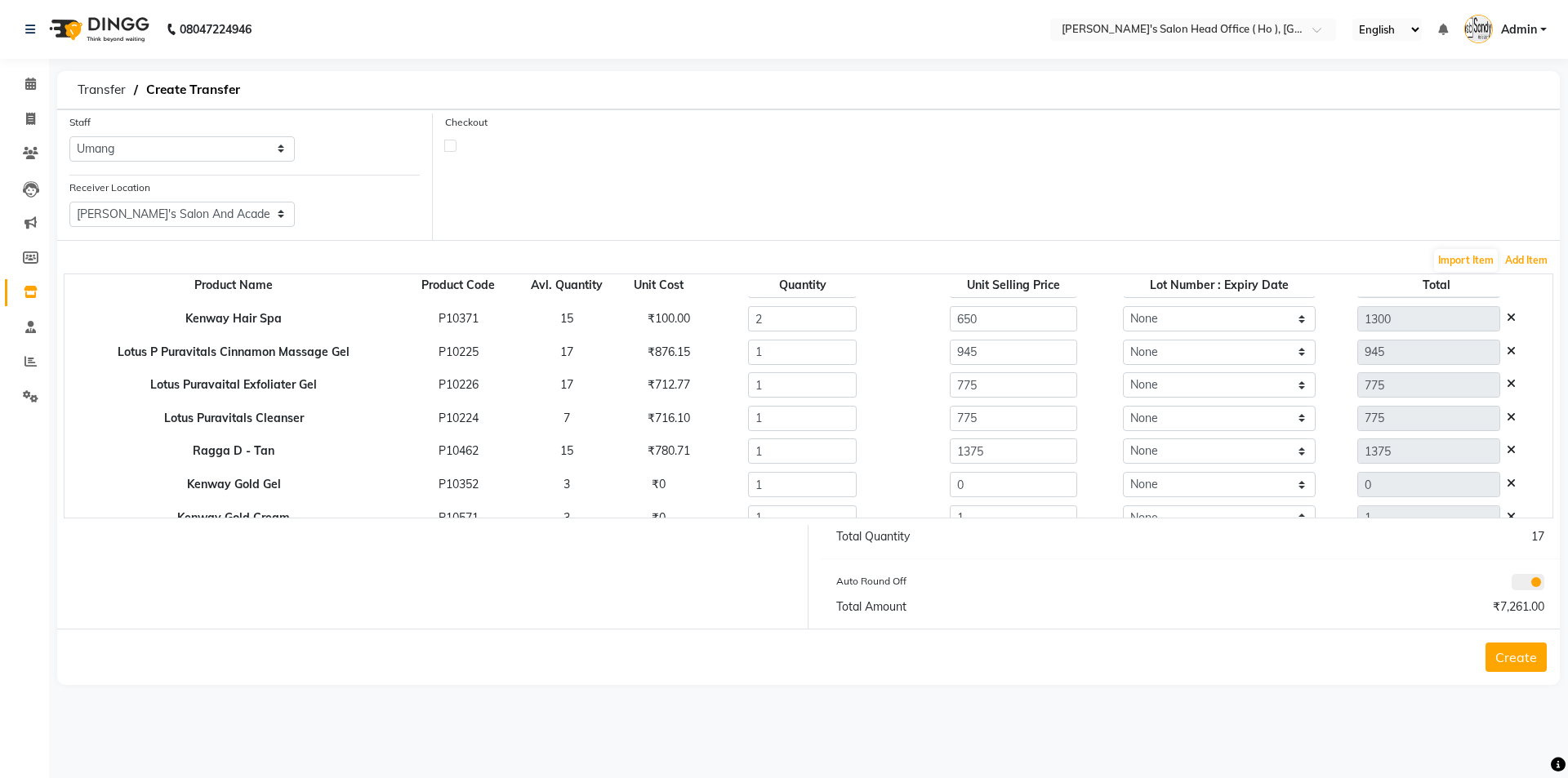
scroll to position [180, 0]
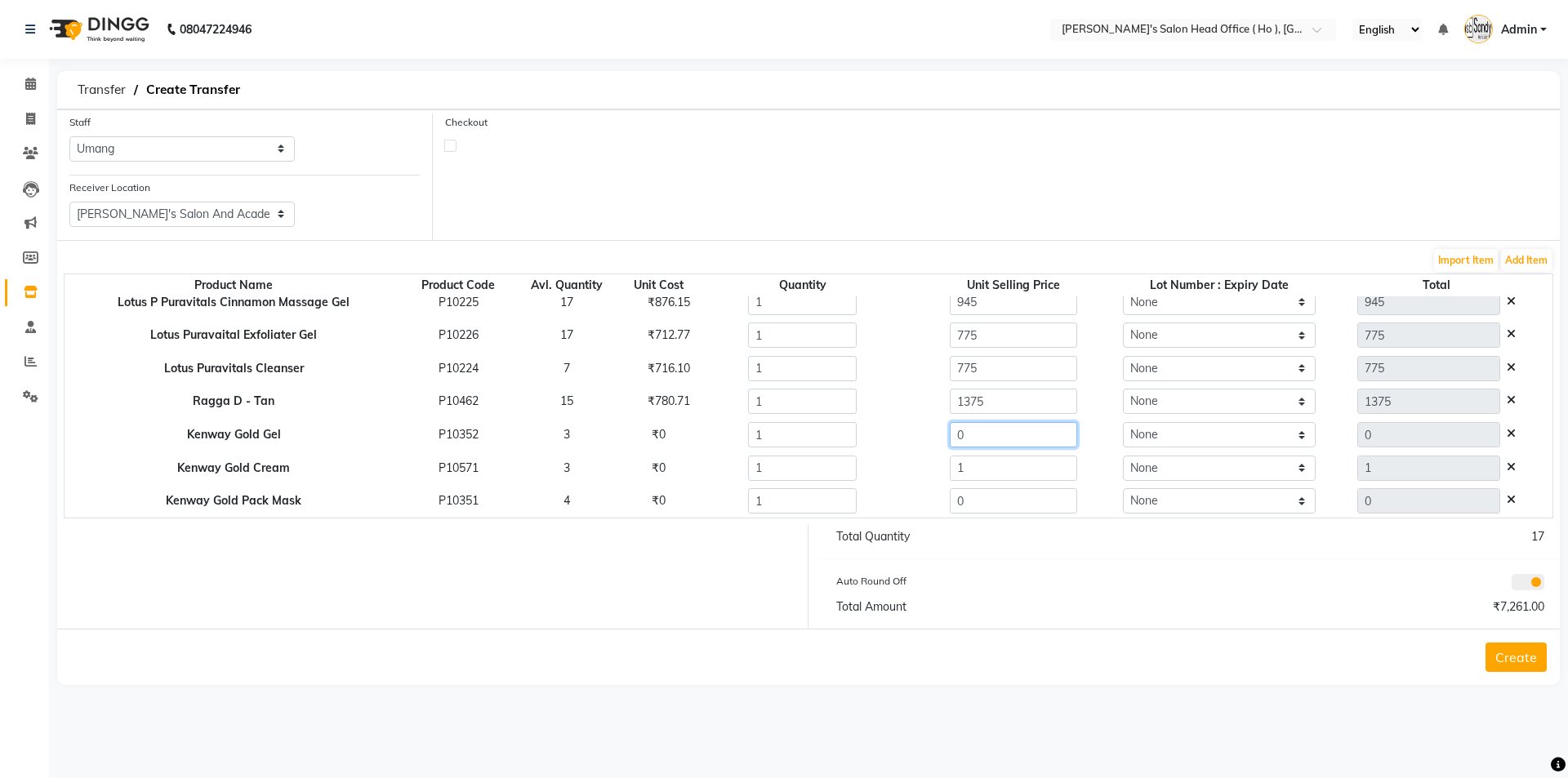
drag, startPoint x: 936, startPoint y: 421, endPoint x: 839, endPoint y: 418, distance: 97.0
click at [839, 418] on tbody "Lotus P Green Tea Mask [60 Gms] P10235 14 ₹419.49 2 495 None 990 Gillate Shavin…" at bounding box center [809, 319] width 1488 height 398
type input "400"
drag, startPoint x: 960, startPoint y: 470, endPoint x: 901, endPoint y: 469, distance: 59.0
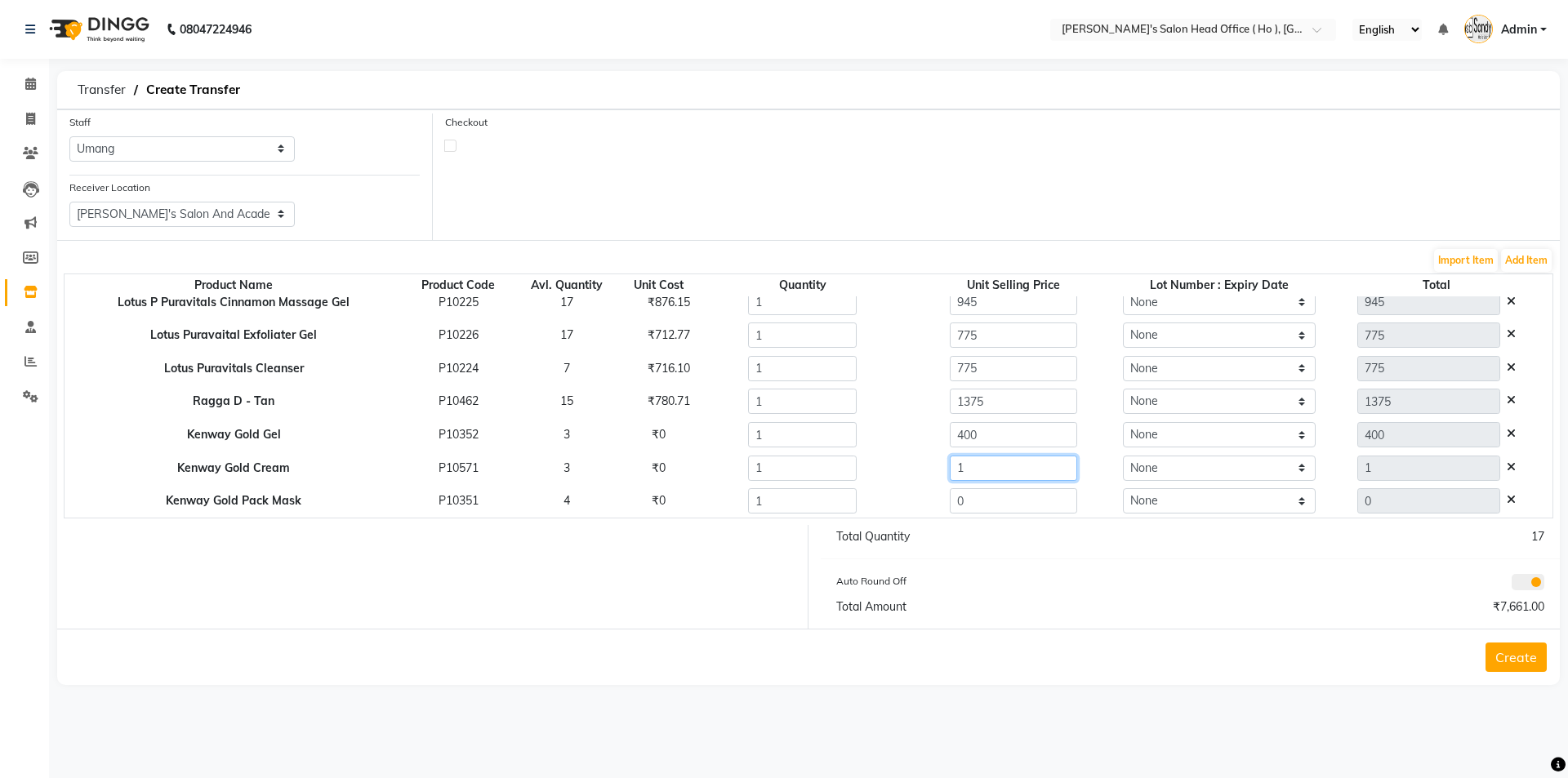
click at [901, 469] on div "1" at bounding box center [1013, 468] width 228 height 25
type input "400"
drag, startPoint x: 986, startPoint y: 508, endPoint x: 827, endPoint y: 506, distance: 159.0
click at [827, 506] on tr "Kenway Gold Pack Mask P10351 4 ₹0 1 0 None 0" at bounding box center [809, 501] width 1488 height 34
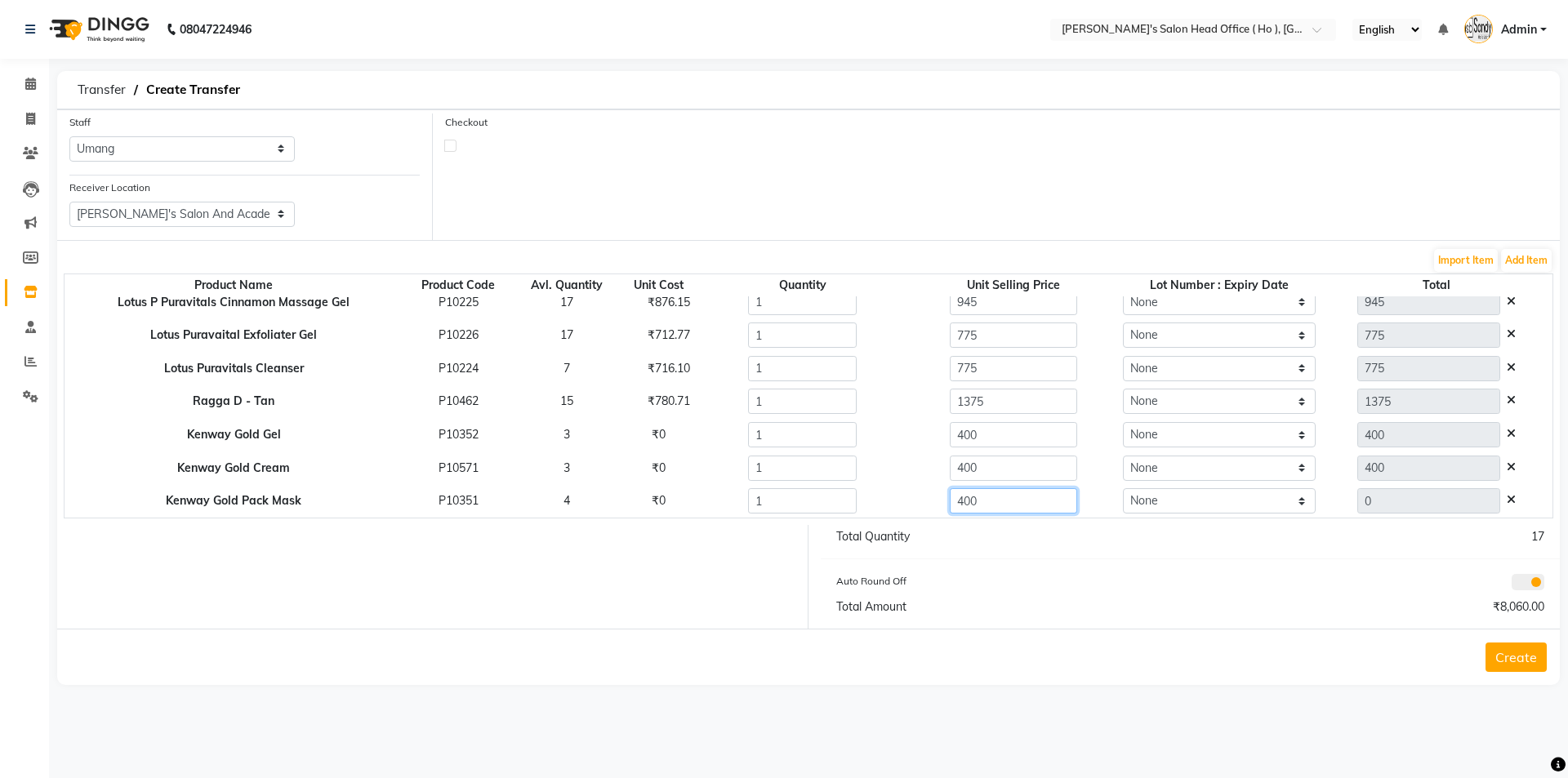
type input "400"
click at [1037, 578] on div "Auto Round Off" at bounding box center [1007, 584] width 367 height 23
click at [1523, 269] on button "Add Item" at bounding box center [1527, 261] width 51 height 23
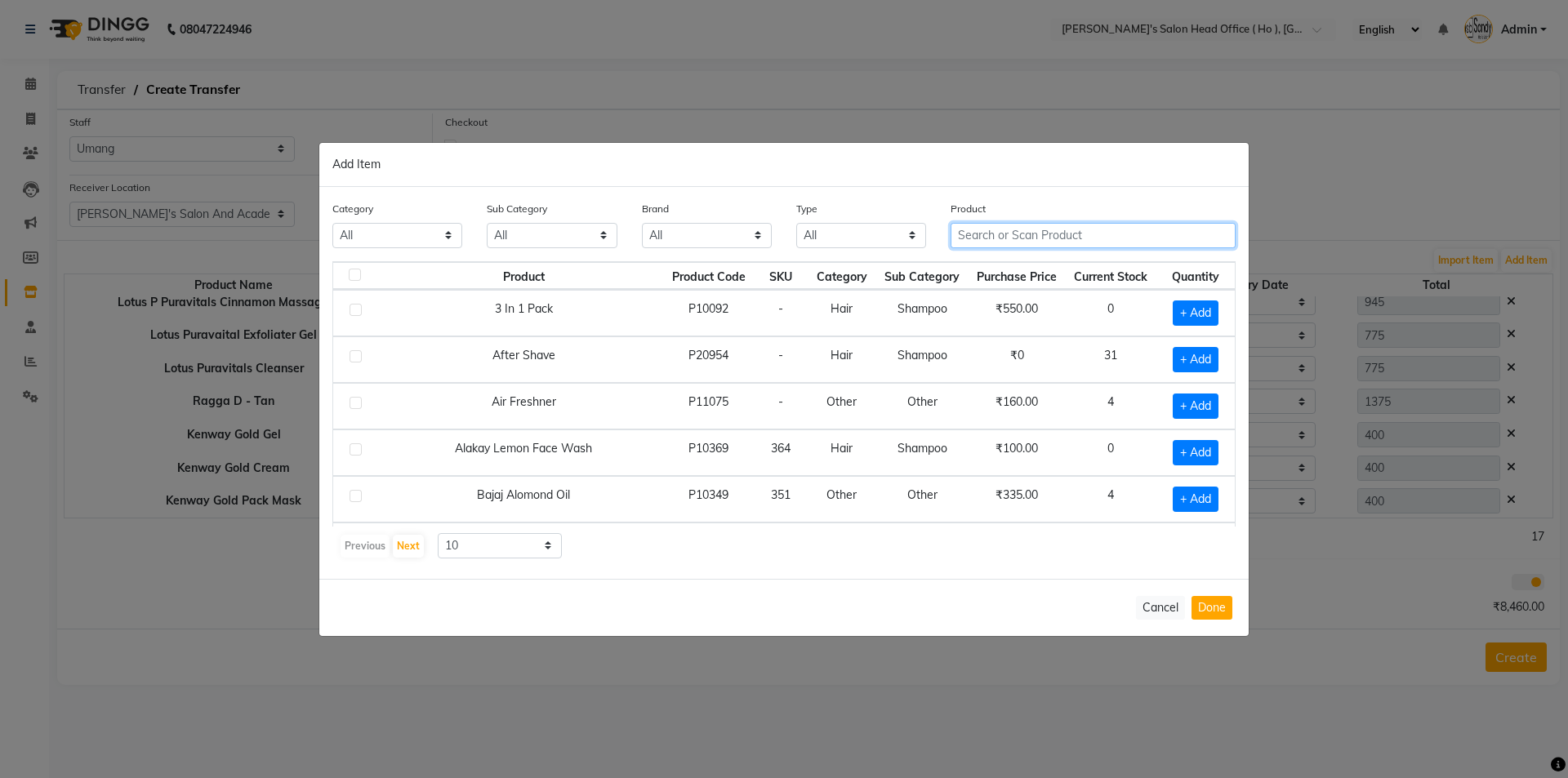
click at [994, 238] on input "text" at bounding box center [1093, 235] width 285 height 25
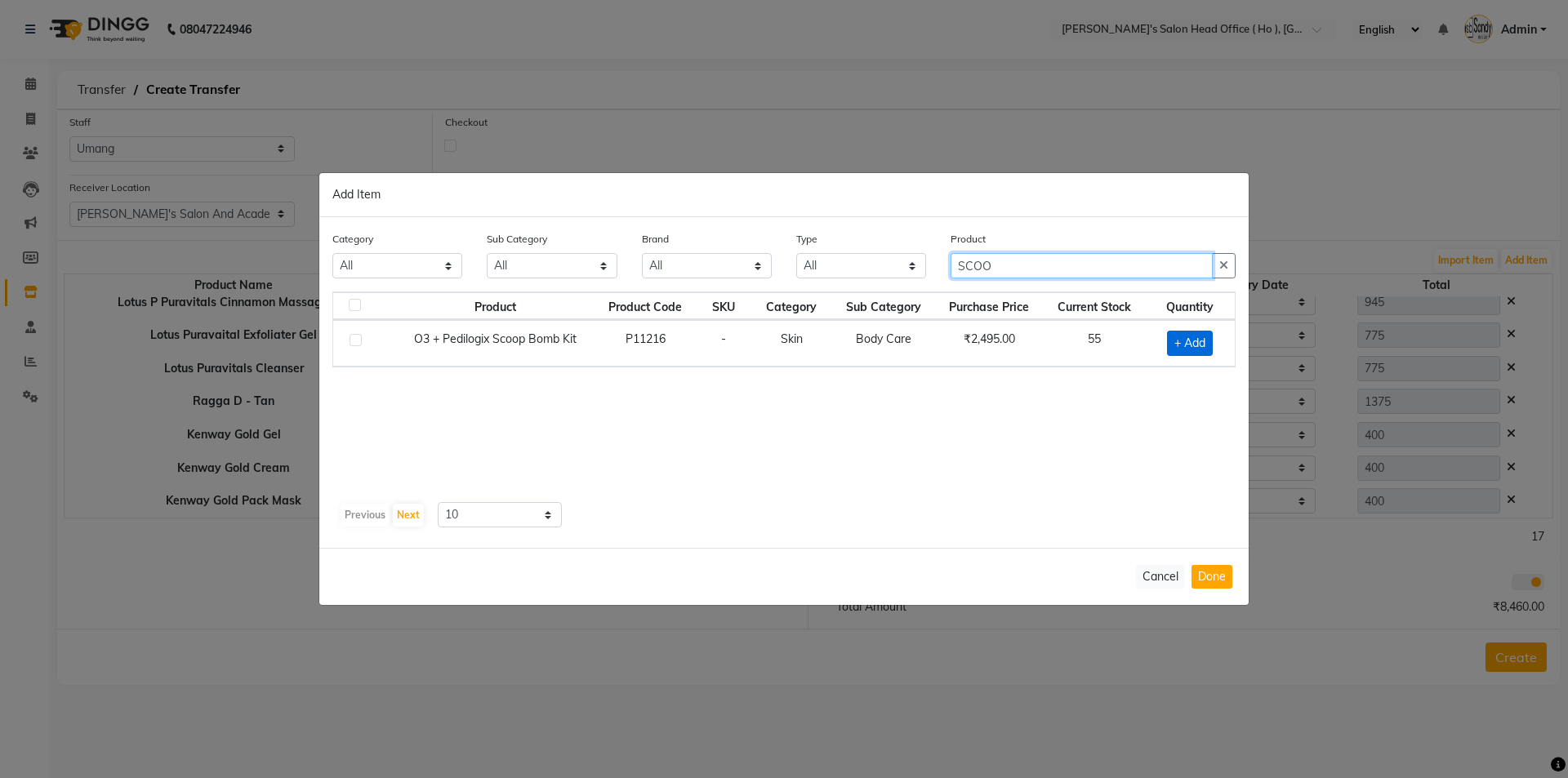
type input "SCOO"
click at [1172, 342] on span "+ Add" at bounding box center [1190, 343] width 46 height 25
checkbox input "true"
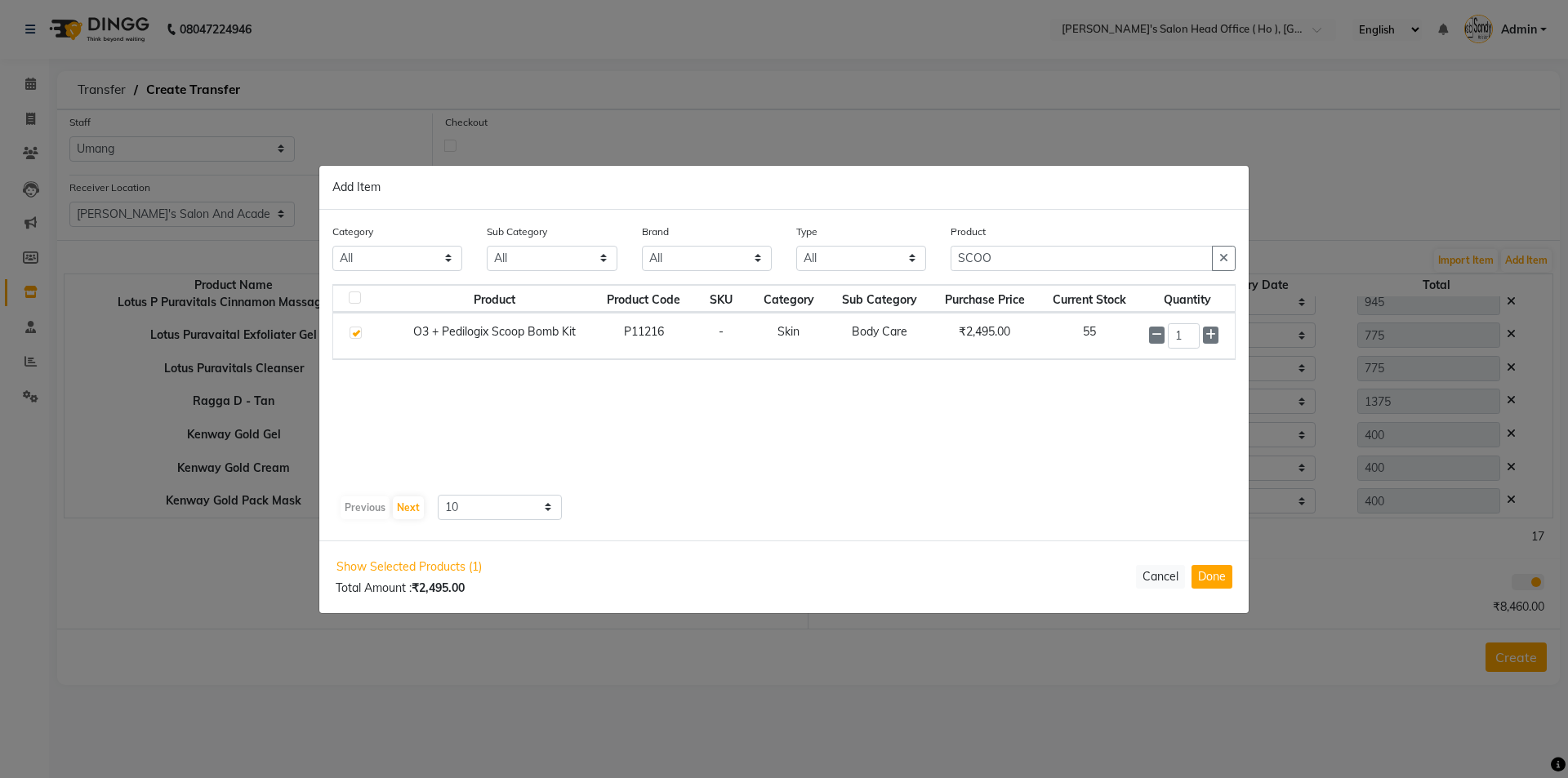
click at [1200, 338] on div "1" at bounding box center [1186, 336] width 76 height 25
click at [1201, 337] on div "1" at bounding box center [1186, 336] width 76 height 25
click at [1205, 337] on icon at bounding box center [1210, 335] width 10 height 11
type input "3"
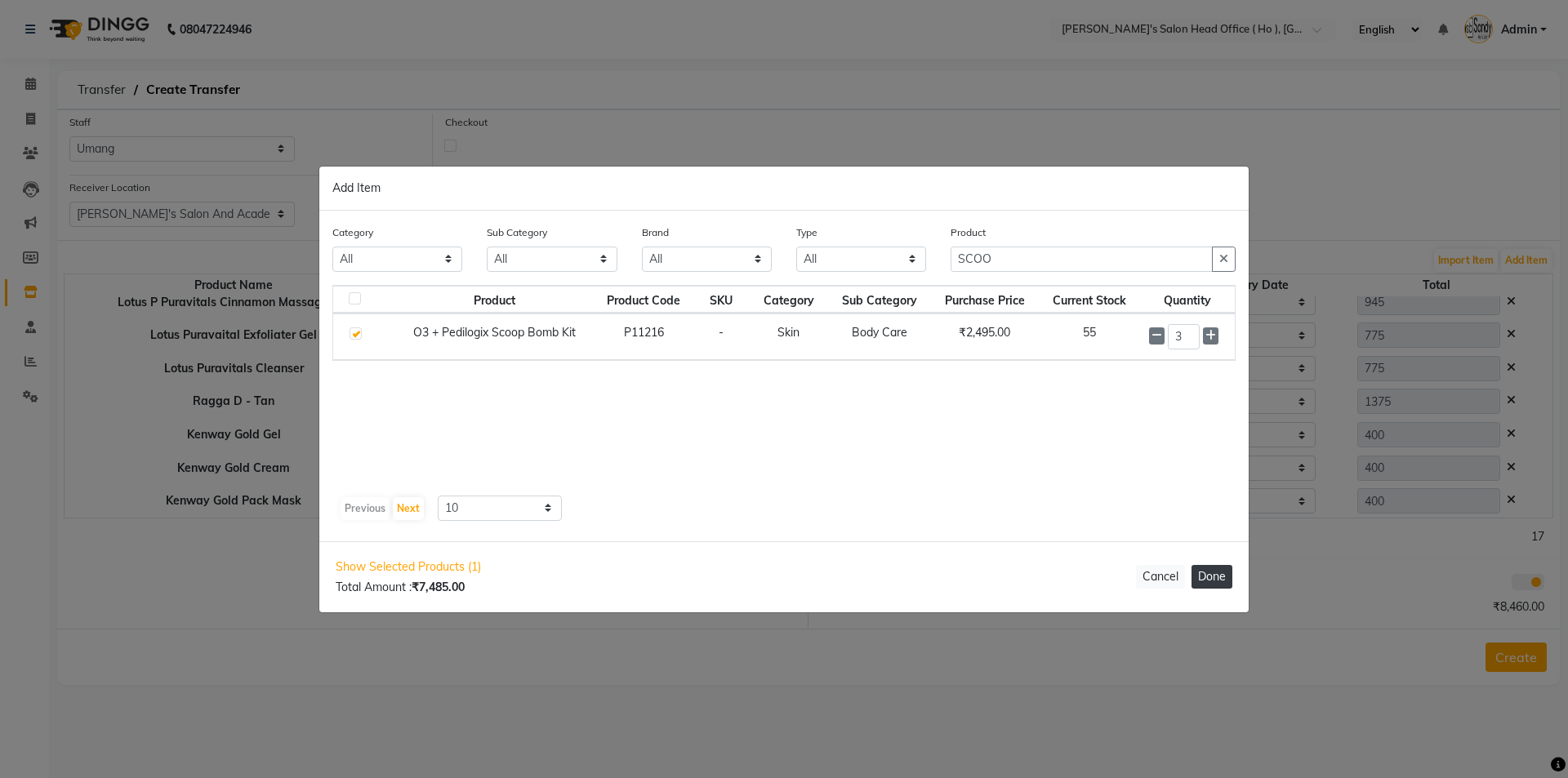
click at [1212, 577] on button "Done" at bounding box center [1212, 577] width 40 height 24
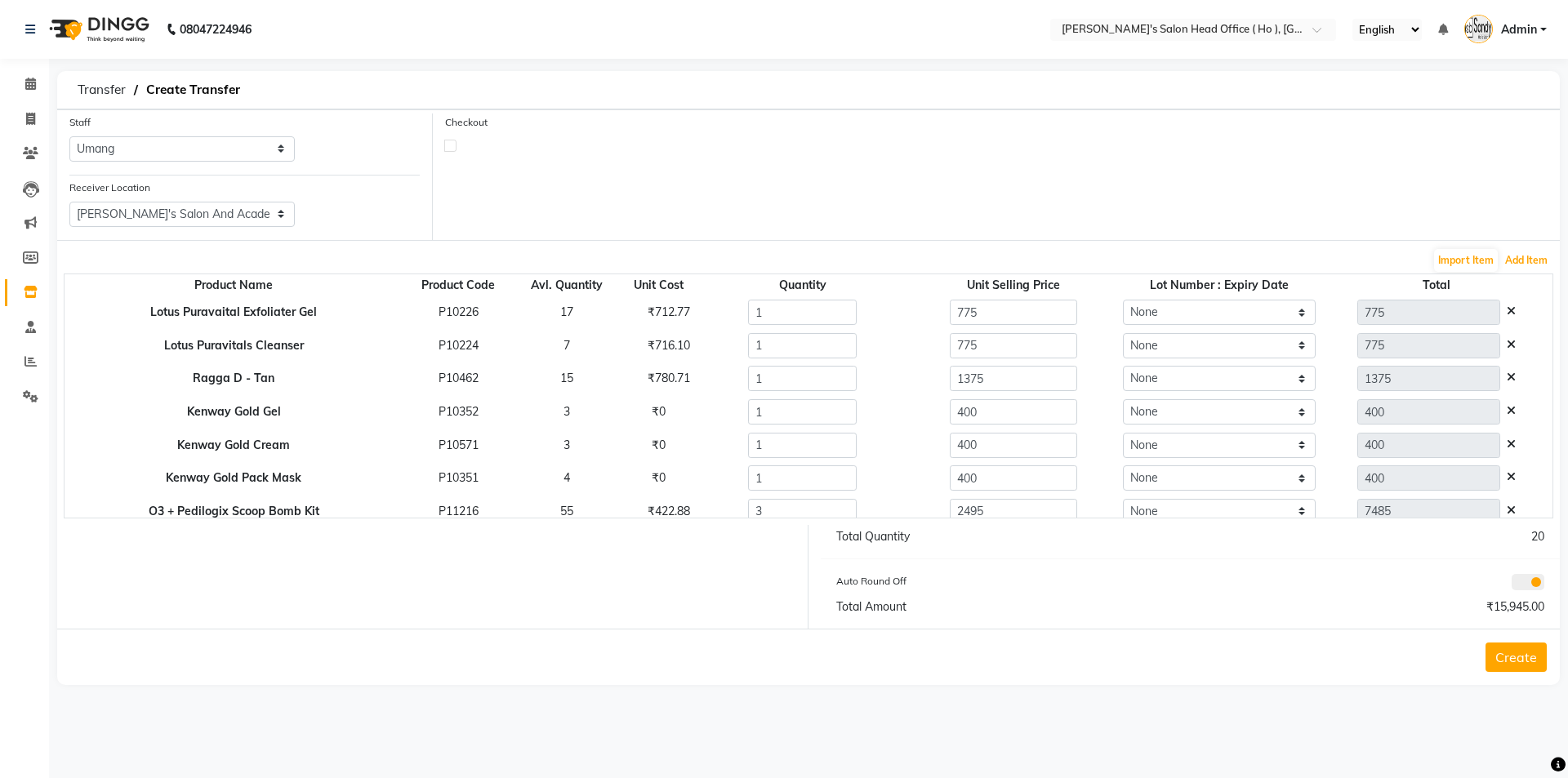
scroll to position [214, 0]
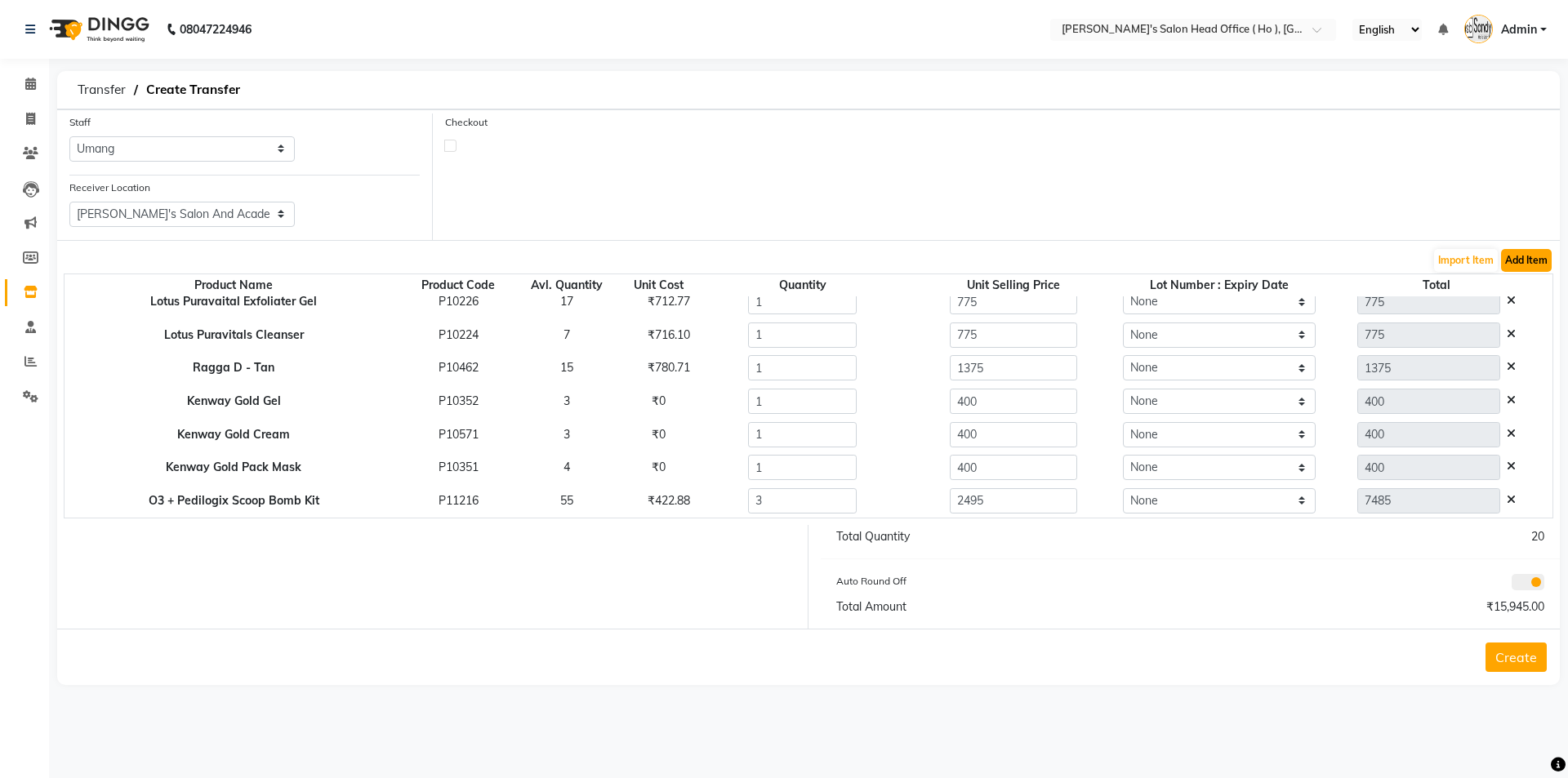
click at [1543, 262] on button "Add Item" at bounding box center [1527, 261] width 51 height 23
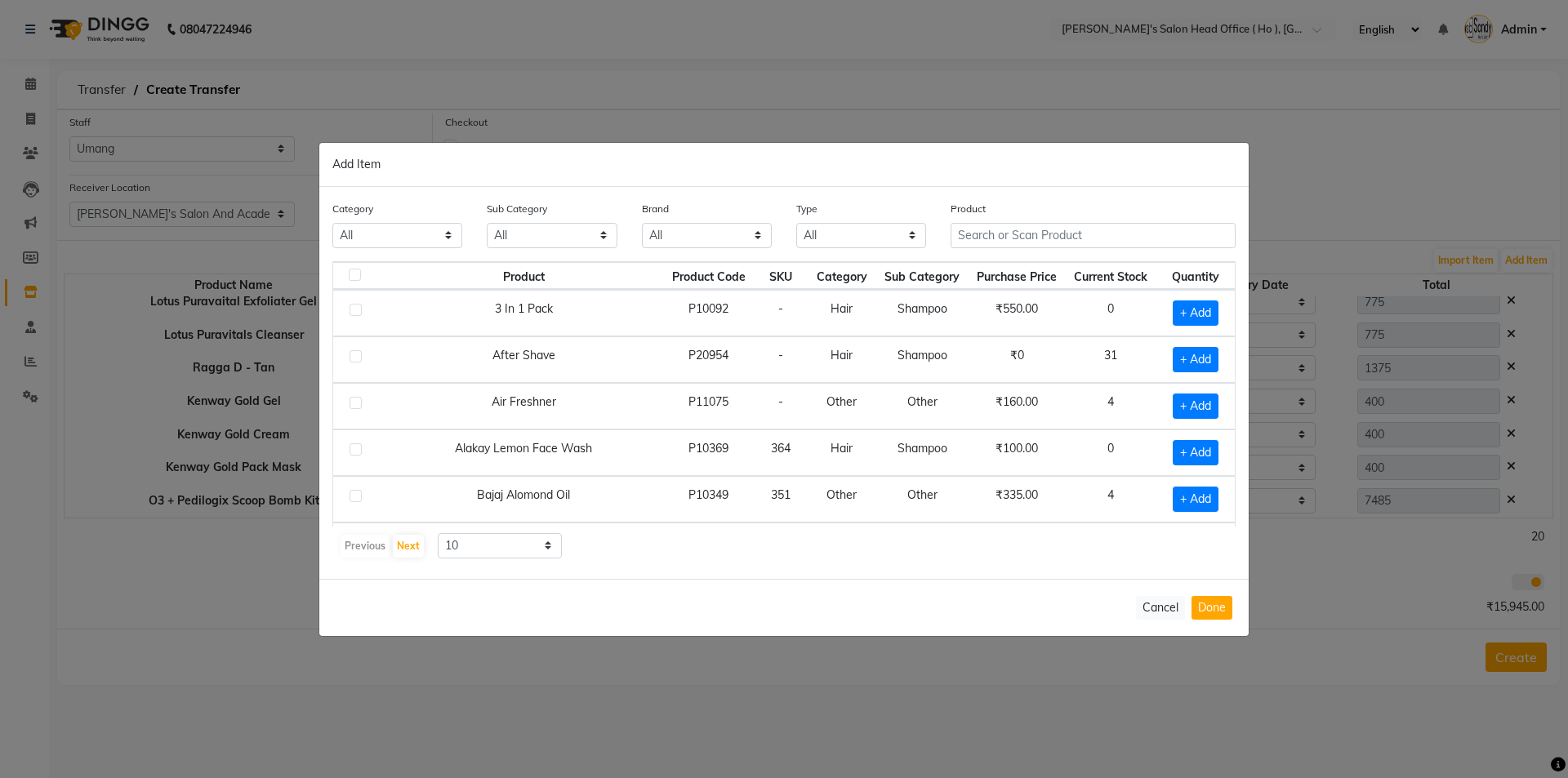
drag, startPoint x: 1057, startPoint y: 249, endPoint x: 1056, endPoint y: 238, distance: 11.0
click at [1056, 250] on div "Product" at bounding box center [1092, 230] width 309 height 61
click at [1056, 238] on input "text" at bounding box center [1093, 235] width 285 height 25
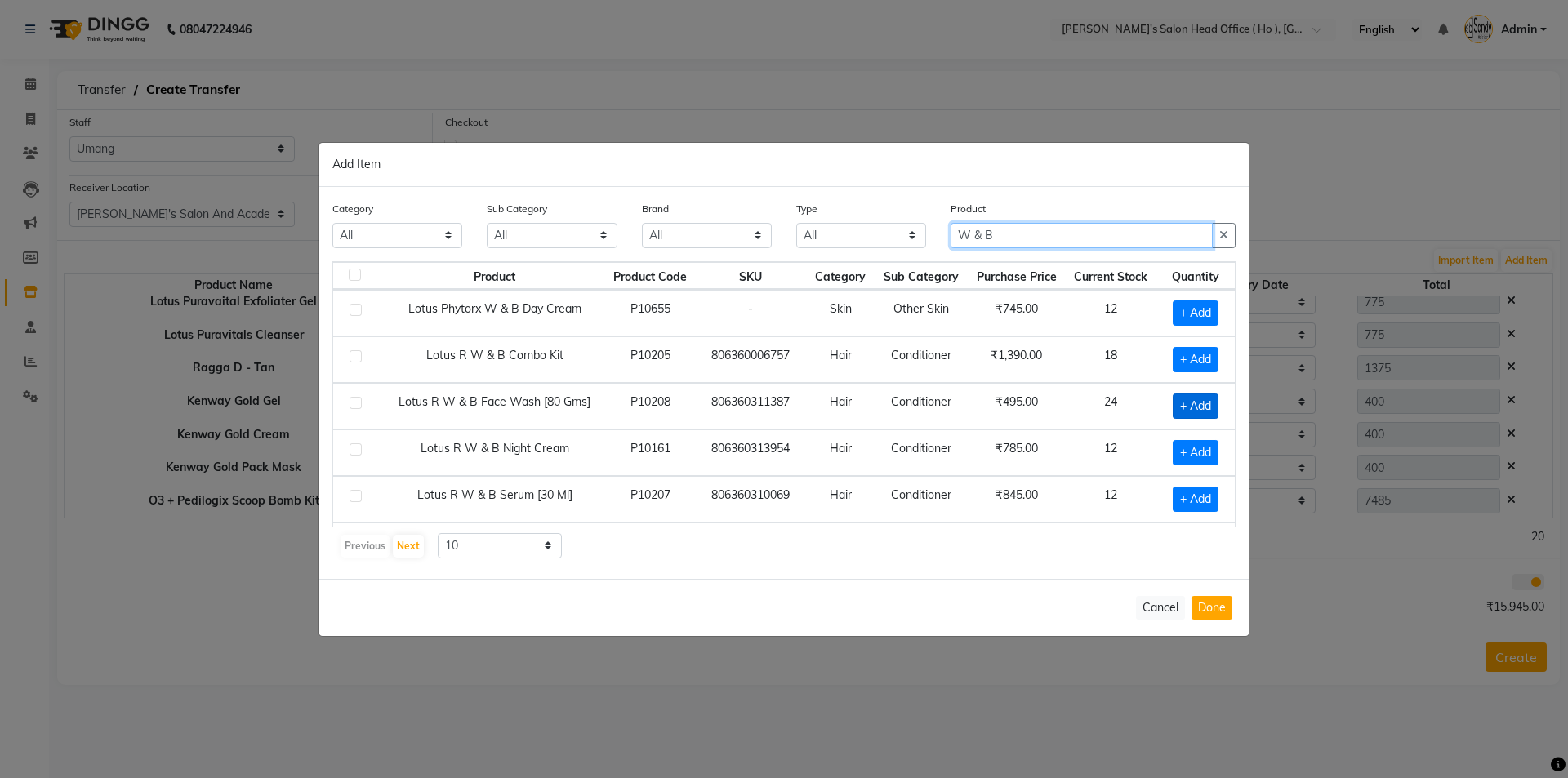
type input "W & B"
click at [1176, 406] on span "+ Add" at bounding box center [1196, 405] width 46 height 25
checkbox input "true"
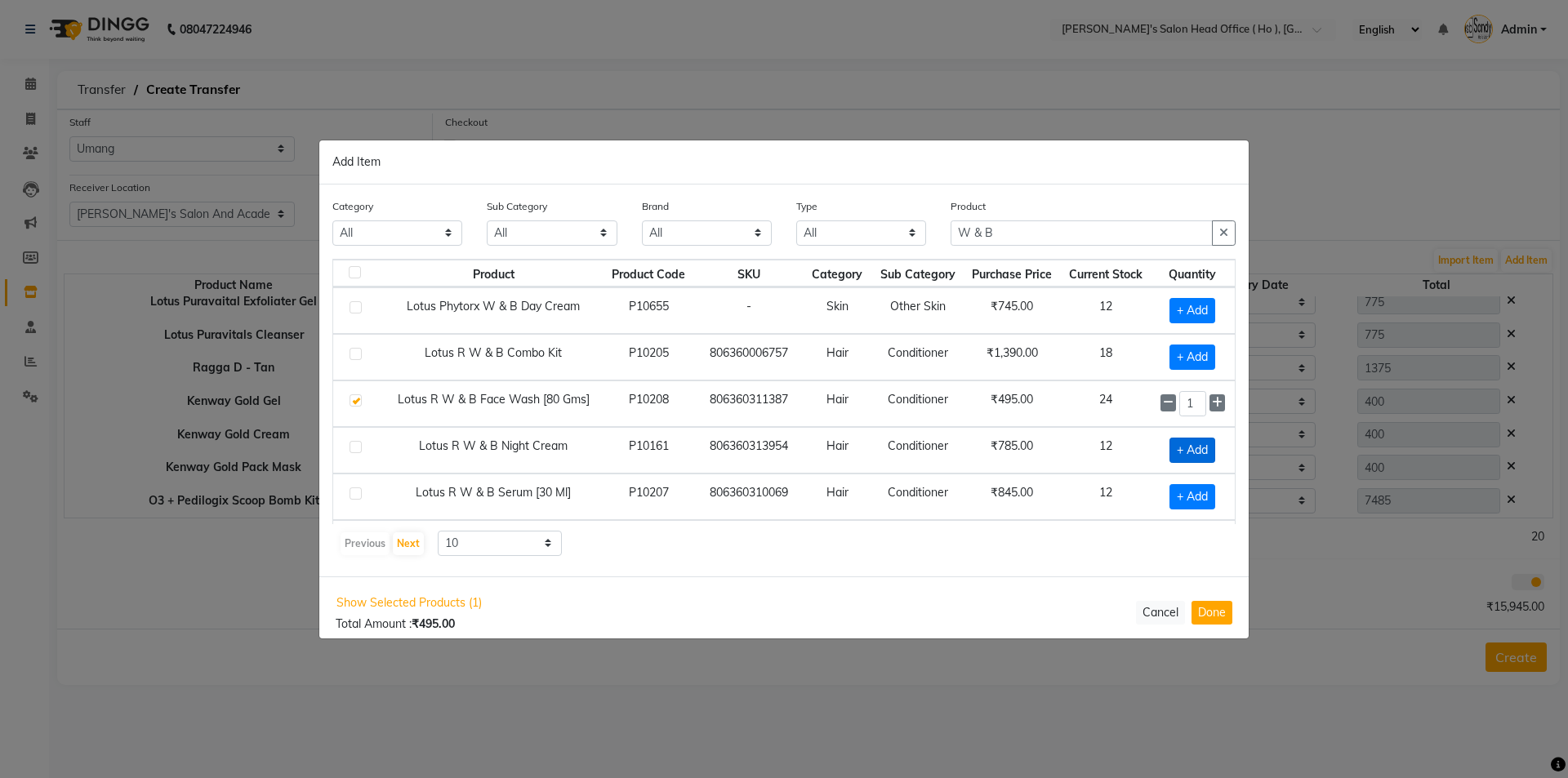
drag, startPoint x: 1203, startPoint y: 404, endPoint x: 1196, endPoint y: 437, distance: 33.7
click at [1212, 403] on icon at bounding box center [1216, 403] width 10 height 11
type input "2"
click at [1221, 628] on div "Show Selected Products (1) Total Amount : ₹990.00 Cancel Done" at bounding box center [784, 612] width 929 height 72
click at [1219, 615] on button "Done" at bounding box center [1212, 612] width 40 height 24
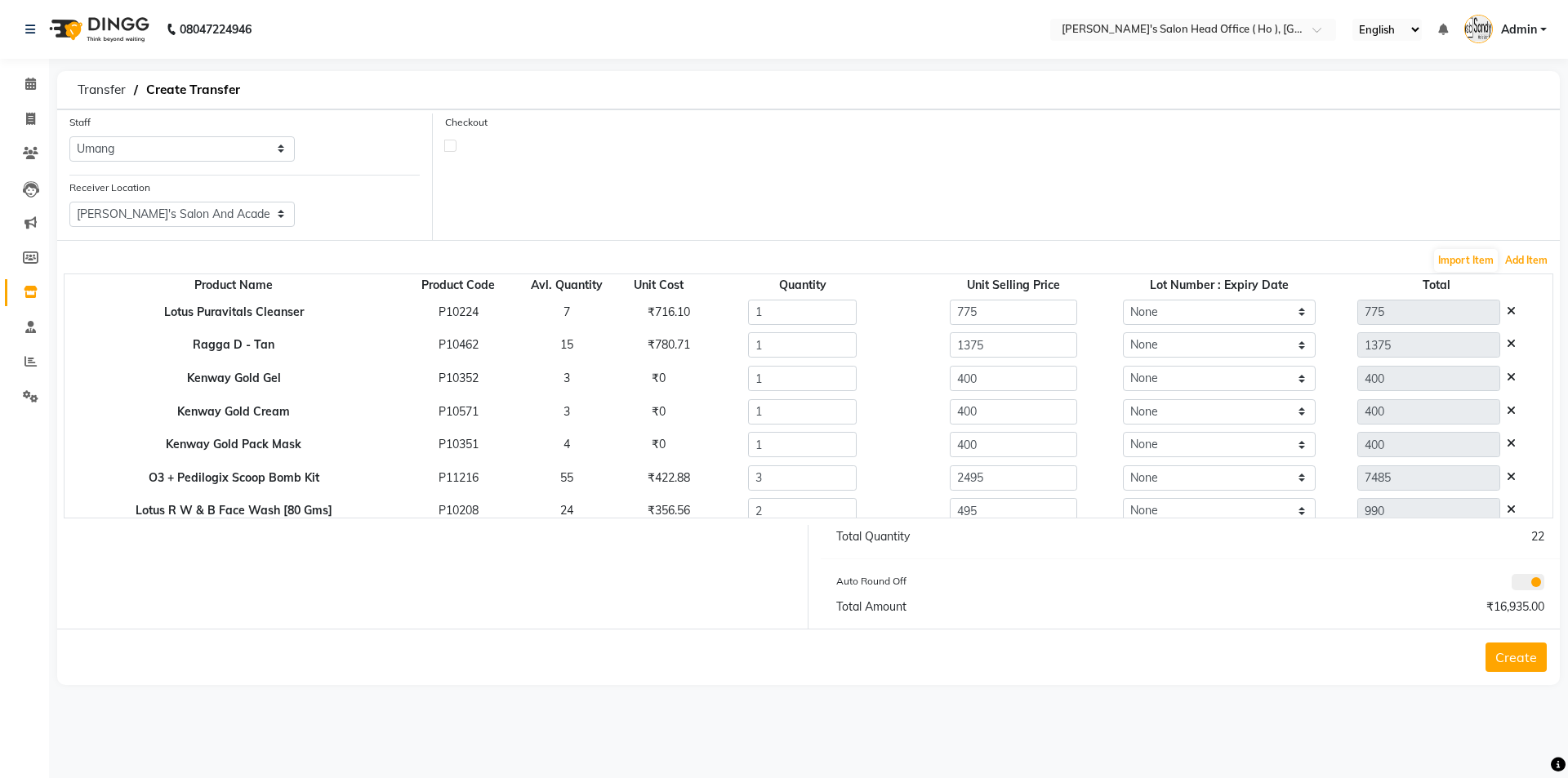
scroll to position [246, 0]
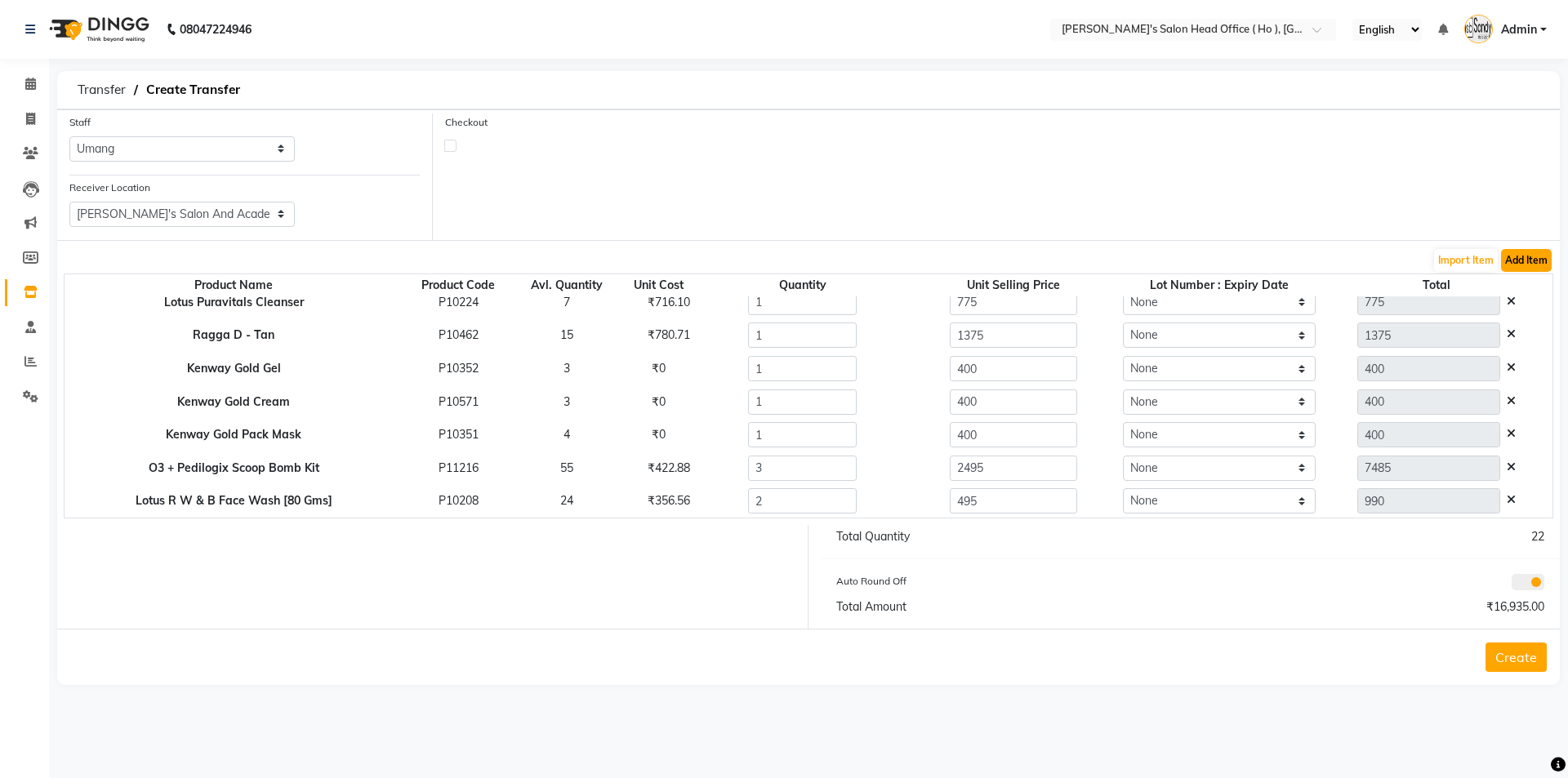
click at [1534, 253] on button "Add Item" at bounding box center [1527, 261] width 51 height 23
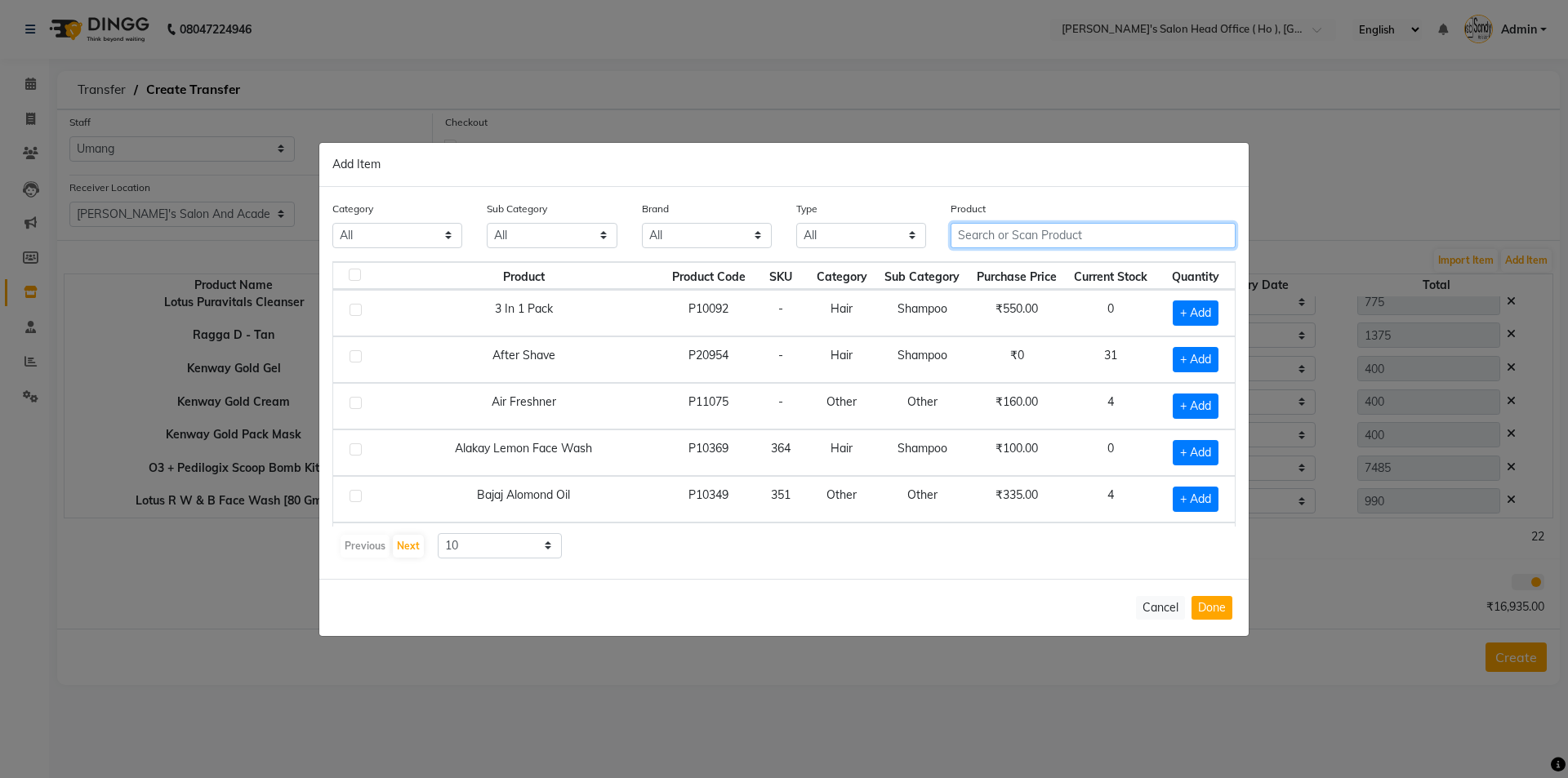
click at [1065, 231] on input "text" at bounding box center [1093, 235] width 285 height 25
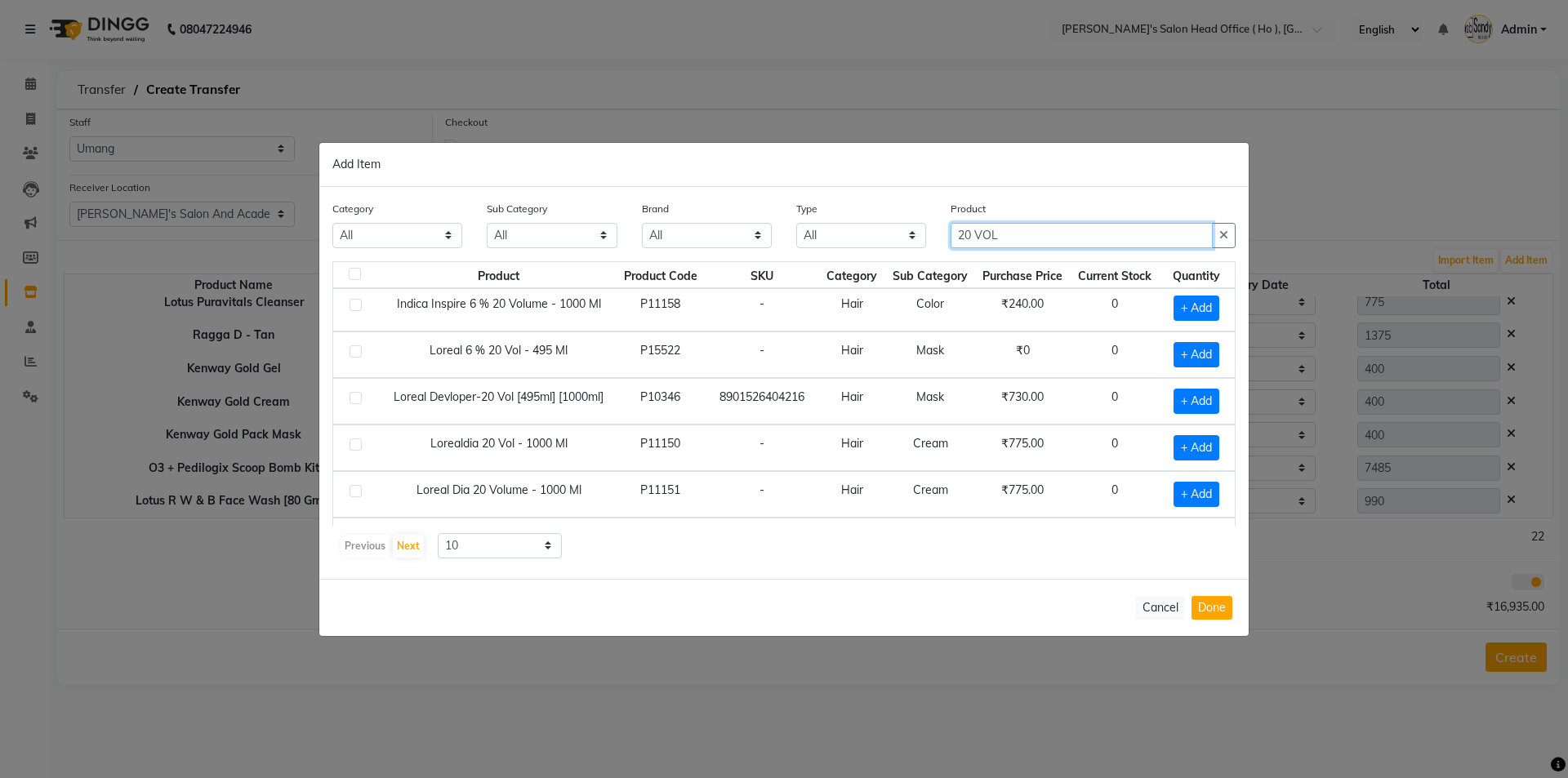
scroll to position [230, 0]
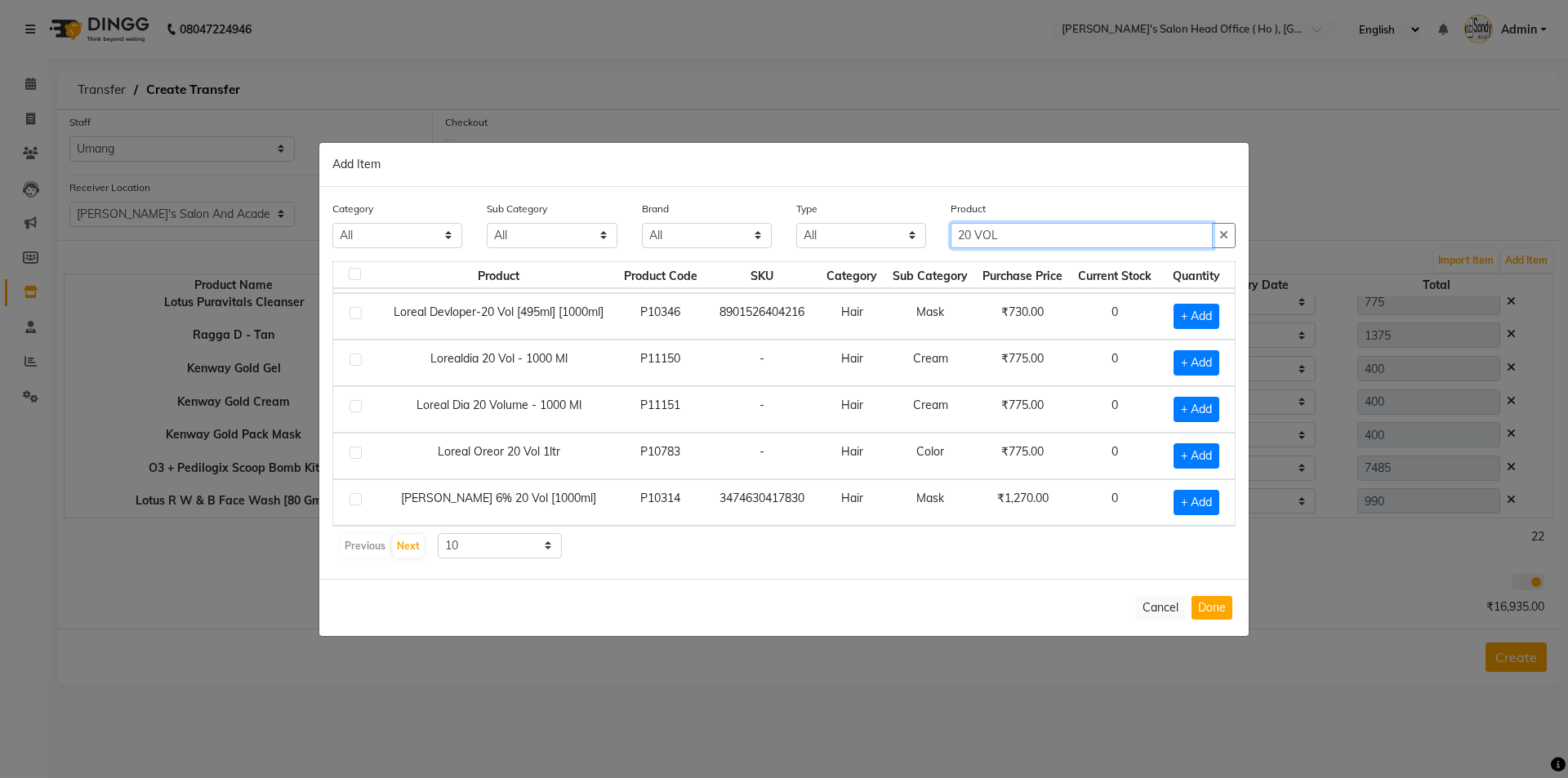
type input "20 VOL"
drag, startPoint x: 447, startPoint y: 546, endPoint x: 439, endPoint y: 567, distance: 22.5
click at [447, 546] on select "10 50 100" at bounding box center [499, 546] width 124 height 25
drag, startPoint x: 483, startPoint y: 524, endPoint x: 476, endPoint y: 542, distance: 19.3
click at [482, 529] on div "Product Product Code SKU Category Sub Category Purchase Price Current Stock Qua…" at bounding box center [784, 410] width 903 height 298
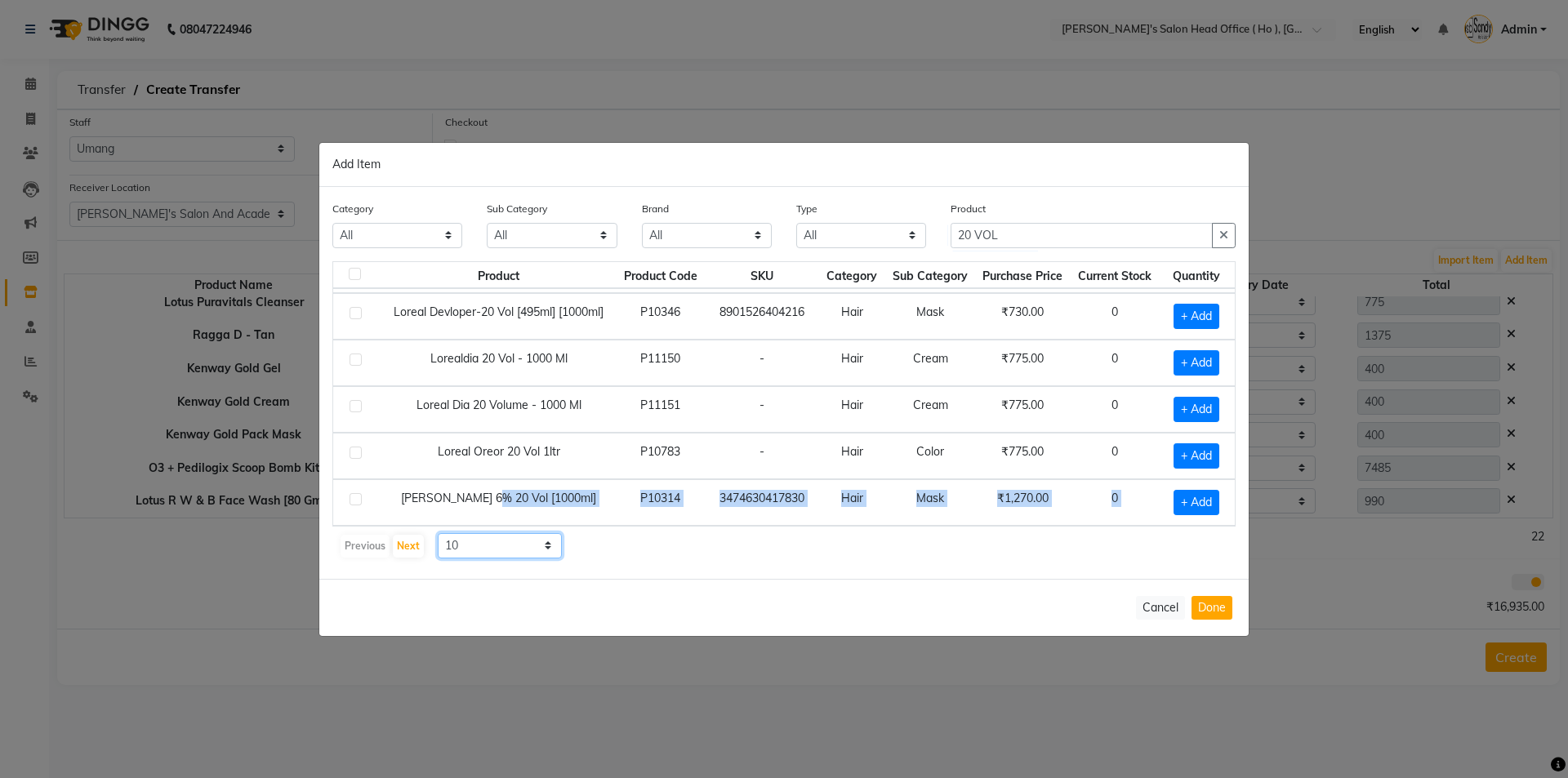
drag, startPoint x: 476, startPoint y: 544, endPoint x: 473, endPoint y: 554, distance: 10.4
click at [476, 544] on select "10 50 100" at bounding box center [499, 546] width 124 height 25
select select "100"
click at [437, 533] on select "10 50 100" at bounding box center [499, 546] width 124 height 25
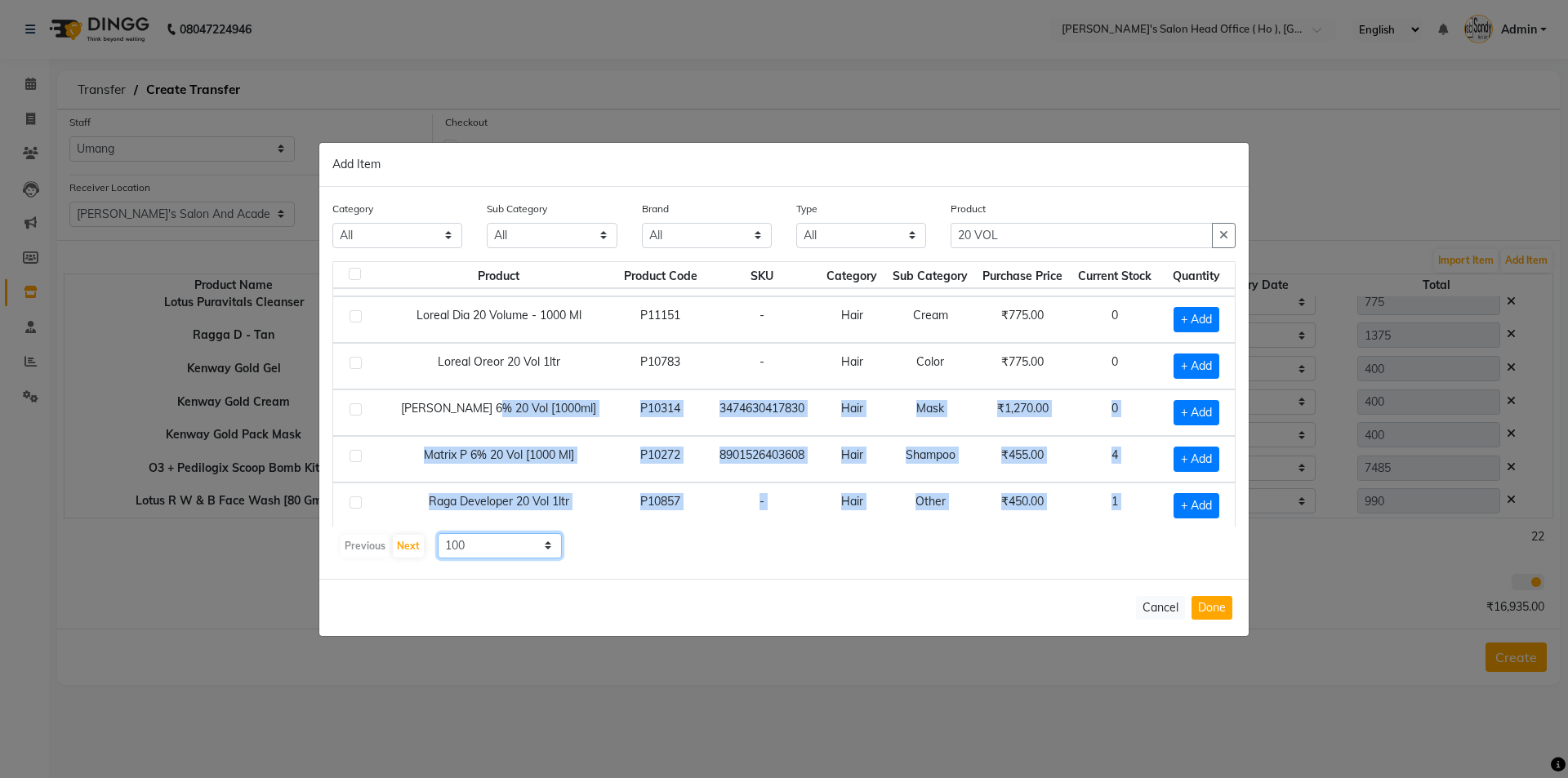
scroll to position [323, 0]
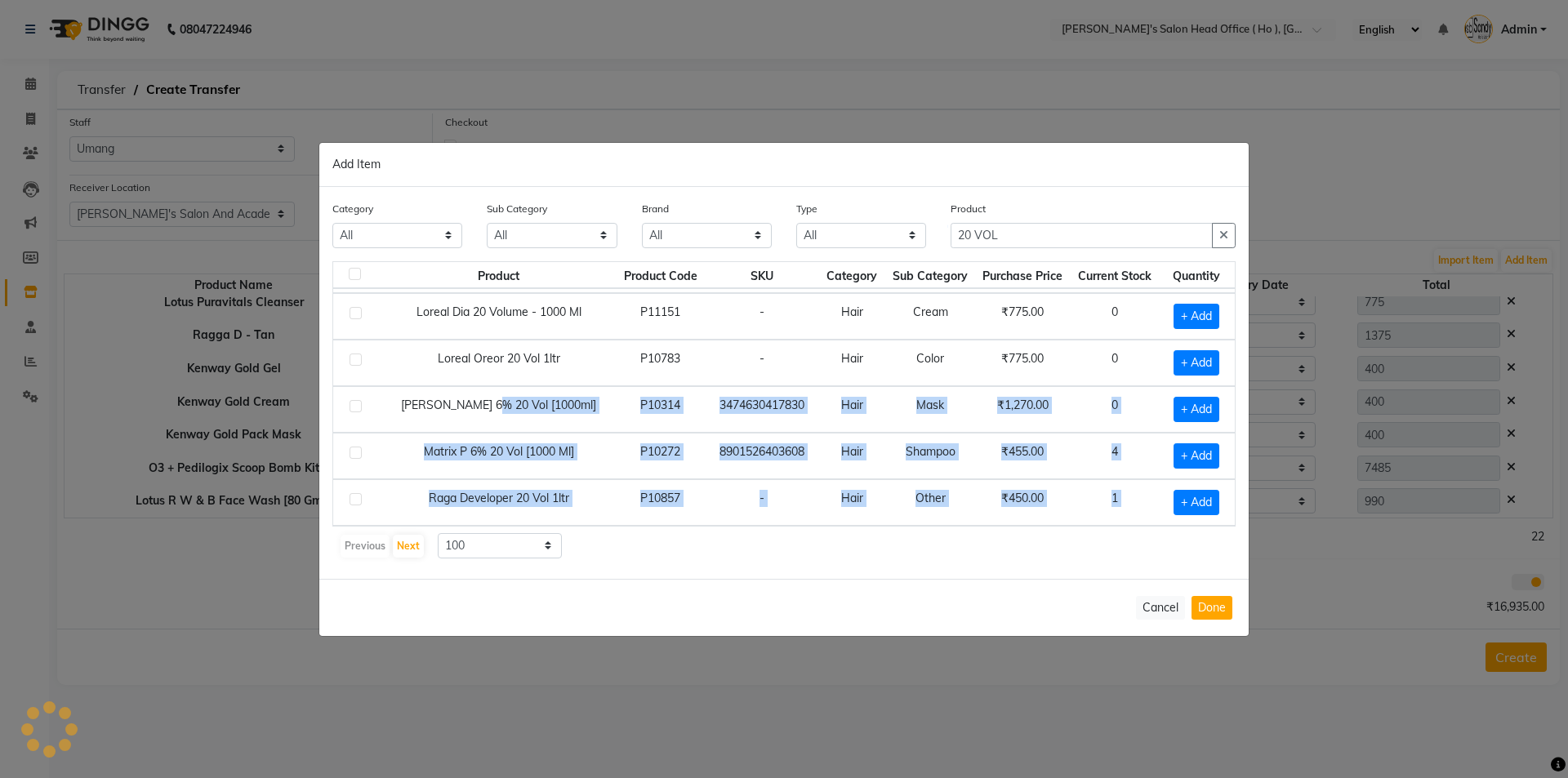
click at [608, 463] on td "Matrix P 6% 20 Vol [1000 Ml]" at bounding box center [498, 455] width 234 height 46
click at [1168, 465] on div "+ Add" at bounding box center [1196, 455] width 56 height 25
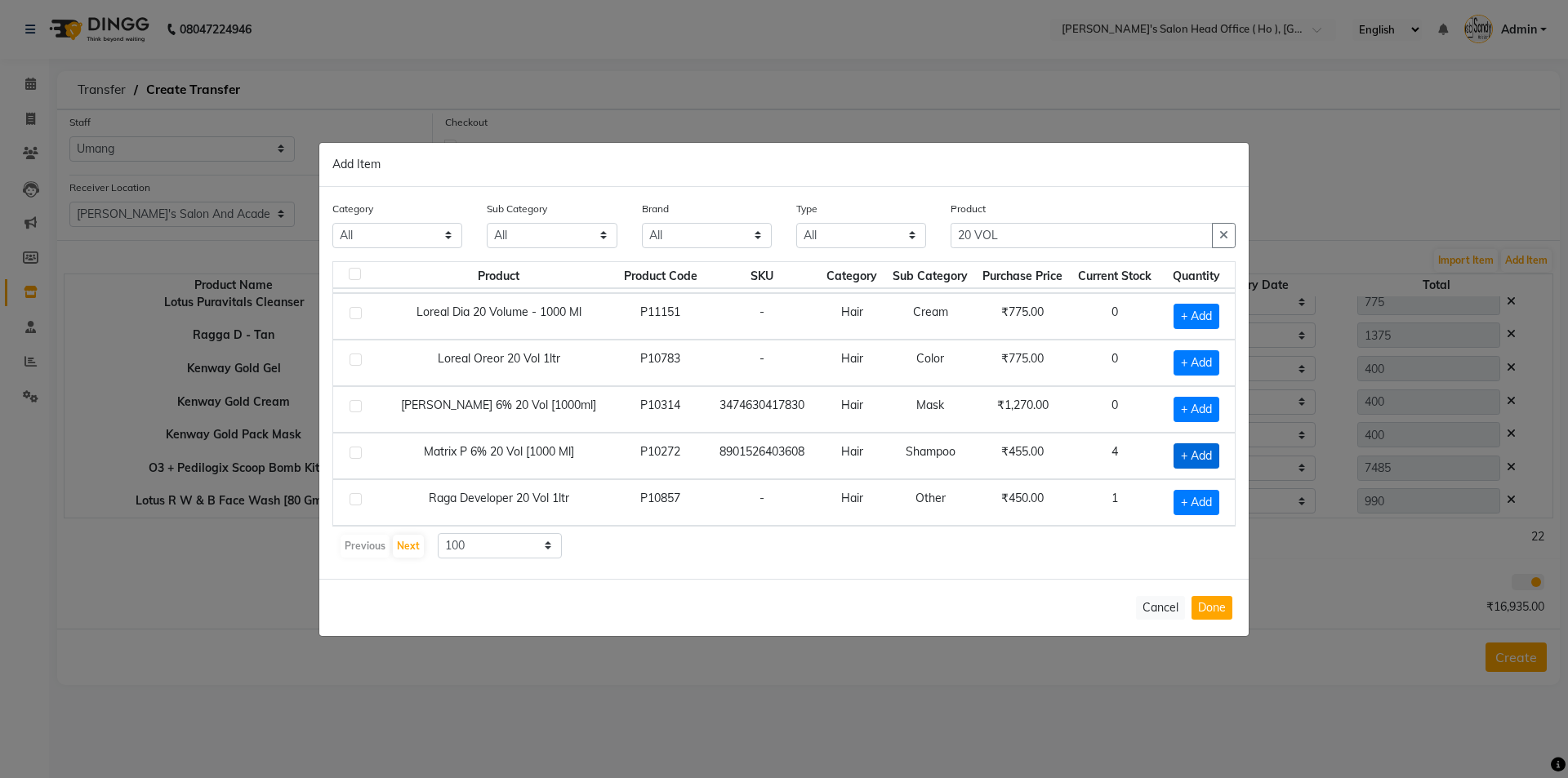
click at [1180, 460] on span "+ Add" at bounding box center [1196, 455] width 46 height 25
checkbox input "true"
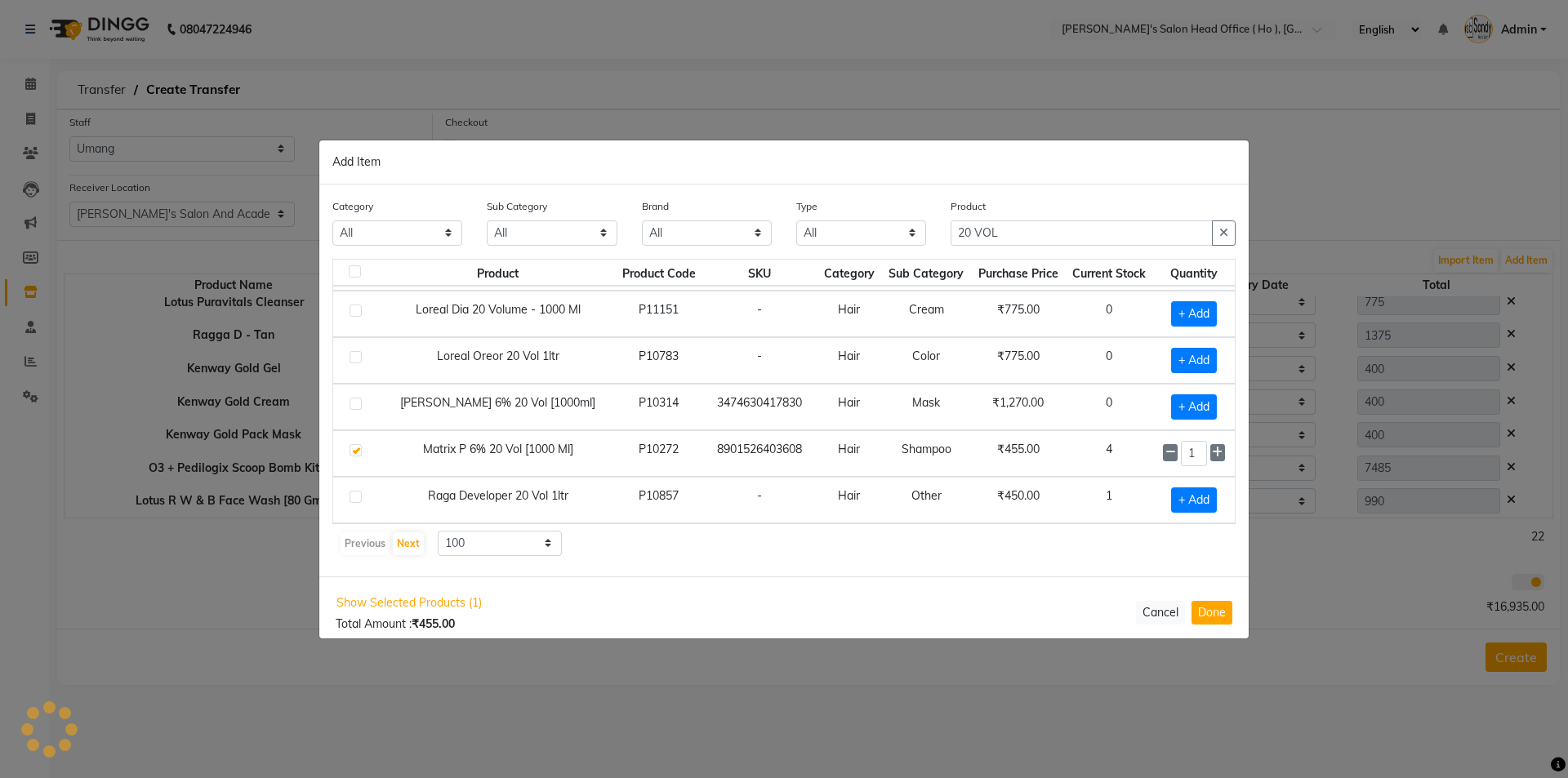
click at [1196, 456] on div "1" at bounding box center [1194, 453] width 62 height 25
click at [1212, 457] on icon at bounding box center [1216, 453] width 10 height 11
type input "2"
click at [1212, 610] on button "Done" at bounding box center [1212, 611] width 40 height 24
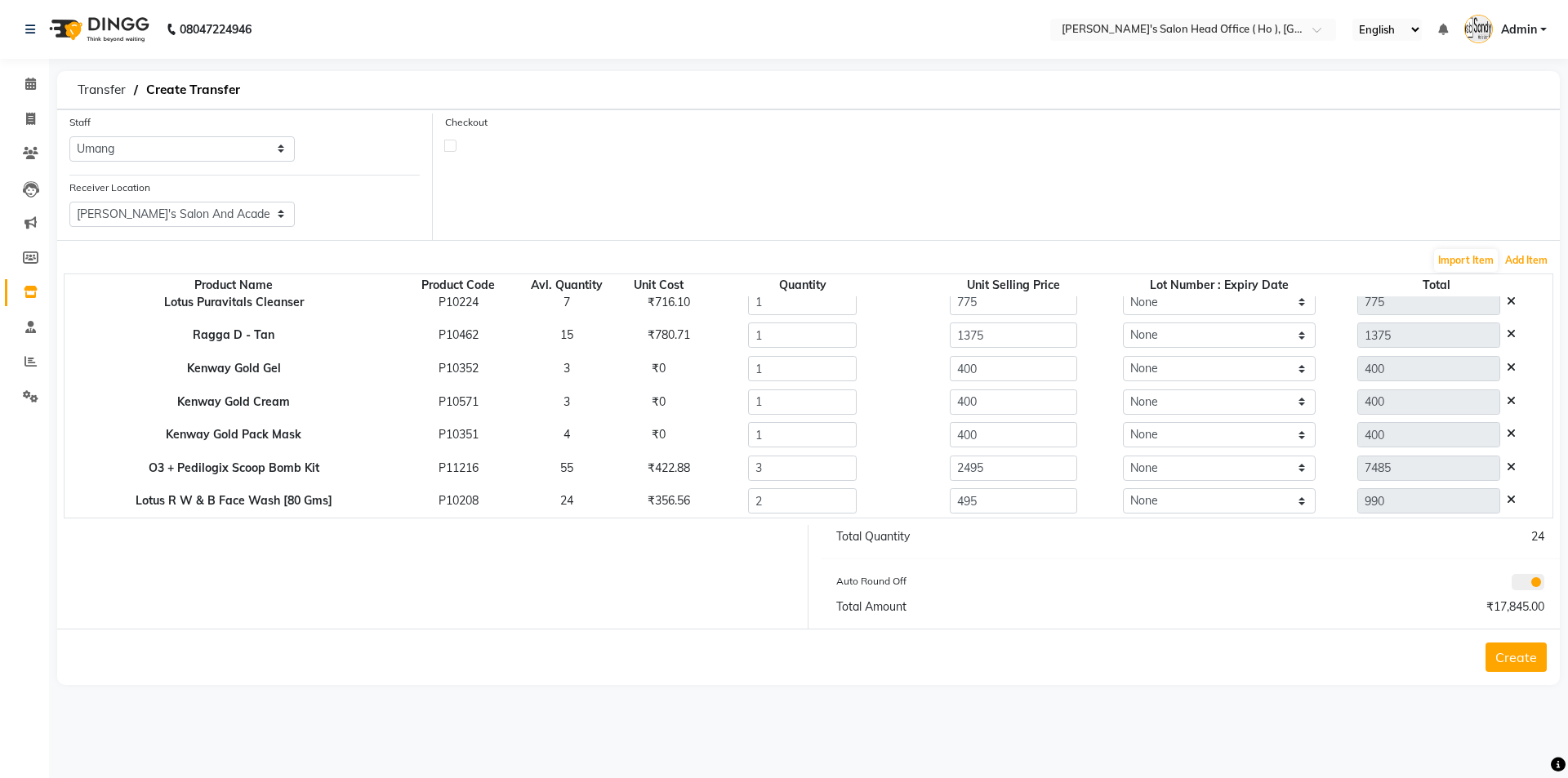
scroll to position [279, 0]
click at [1540, 259] on button "Add Item" at bounding box center [1527, 261] width 51 height 23
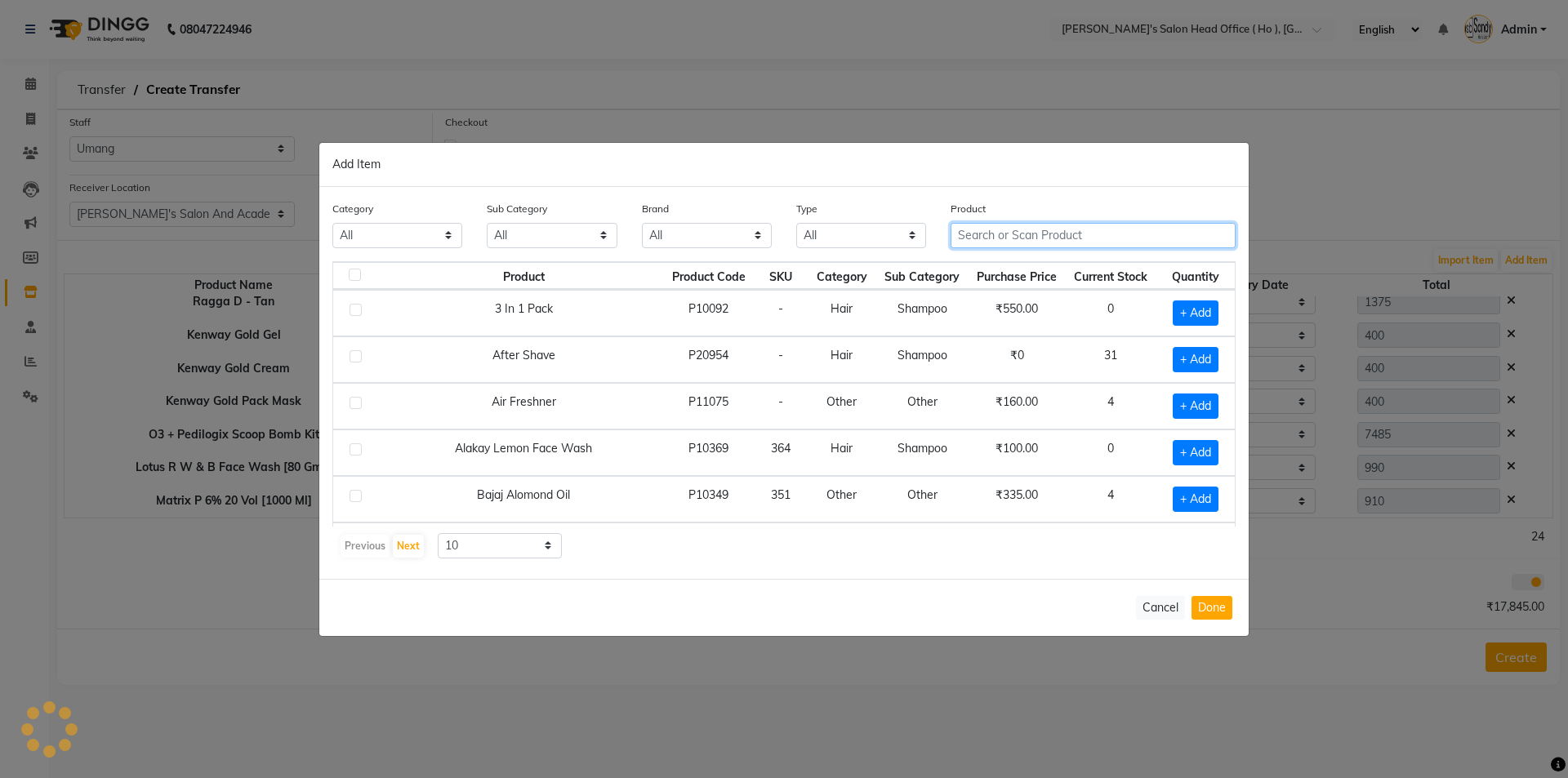
click at [1043, 242] on input "text" at bounding box center [1093, 235] width 285 height 25
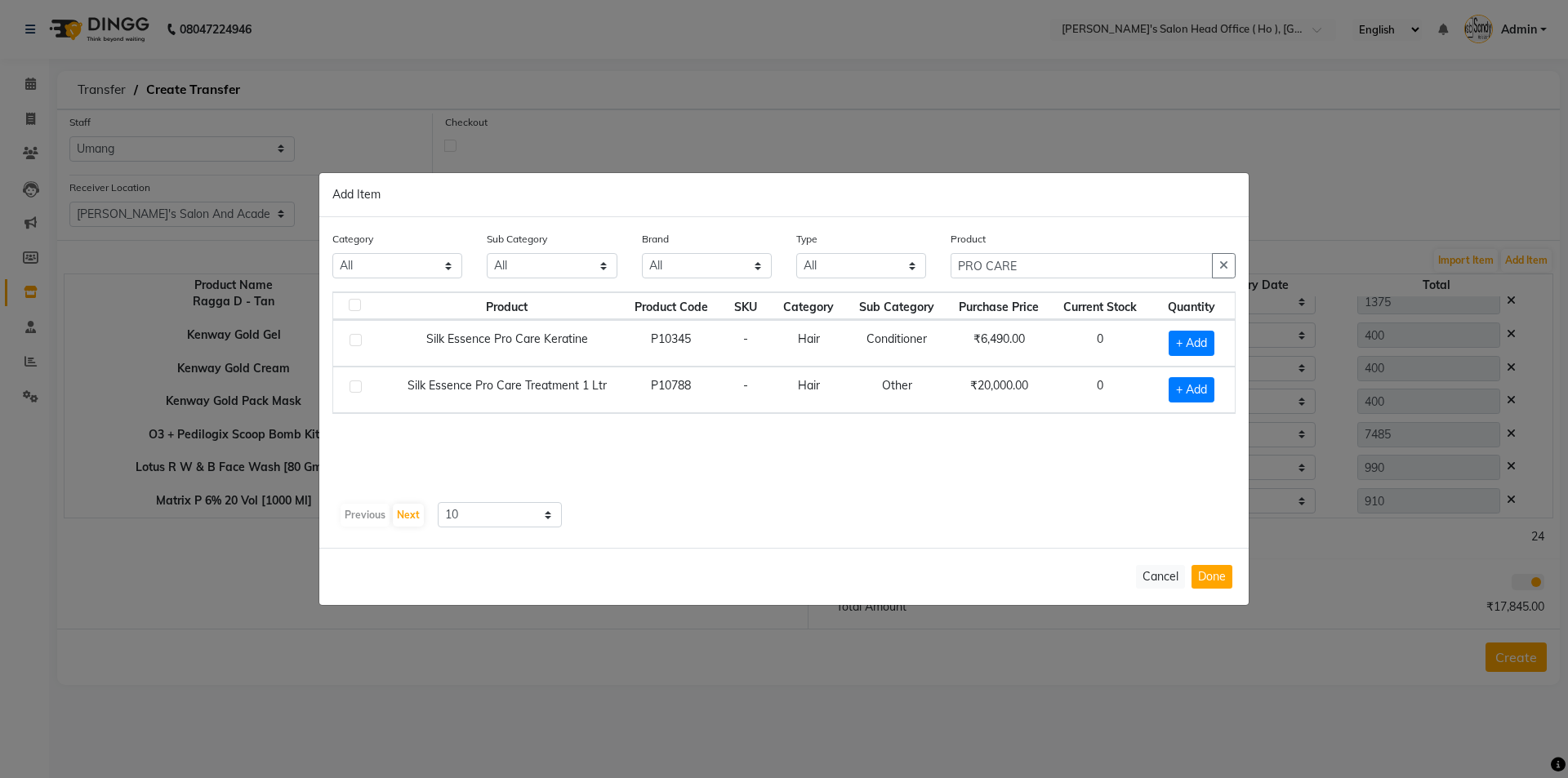
drag, startPoint x: 425, startPoint y: 336, endPoint x: 588, endPoint y: 339, distance: 163.0
click at [588, 339] on td "Silk Essence Pro Care Keratine" at bounding box center [507, 342] width 230 height 46
copy td "Silk Essence Pro Care Keratine"
drag, startPoint x: 988, startPoint y: 263, endPoint x: 811, endPoint y: 251, distance: 177.4
click at [826, 257] on div "Category All Hair Skin Waxing Disposable Threading Hands and Feet Beauty Planet…" at bounding box center [784, 261] width 927 height 61
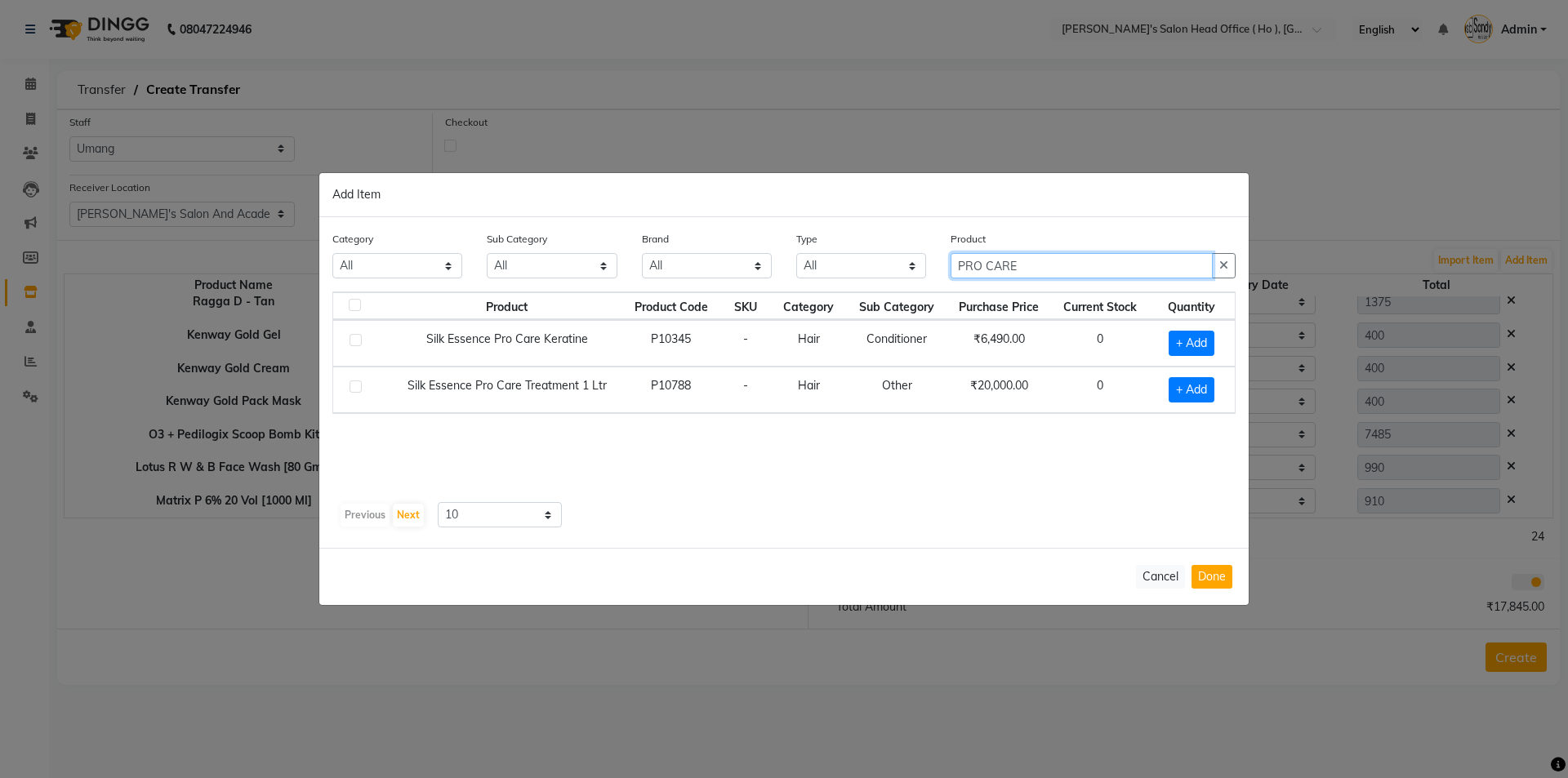
paste input "Silk Essence Pro Care Keratine"
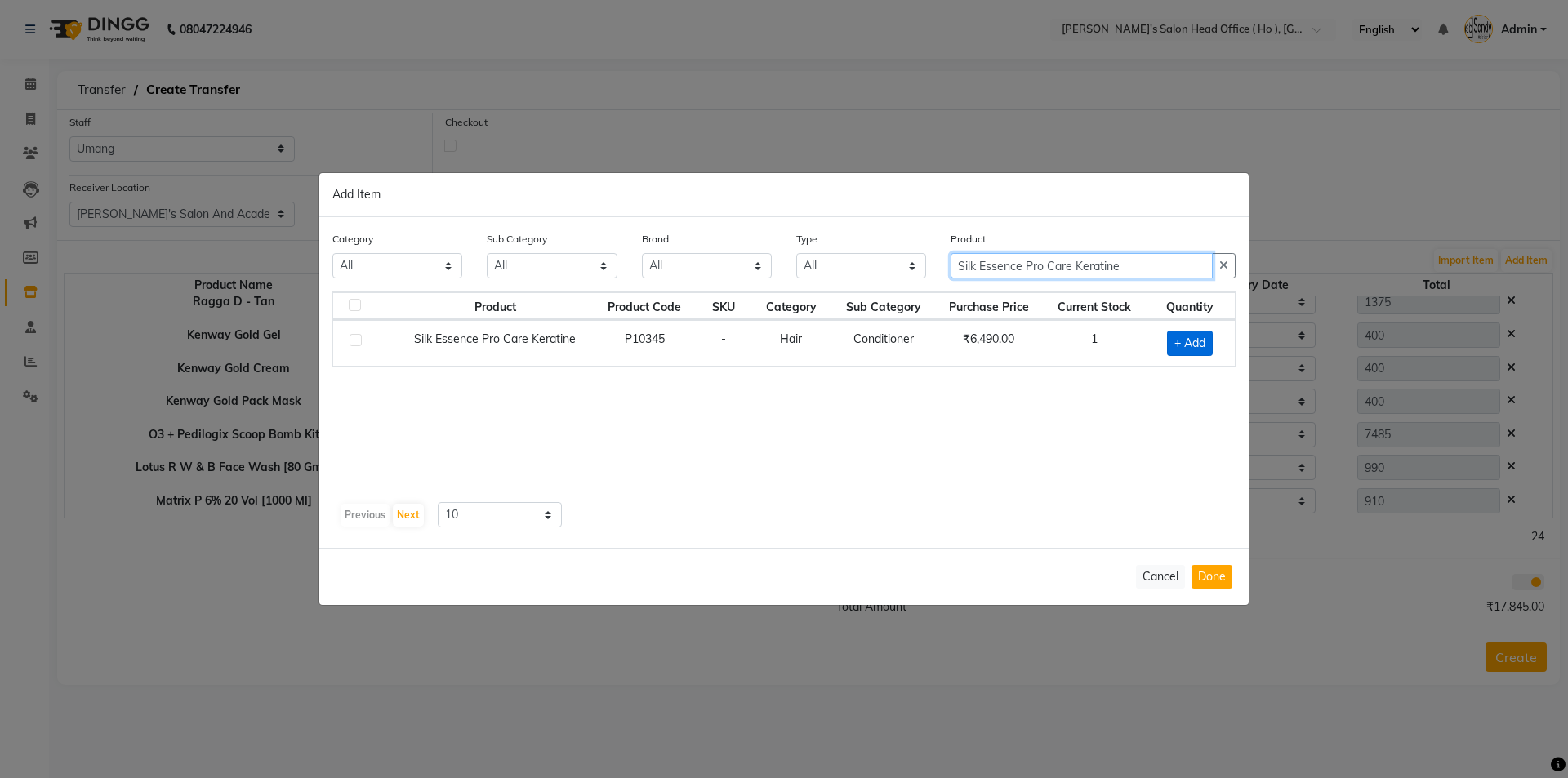
type input "Silk Essence Pro Care Keratine"
drag, startPoint x: 1189, startPoint y: 338, endPoint x: 1199, endPoint y: 400, distance: 62.8
click at [1190, 340] on span "+ Add" at bounding box center [1190, 343] width 46 height 25
checkbox input "true"
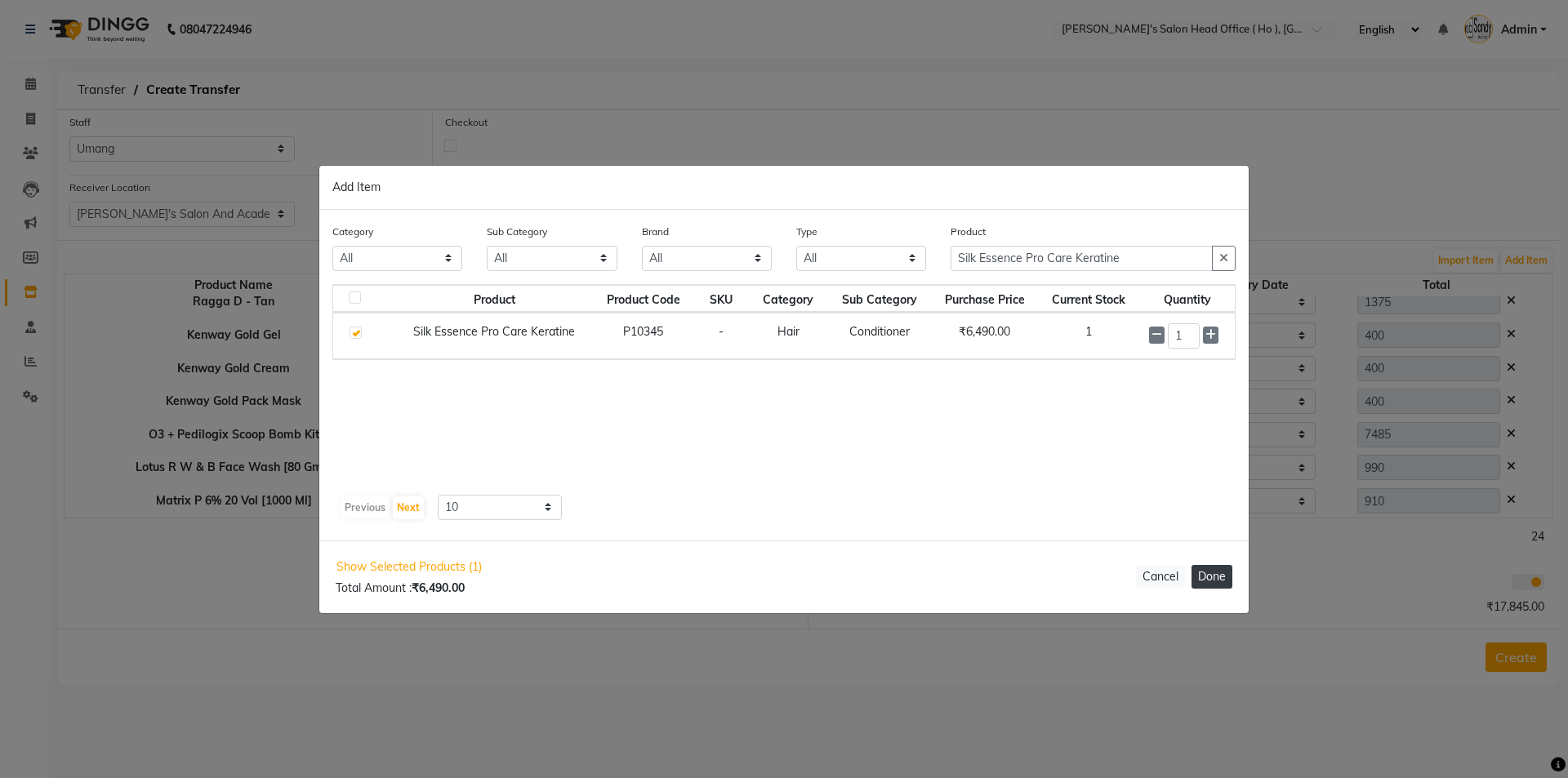
click at [1226, 578] on button "Done" at bounding box center [1212, 577] width 40 height 24
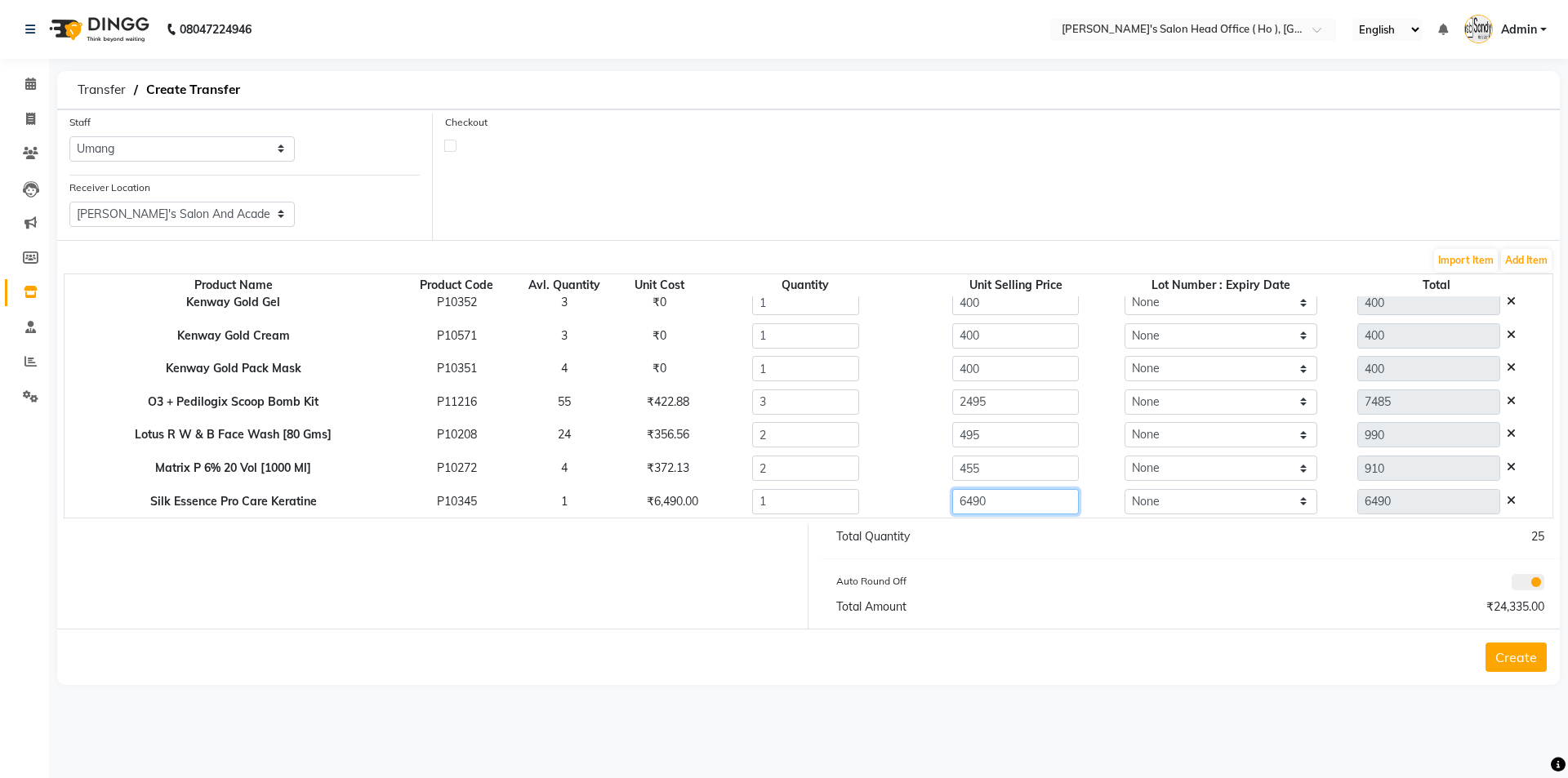
scroll to position [312, 0]
drag, startPoint x: 988, startPoint y: 510, endPoint x: 858, endPoint y: 500, distance: 130.4
click at [860, 500] on tr "Silk Essence Pro Care Keratine P10345 1 ₹6,490.00 1 6490 None 6490" at bounding box center [809, 501] width 1488 height 34
type input "30000"
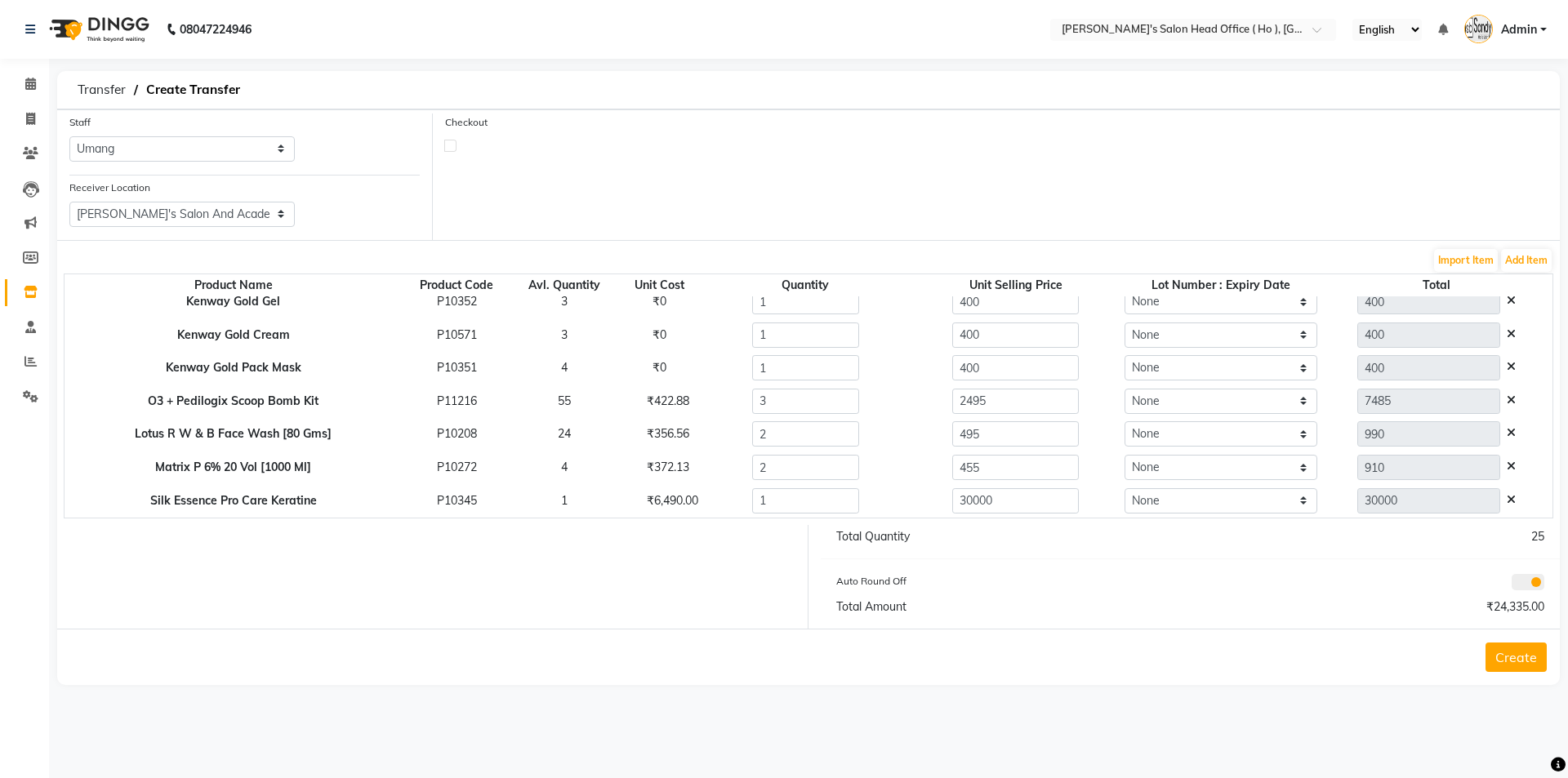
click at [1018, 602] on div "Total Amount" at bounding box center [1007, 607] width 367 height 17
click at [1541, 256] on button "Add Item" at bounding box center [1527, 261] width 51 height 23
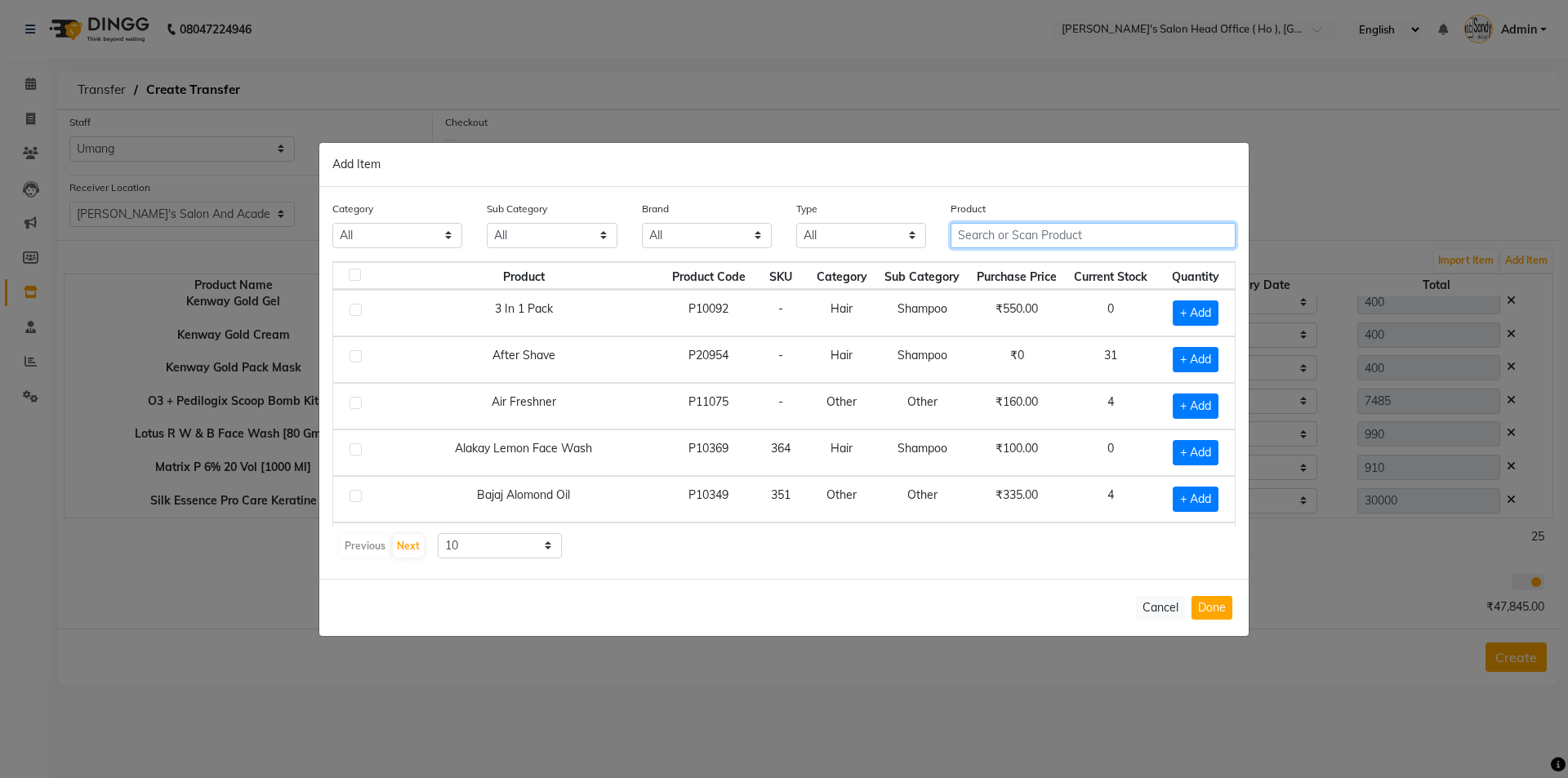
click at [1029, 241] on input "text" at bounding box center [1093, 235] width 285 height 25
type input "H"
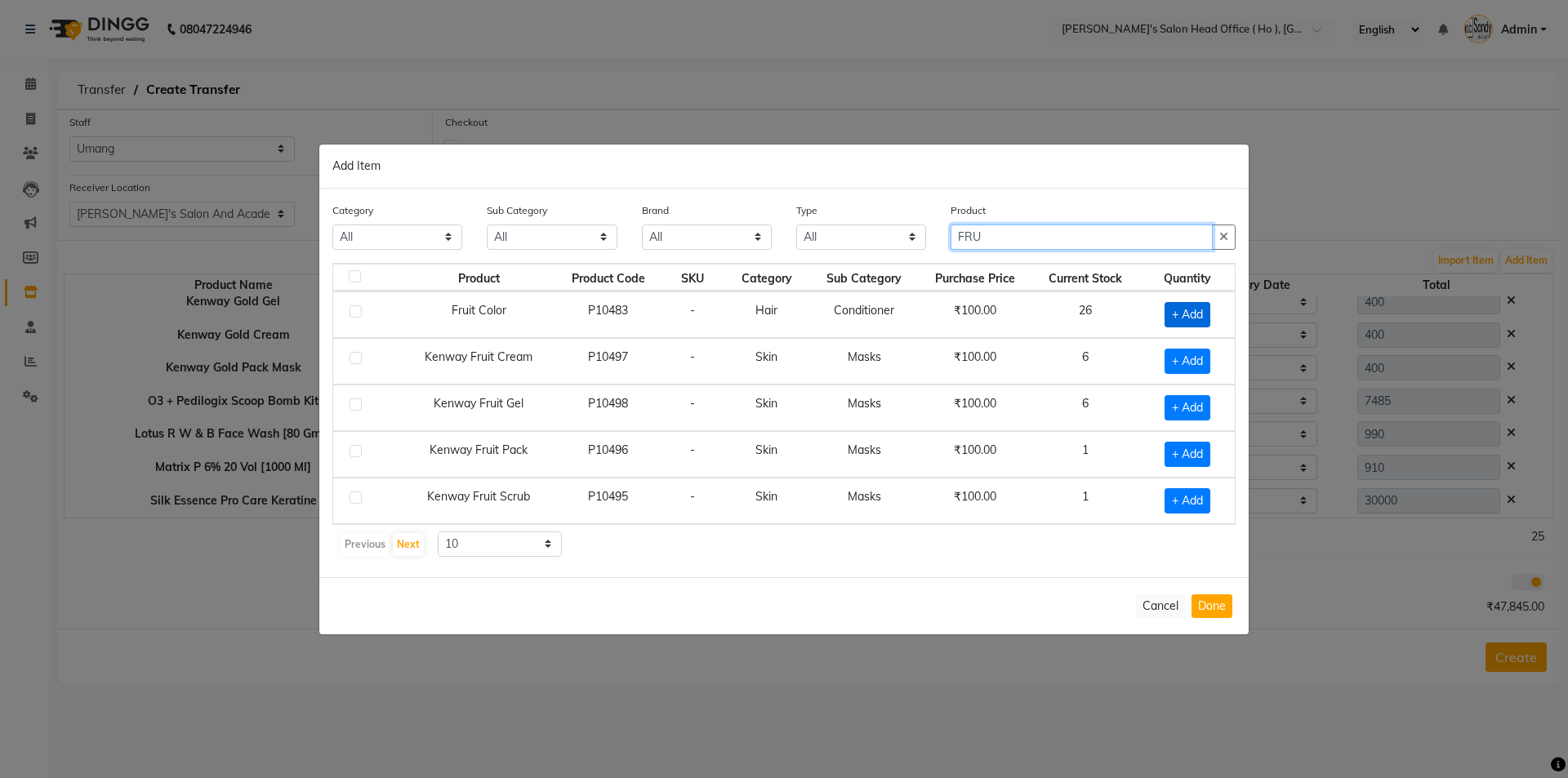
type input "FRU"
click at [1180, 320] on span "+ Add" at bounding box center [1187, 314] width 46 height 25
checkbox input "true"
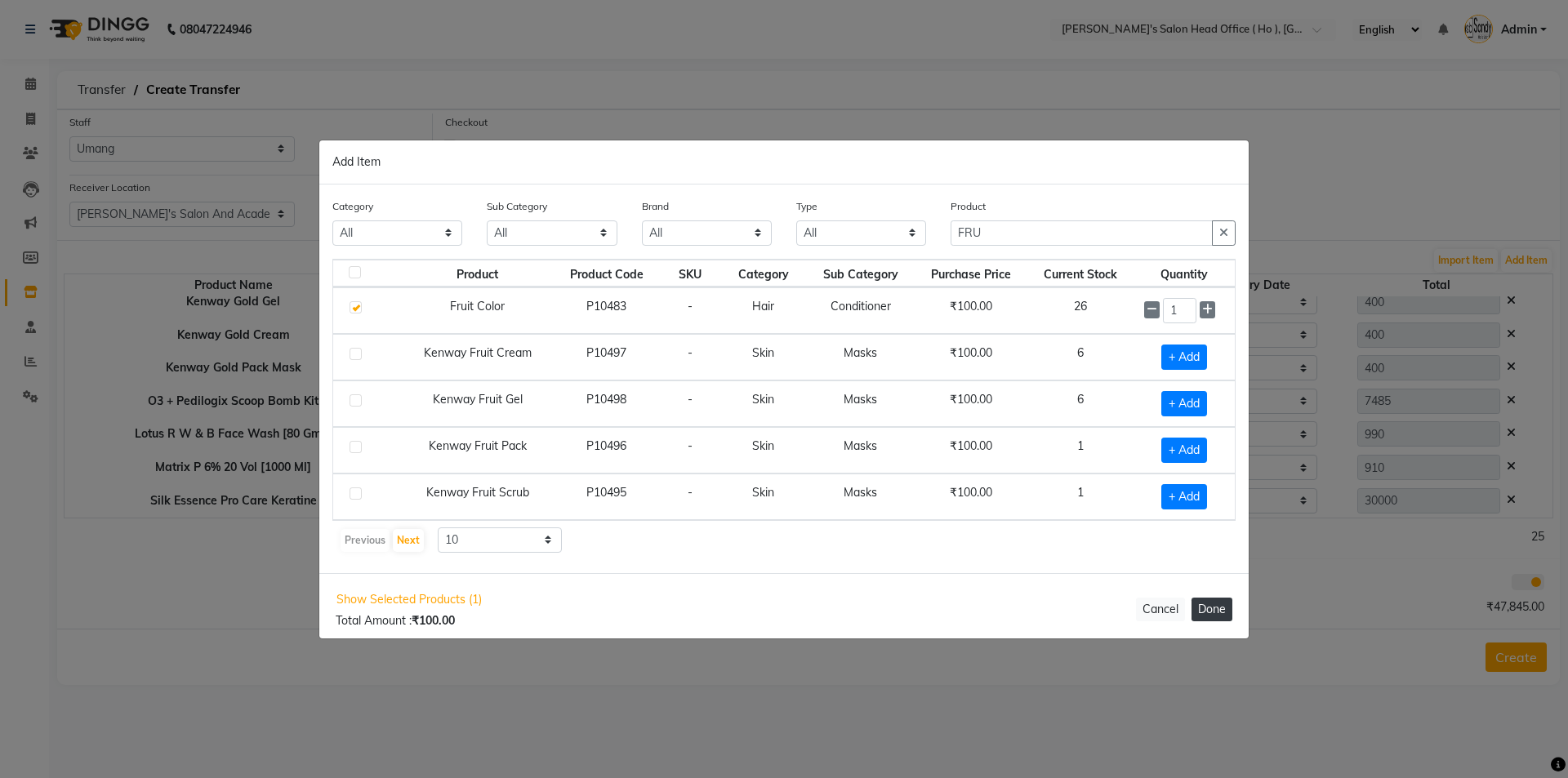
click at [1212, 603] on button "Done" at bounding box center [1212, 609] width 40 height 24
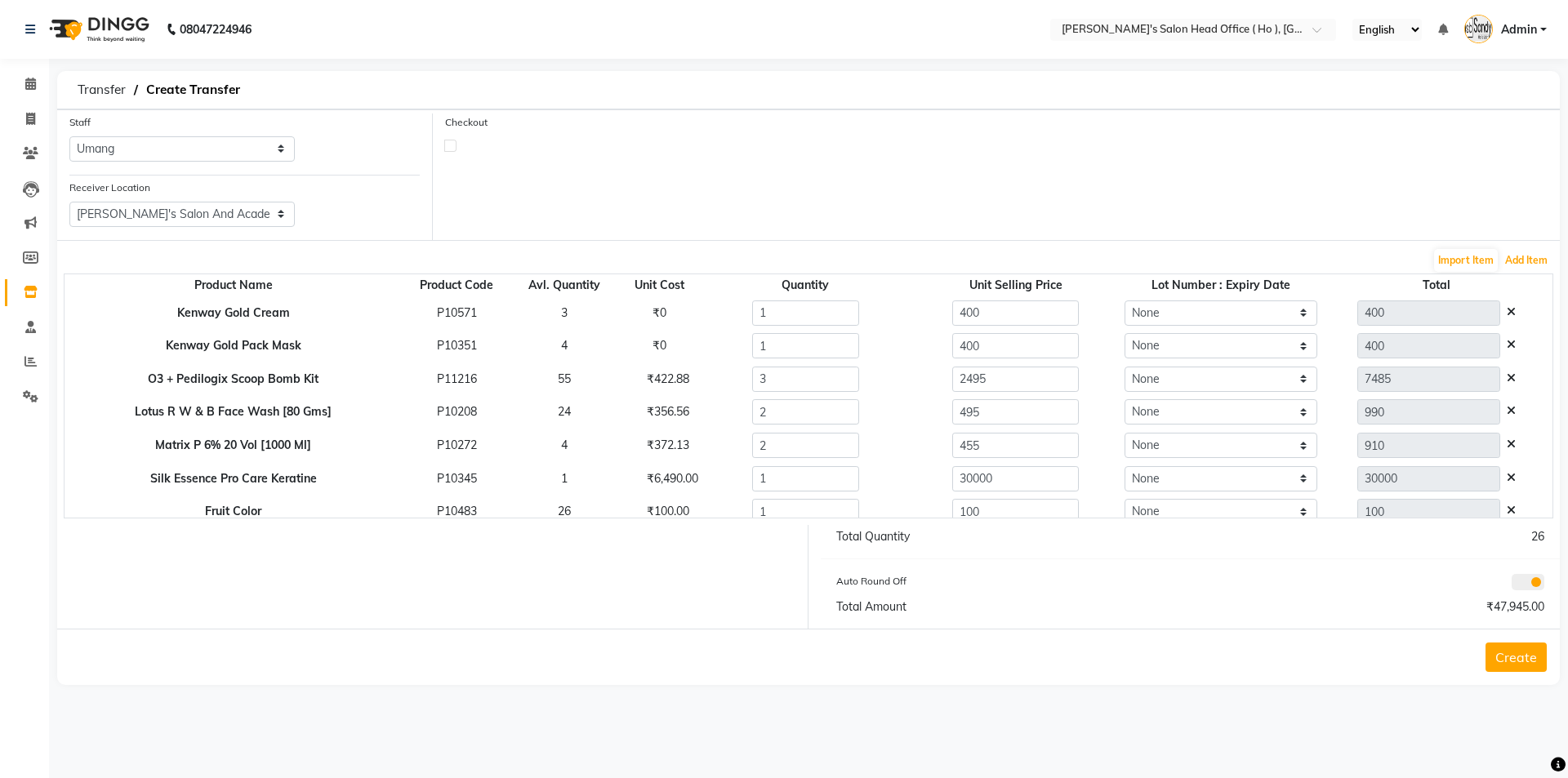
scroll to position [345, 0]
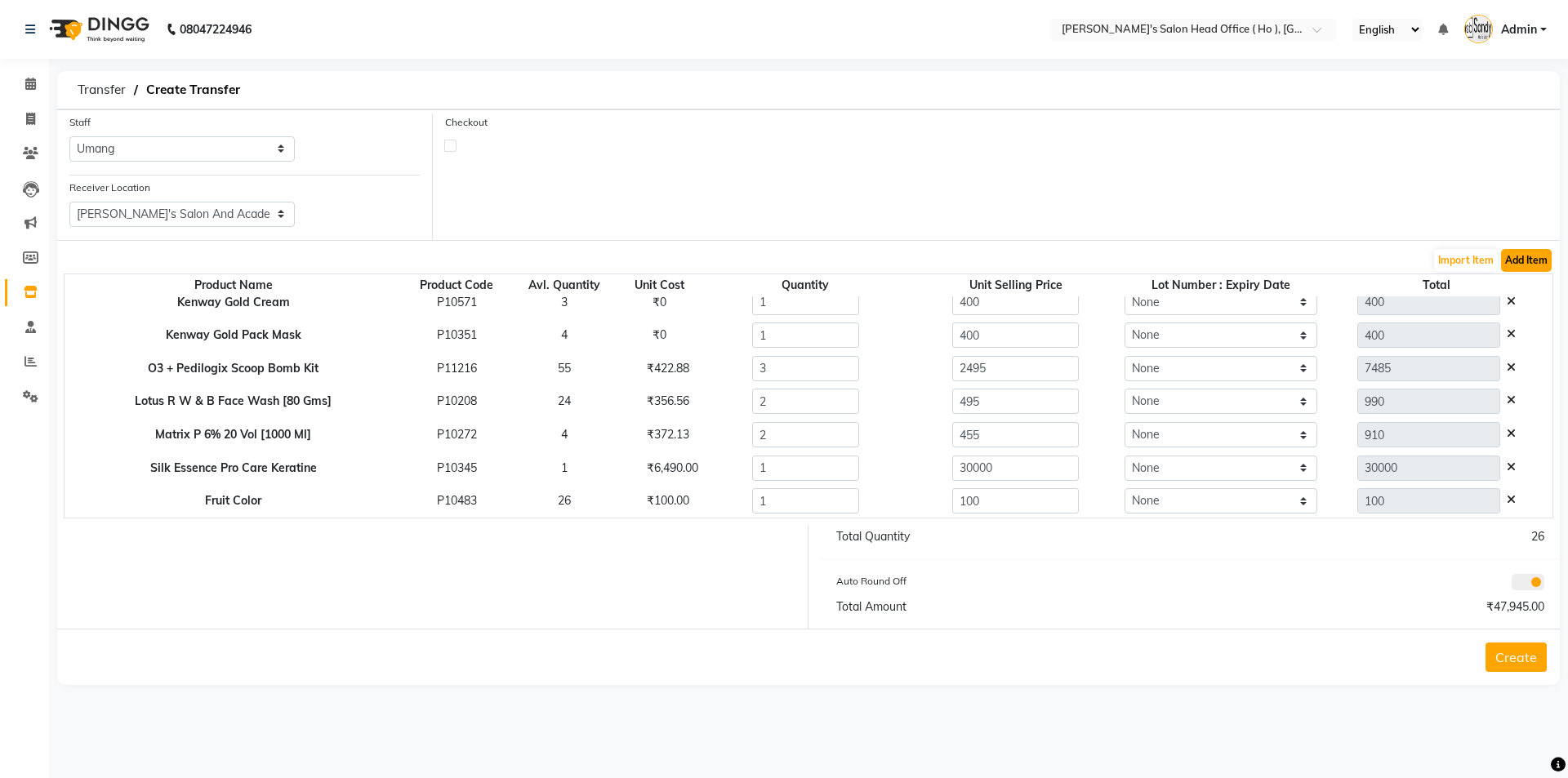
click at [1548, 259] on button "Add Item" at bounding box center [1527, 261] width 51 height 23
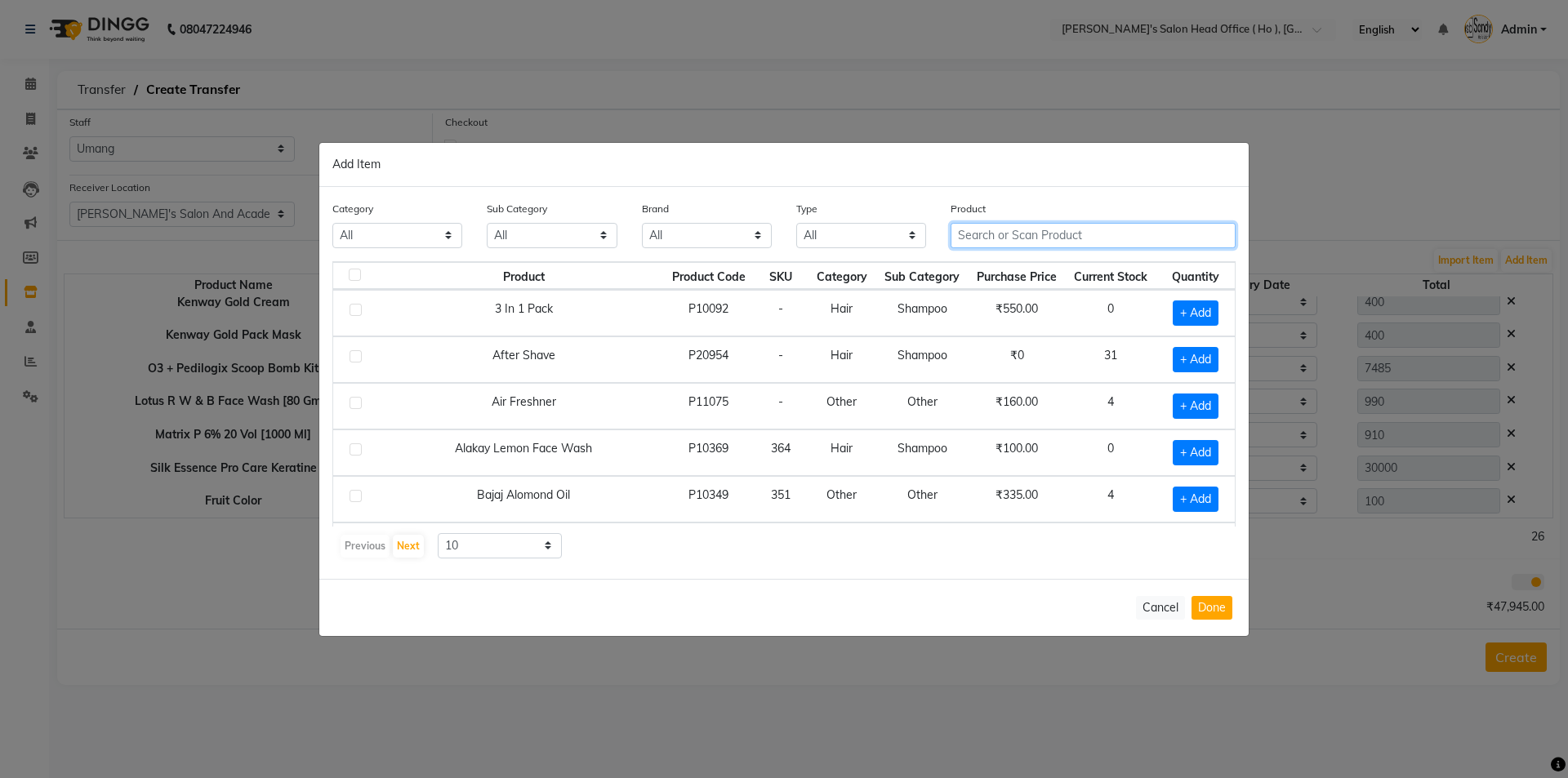
click at [1021, 232] on input "text" at bounding box center [1093, 235] width 285 height 25
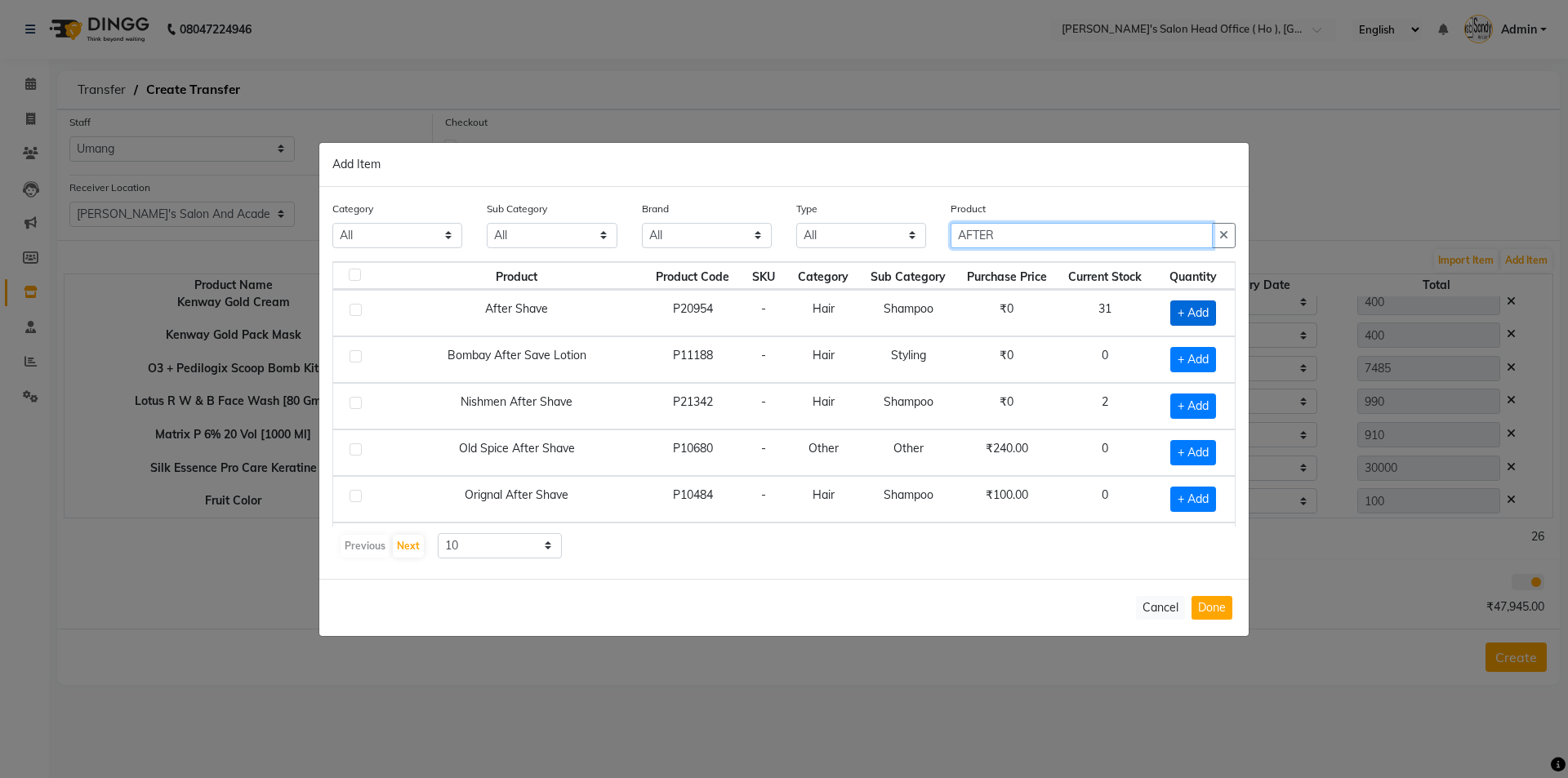
type input "AFTER"
drag, startPoint x: 1192, startPoint y: 305, endPoint x: 1186, endPoint y: 415, distance: 110.2
click at [1192, 307] on span "+ Add" at bounding box center [1193, 312] width 46 height 25
checkbox input "true"
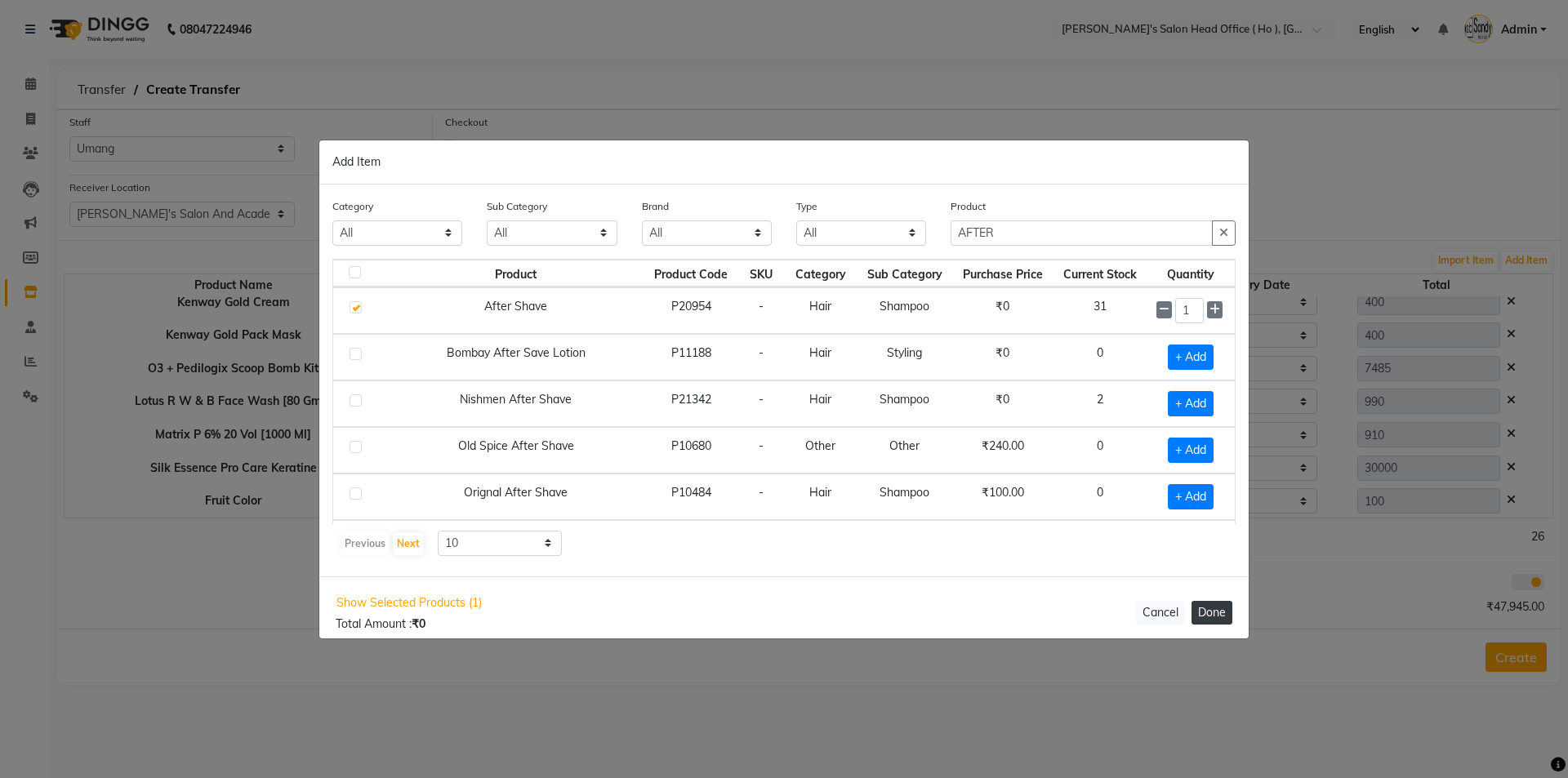
click at [1219, 620] on button "Done" at bounding box center [1212, 612] width 40 height 24
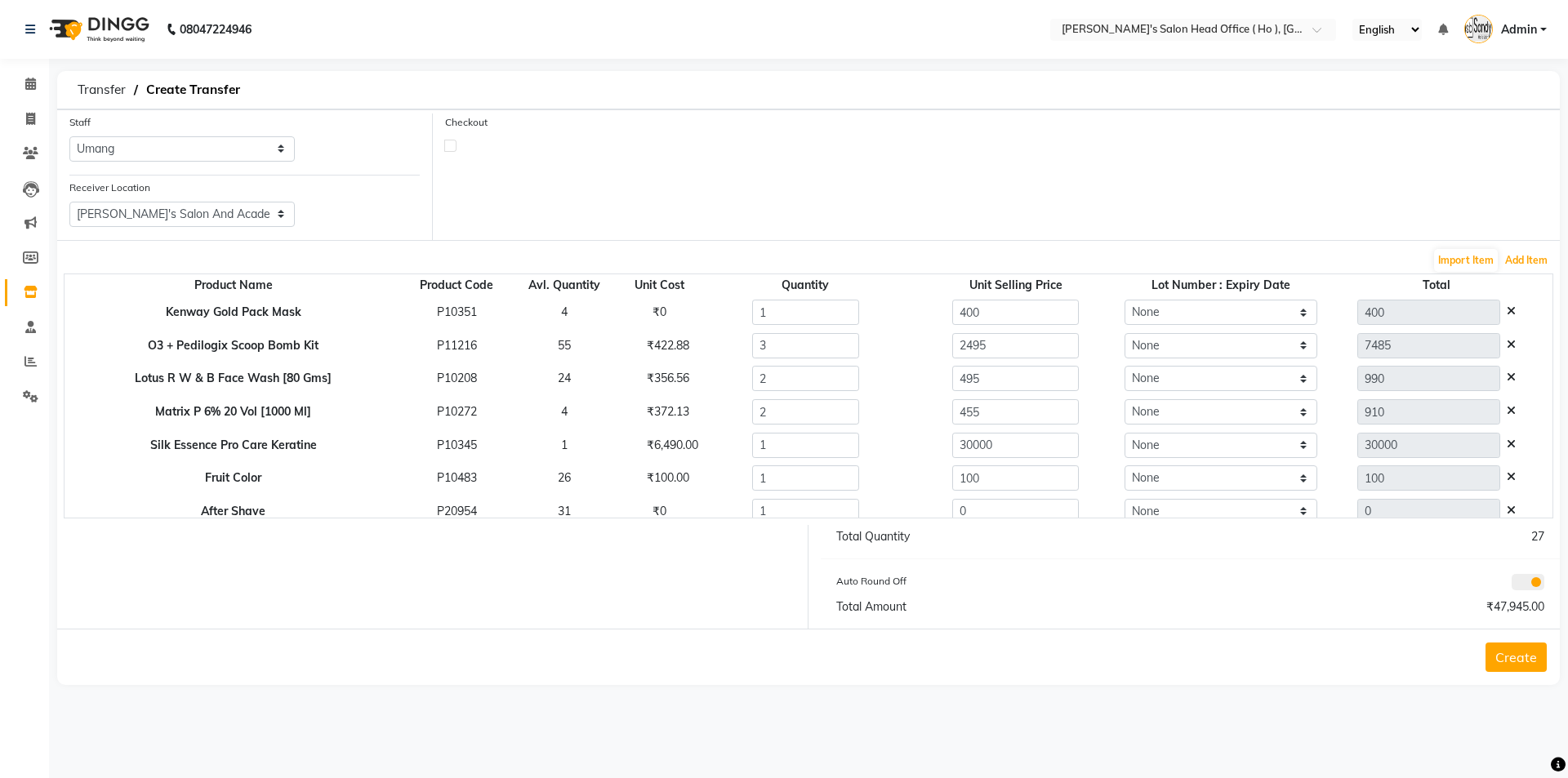
scroll to position [379, 0]
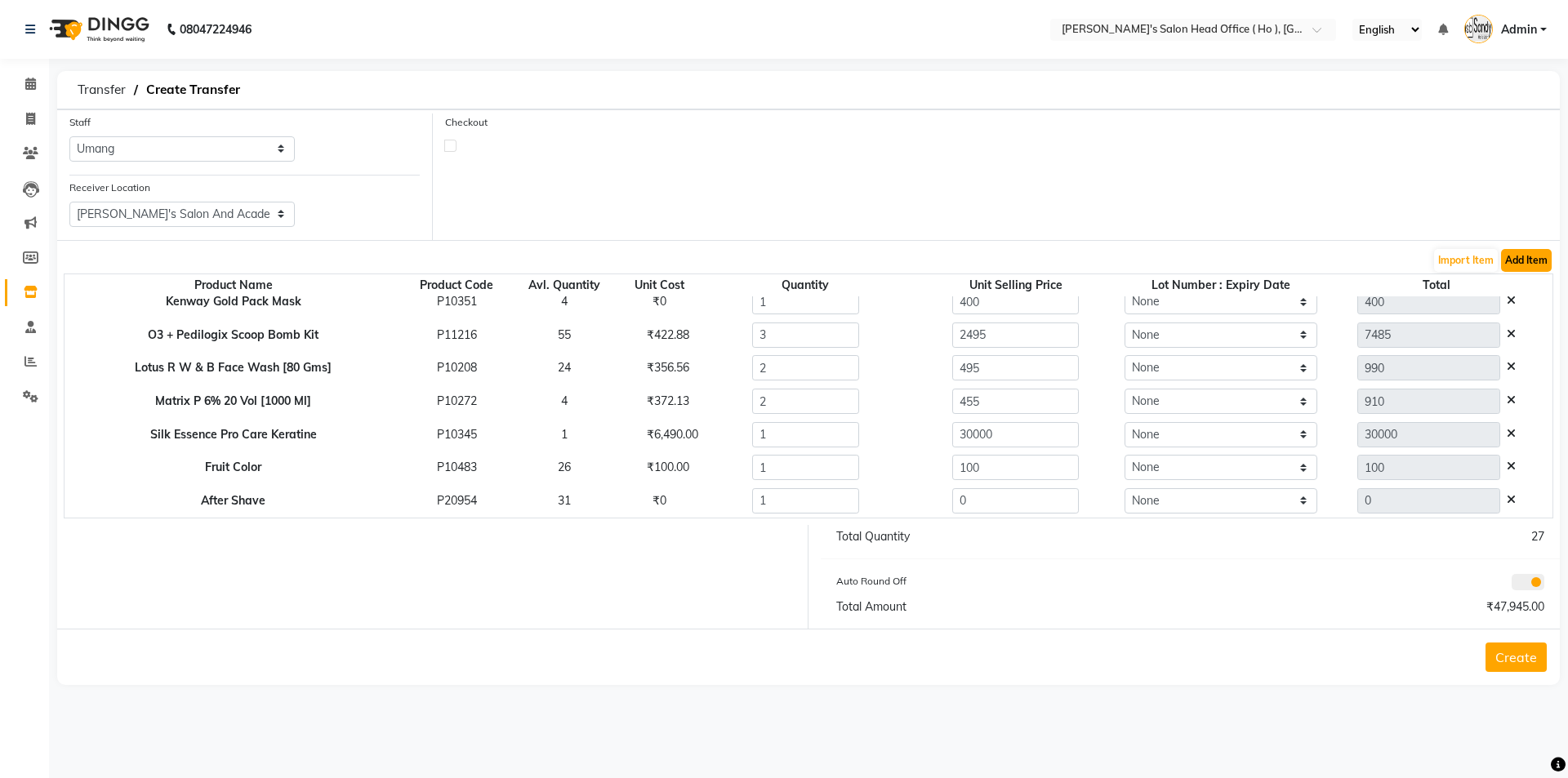
click at [1531, 262] on button "Add Item" at bounding box center [1527, 261] width 51 height 23
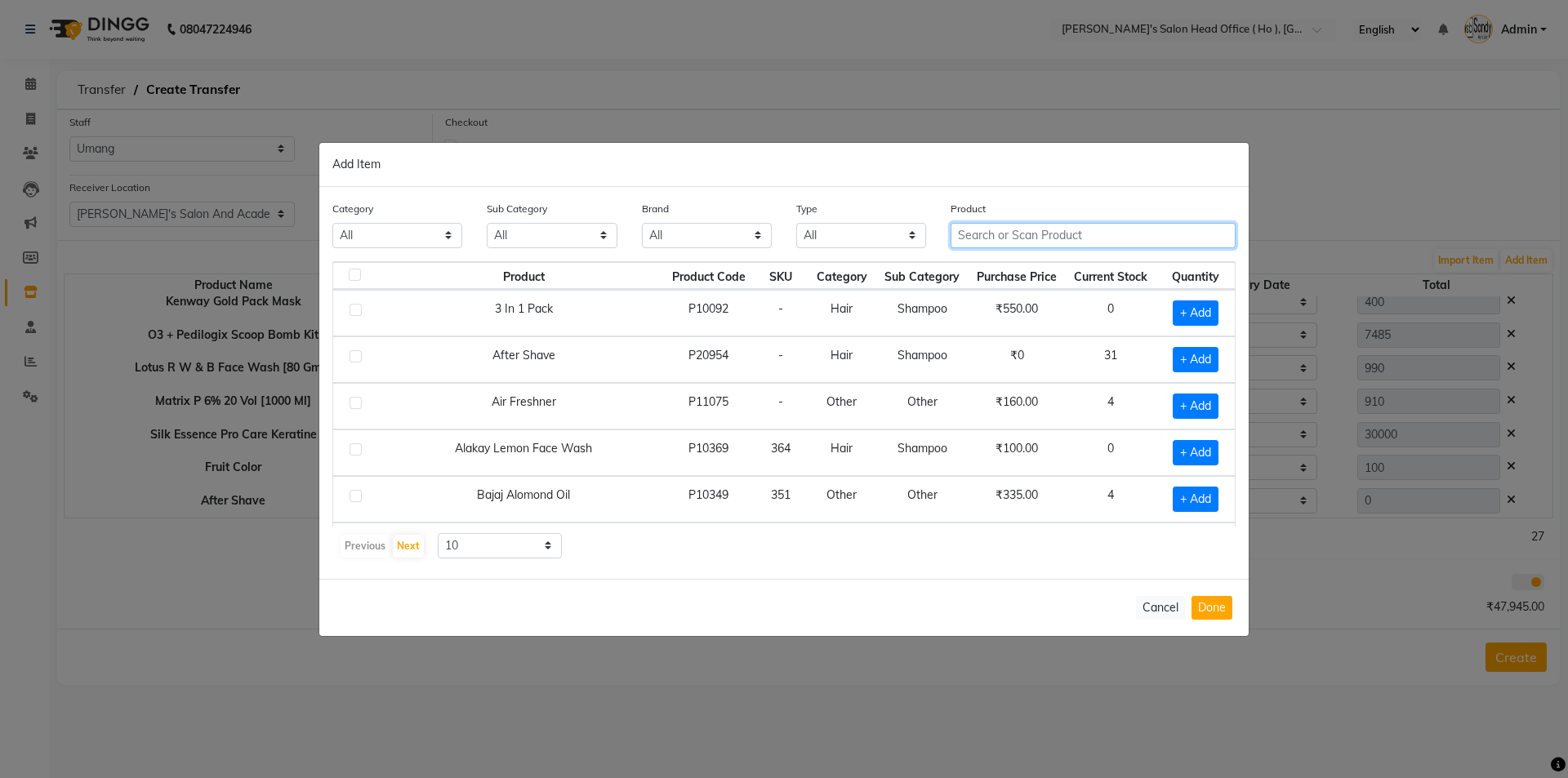
click at [1093, 234] on input "text" at bounding box center [1093, 235] width 285 height 25
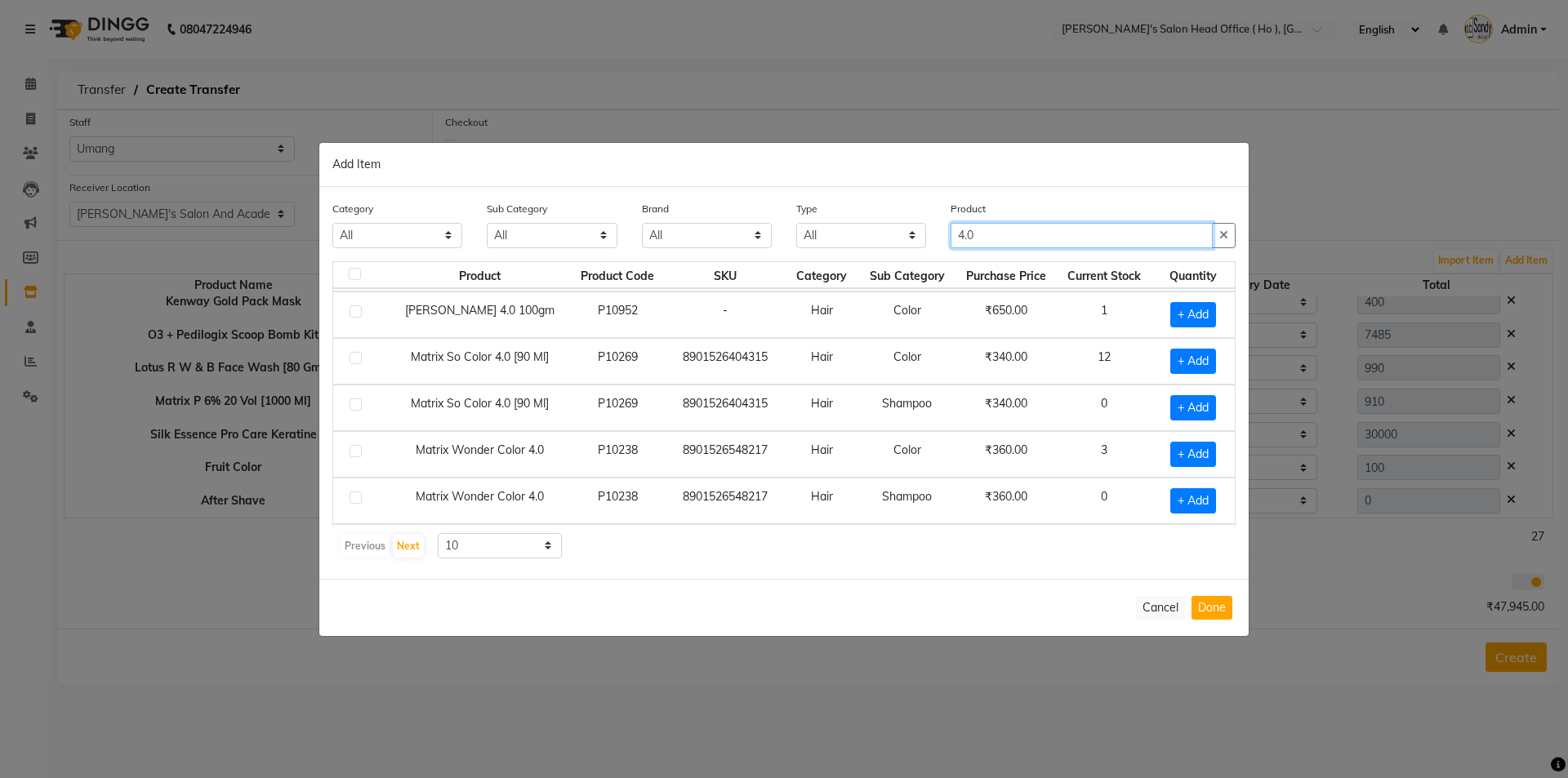
scroll to position [82, 0]
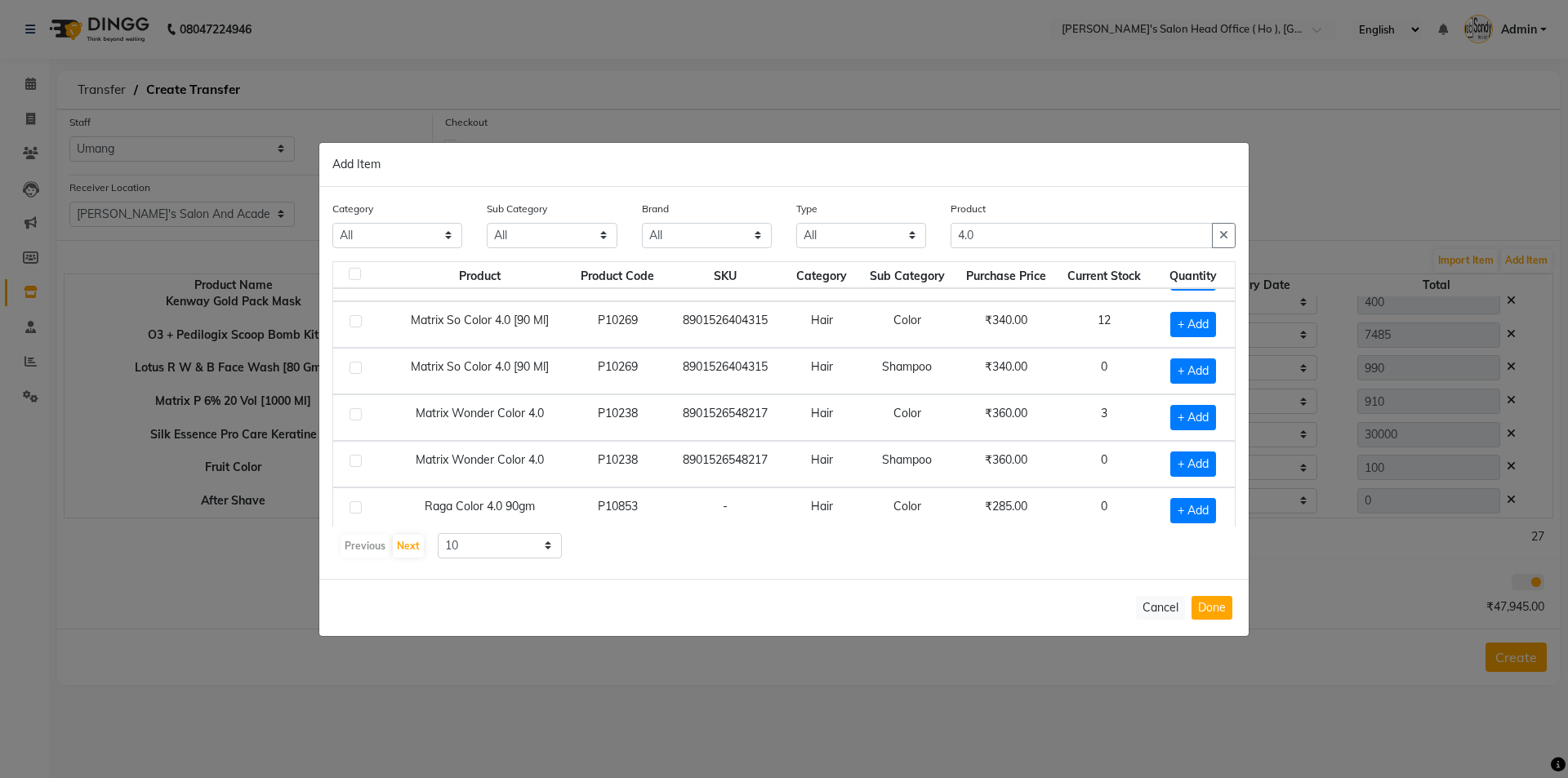
drag, startPoint x: 450, startPoint y: 410, endPoint x: 547, endPoint y: 418, distance: 97.3
click at [547, 418] on td "Matrix Wonder Color 4.0" at bounding box center [479, 417] width 182 height 46
copy td "Matrix Wonder Color 4.0"
drag, startPoint x: 1023, startPoint y: 232, endPoint x: 659, endPoint y: 232, distance: 364.0
click at [659, 232] on div "Category All Hair Skin Waxing Disposable Threading Hands and Feet Beauty Planet…" at bounding box center [784, 230] width 927 height 61
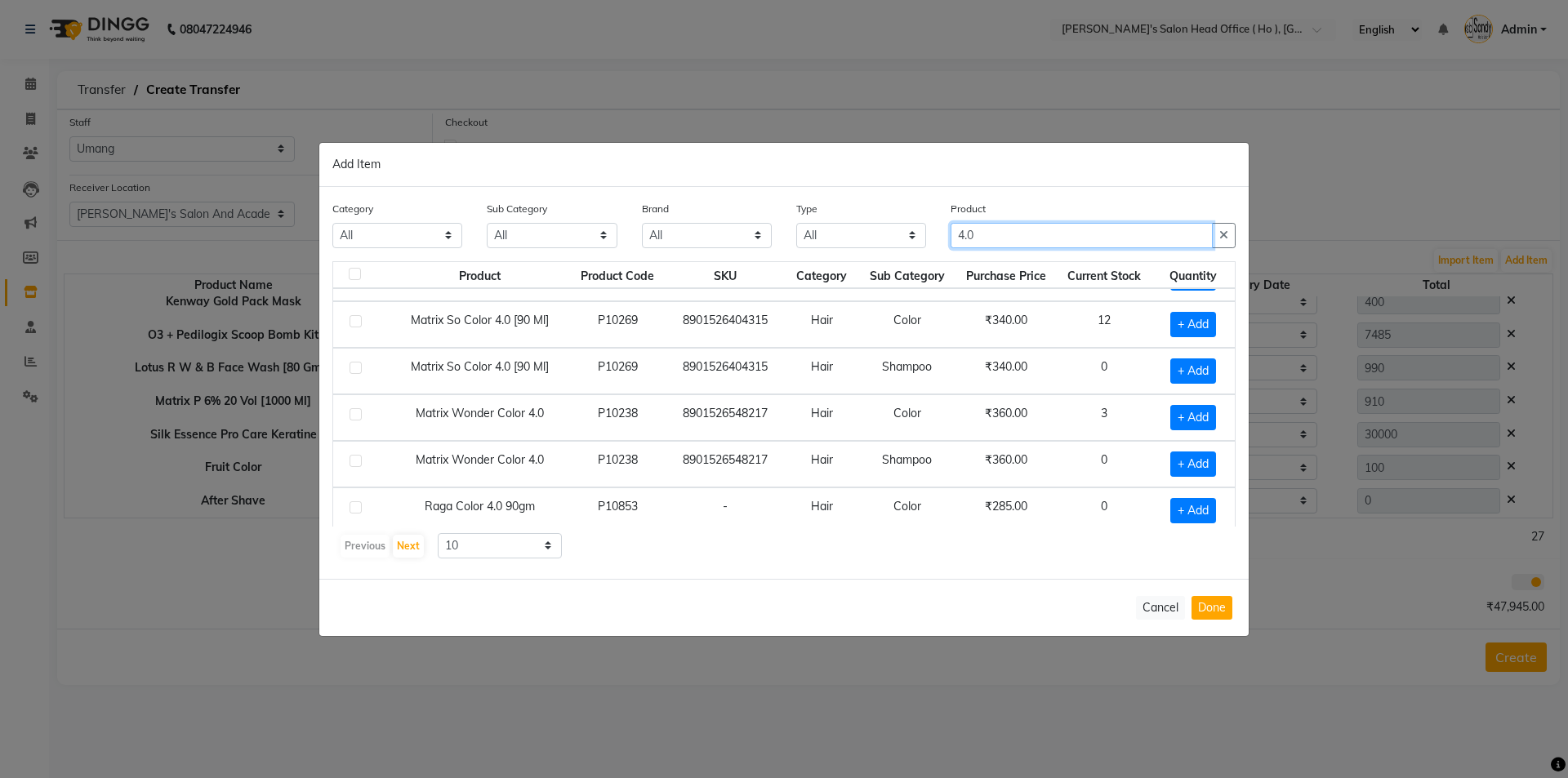
paste input "Matrix Wonder Color"
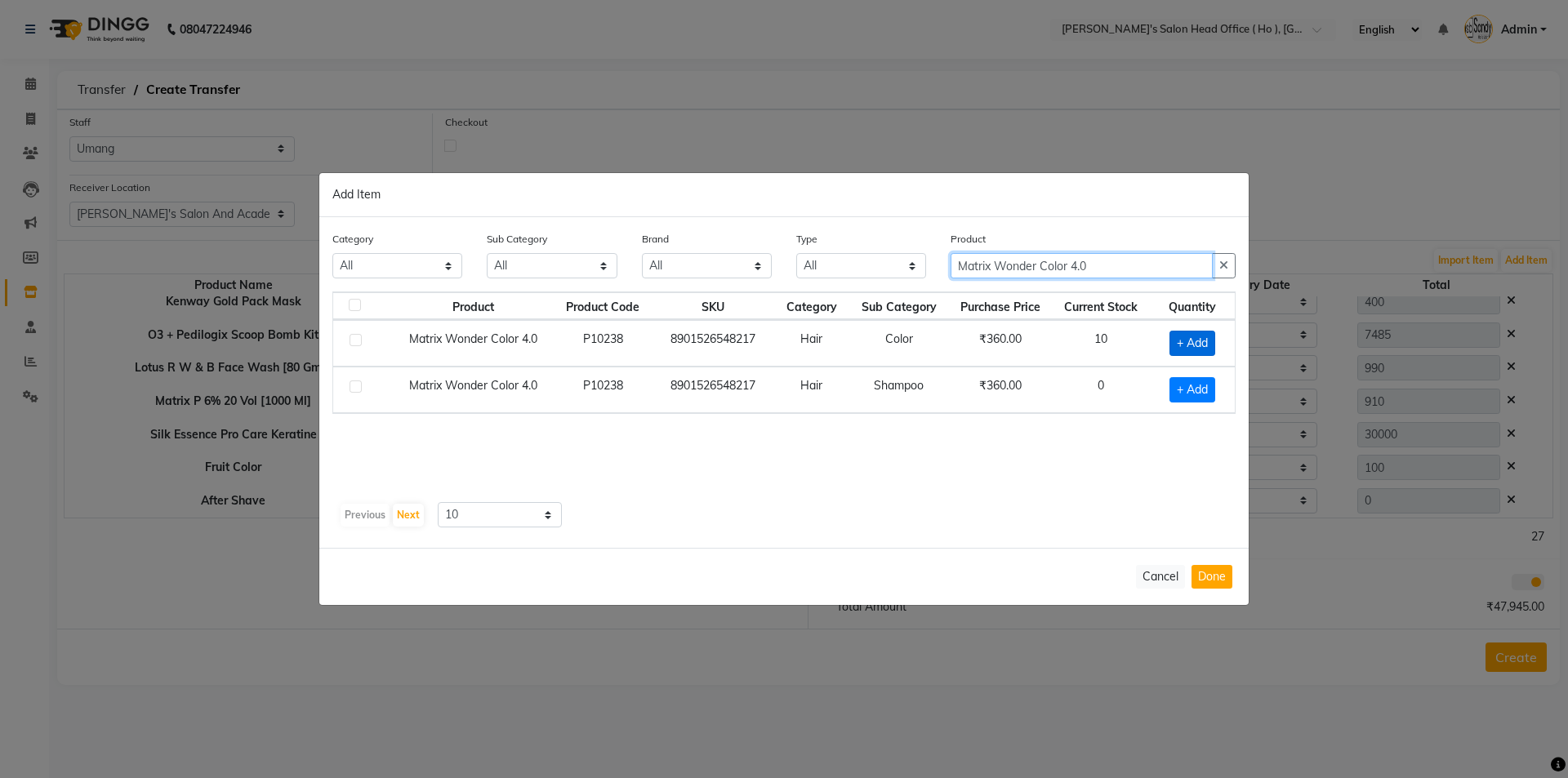
type input "Matrix Wonder Color 4.0"
click at [1196, 340] on span "+ Add" at bounding box center [1192, 343] width 46 height 25
checkbox input "true"
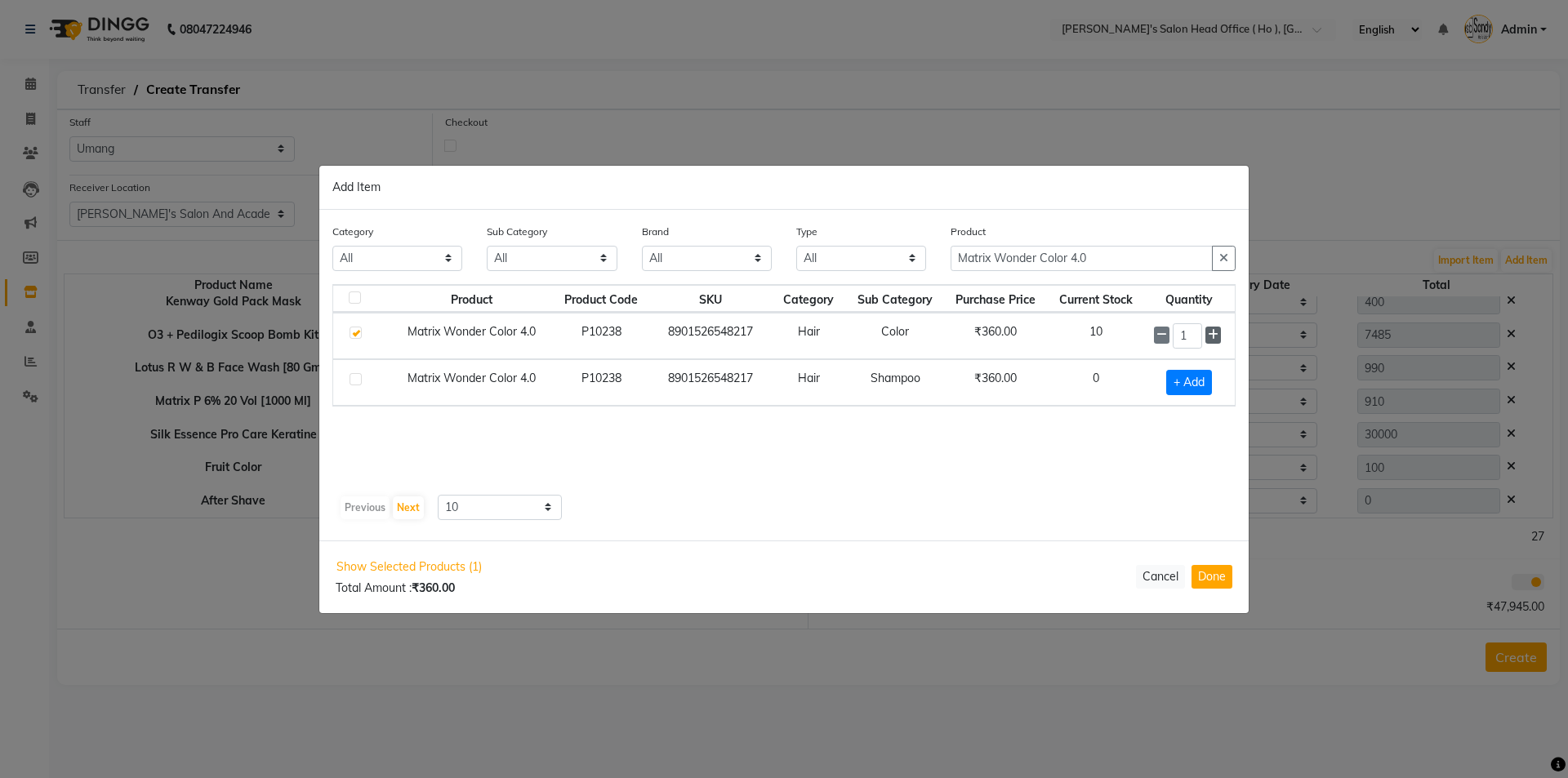
click at [1212, 335] on icon at bounding box center [1212, 335] width 10 height 11
type input "4"
click at [1217, 579] on button "Done" at bounding box center [1212, 577] width 40 height 24
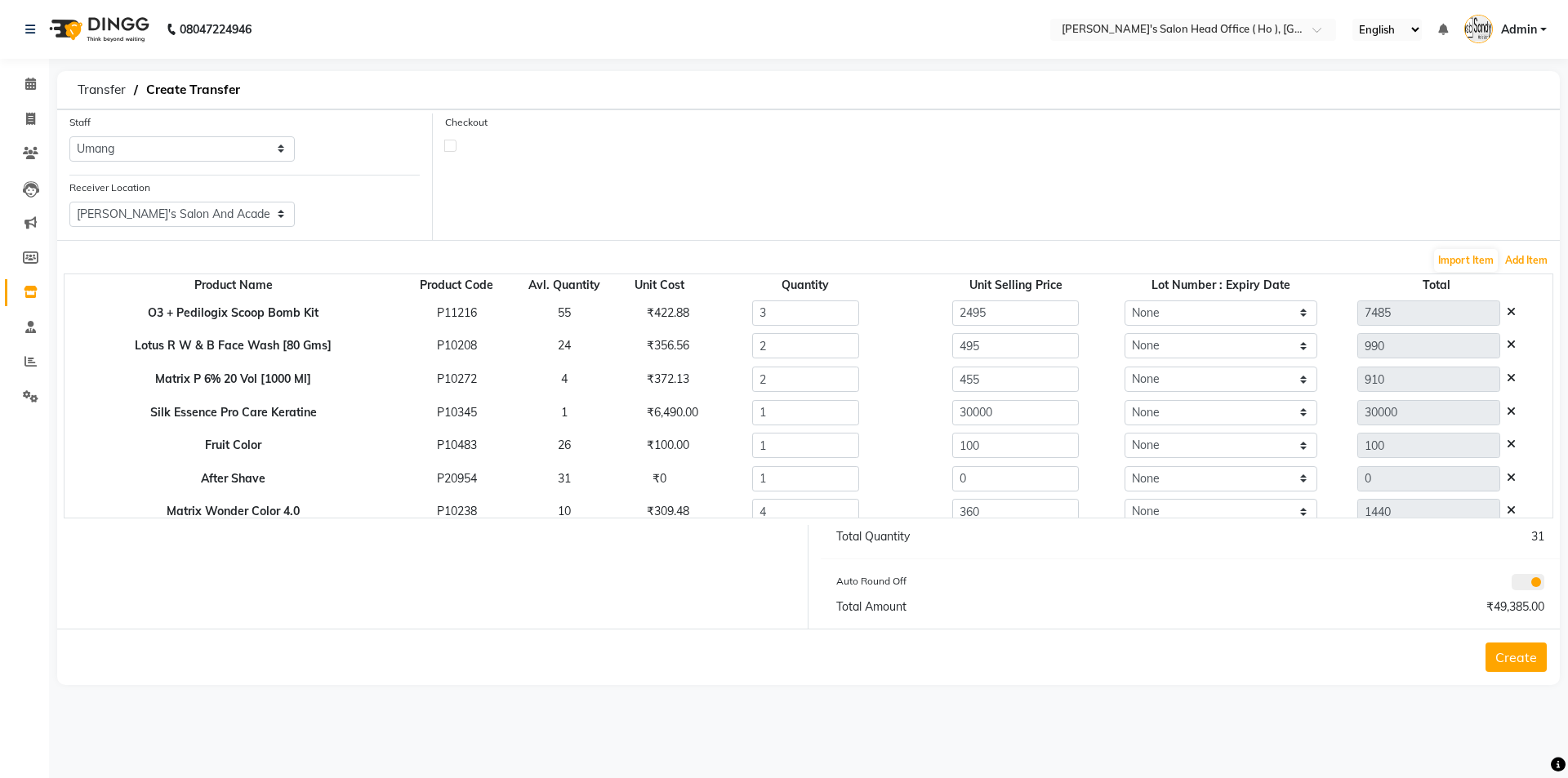
scroll to position [412, 0]
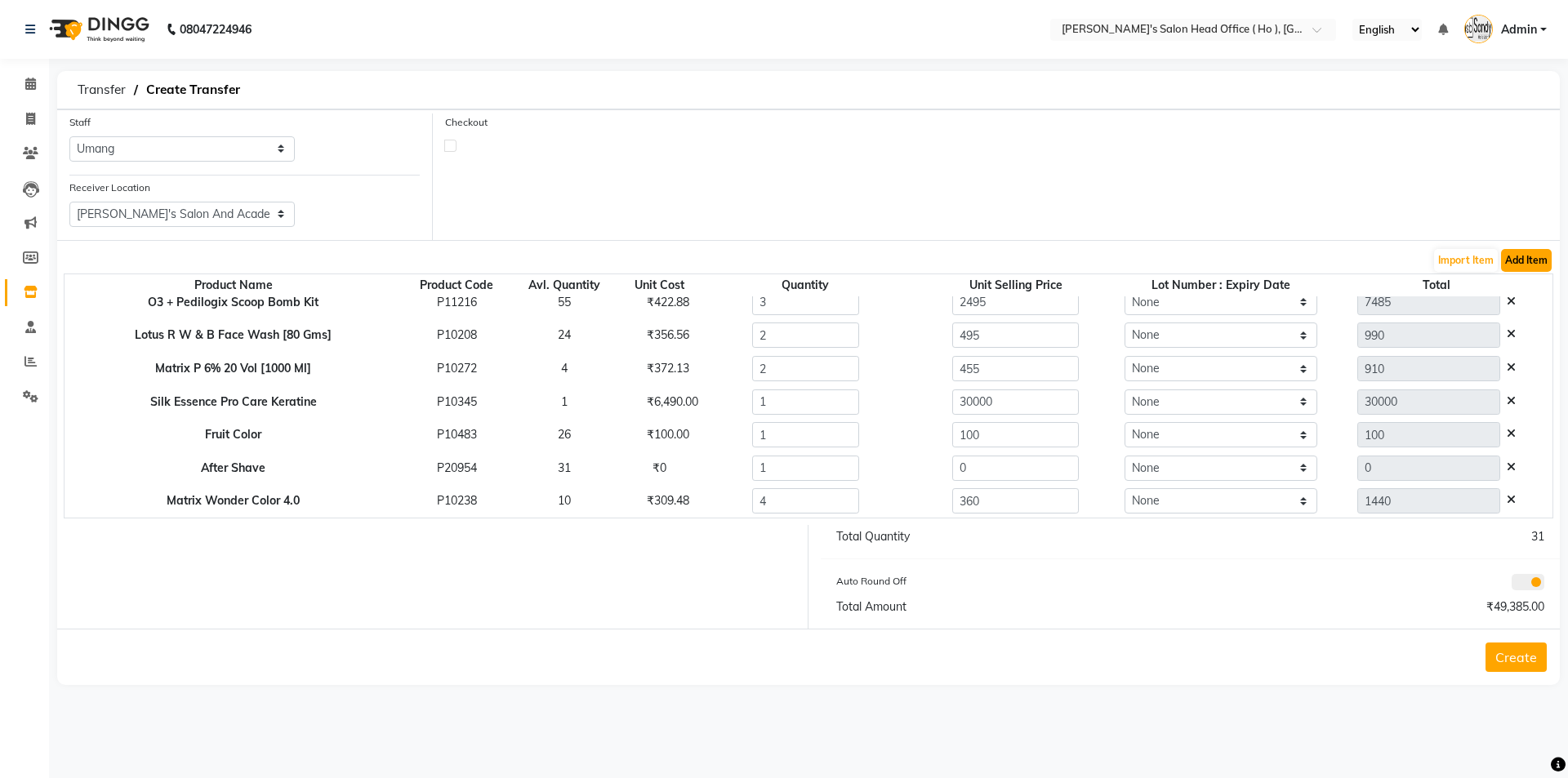
click at [1527, 259] on button "Add Item" at bounding box center [1527, 261] width 51 height 23
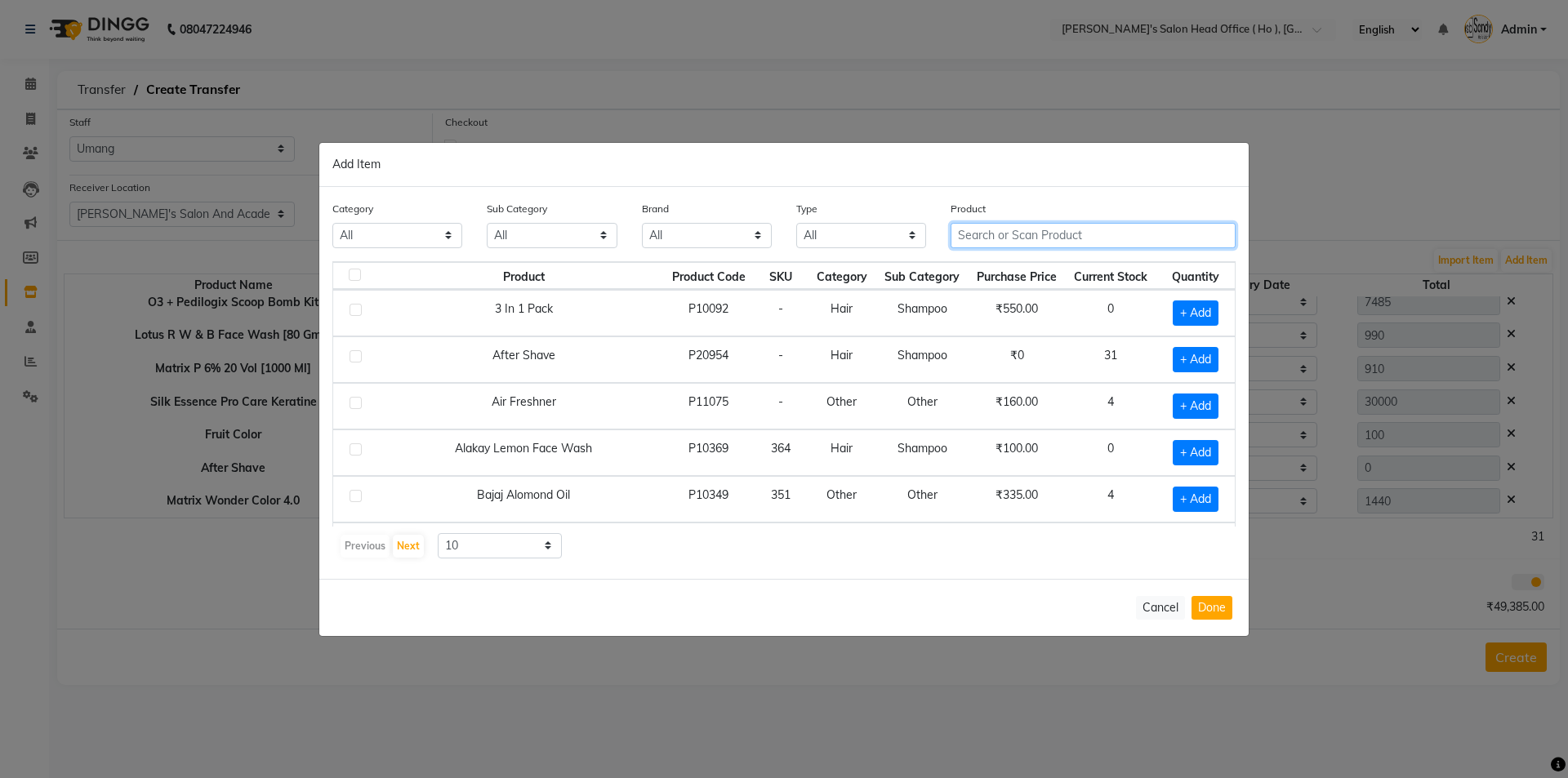
click at [1104, 239] on input "text" at bounding box center [1093, 235] width 285 height 25
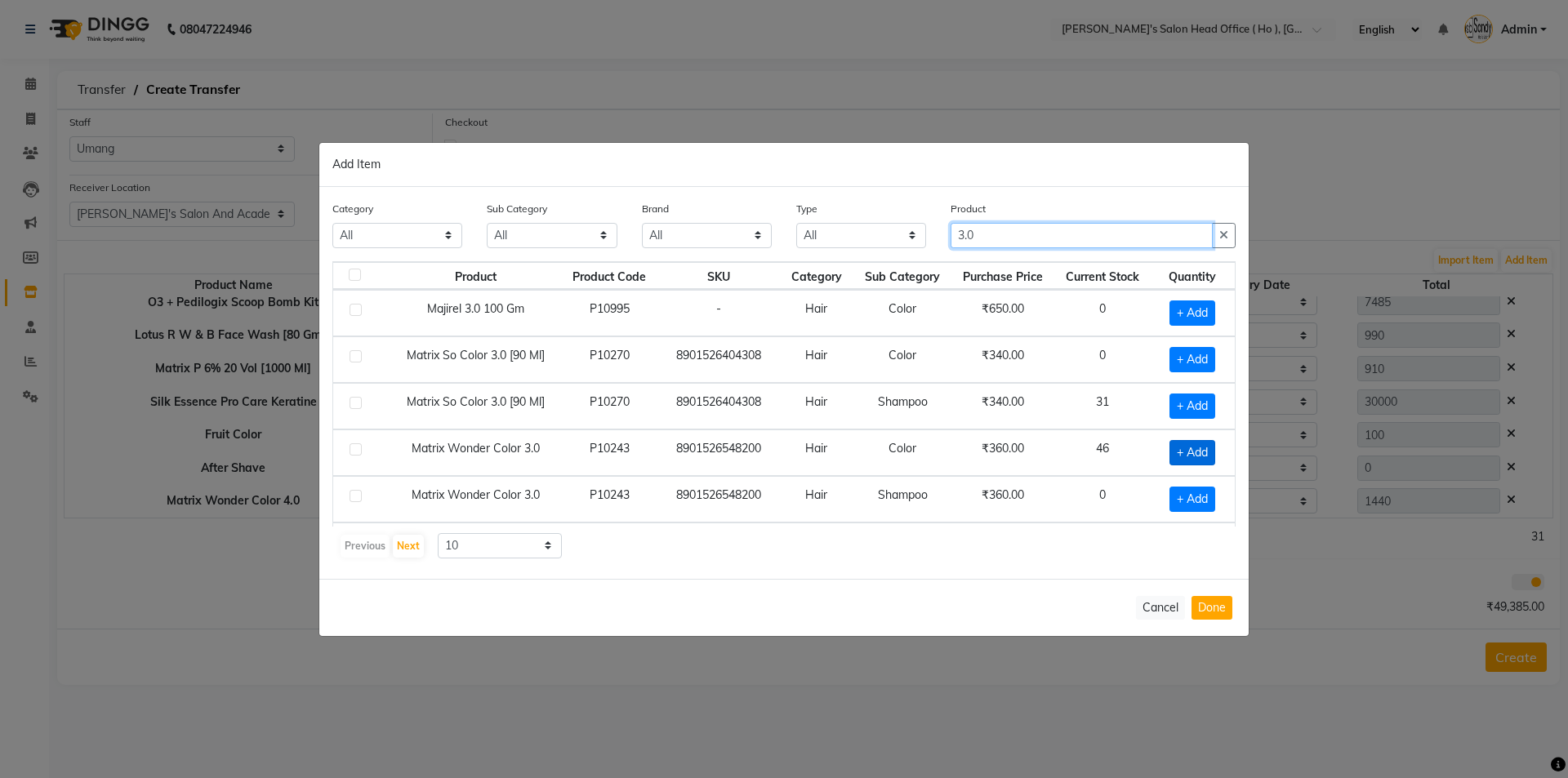
type input "3.0"
click at [1192, 455] on span "+ Add" at bounding box center [1192, 453] width 46 height 25
checkbox input "true"
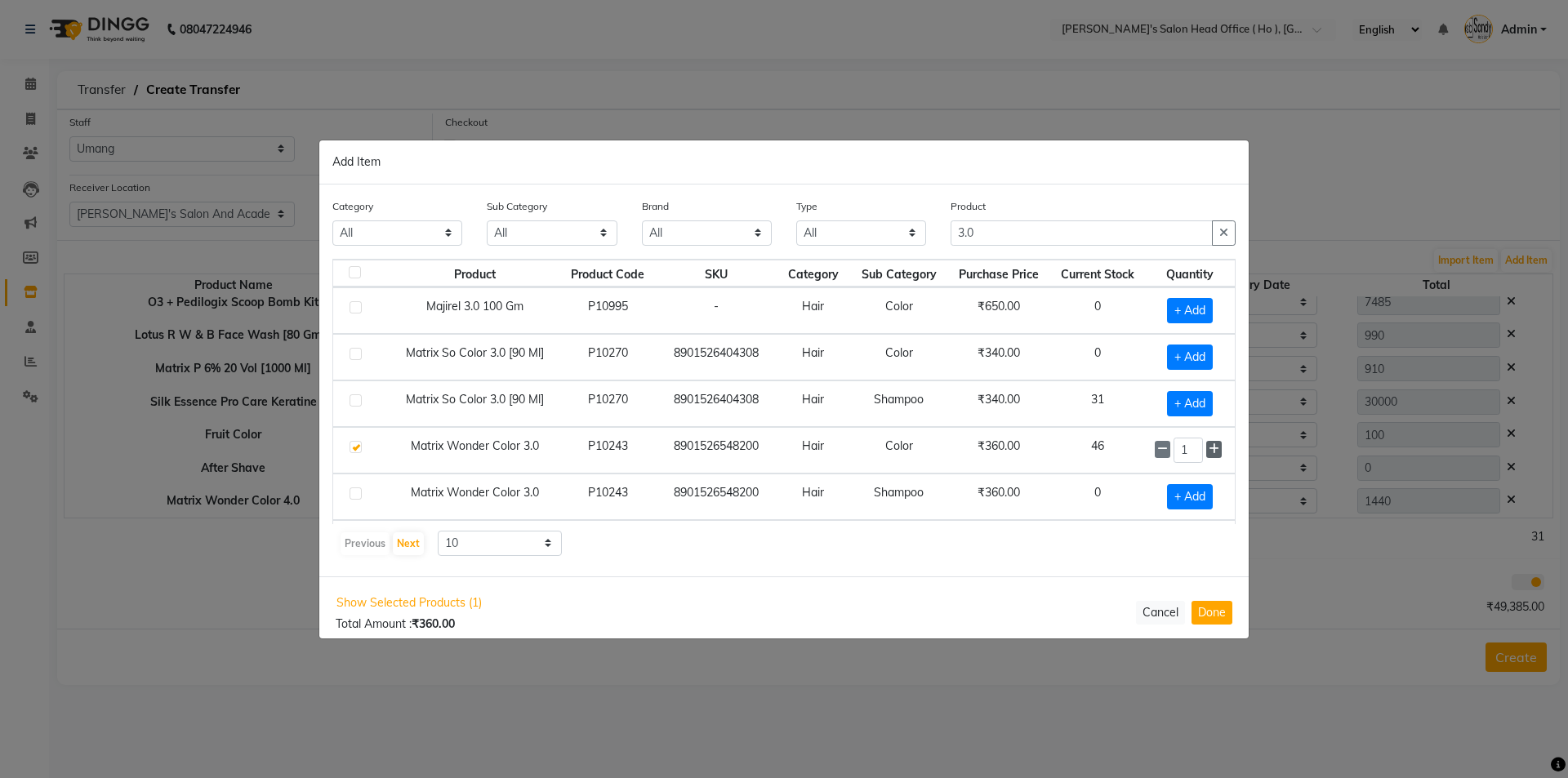
click at [1209, 451] on icon at bounding box center [1213, 449] width 10 height 11
type input "4"
click at [1196, 601] on button "Done" at bounding box center [1212, 612] width 40 height 24
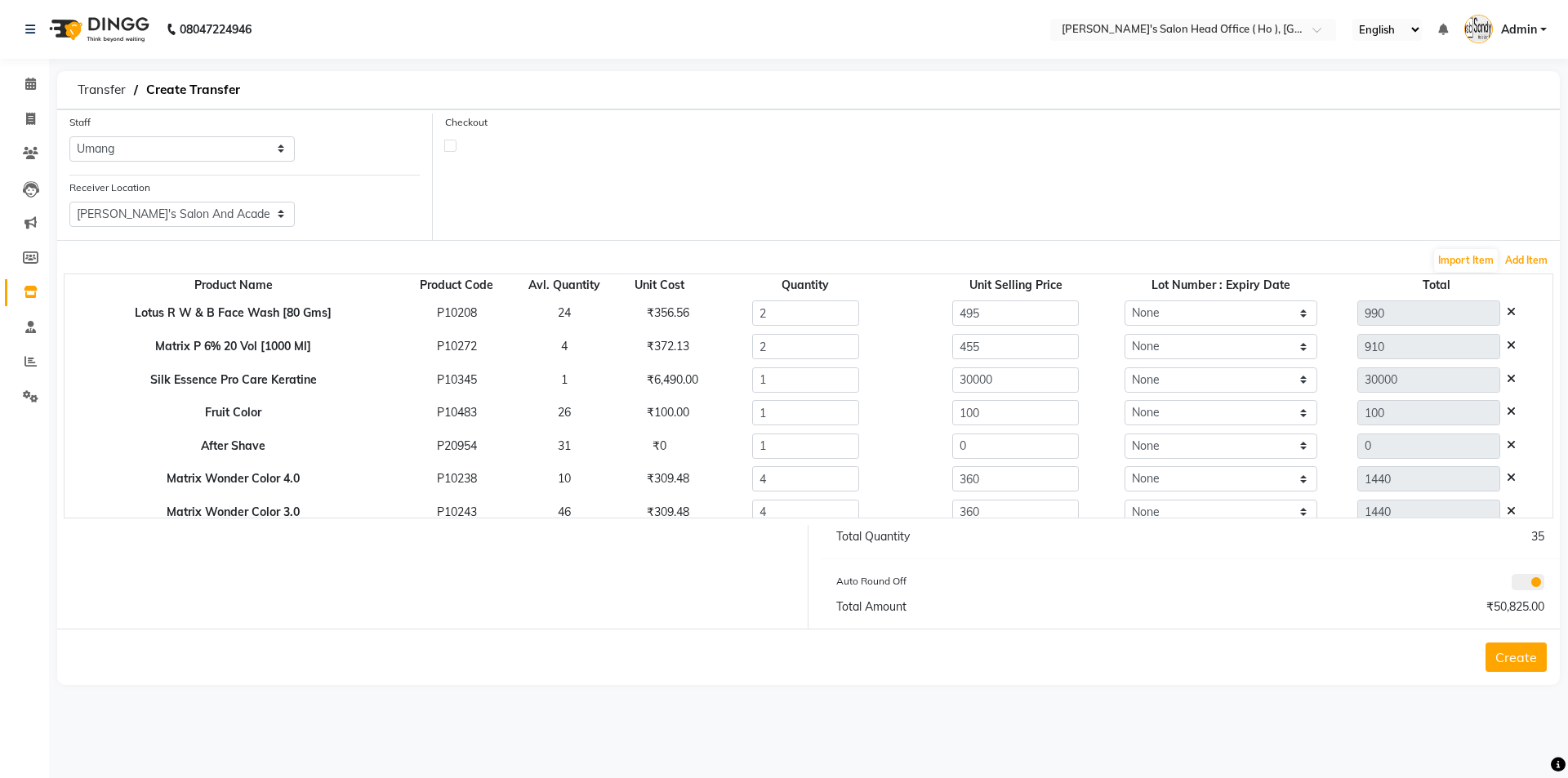
scroll to position [445, 0]
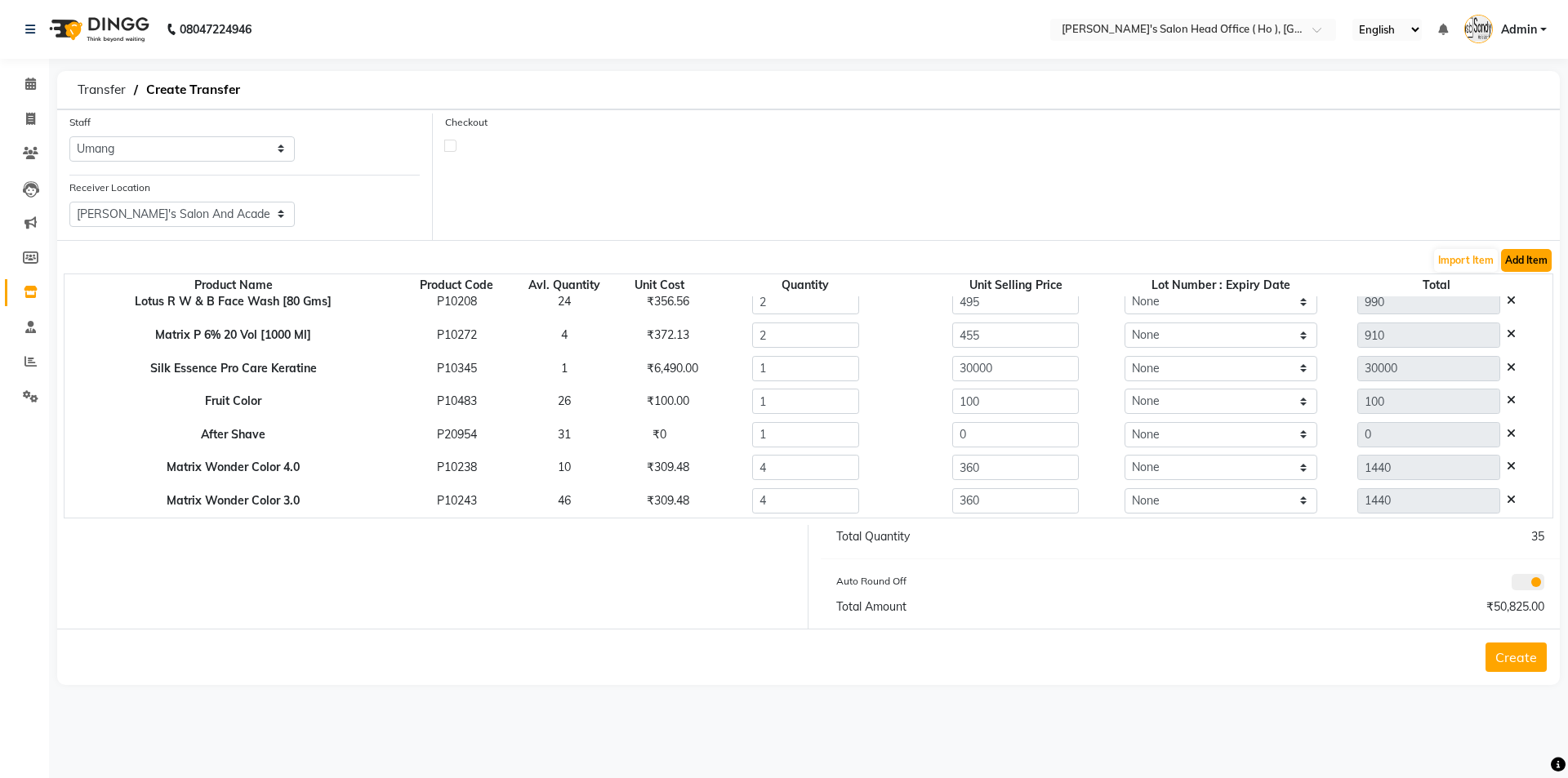
click at [1527, 254] on button "Add Item" at bounding box center [1527, 261] width 51 height 23
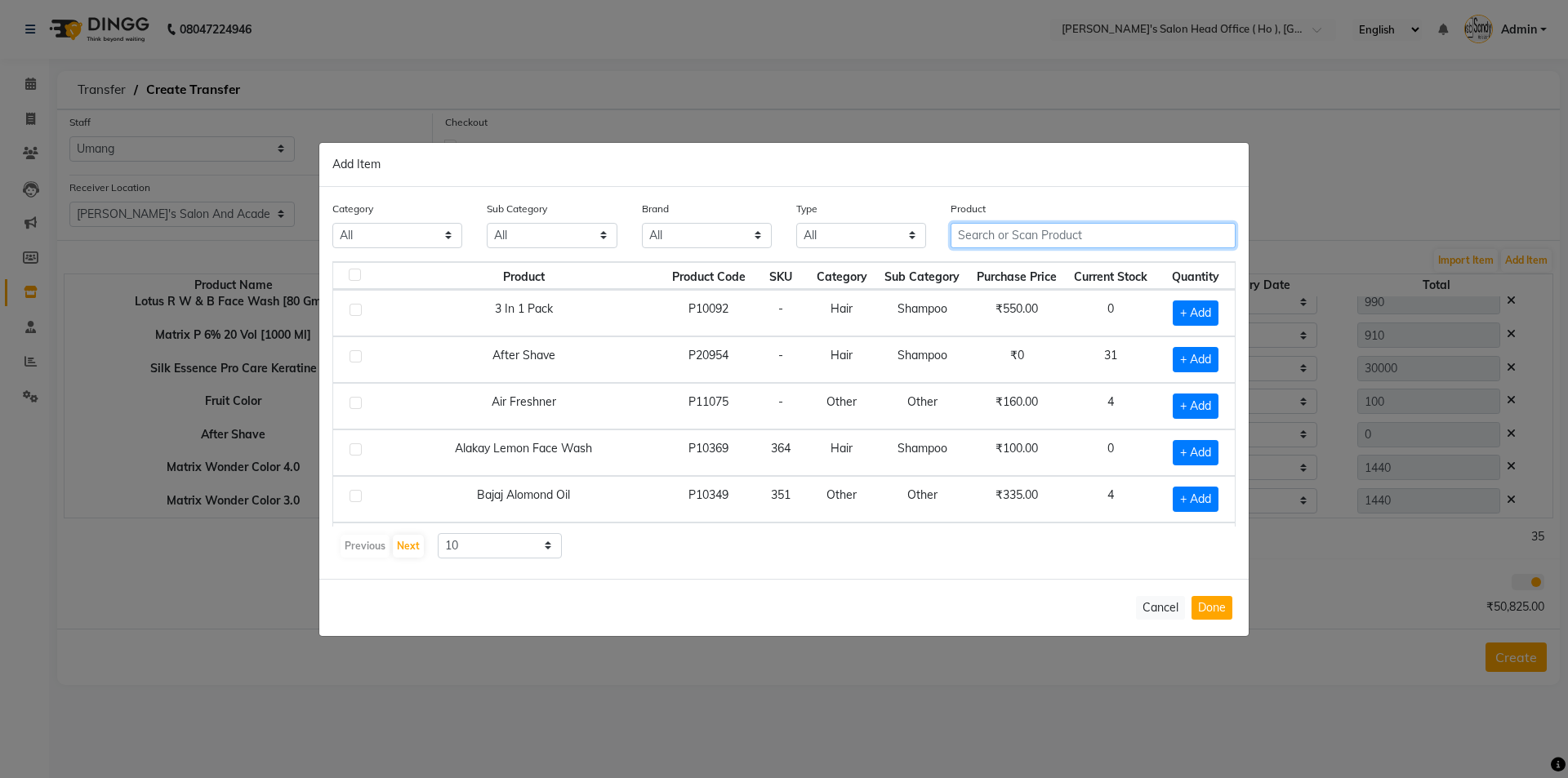
click at [1049, 242] on input "text" at bounding box center [1093, 235] width 285 height 25
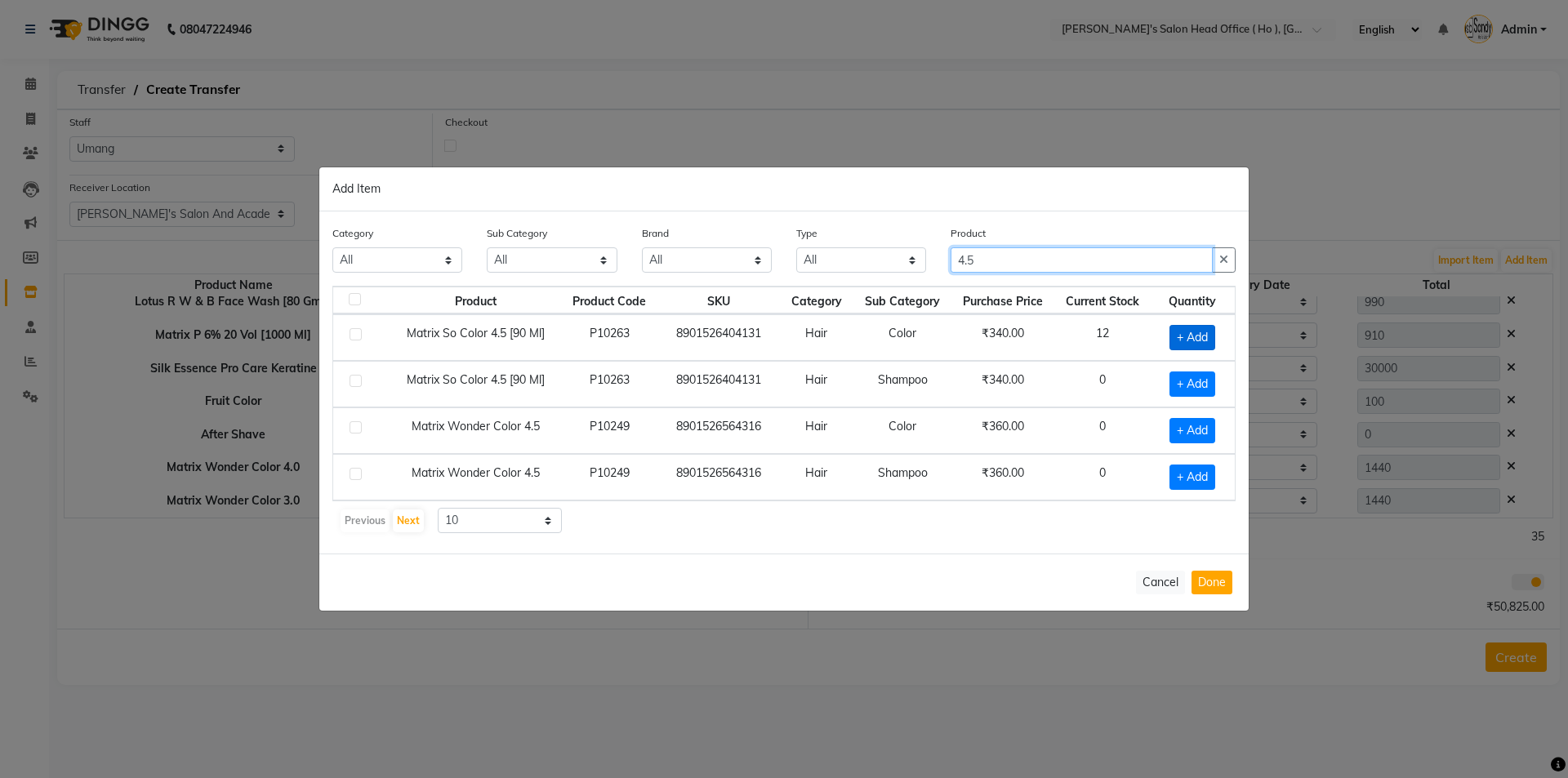
type input "4.5"
click at [1195, 338] on span "+ Add" at bounding box center [1192, 338] width 46 height 25
checkbox input "true"
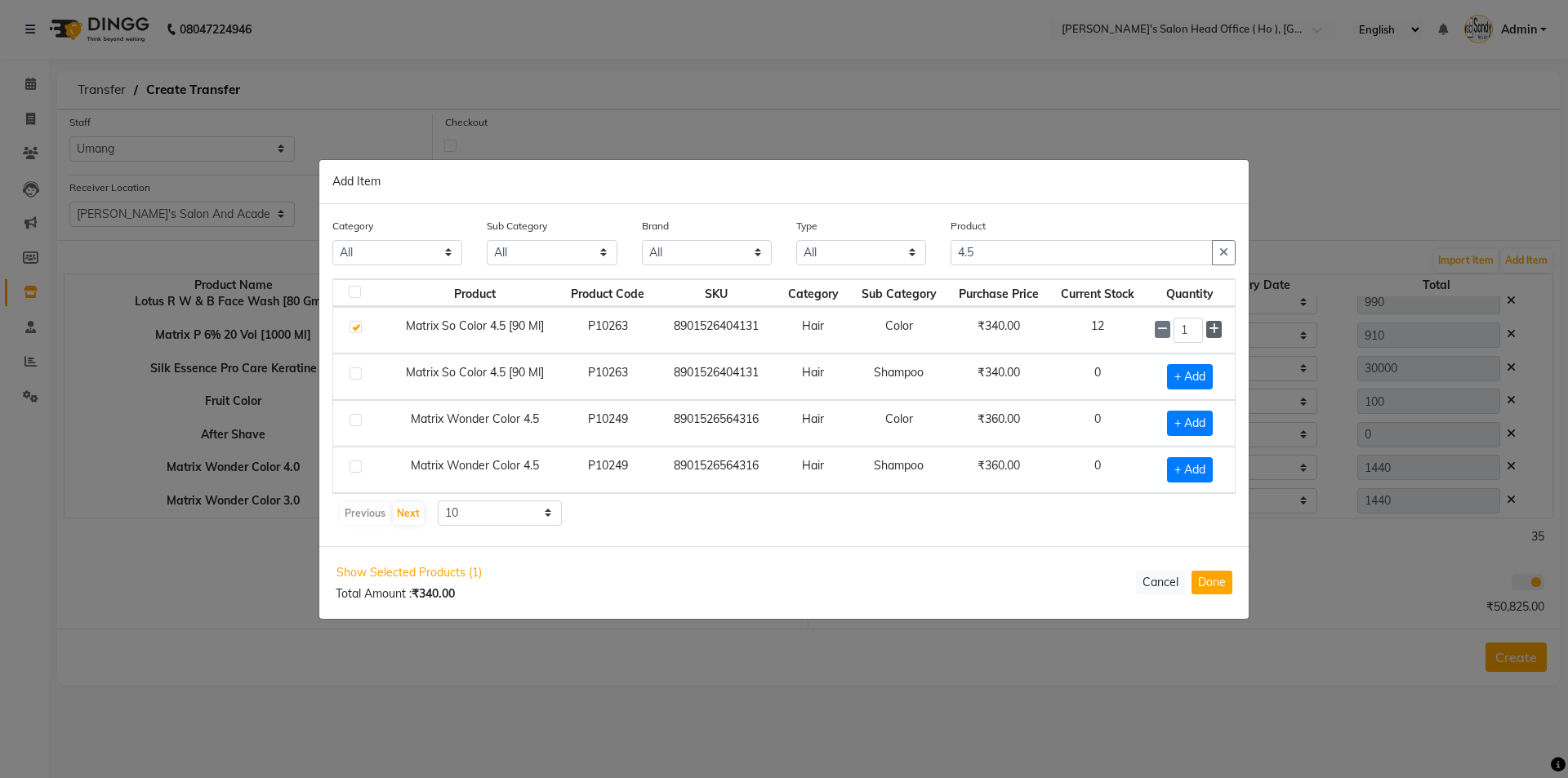
click at [1209, 336] on span at bounding box center [1213, 329] width 15 height 17
type input "4"
click at [1204, 580] on button "Done" at bounding box center [1212, 582] width 40 height 24
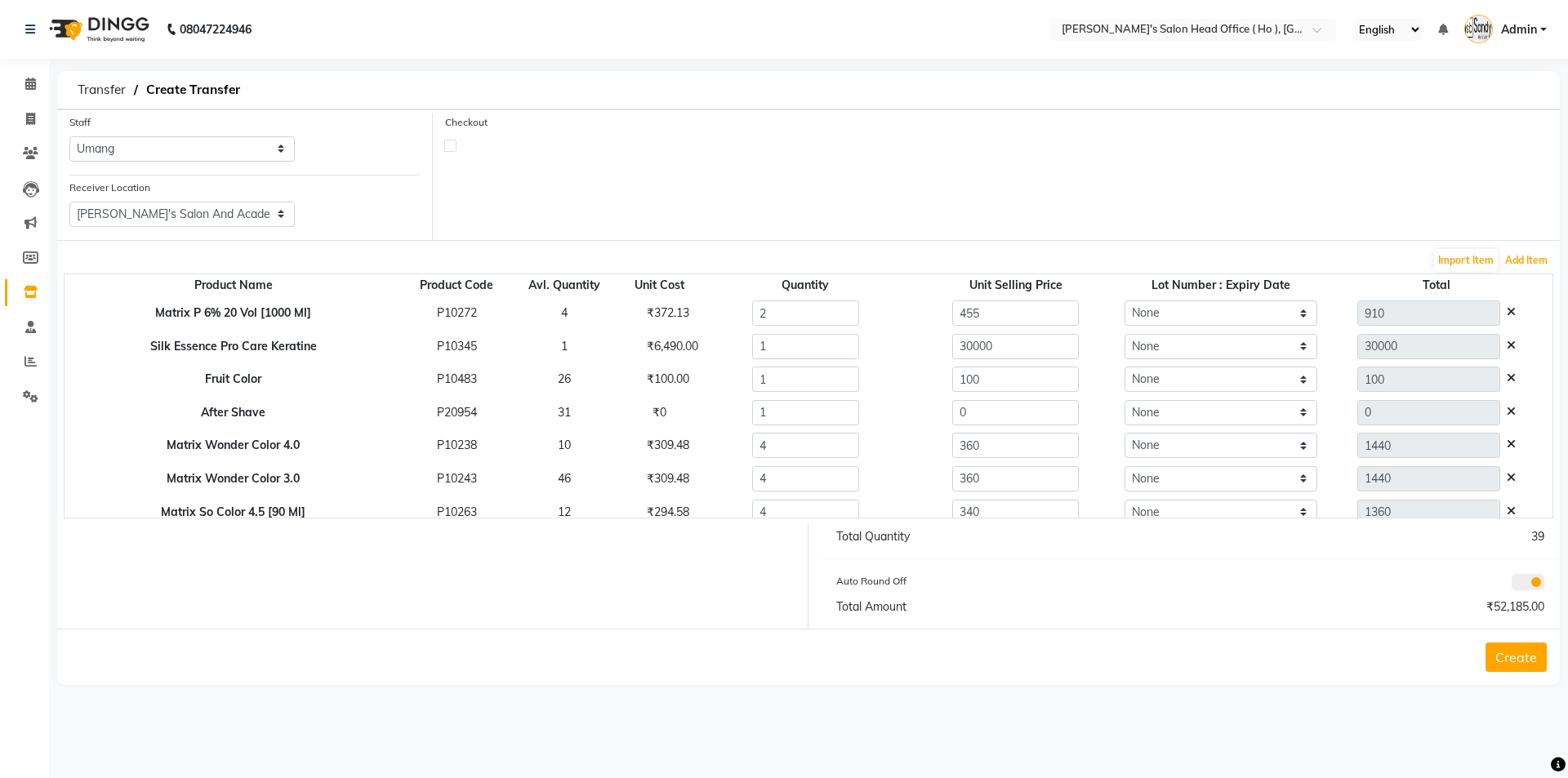
scroll to position [478, 0]
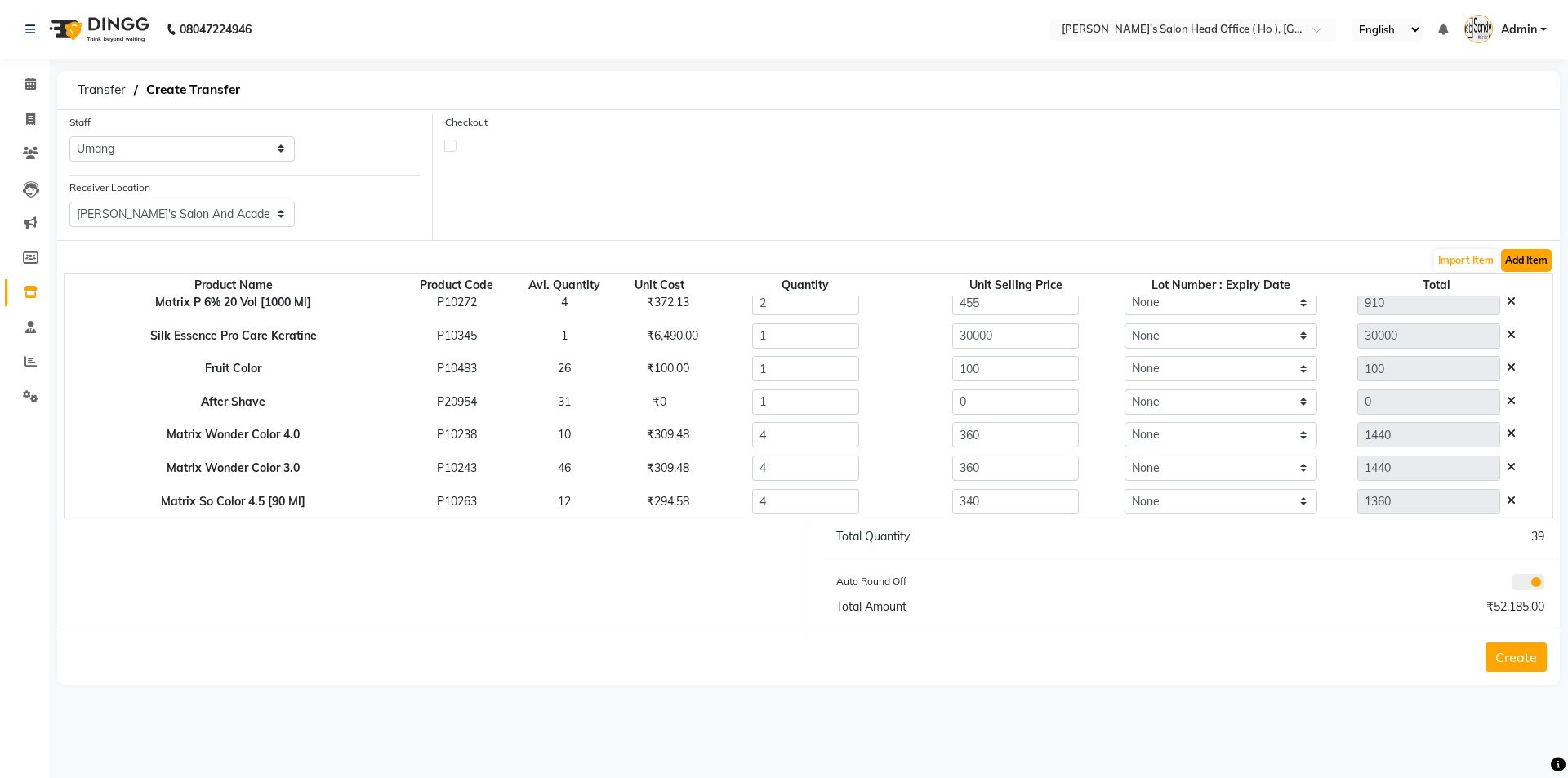
click at [1527, 257] on button "Add Item" at bounding box center [1527, 261] width 51 height 23
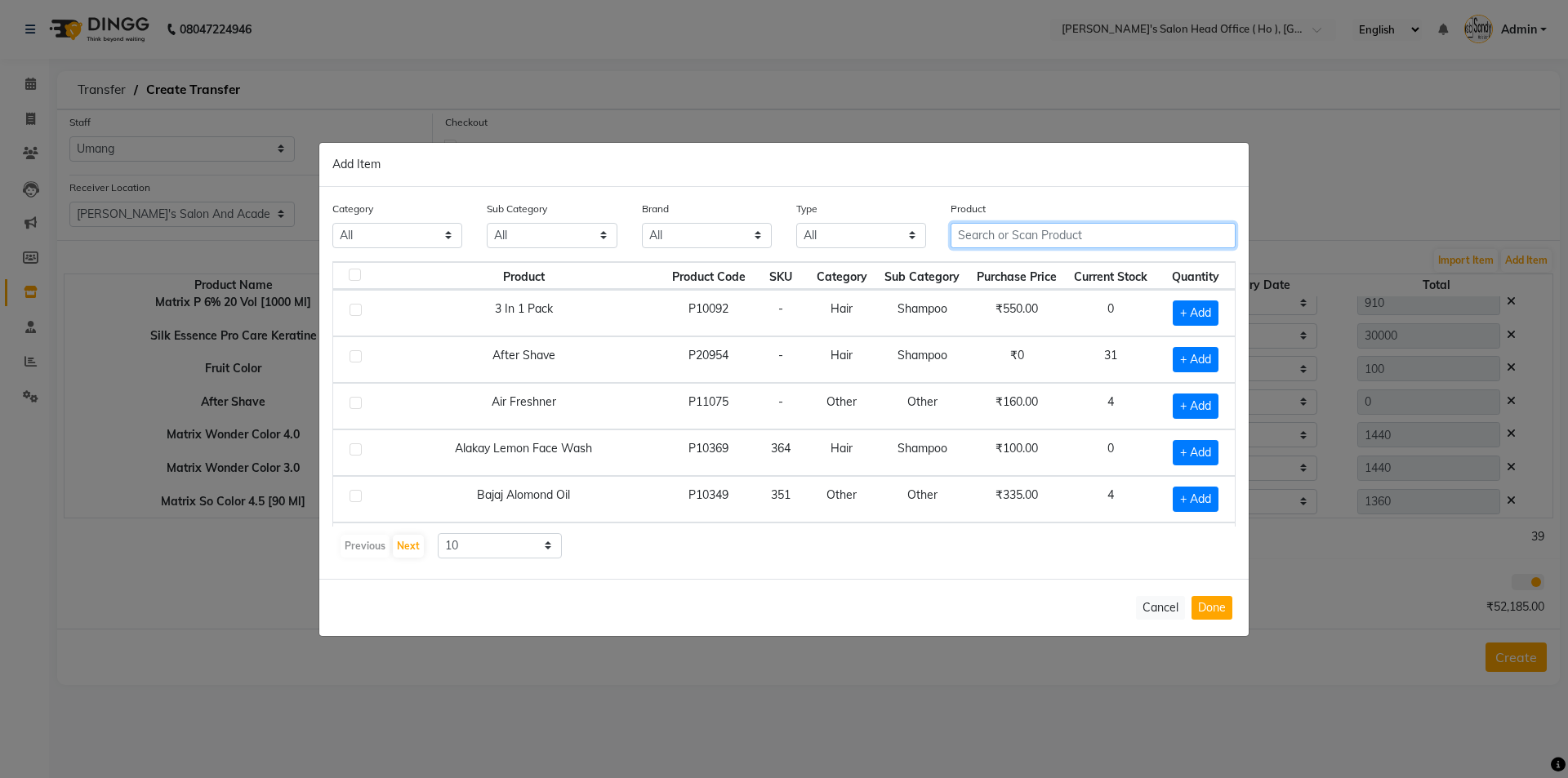
click at [1053, 234] on input "text" at bounding box center [1093, 235] width 285 height 25
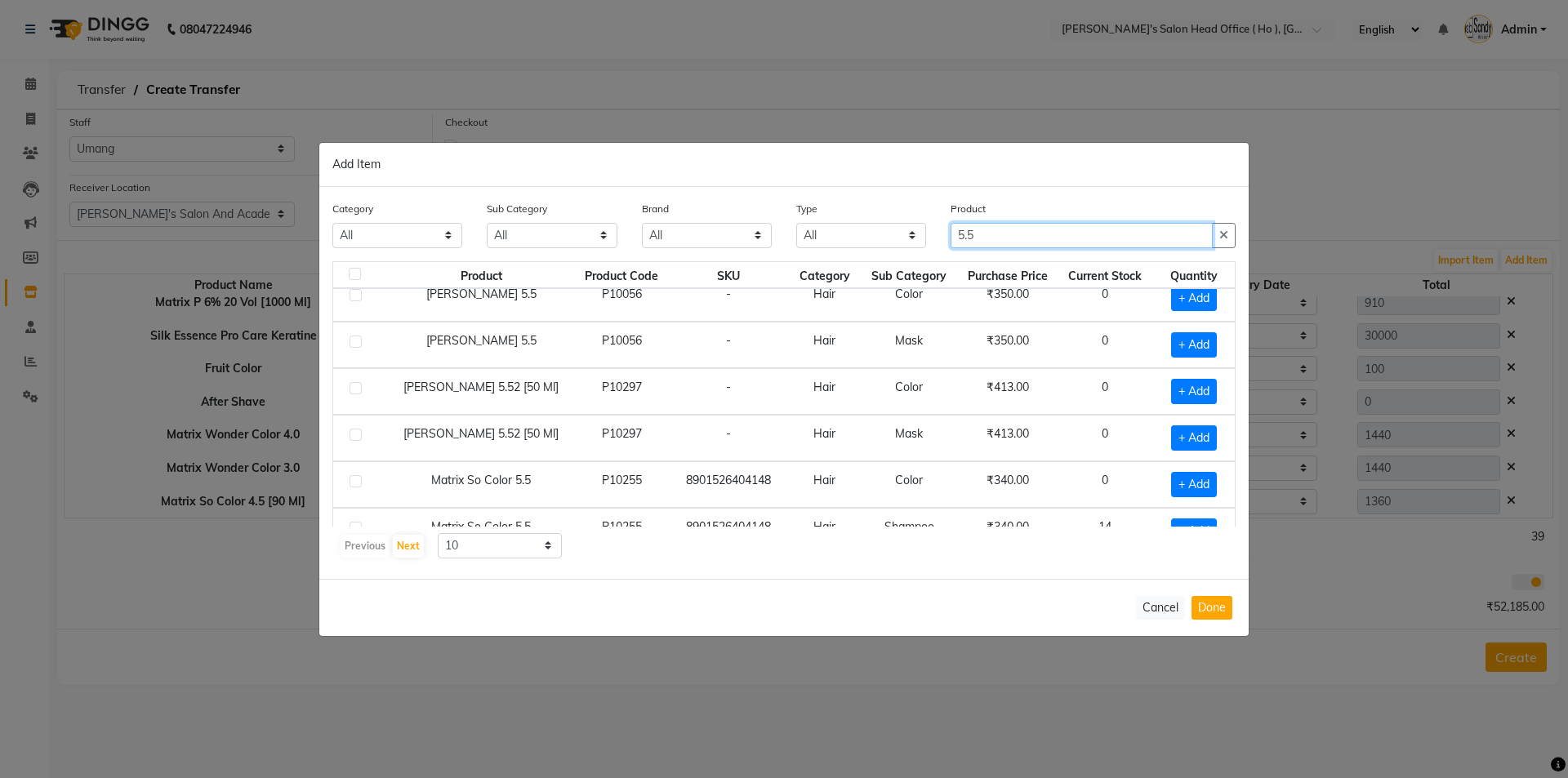
scroll to position [164, 0]
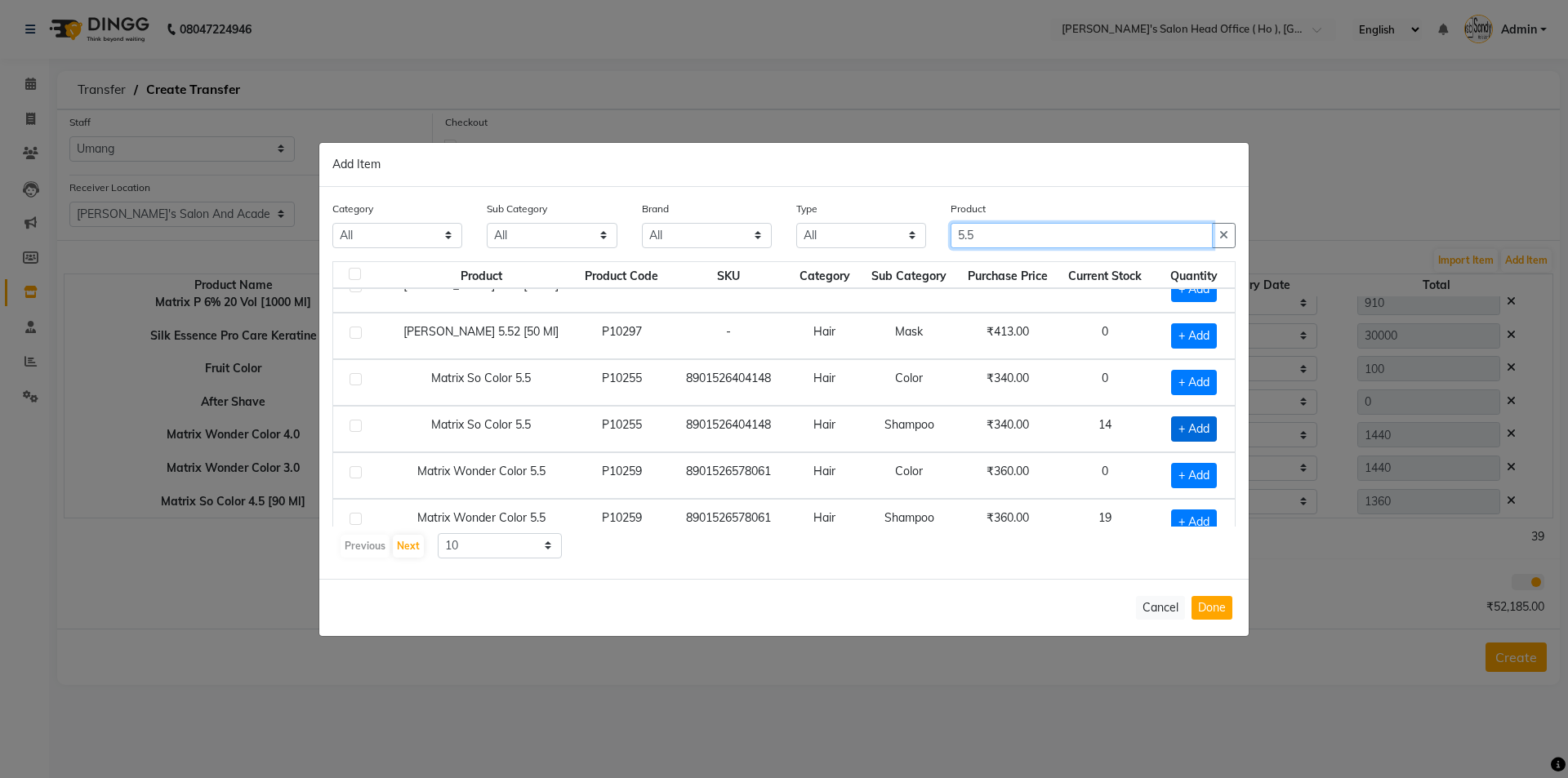
type input "5.5"
click at [1179, 430] on span "+ Add" at bounding box center [1194, 429] width 46 height 25
checkbox input "true"
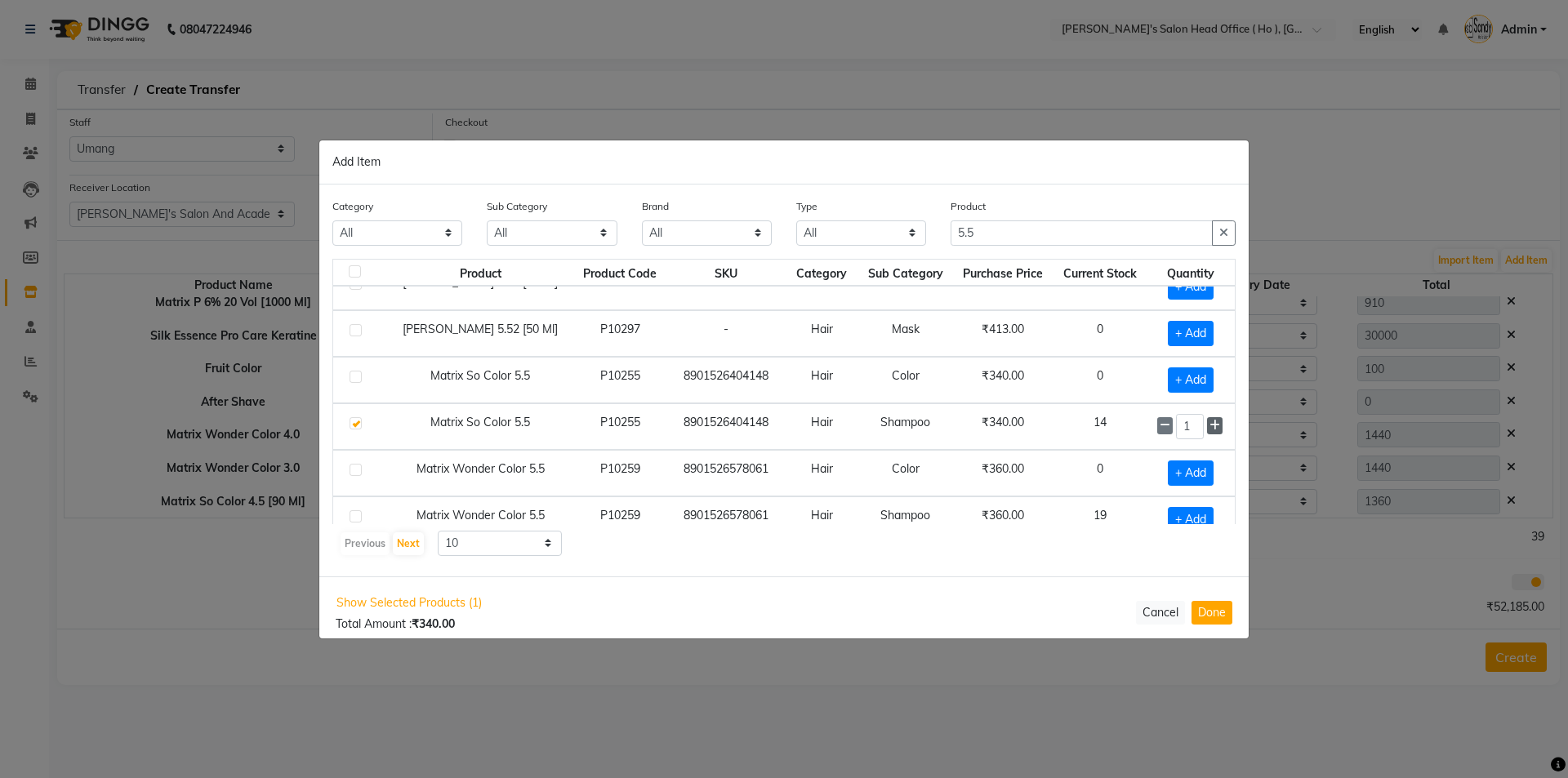
click at [1210, 422] on icon at bounding box center [1214, 425] width 10 height 11
type input "3"
drag, startPoint x: 1207, startPoint y: 608, endPoint x: 1229, endPoint y: 539, distance: 72.4
click at [1207, 607] on button "Done" at bounding box center [1212, 612] width 40 height 24
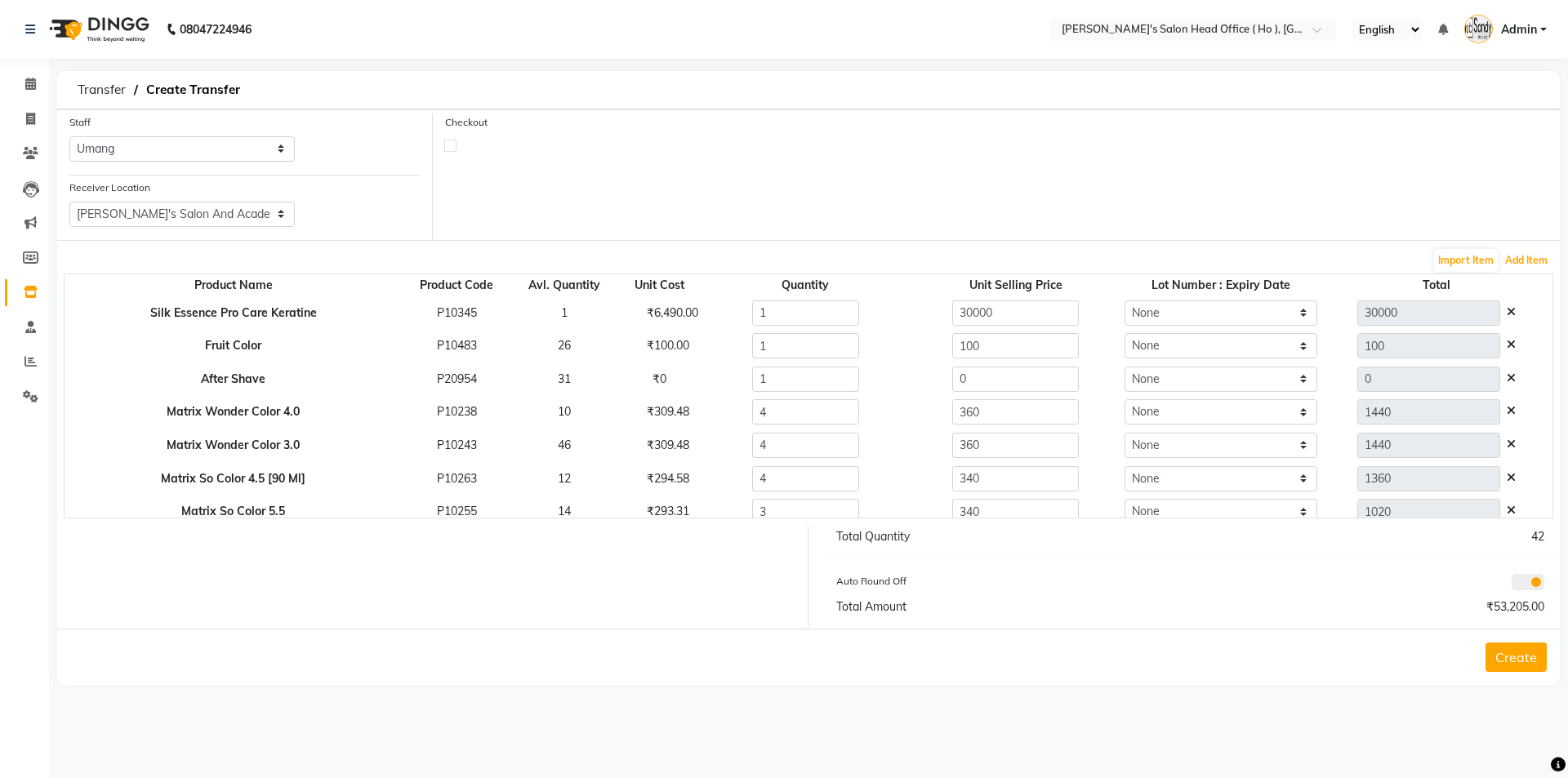
scroll to position [511, 0]
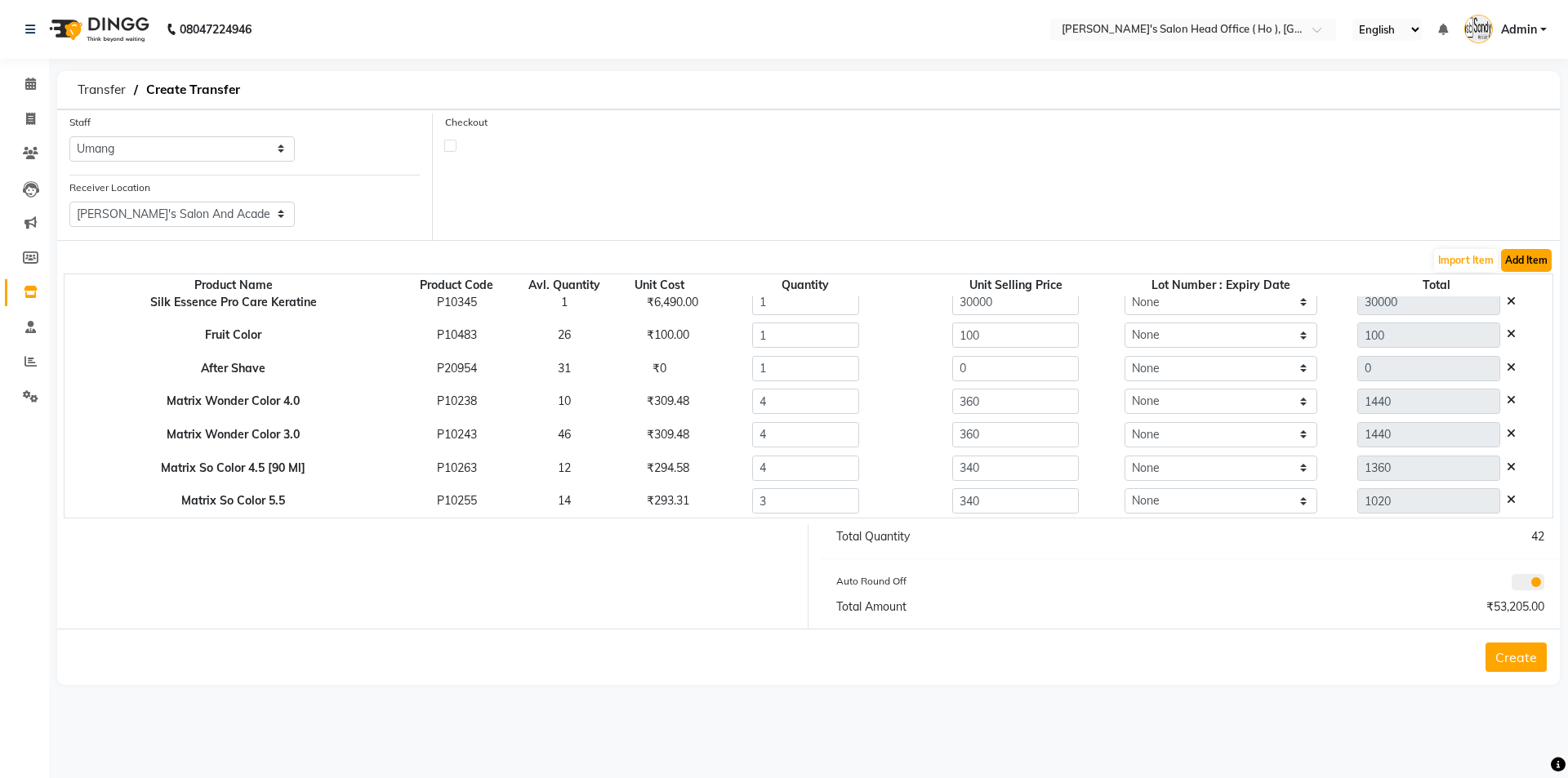
click at [1534, 260] on button "Add Item" at bounding box center [1527, 261] width 51 height 23
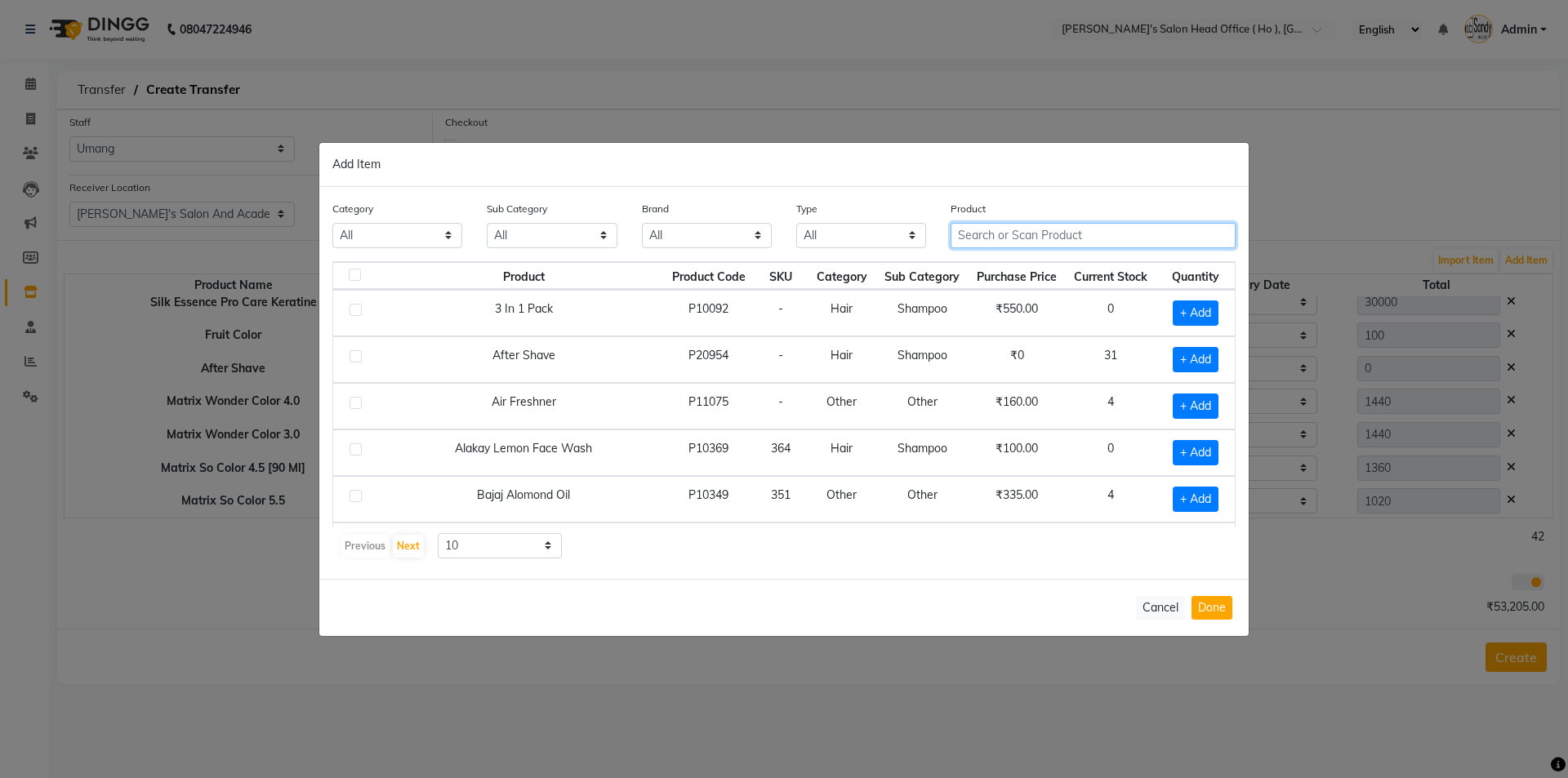
click at [1049, 235] on input "text" at bounding box center [1093, 235] width 285 height 25
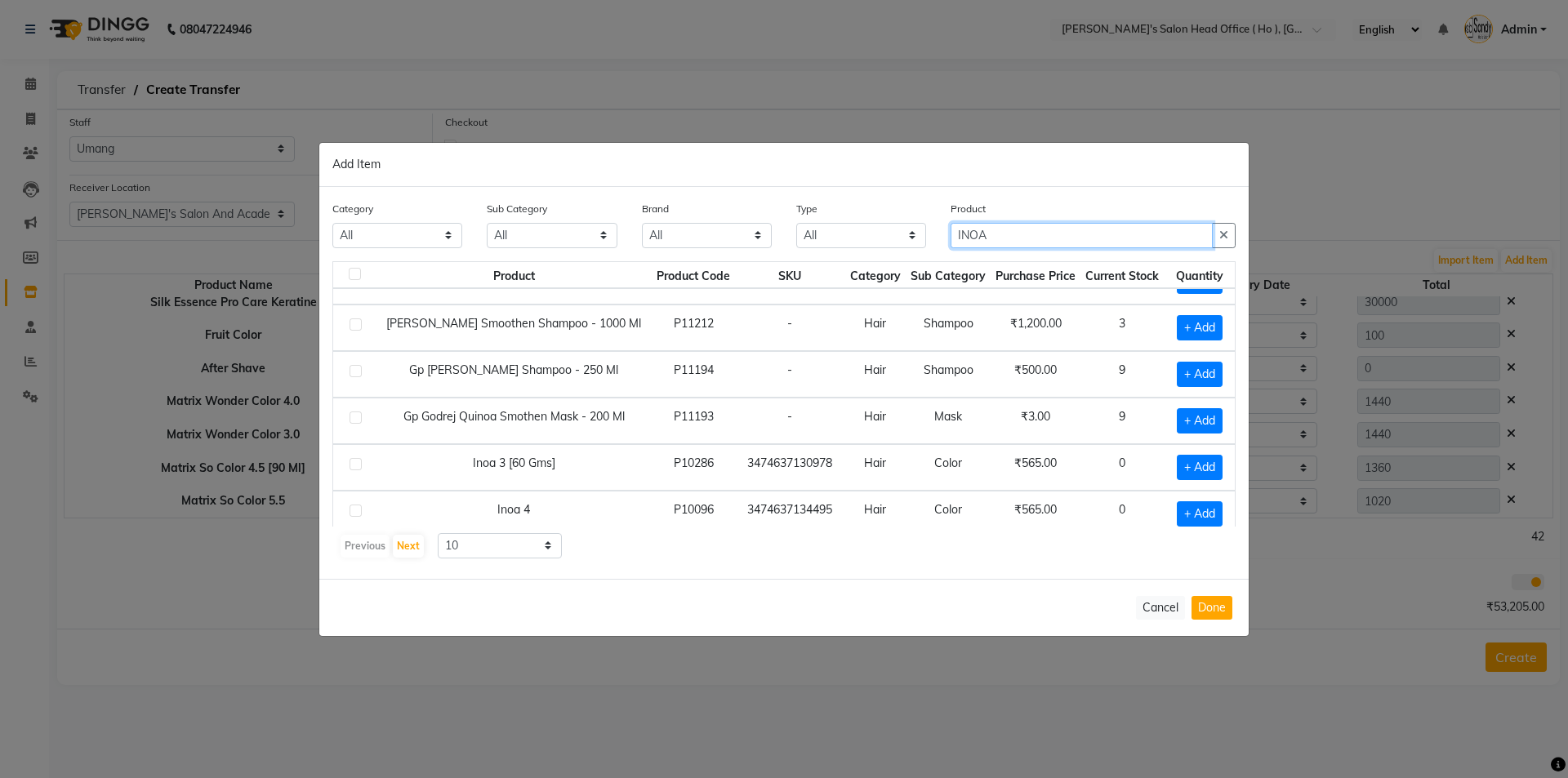
scroll to position [0, 0]
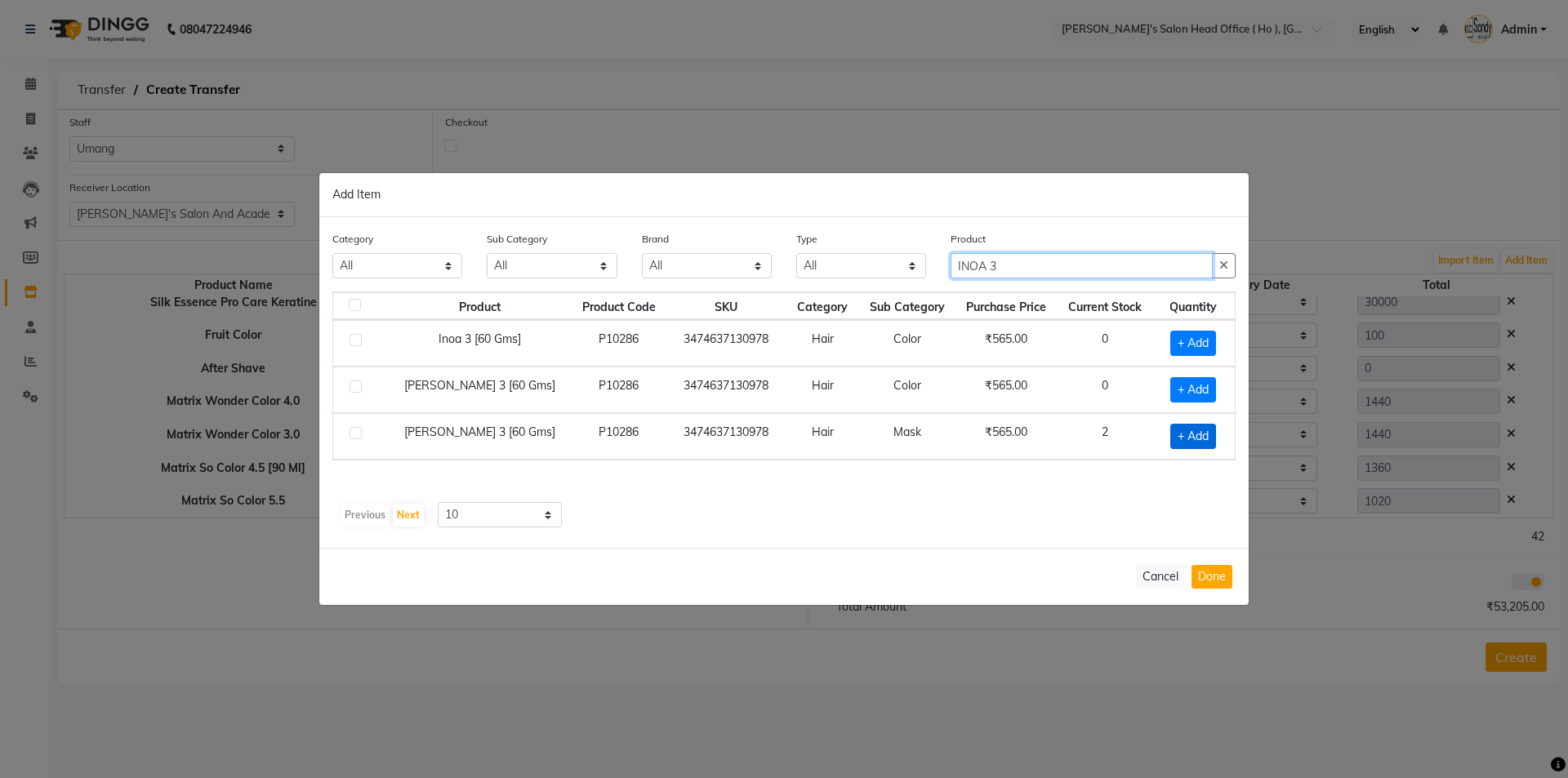
type input "INOA 3"
click at [1188, 433] on span "+ Add" at bounding box center [1193, 437] width 46 height 25
checkbox input "true"
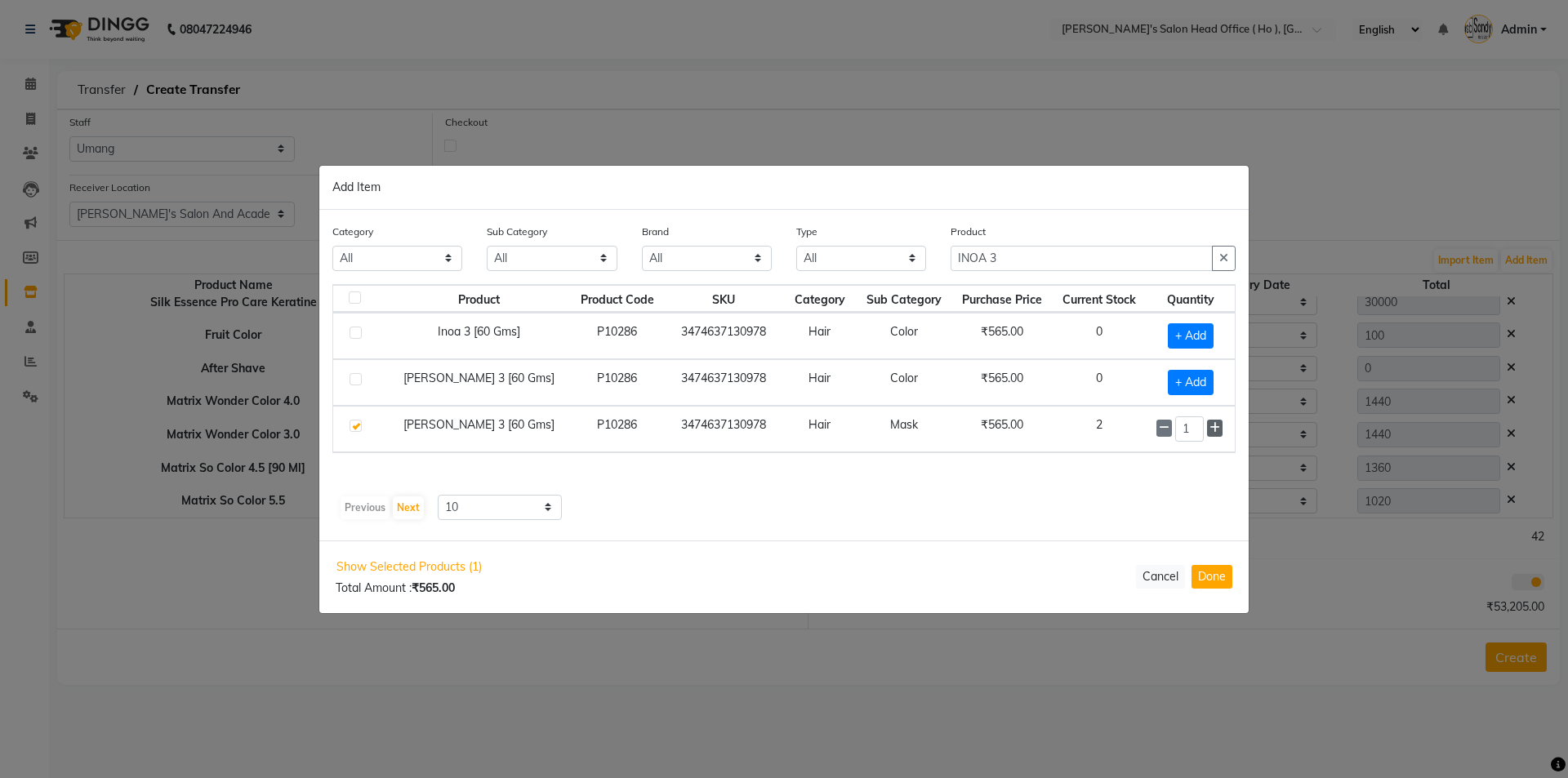
click at [1218, 433] on span at bounding box center [1214, 428] width 15 height 17
type input "2"
click at [1209, 580] on button "Done" at bounding box center [1212, 577] width 40 height 24
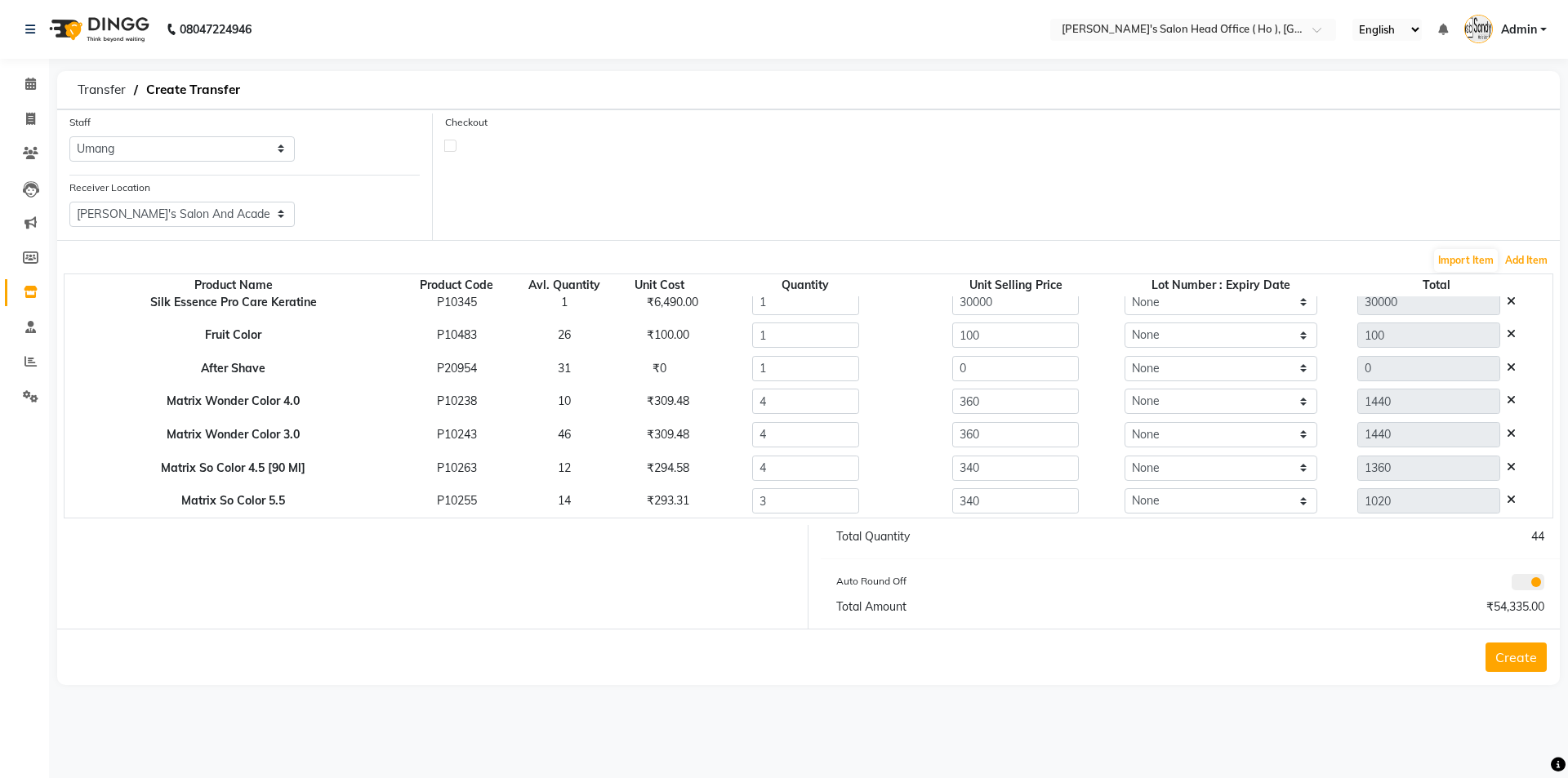
scroll to position [545, 0]
click at [1516, 258] on button "Add Item" at bounding box center [1527, 261] width 51 height 23
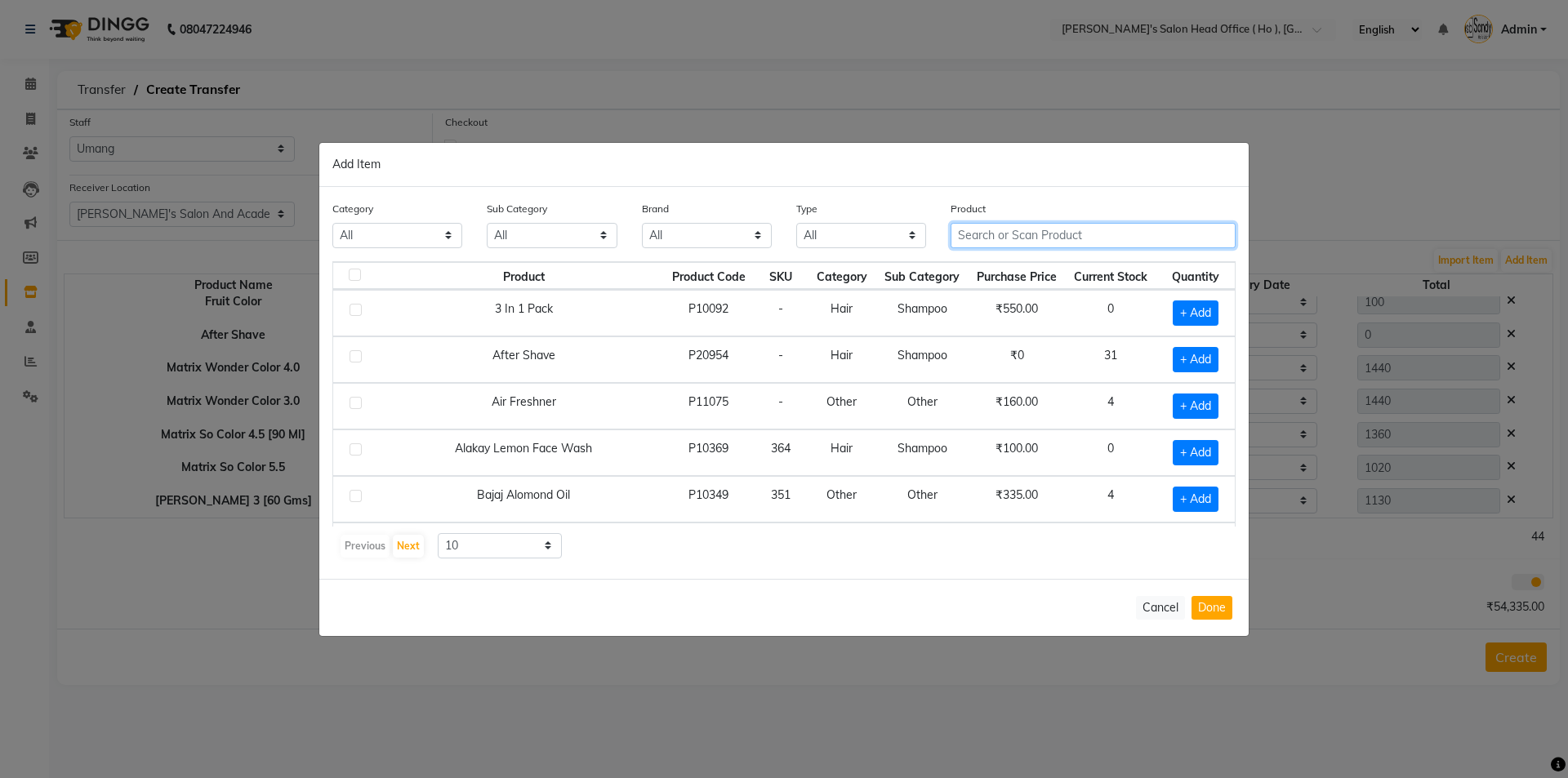
click at [1101, 236] on input "text" at bounding box center [1093, 235] width 285 height 25
drag, startPoint x: 1006, startPoint y: 230, endPoint x: 809, endPoint y: 207, distance: 198.3
click at [809, 207] on div "Category All Hair Skin Waxing Disposable Threading Hands and Feet Beauty Planet…" at bounding box center [784, 230] width 927 height 61
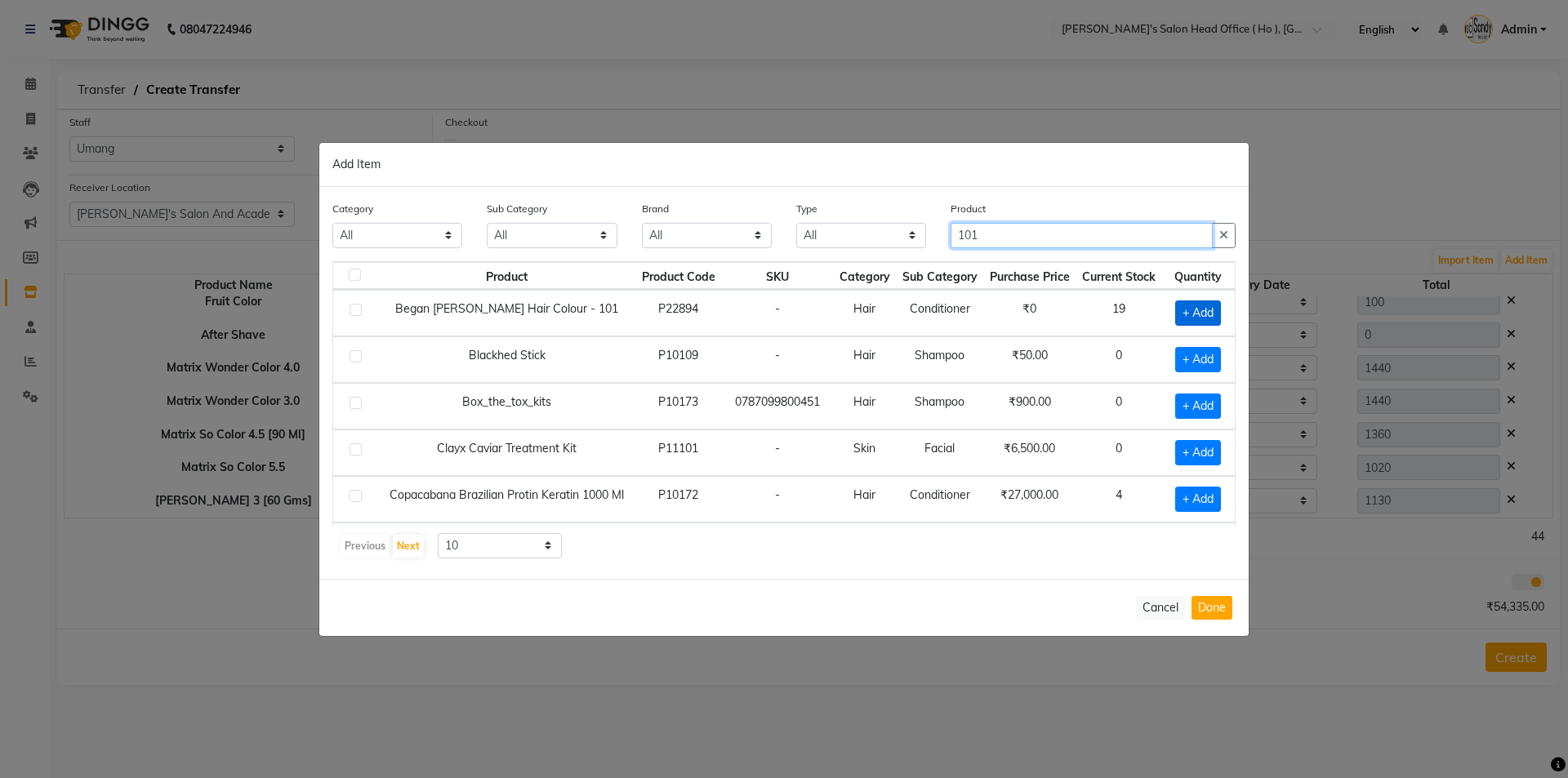
type input "101"
click at [1183, 311] on span "+ Add" at bounding box center [1197, 312] width 46 height 25
checkbox input "true"
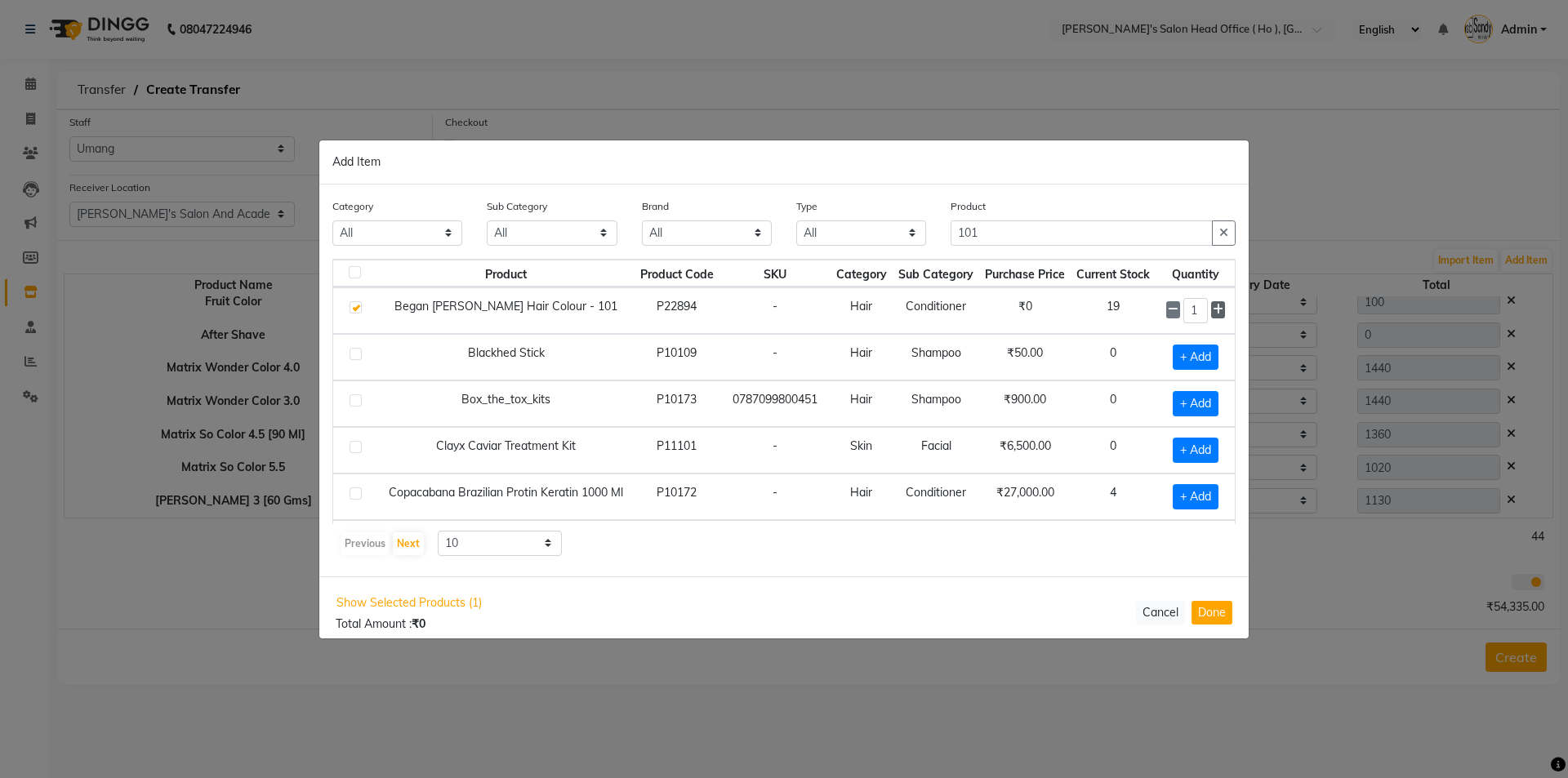
click at [1211, 306] on span at bounding box center [1217, 310] width 14 height 17
type input "4"
drag, startPoint x: 1012, startPoint y: 239, endPoint x: 715, endPoint y: 209, distance: 298.5
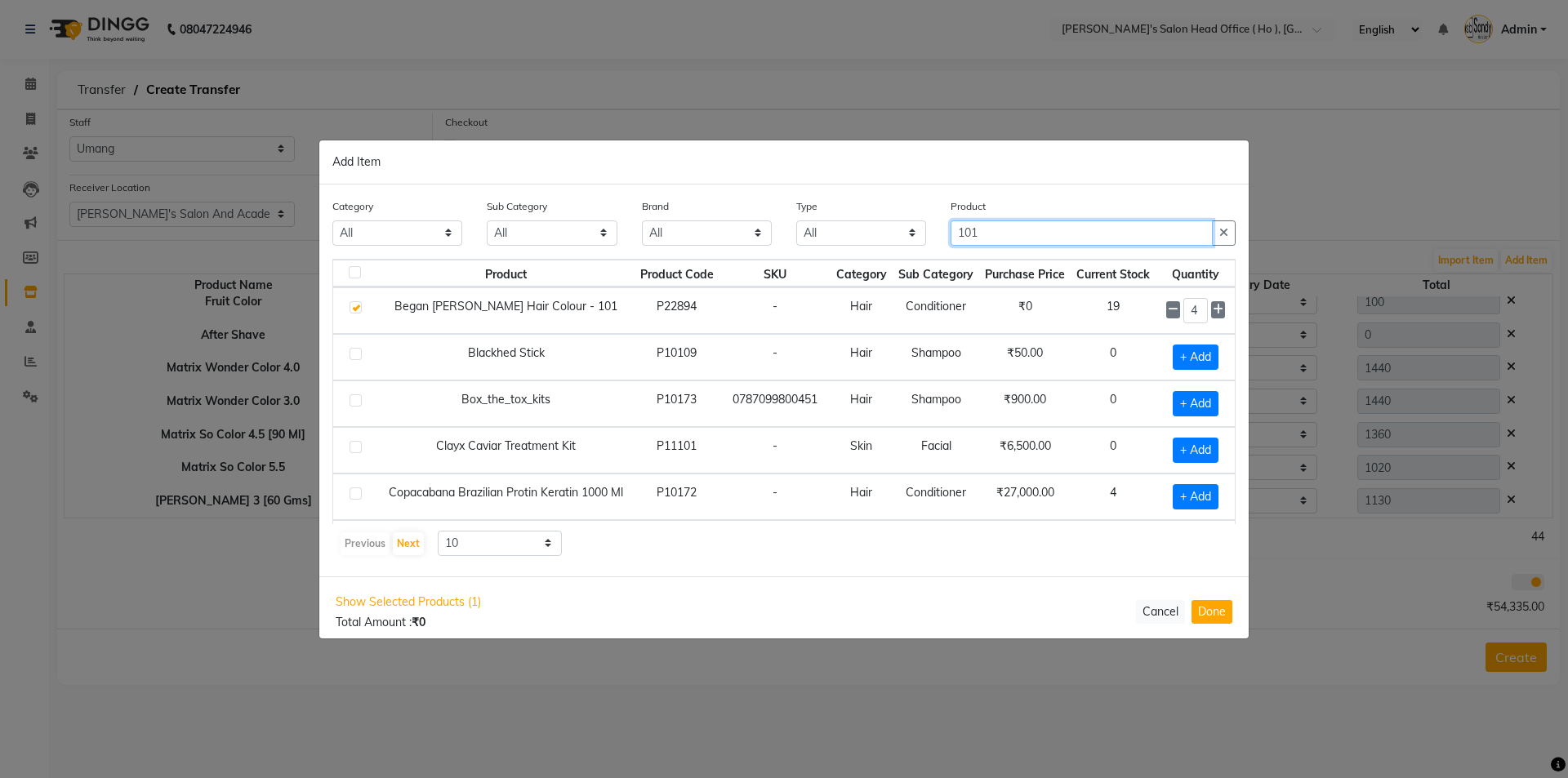
click at [719, 210] on div "Category All Hair Skin Waxing Disposable Threading Hands and Feet Beauty Planet…" at bounding box center [784, 228] width 927 height 61
type input "102"
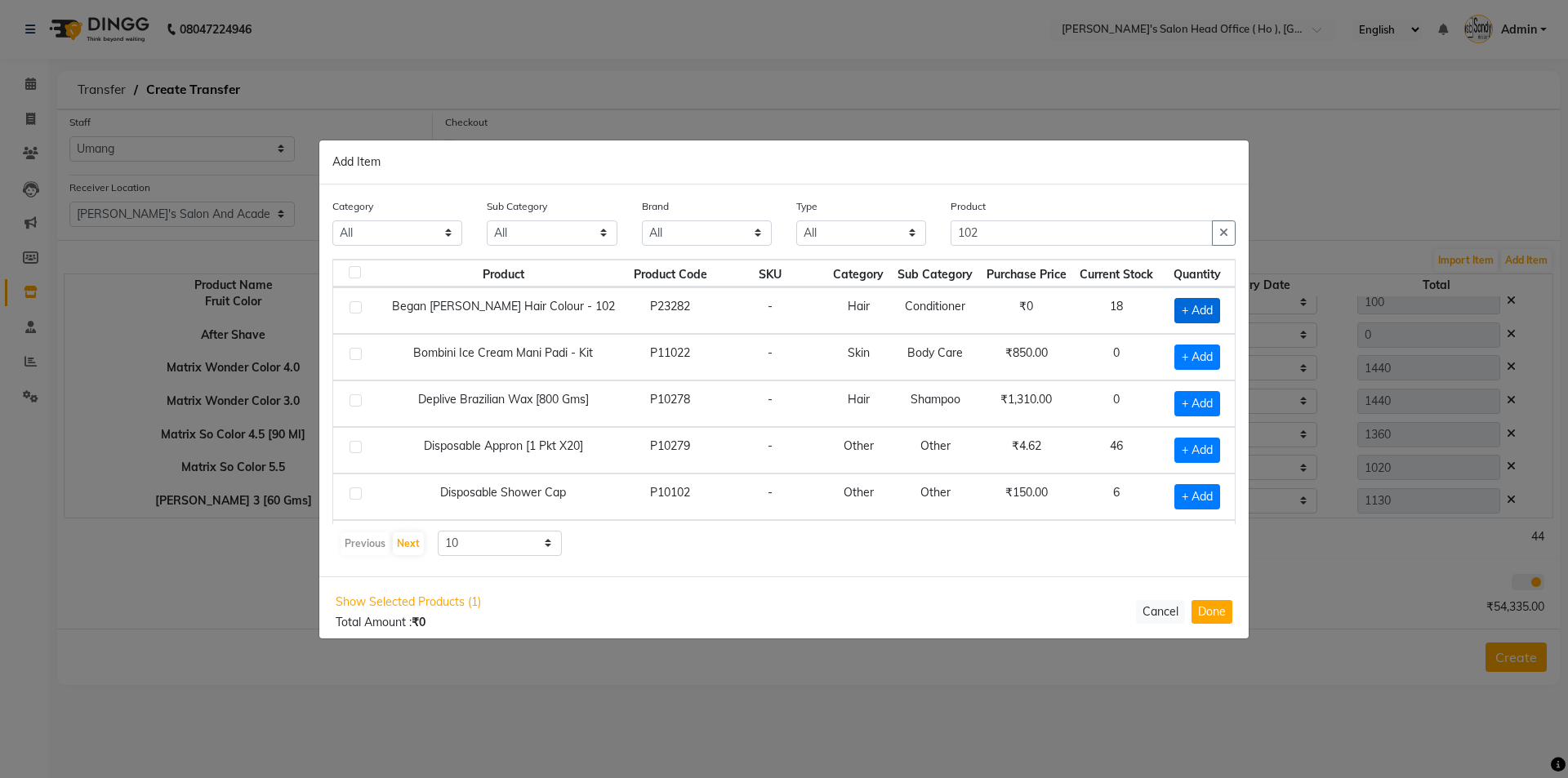
click at [1187, 312] on span "+ Add" at bounding box center [1196, 310] width 46 height 25
checkbox input "true"
click at [1212, 312] on icon at bounding box center [1217, 310] width 10 height 11
type input "2"
click at [1217, 618] on button "Done" at bounding box center [1212, 612] width 40 height 24
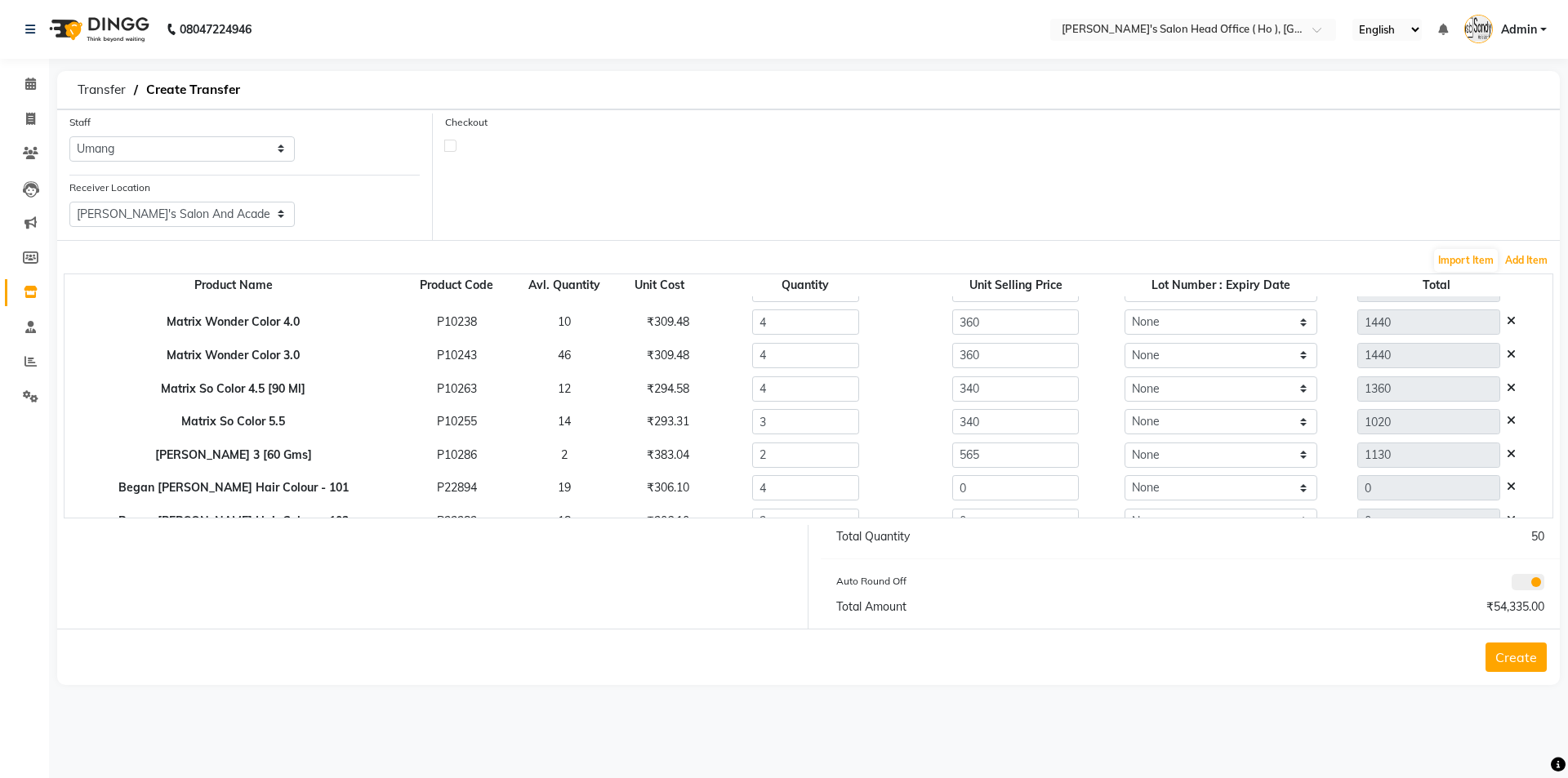
scroll to position [611, 0]
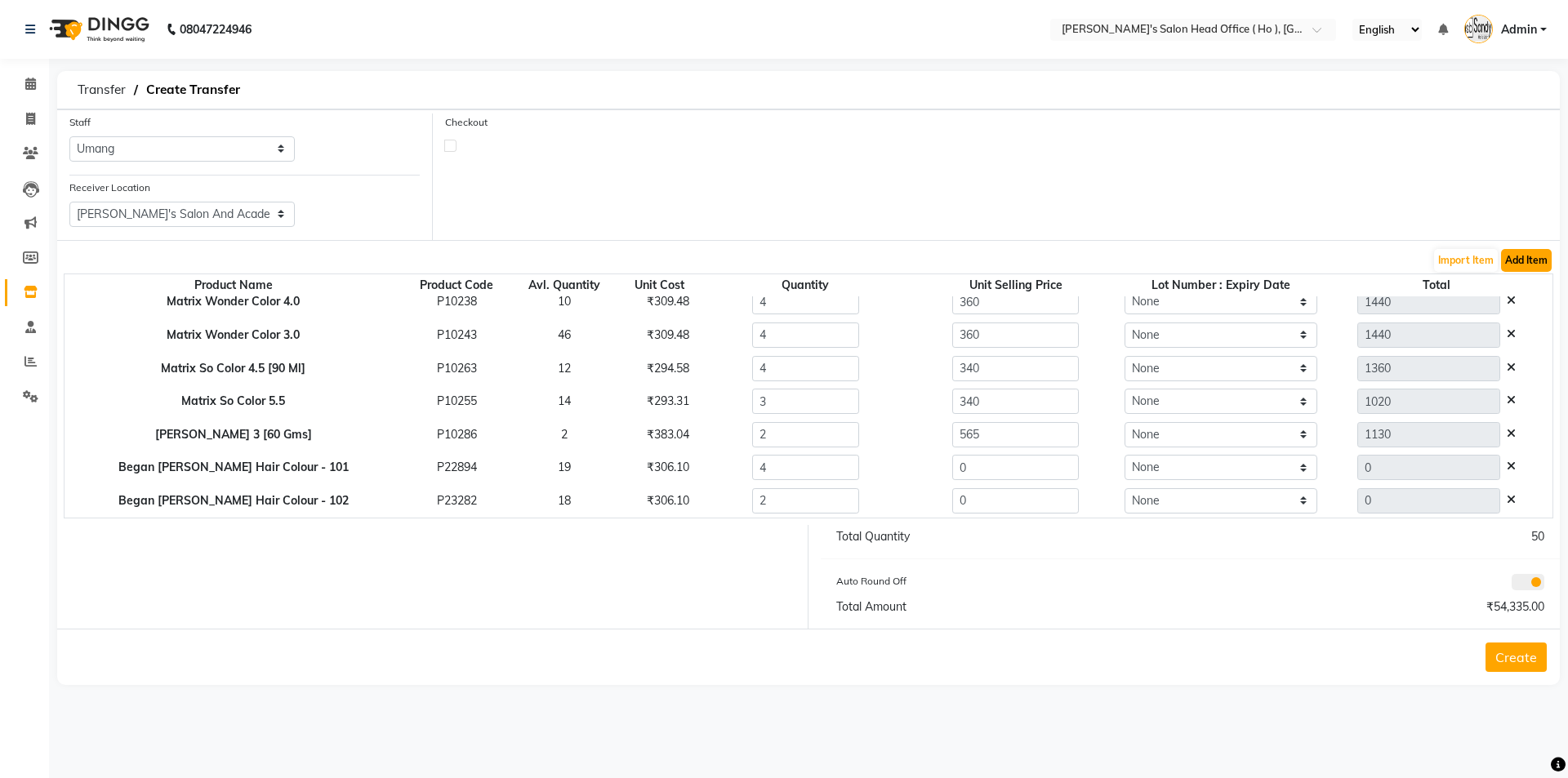
click at [1520, 257] on button "Add Item" at bounding box center [1527, 261] width 51 height 23
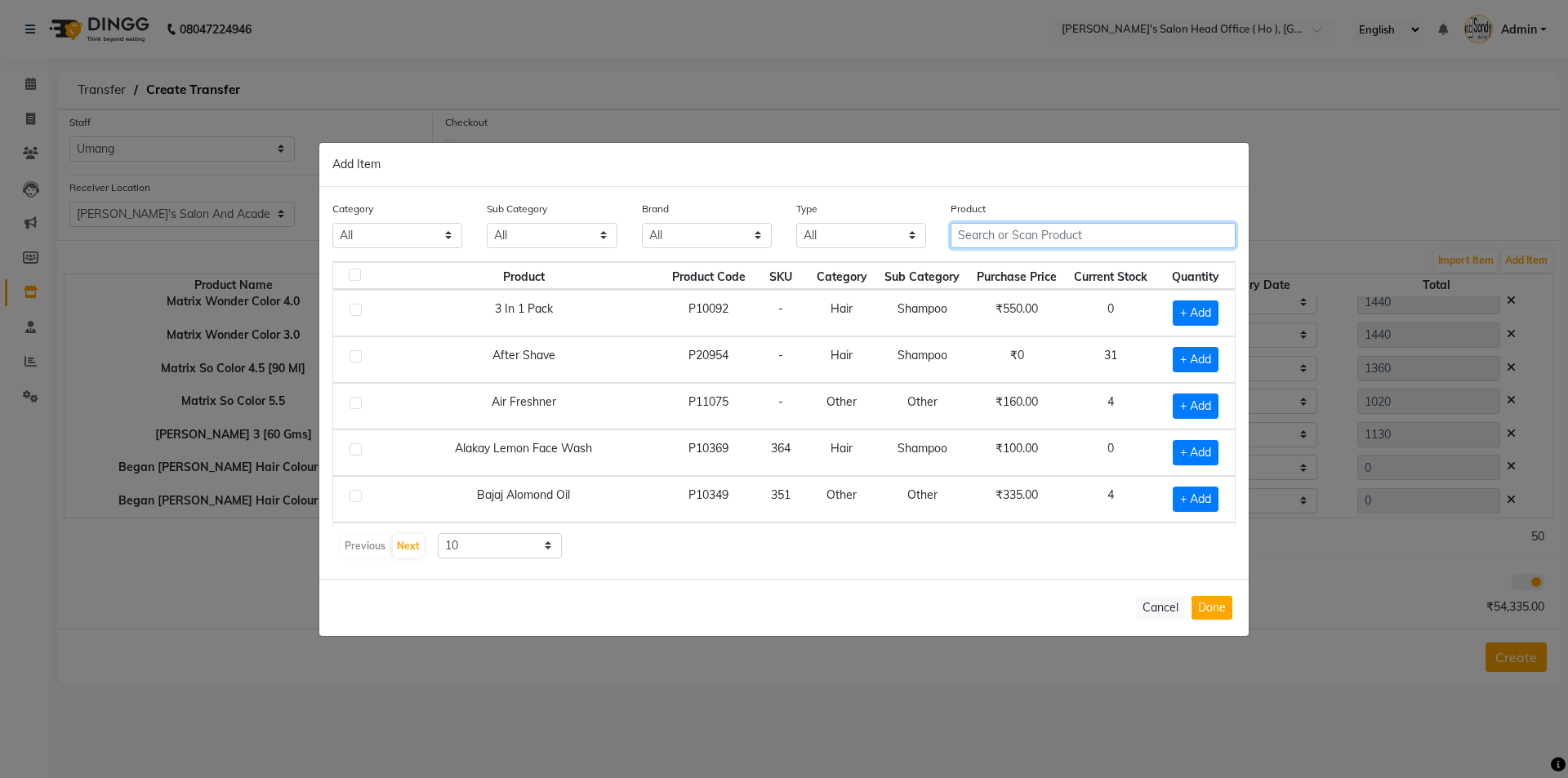
click at [1113, 238] on input "text" at bounding box center [1093, 235] width 285 height 25
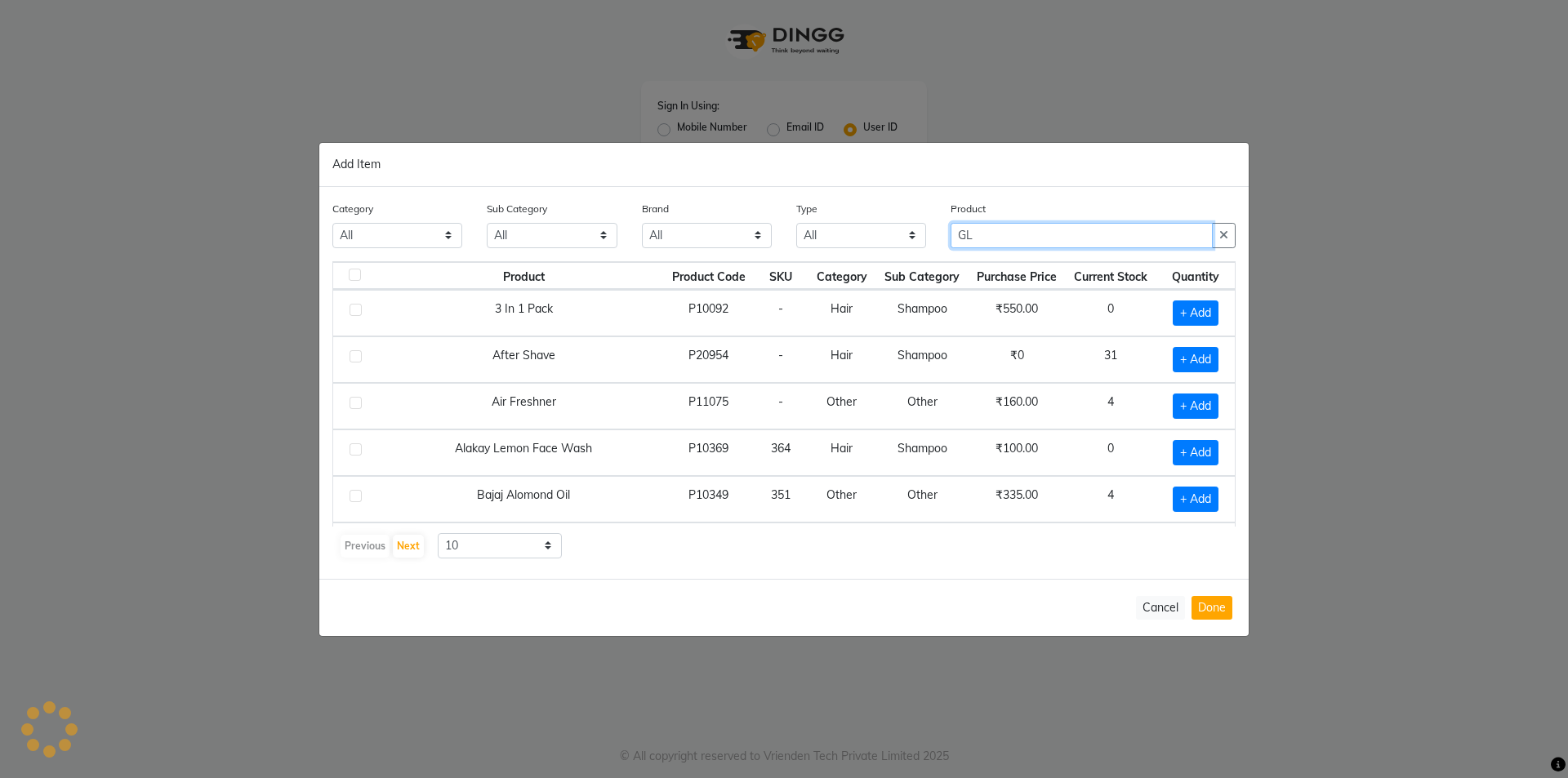
type input "GLO"
type input "Sandy"
type input "GLO"
drag, startPoint x: 1161, startPoint y: 609, endPoint x: 1052, endPoint y: 561, distance: 119.1
click at [1161, 610] on button "Cancel" at bounding box center [1161, 608] width 49 height 24
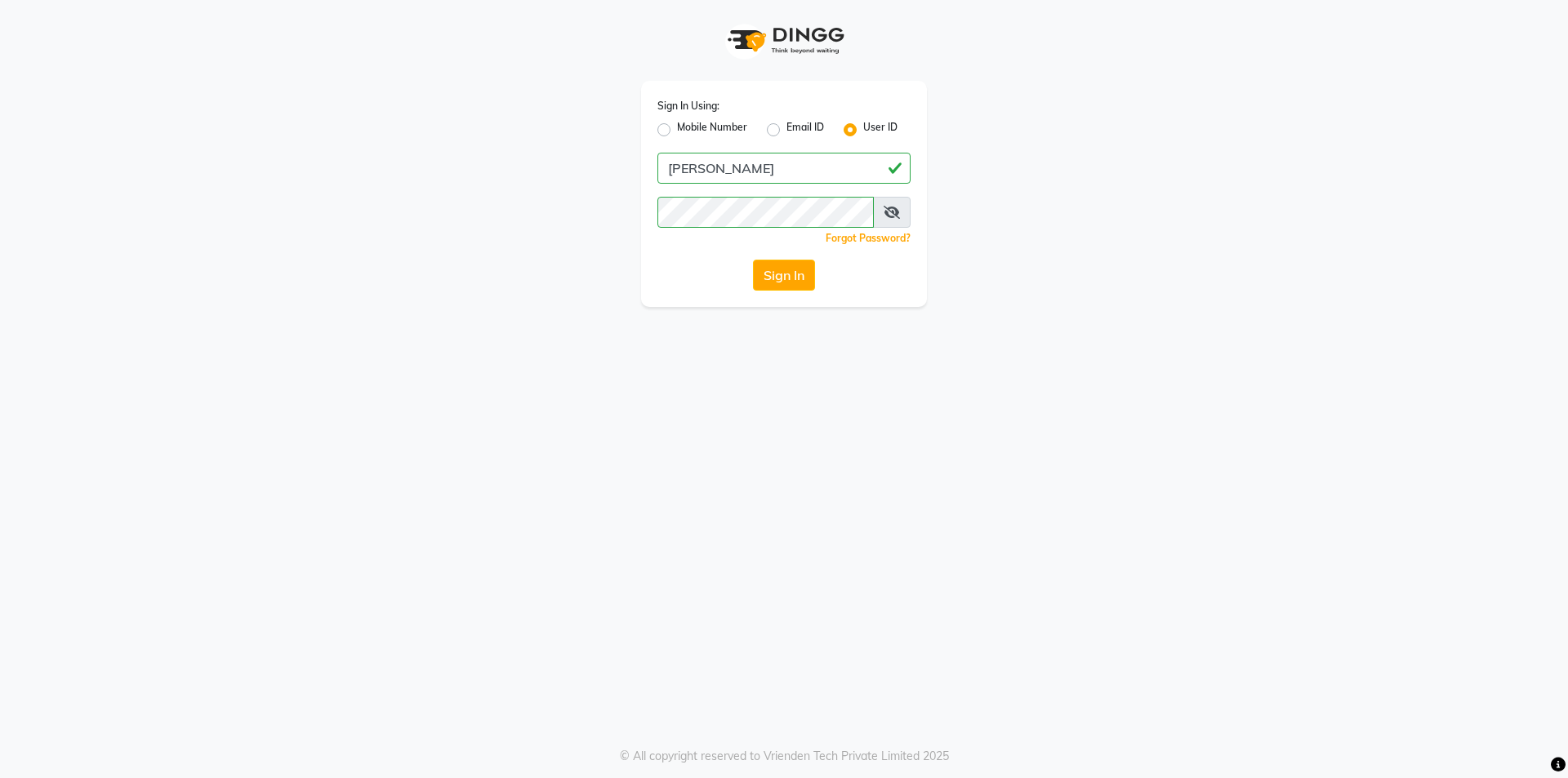
click at [770, 264] on button "Sign In" at bounding box center [784, 275] width 62 height 31
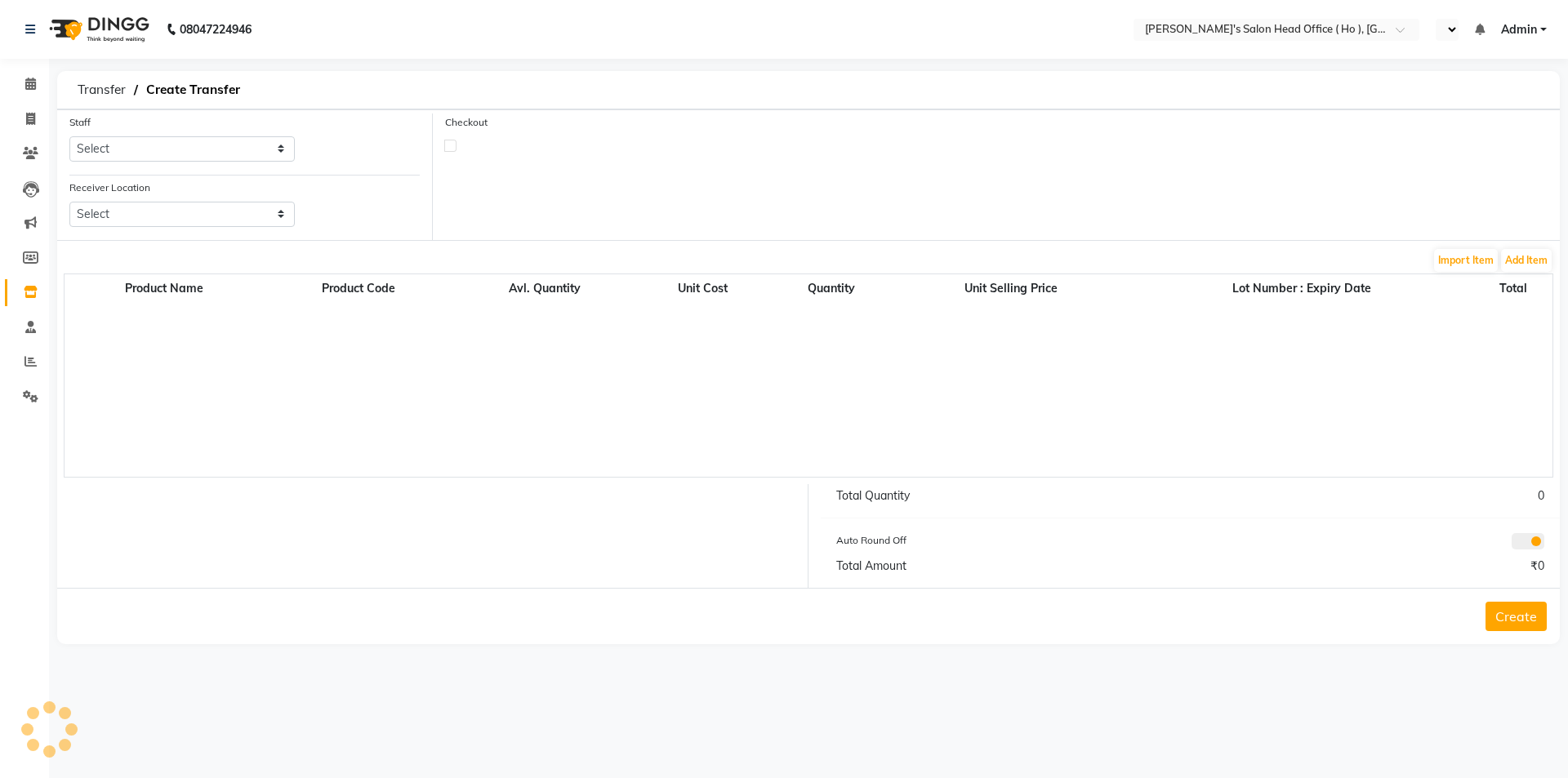
select select "en"
click at [34, 298] on span at bounding box center [30, 293] width 28 height 19
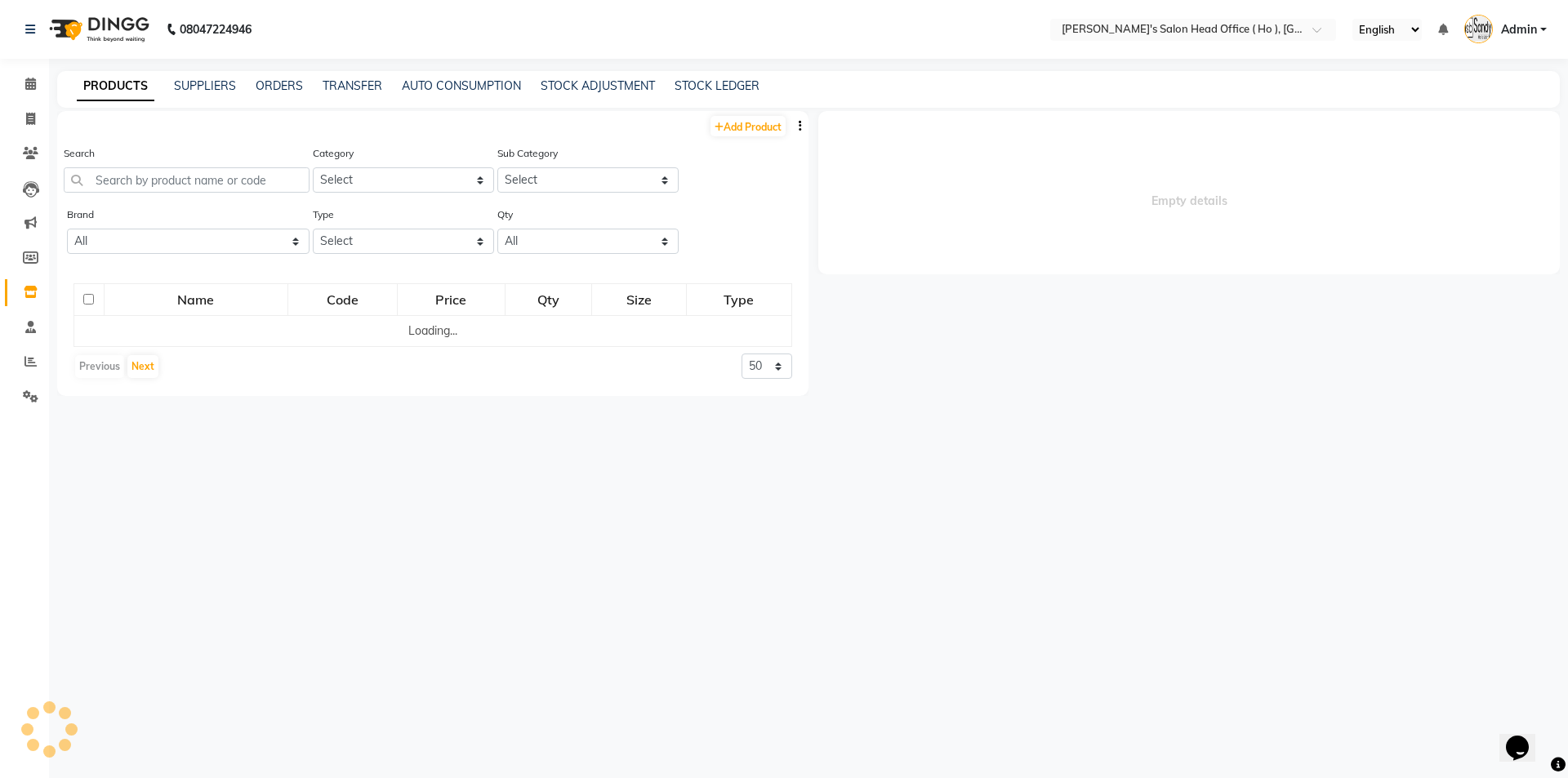
select select
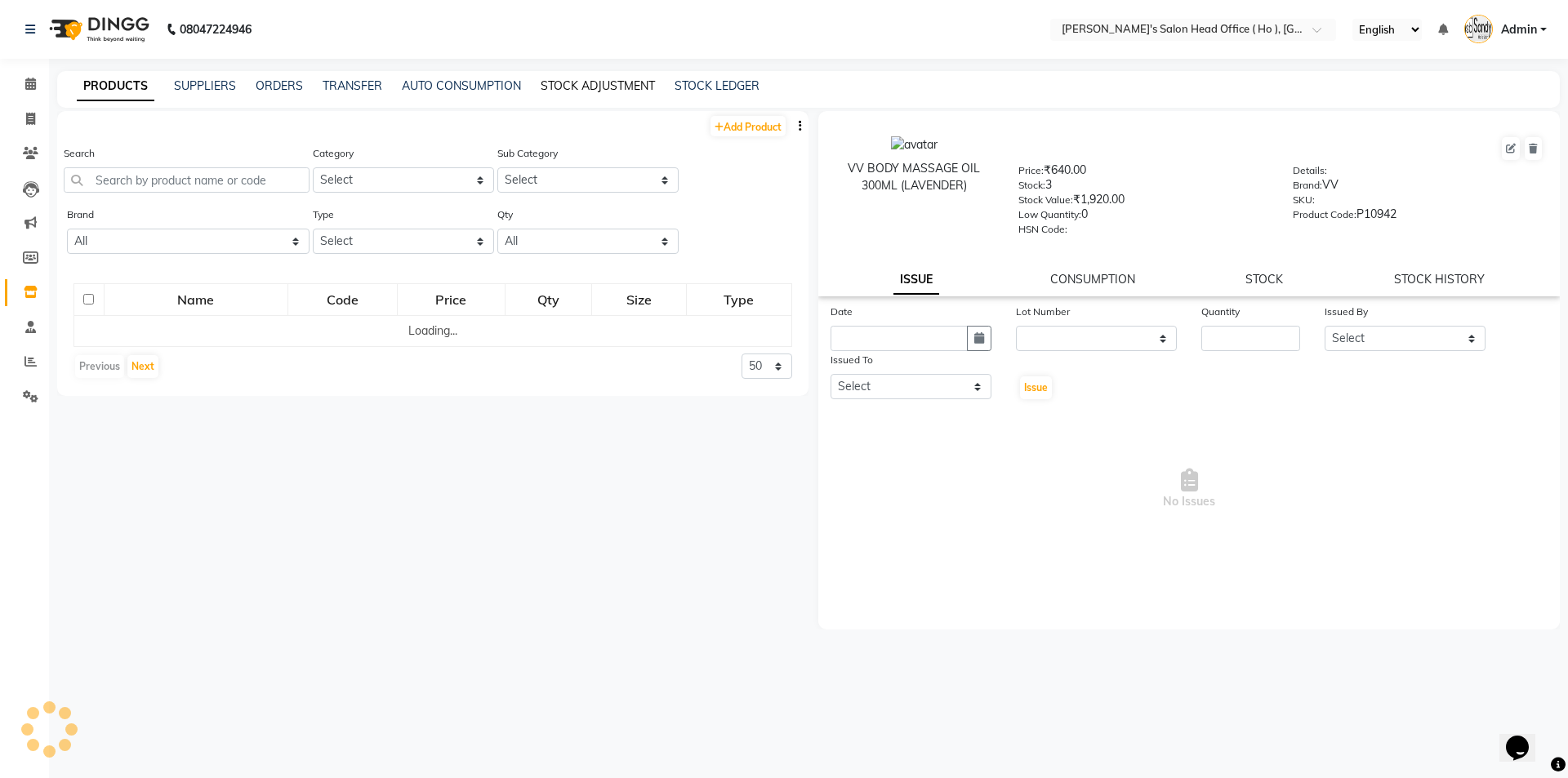
click at [598, 84] on link "STOCK ADJUSTMENT" at bounding box center [598, 86] width 115 height 15
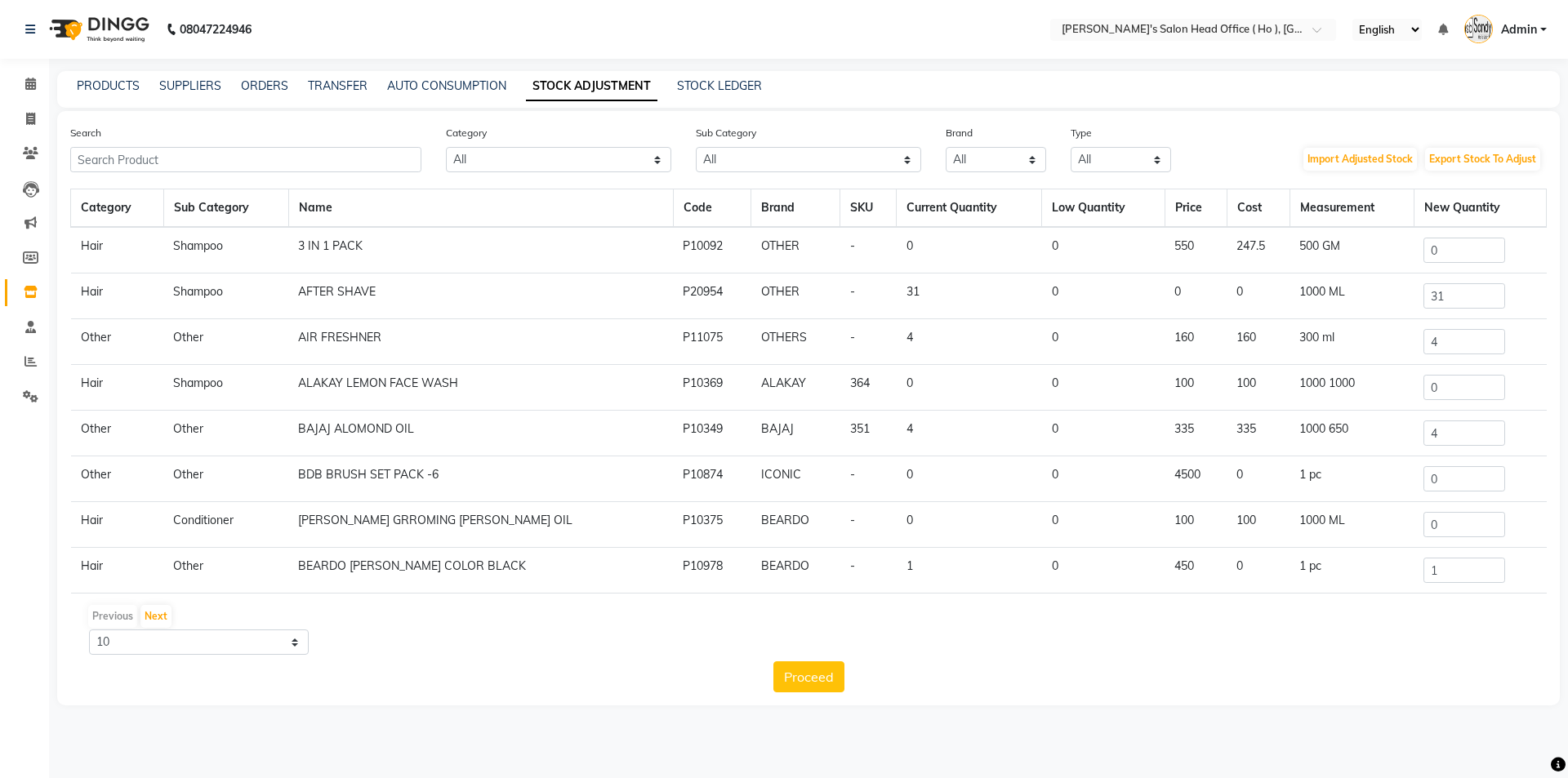
click at [331, 146] on div "Search" at bounding box center [245, 148] width 375 height 48
click at [331, 149] on input "text" at bounding box center [245, 159] width 351 height 25
paste input "Godrej Gp Honey Spray Conditioner 100 Ml"
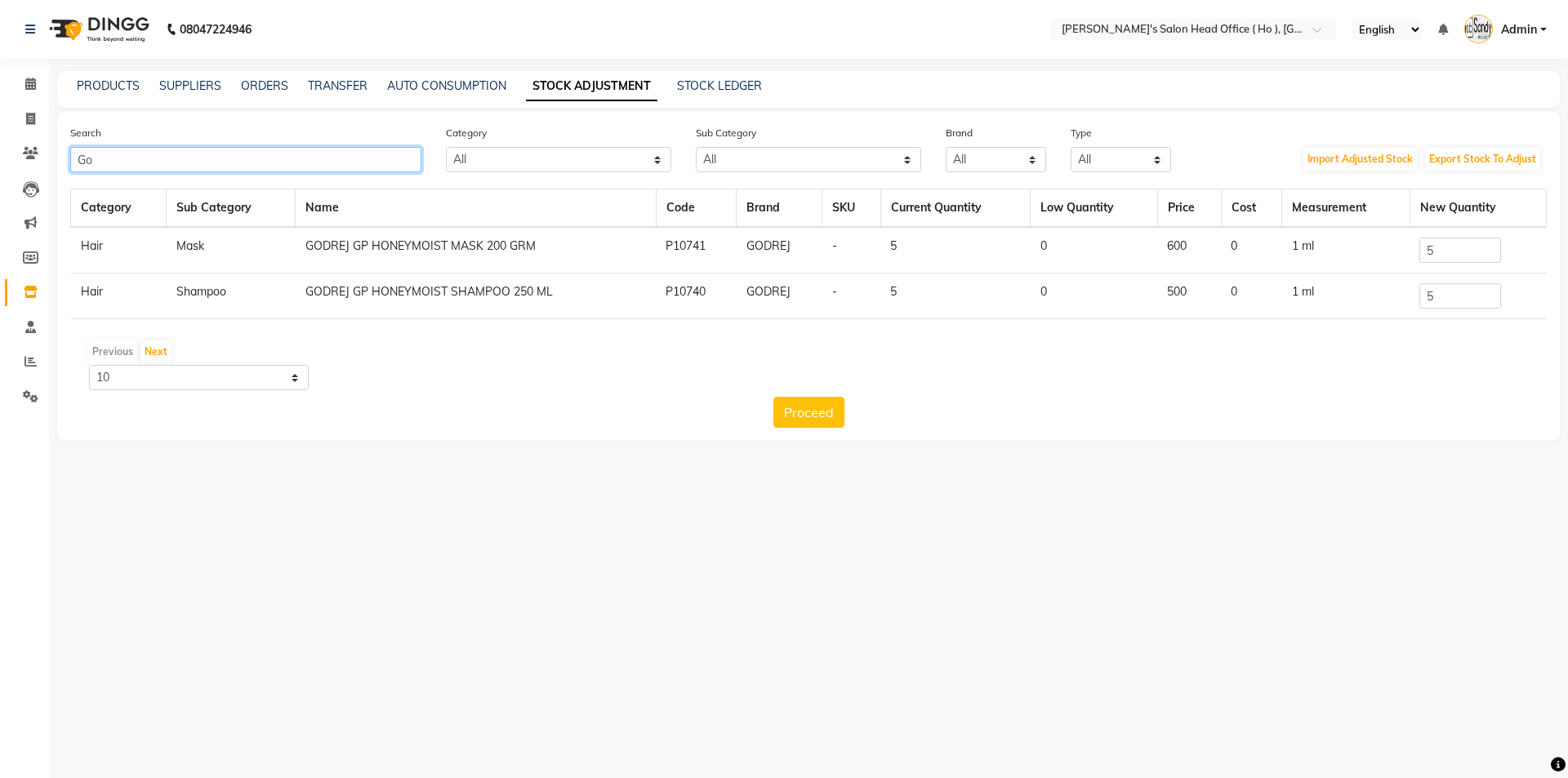
type input "G"
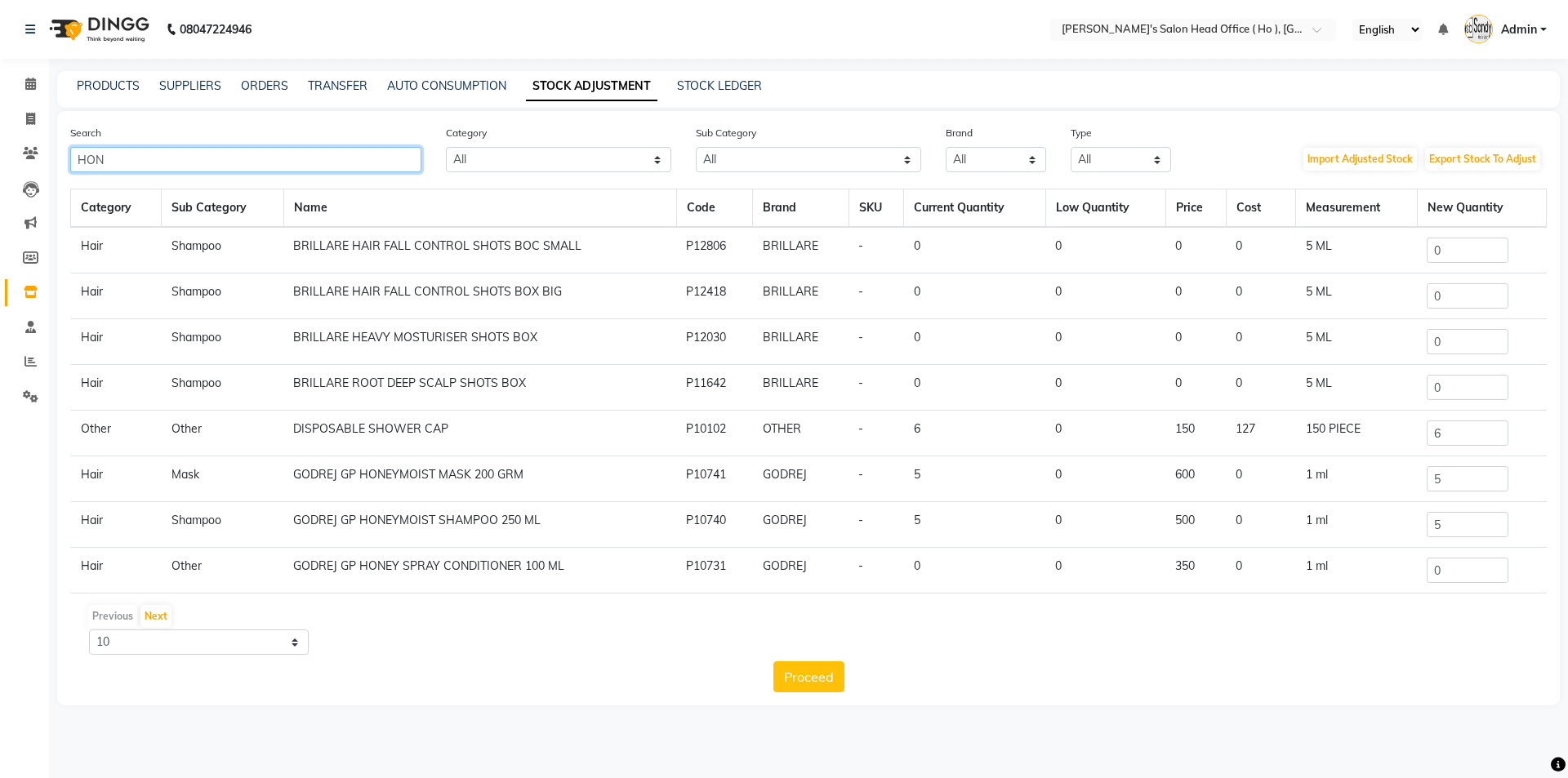
type input "HONY"
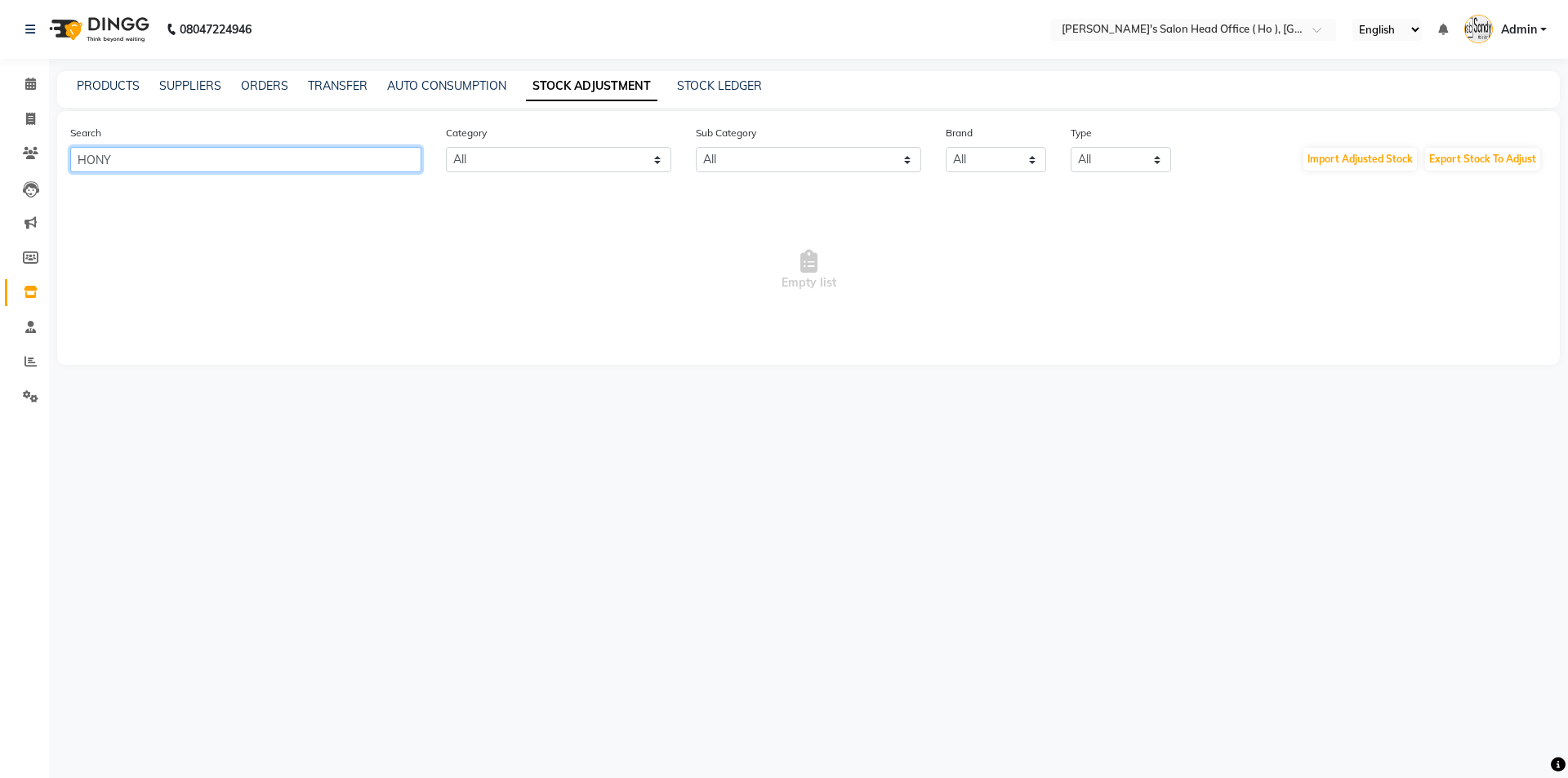
drag, startPoint x: 311, startPoint y: 158, endPoint x: 0, endPoint y: 158, distance: 311.0
click at [0, 158] on app-home "08047224946 Select Location × [PERSON_NAME]'s Salon Head Office ( Ho ), Univers…" at bounding box center [784, 195] width 1568 height 389
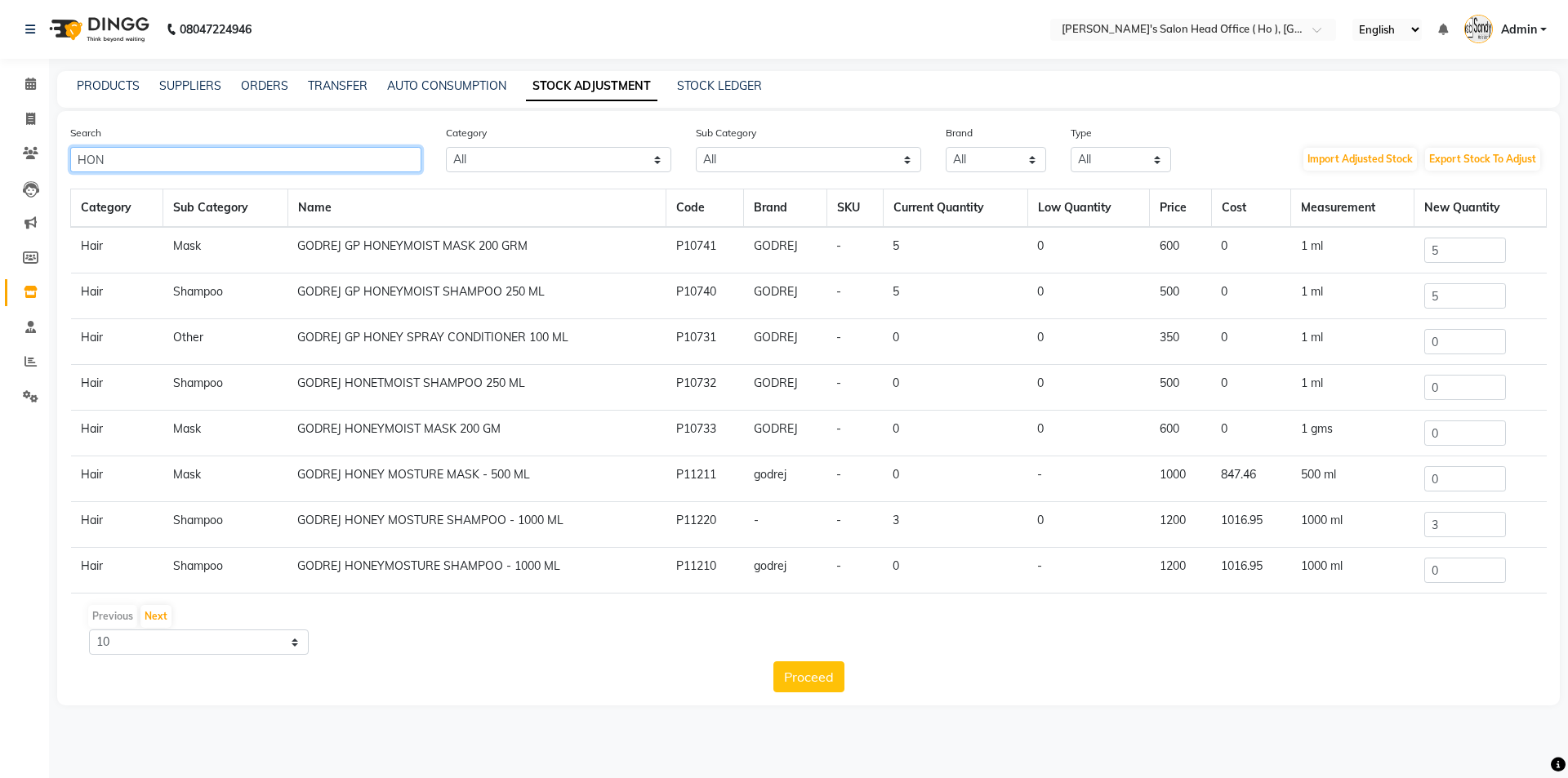
type input "HON"
drag, startPoint x: 1445, startPoint y: 345, endPoint x: 1366, endPoint y: 345, distance: 79.0
click at [1367, 345] on tr "Hair Other GODREJ GP HONEY SPRAY CONDITIONER 100 ML P10731 GODREJ - 0 0 350 0 1…" at bounding box center [809, 341] width 1476 height 46
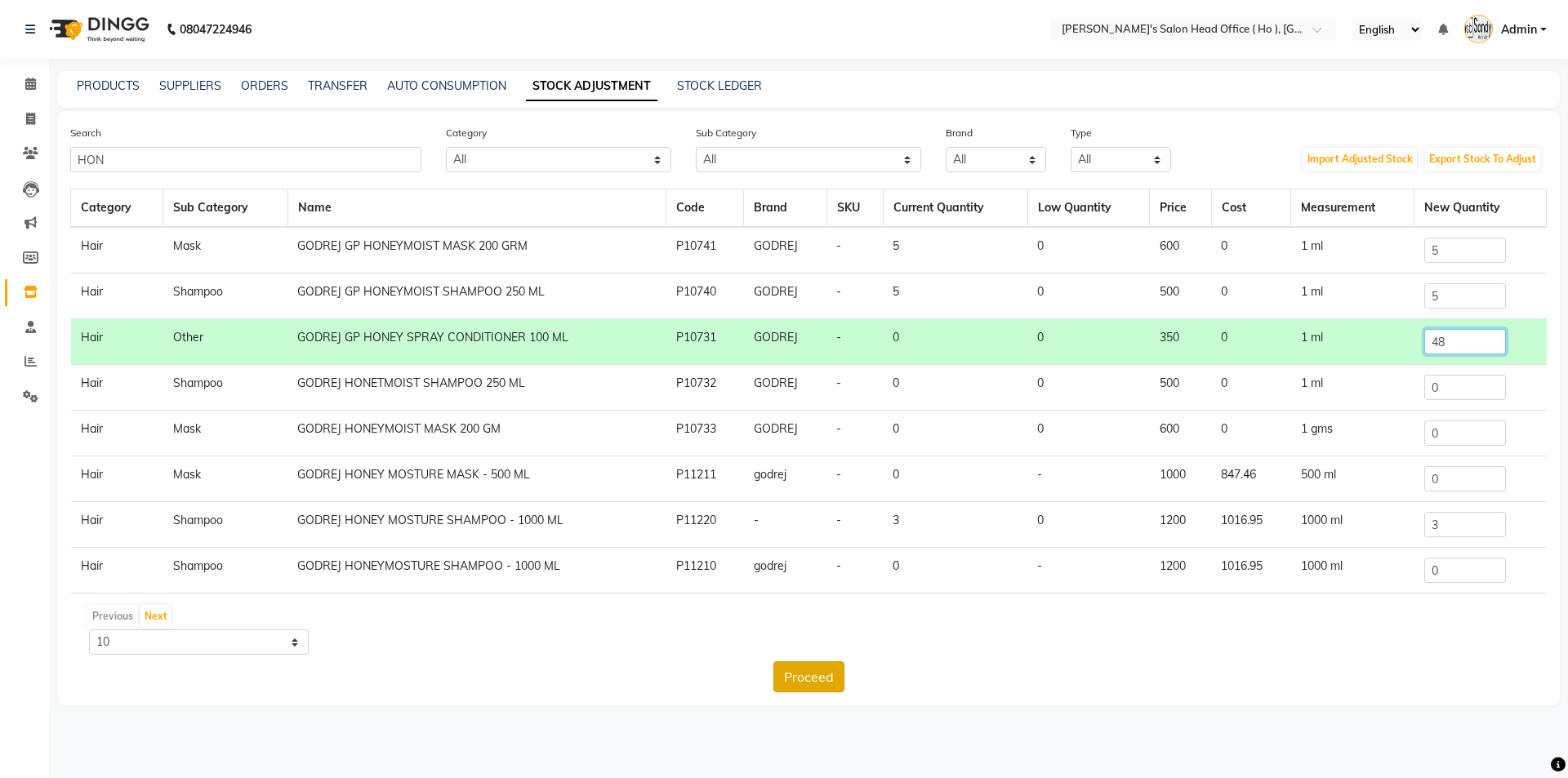
type input "48"
click at [808, 671] on button "Proceed" at bounding box center [809, 676] width 71 height 31
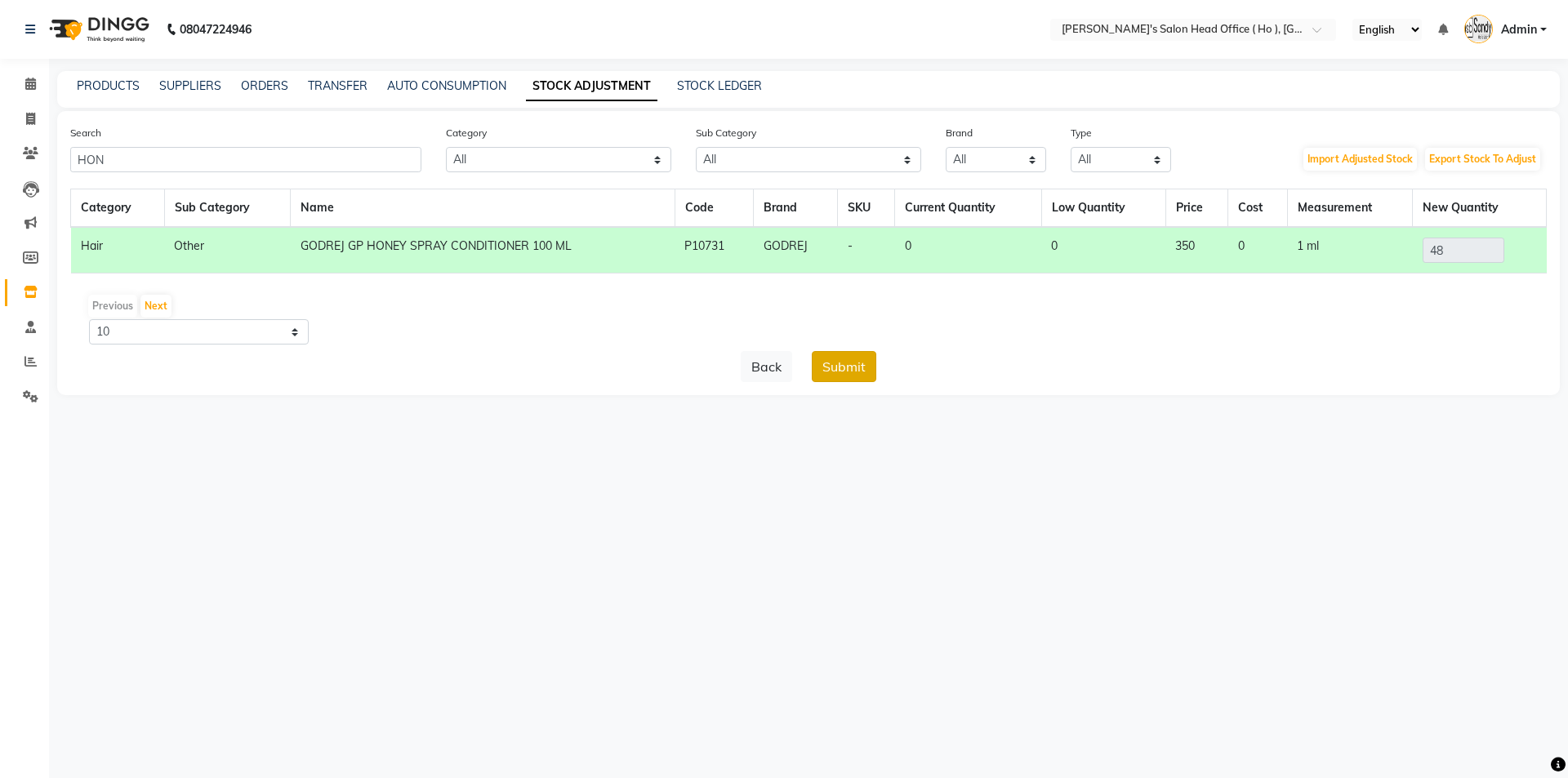
click at [833, 371] on button "Submit" at bounding box center [844, 366] width 65 height 31
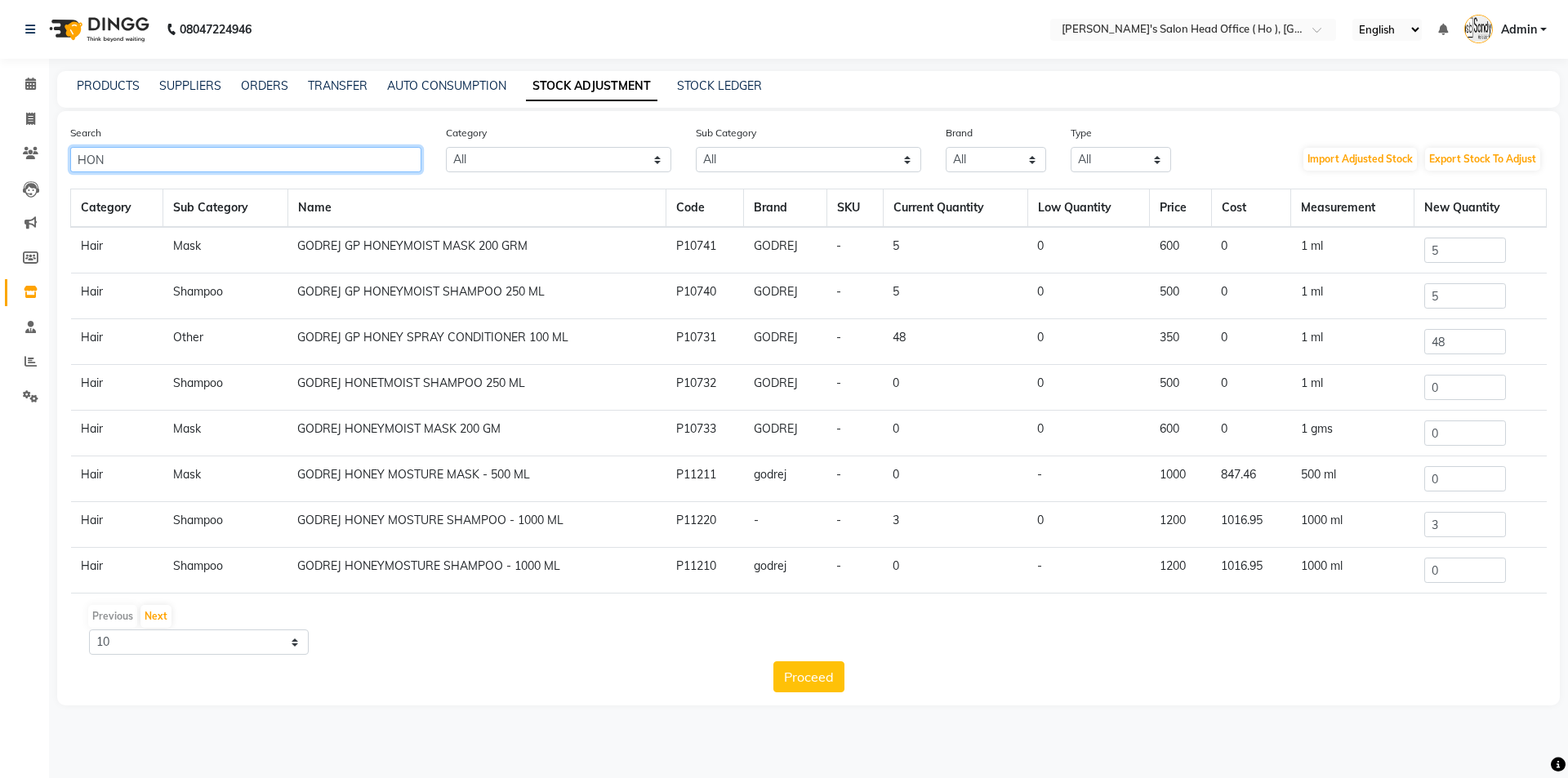
click at [398, 151] on input "HON" at bounding box center [245, 159] width 351 height 25
paste input "Silk Essence Pro Care Keratine"
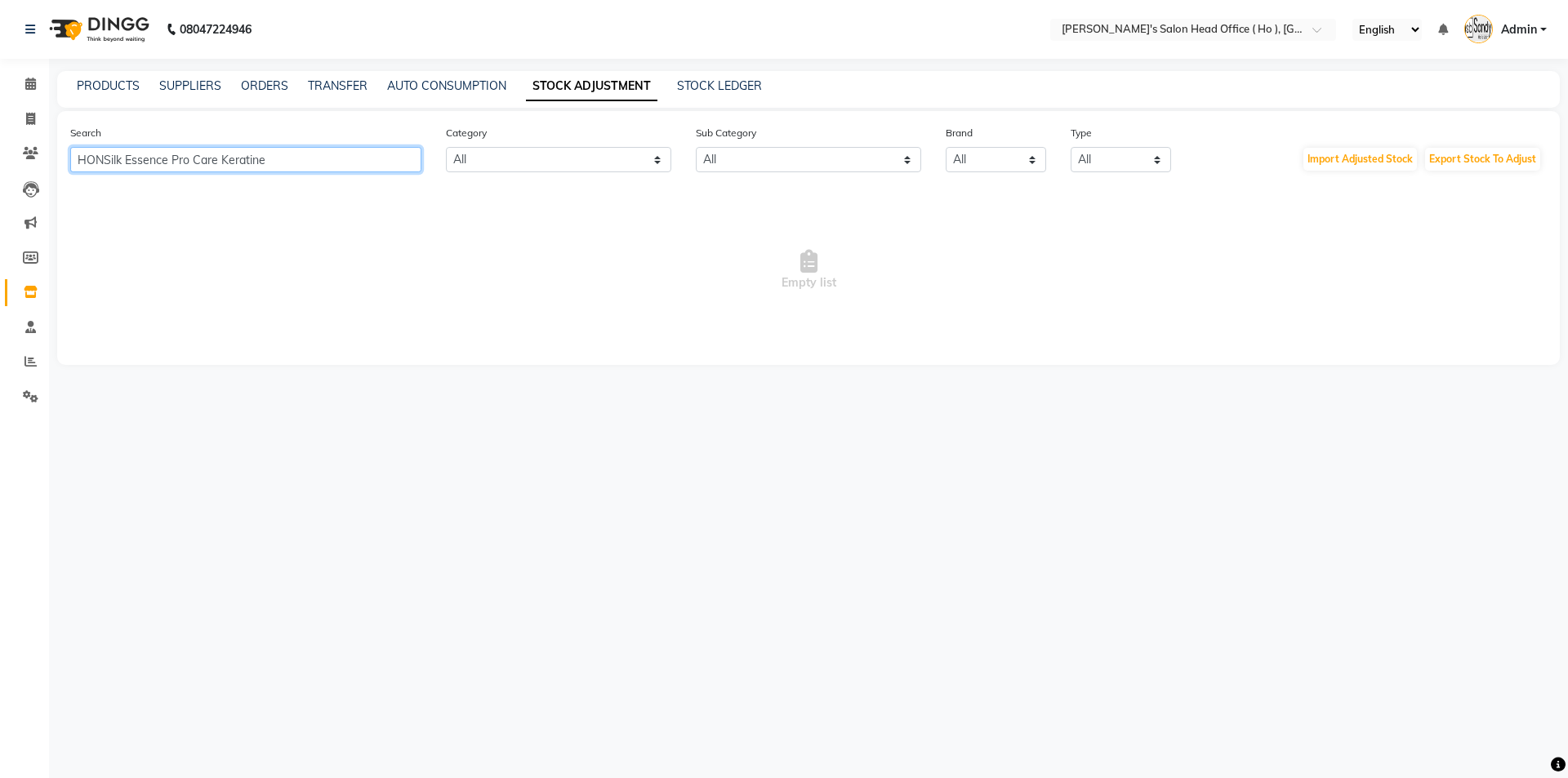
drag, startPoint x: 289, startPoint y: 163, endPoint x: 0, endPoint y: 124, distance: 291.6
click at [0, 124] on app-home "08047224946 Select Location × [PERSON_NAME]'s Salon Head Office ( Ho ), Univers…" at bounding box center [784, 195] width 1568 height 389
paste input "text"
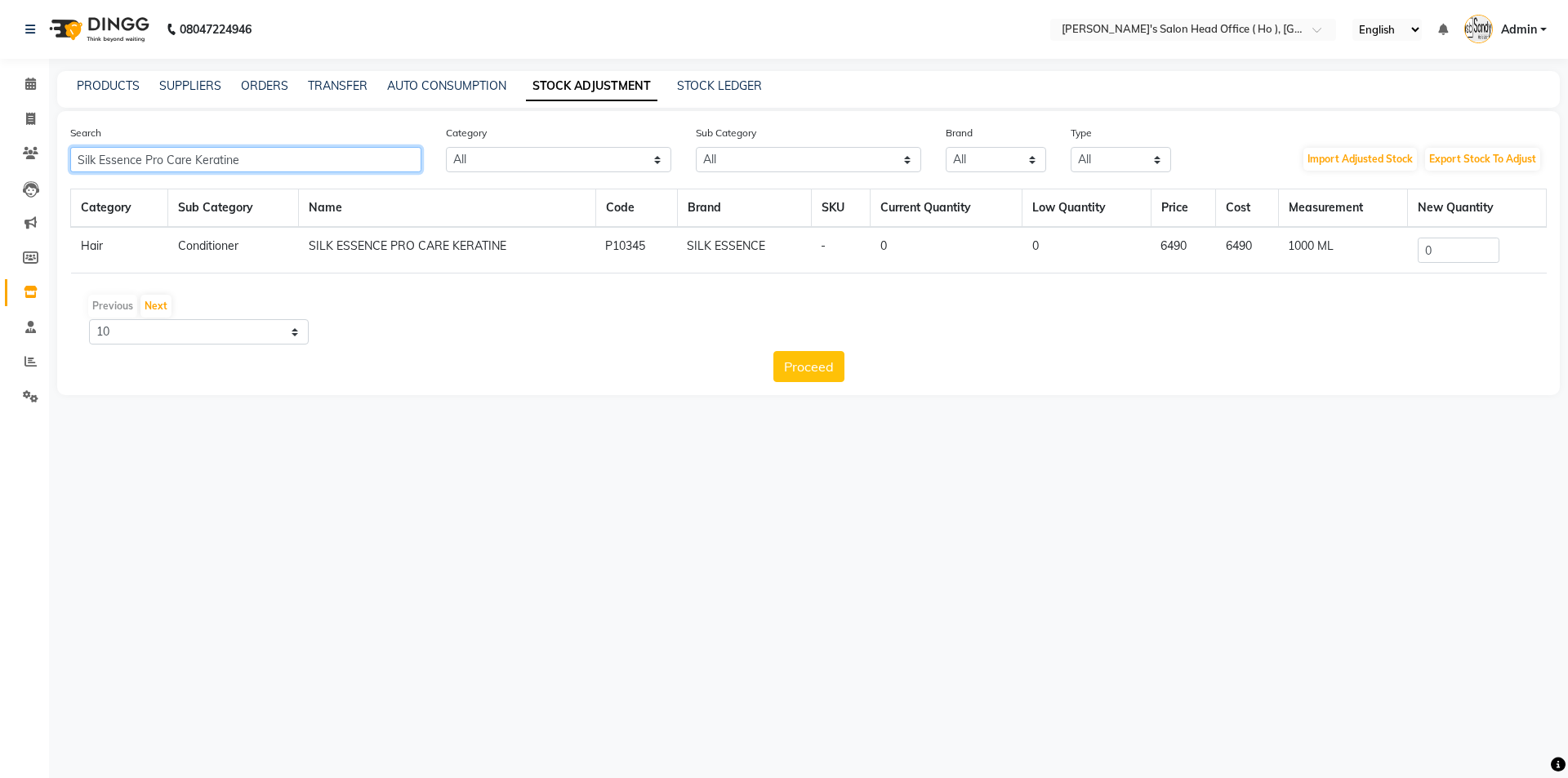
type input "Silk Essence Pro Care Keratine"
drag, startPoint x: 1465, startPoint y: 238, endPoint x: 1260, endPoint y: 252, distance: 205.5
click at [1274, 252] on tr "Hair Conditioner SILK ESSENCE PRO CARE KERATINE P10345 SILK ESSENCE - 0 0 6490 …" at bounding box center [809, 249] width 1476 height 46
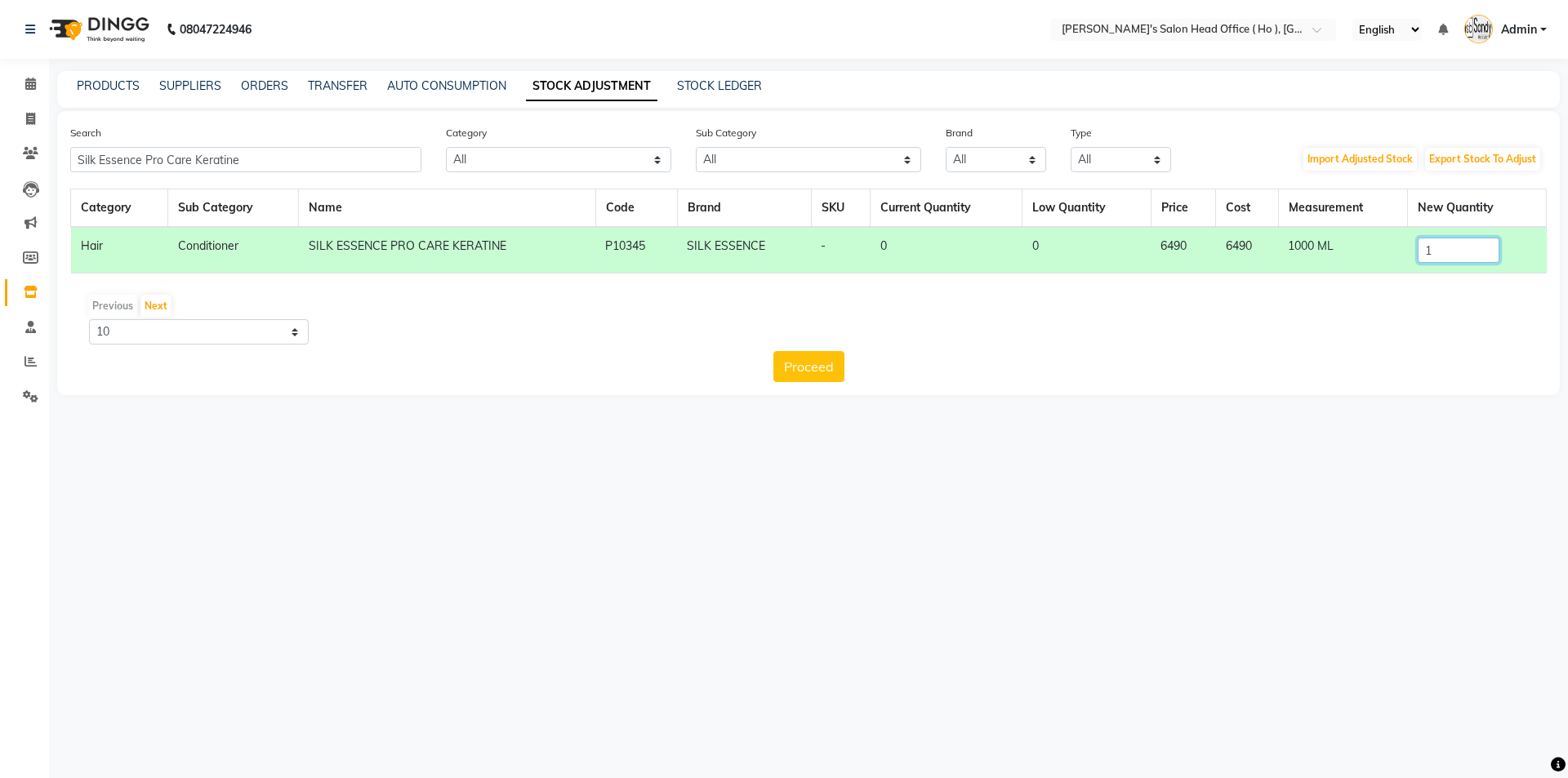
type input "1"
drag, startPoint x: 771, startPoint y: 382, endPoint x: 796, endPoint y: 379, distance: 25.2
click at [772, 382] on div "Search Silk Essence Pro Care Keratine Category All Hair Skin Waxing Disposable …" at bounding box center [808, 253] width 1502 height 284
click at [815, 373] on button "Proceed" at bounding box center [809, 366] width 71 height 31
click at [830, 369] on button "Submit" at bounding box center [844, 366] width 65 height 31
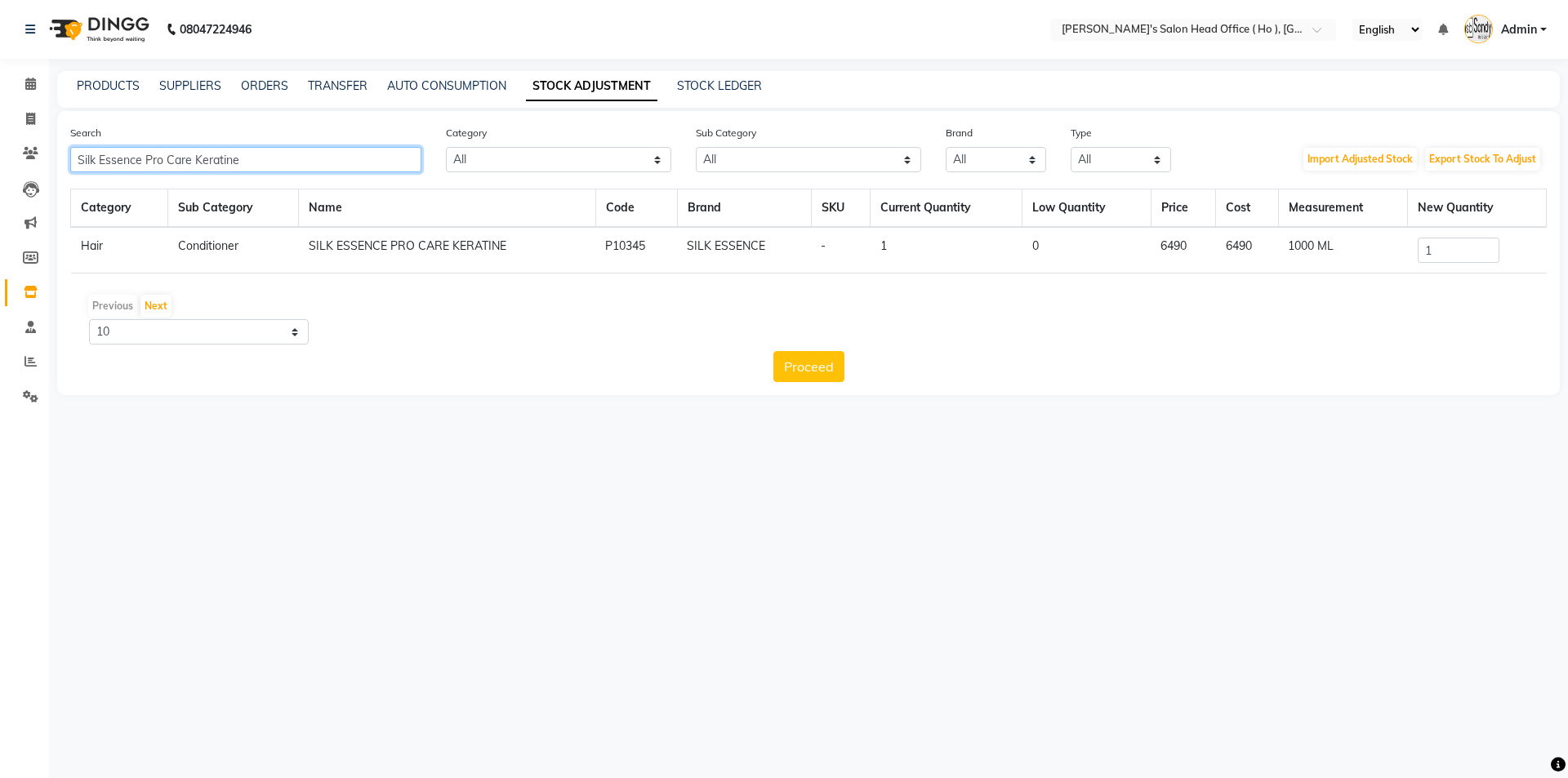
drag, startPoint x: 261, startPoint y: 162, endPoint x: 0, endPoint y: 153, distance: 261.2
click at [0, 153] on app-home "08047224946 Select Location × [PERSON_NAME]'s Salon Head Office ( Ho ), Univers…" at bounding box center [784, 210] width 1568 height 420
paste input "Matrix Wonder Color 4.0"
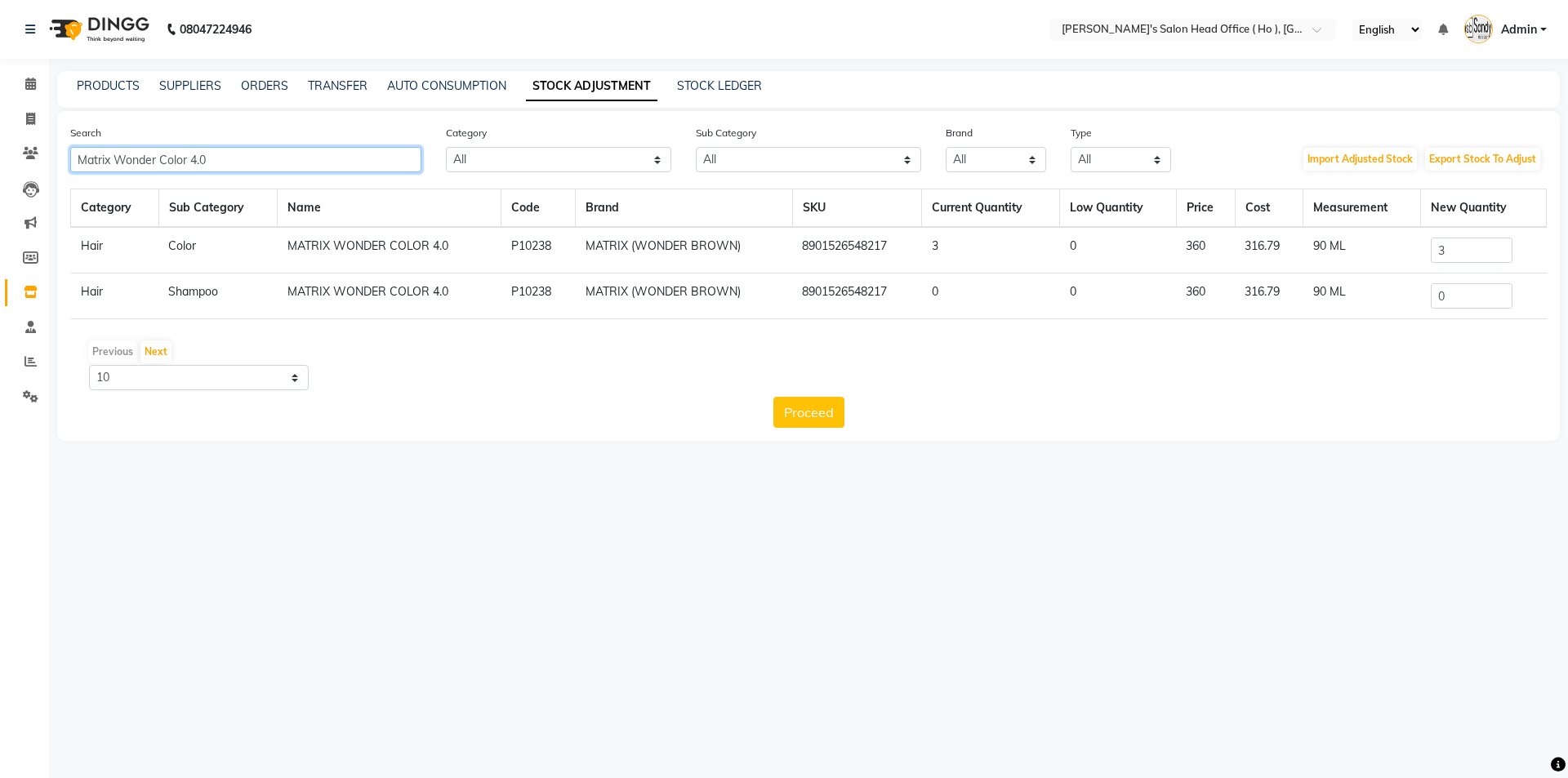
type input "Matrix Wonder Color 4.0"
drag, startPoint x: 1488, startPoint y: 255, endPoint x: 1221, endPoint y: 251, distance: 267.0
click at [1227, 251] on tr "Hair Color MATRIX WONDER COLOR 4.0 P10238 MATRIX (WONDER BROWN) 8901526548217 3…" at bounding box center [809, 249] width 1476 height 46
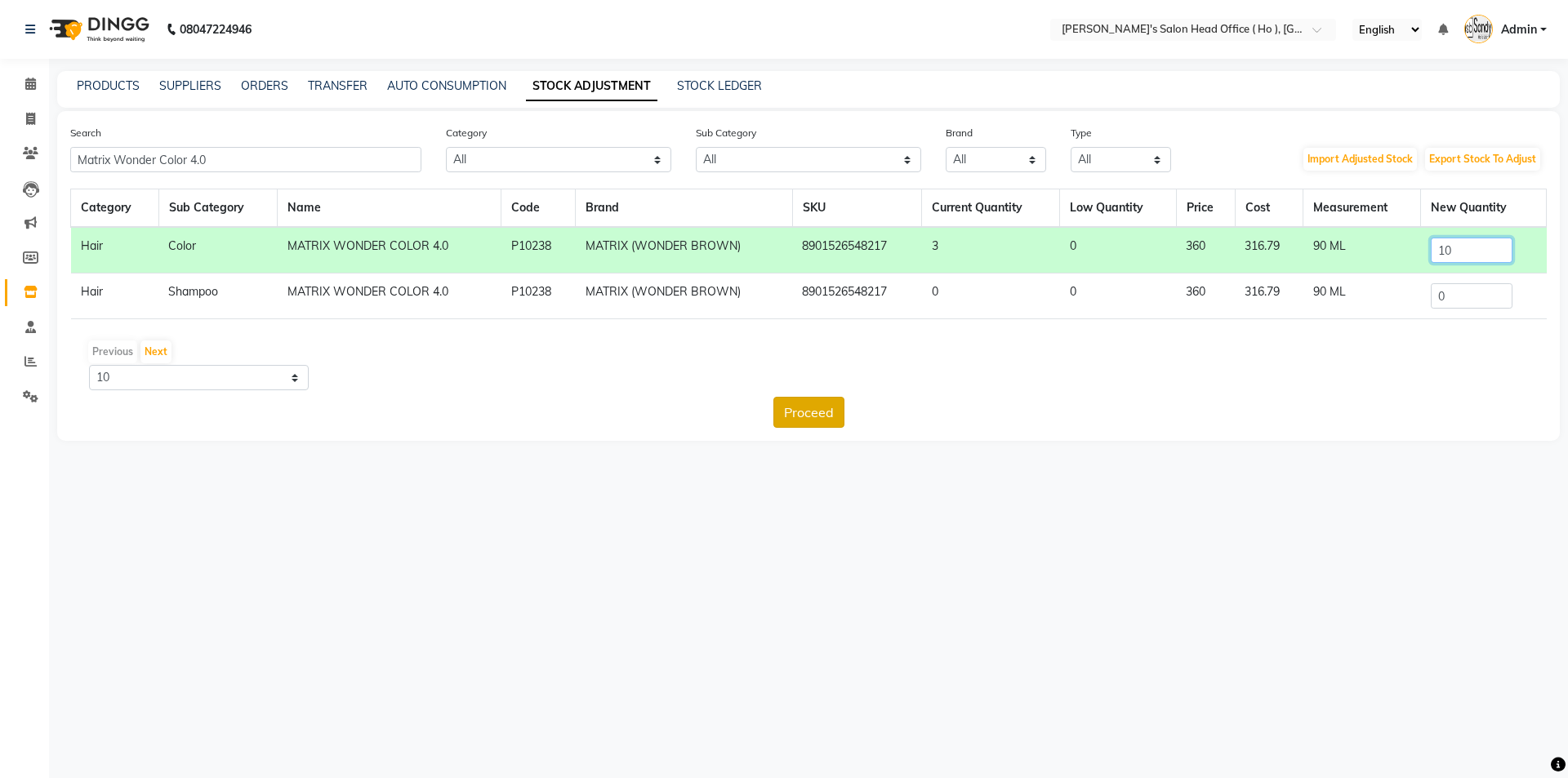
type input "10"
click at [827, 412] on button "Proceed" at bounding box center [809, 412] width 71 height 31
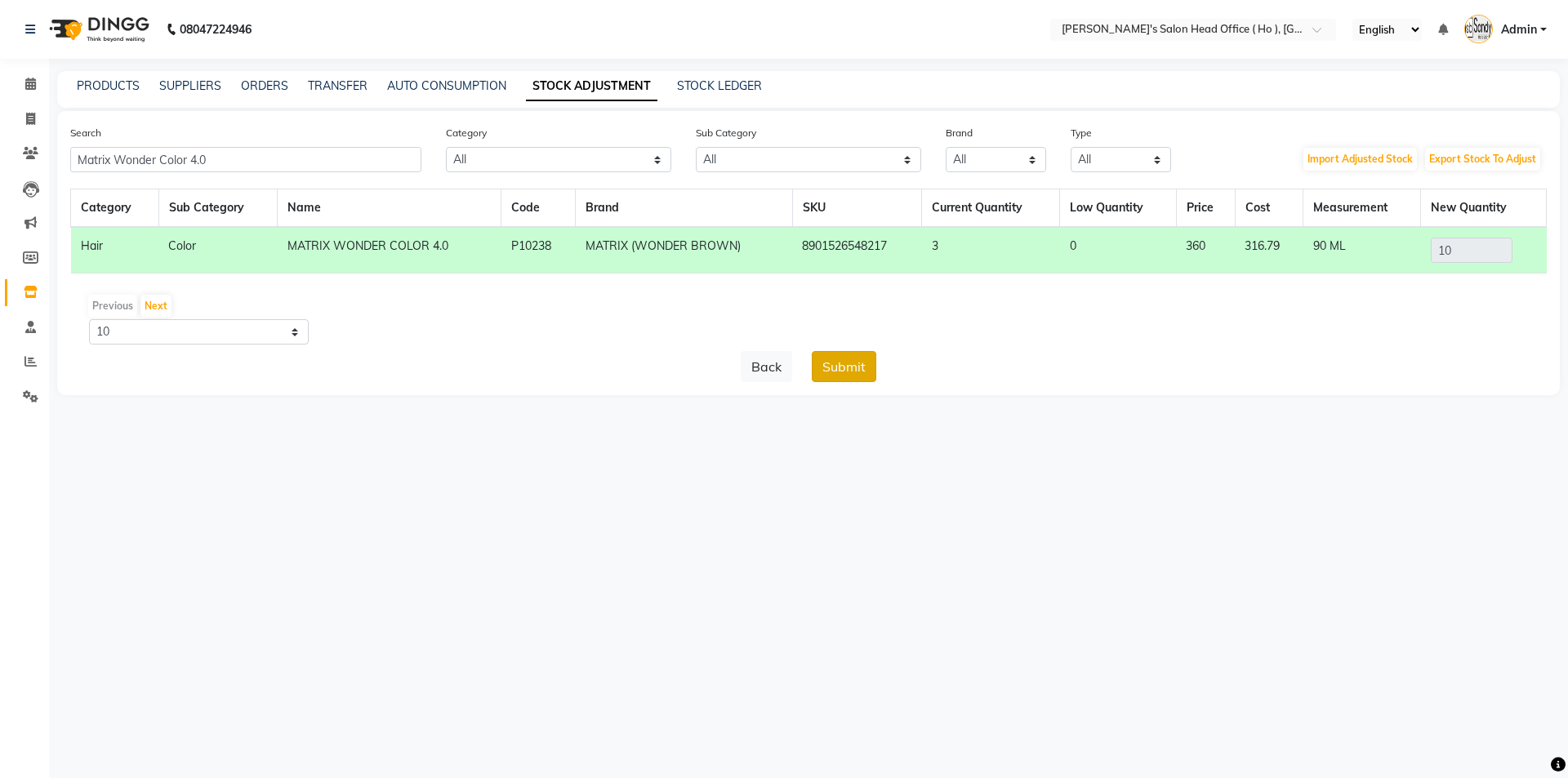
click at [855, 374] on button "Submit" at bounding box center [844, 366] width 65 height 31
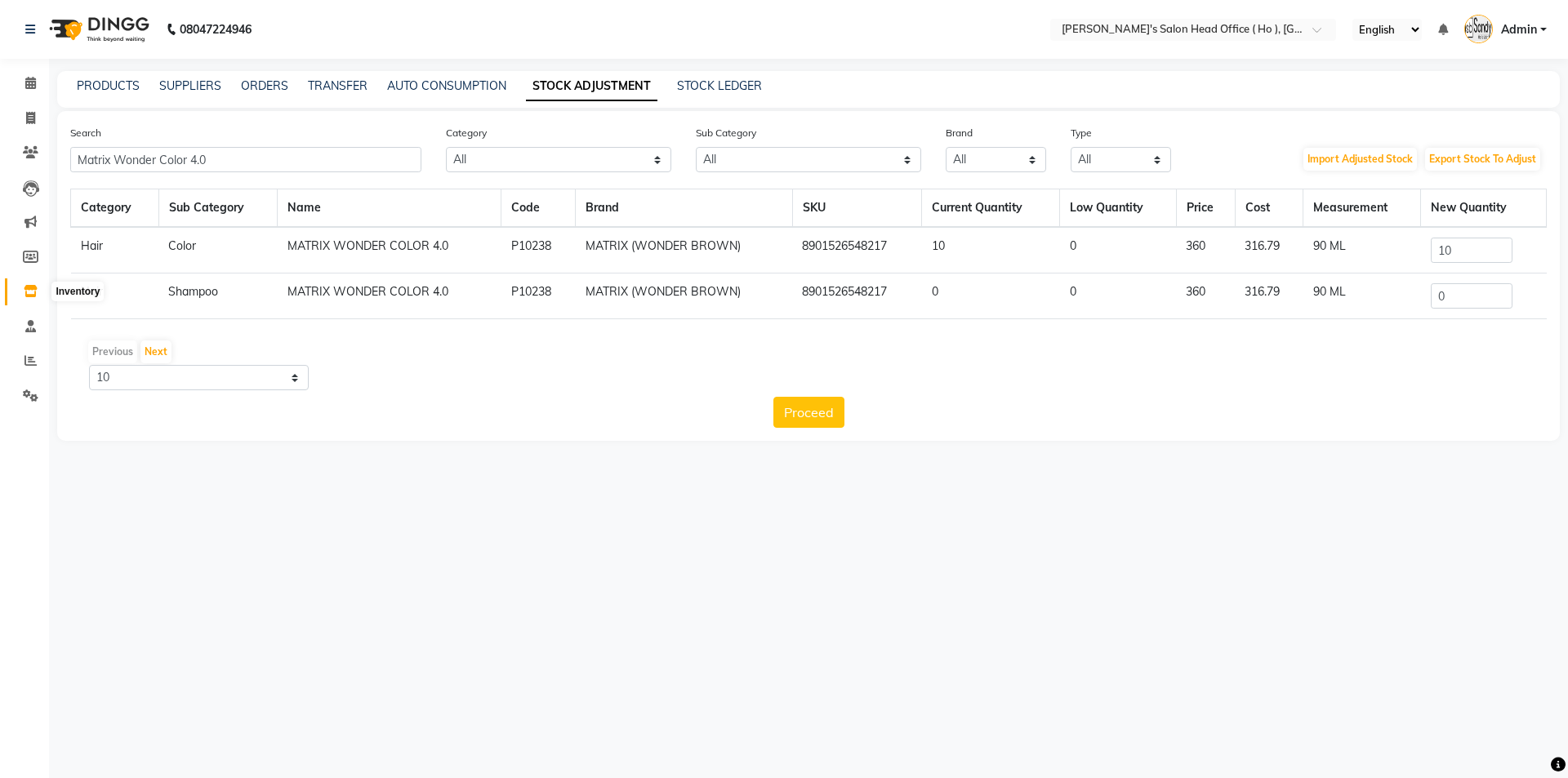
drag, startPoint x: 20, startPoint y: 294, endPoint x: 46, endPoint y: 287, distance: 26.9
click at [22, 294] on span at bounding box center [30, 292] width 28 height 19
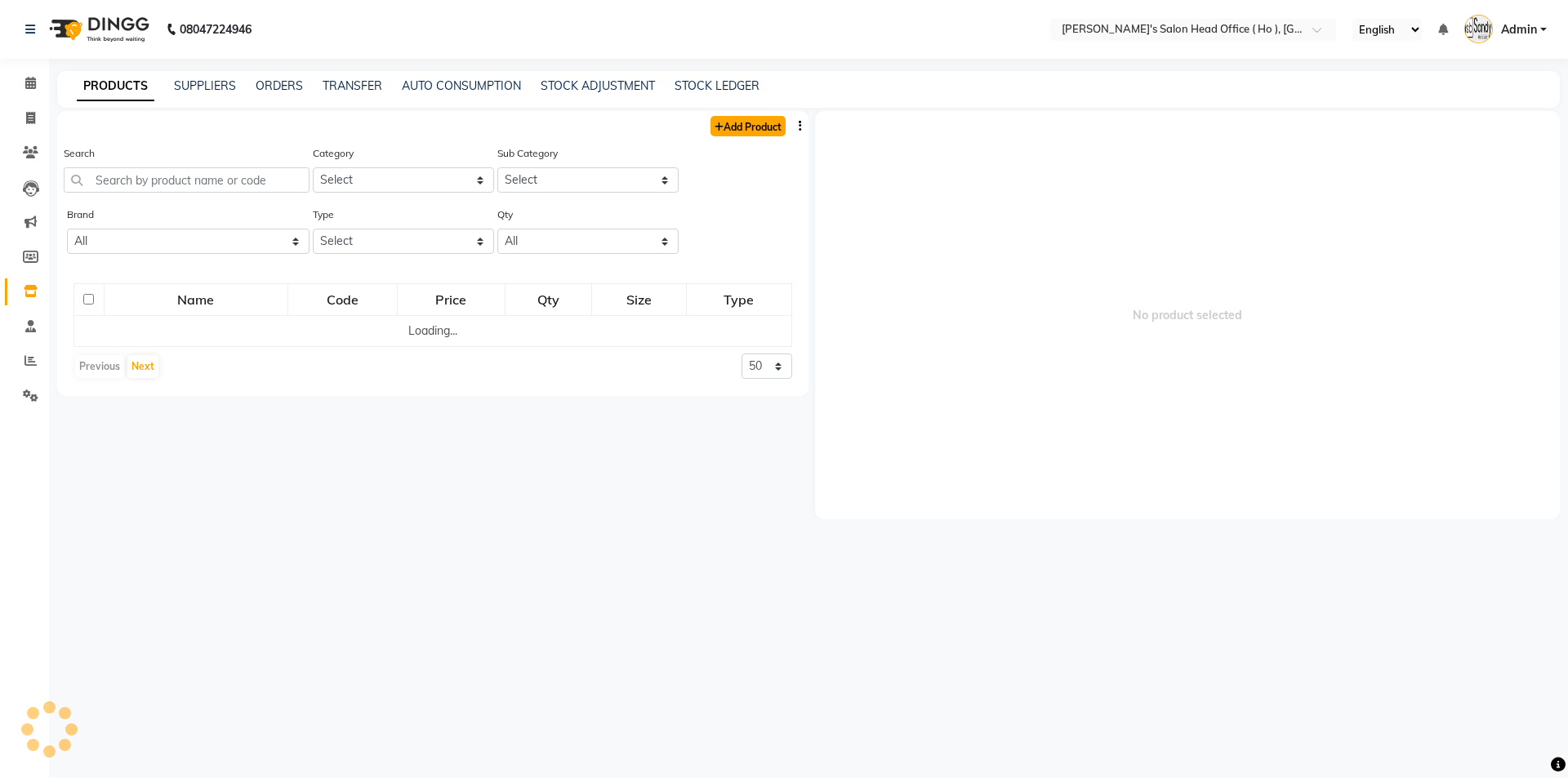
click at [744, 125] on link "Add Product" at bounding box center [748, 126] width 75 height 21
select select "true"
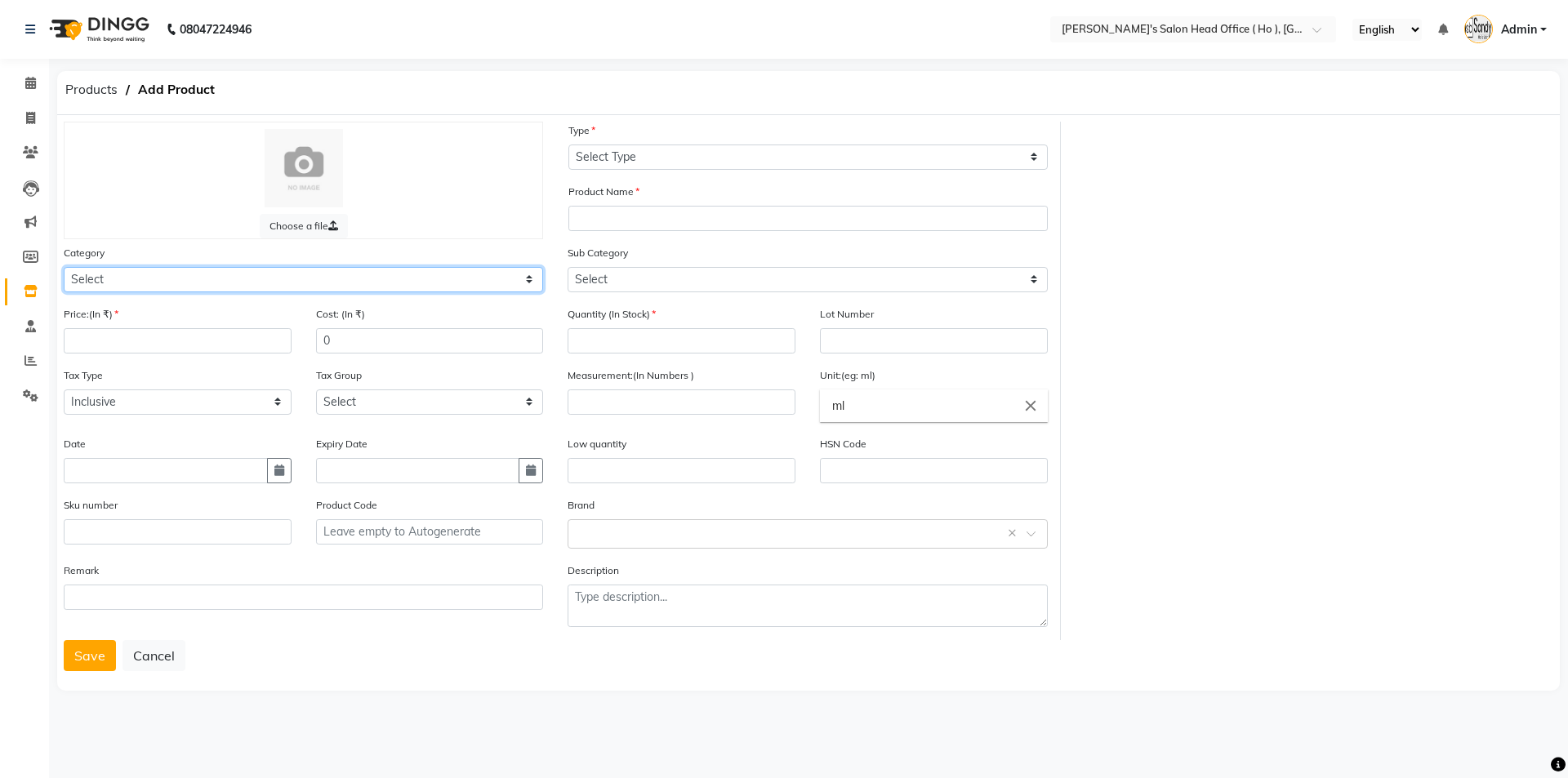
drag, startPoint x: 114, startPoint y: 274, endPoint x: 115, endPoint y: 292, distance: 18.0
click at [114, 275] on select "Select Hair Skin Waxing Disposable Threading Hands and Feet Beauty Planet [MEDI…" at bounding box center [304, 279] width 480 height 25
select select "1014801000"
click at [64, 267] on select "Select Hair Skin Waxing Disposable Threading Hands and Feet Beauty Planet [MEDI…" at bounding box center [304, 279] width 480 height 25
click at [147, 345] on input "number" at bounding box center [178, 341] width 228 height 25
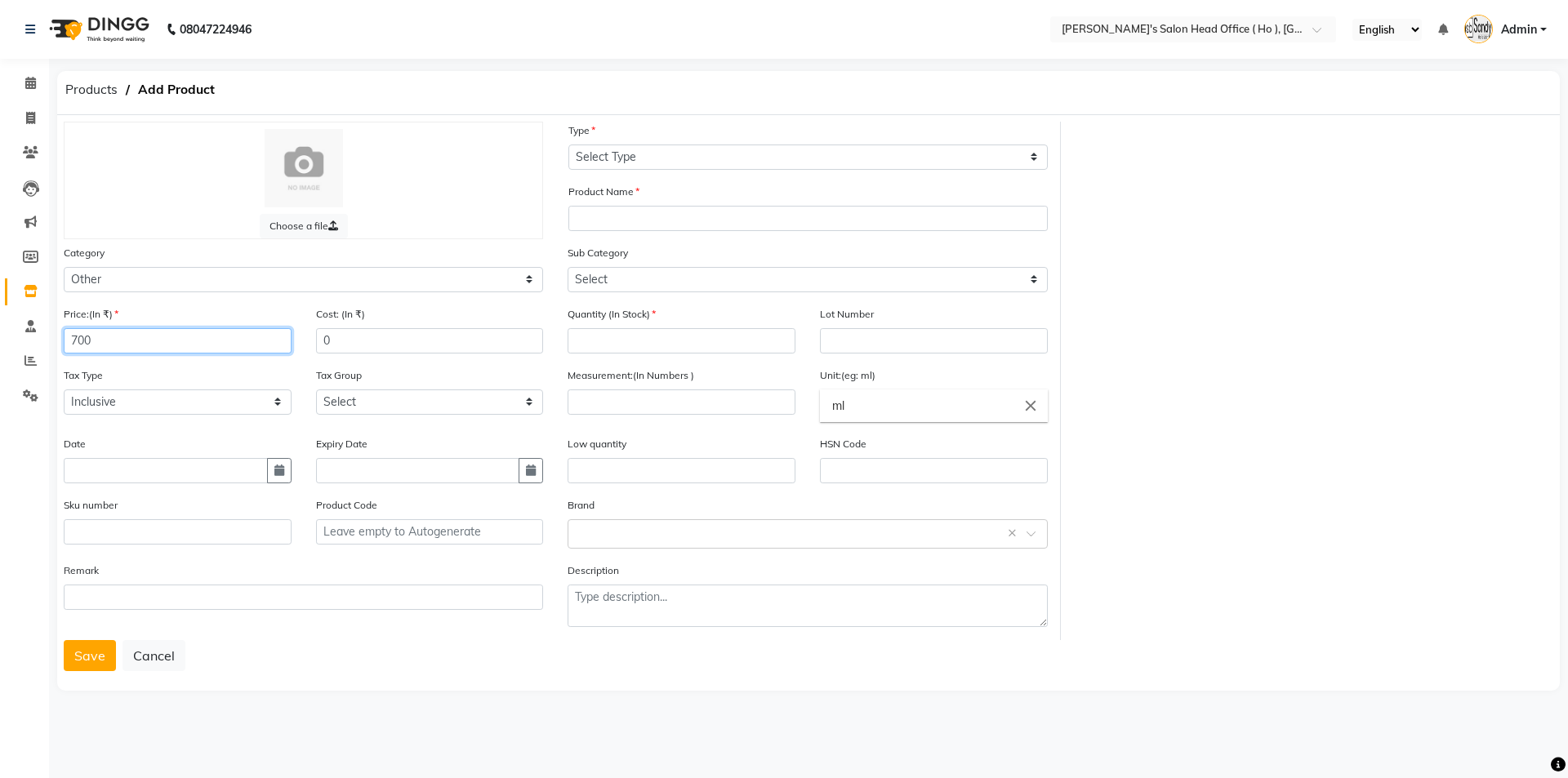
type input "700"
click at [127, 402] on select "Select Inclusive Exclusive" at bounding box center [178, 402] width 228 height 25
select select "false"
click at [64, 389] on select "Select Inclusive Exclusive" at bounding box center [178, 402] width 228 height 25
drag, startPoint x: 396, startPoint y: 405, endPoint x: 393, endPoint y: 413, distance: 8.5
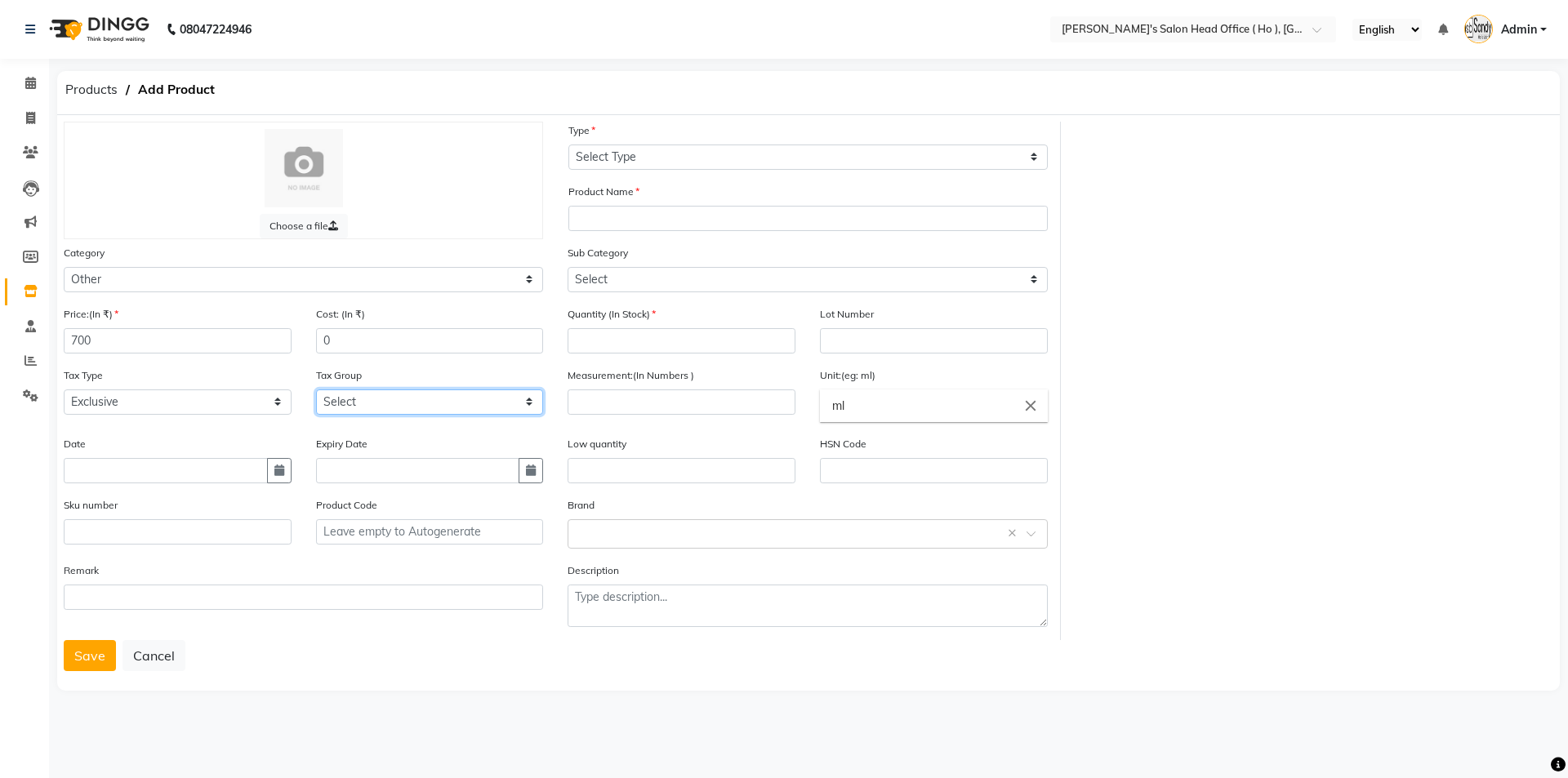
click at [394, 407] on select "Select GST 5% GST 5 % GST 12 % GST" at bounding box center [430, 402] width 228 height 25
select select "3061"
click at [316, 389] on select "Select GST 5% GST 5 % GST 12 % GST" at bounding box center [430, 402] width 228 height 25
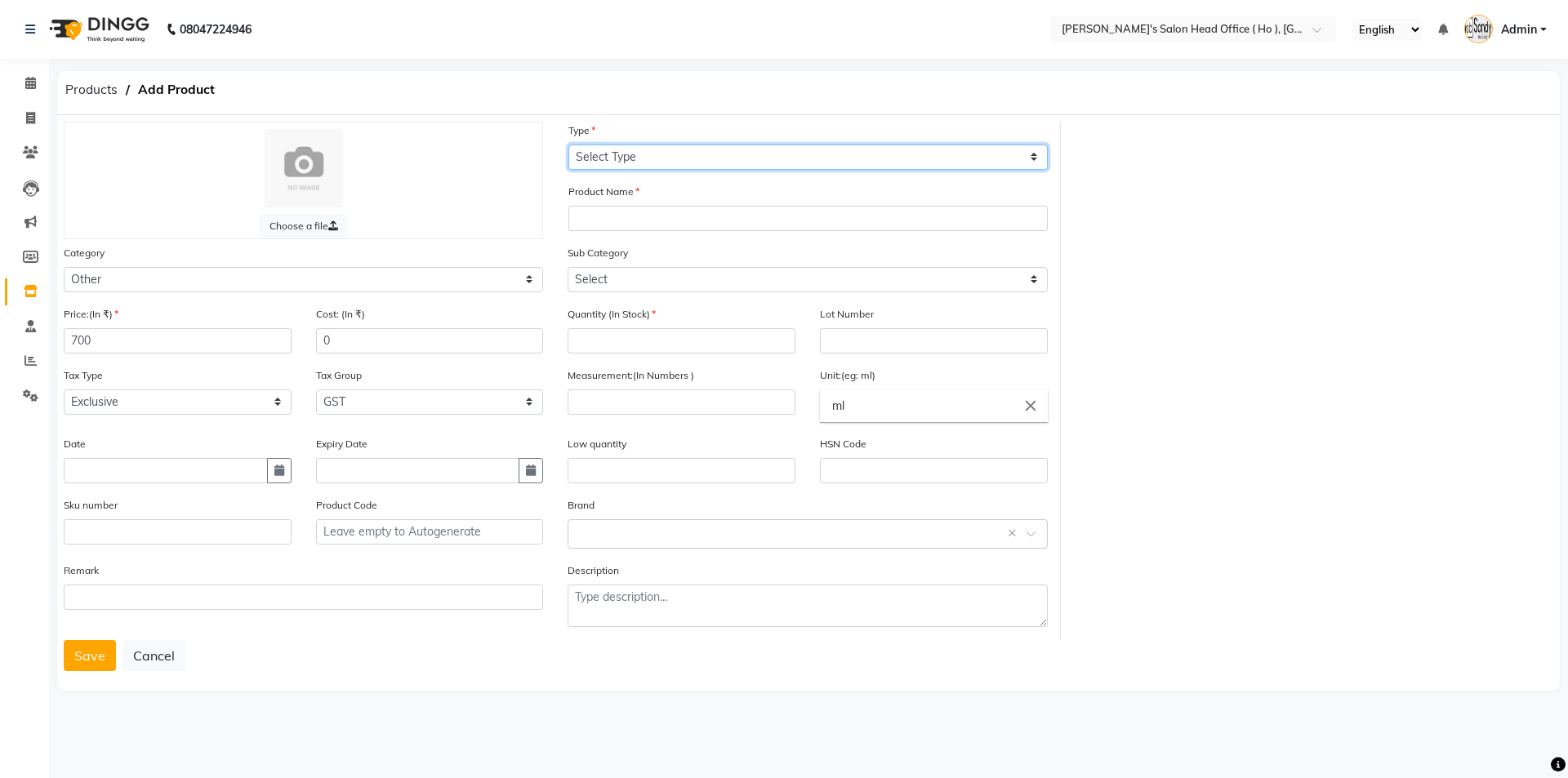
click at [636, 159] on select "Select Type Both Retail Consumable" at bounding box center [808, 157] width 480 height 25
select select "B"
click at [568, 145] on select "Select Type Both Retail Consumable" at bounding box center [808, 157] width 480 height 25
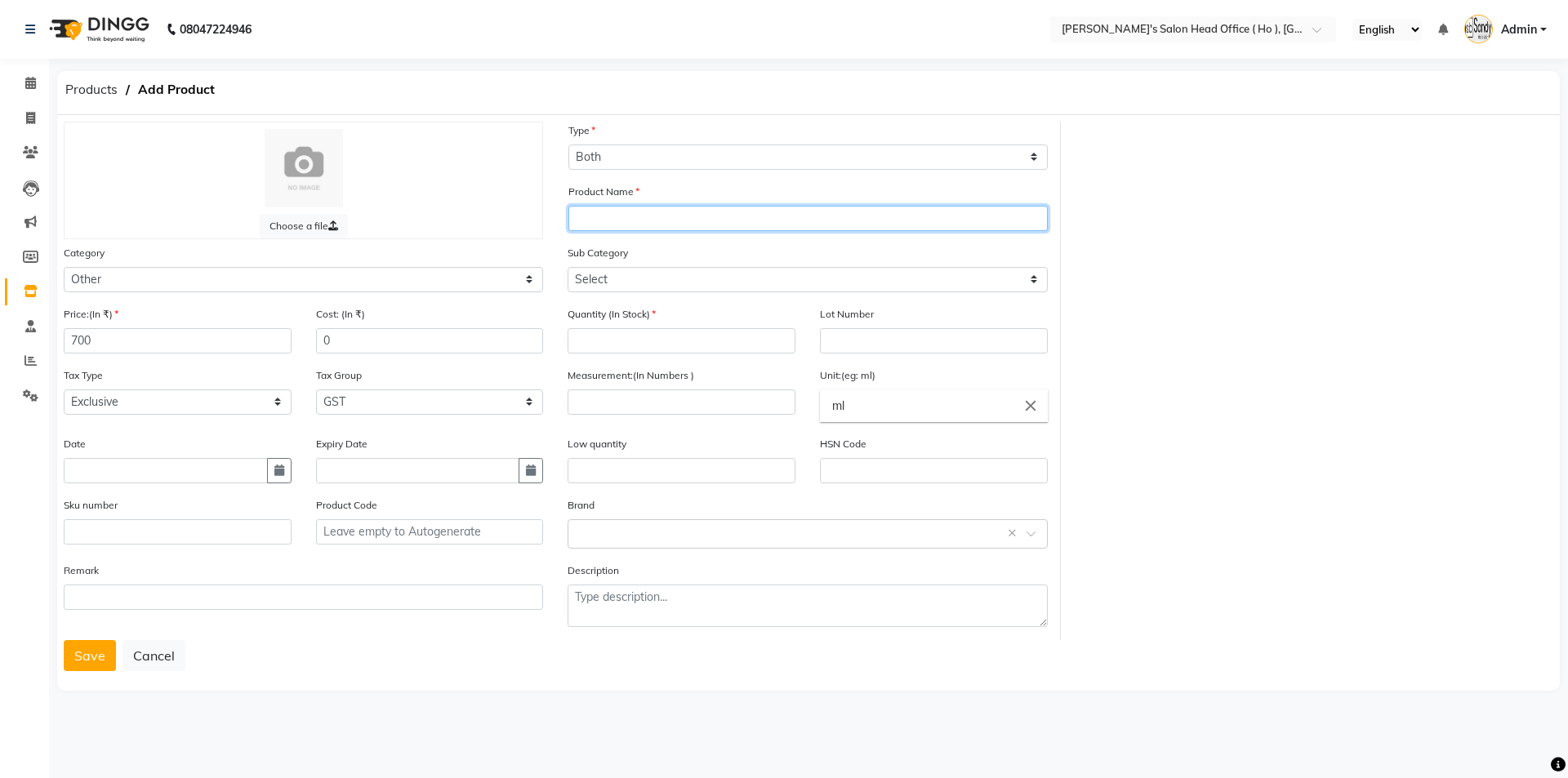
click at [607, 220] on input "text" at bounding box center [808, 218] width 480 height 25
type input "GODREJ KERACARE KERATIN REPAIR KIT"
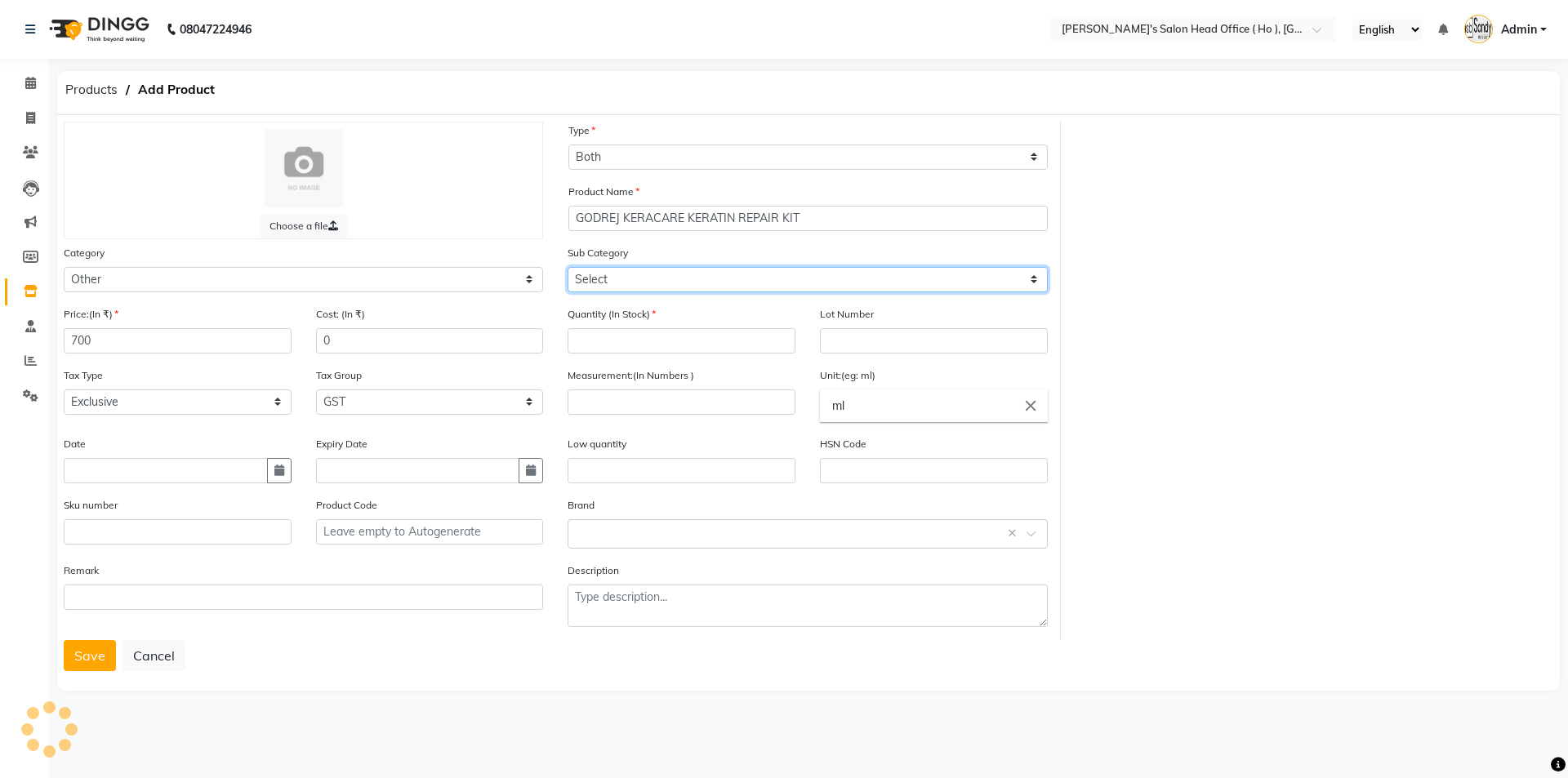
click at [628, 285] on select "Select Houskeeping Other" at bounding box center [807, 279] width 480 height 25
select select "1014801002"
click at [567, 267] on select "Select Houskeeping Other" at bounding box center [807, 279] width 480 height 25
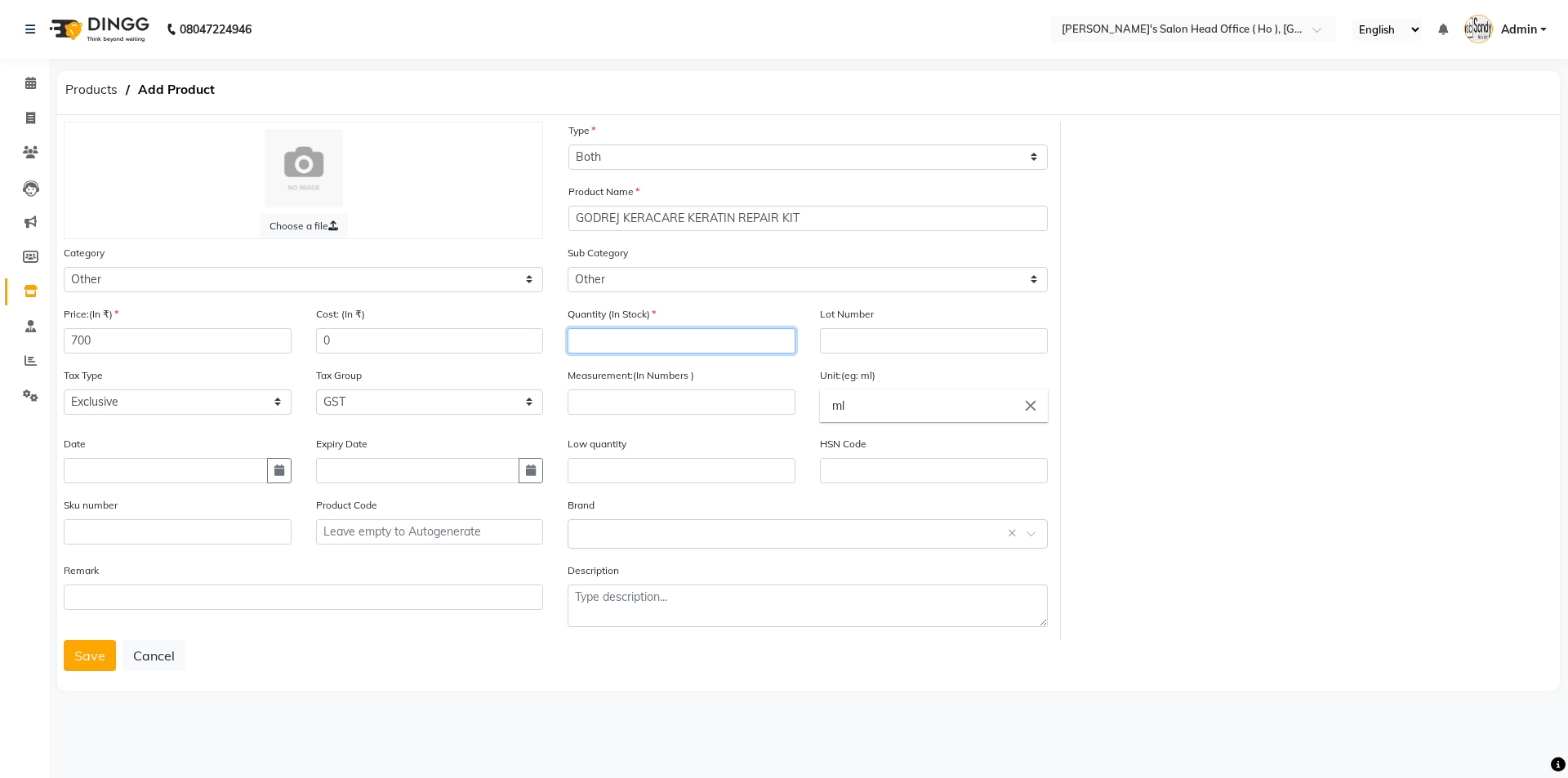
click at [613, 342] on input "number" at bounding box center [681, 341] width 228 height 25
type input "50"
click at [634, 404] on input "number" at bounding box center [681, 402] width 228 height 25
type input "1"
click at [820, 391] on ng-autocomplete "ml close" at bounding box center [934, 405] width 228 height 33
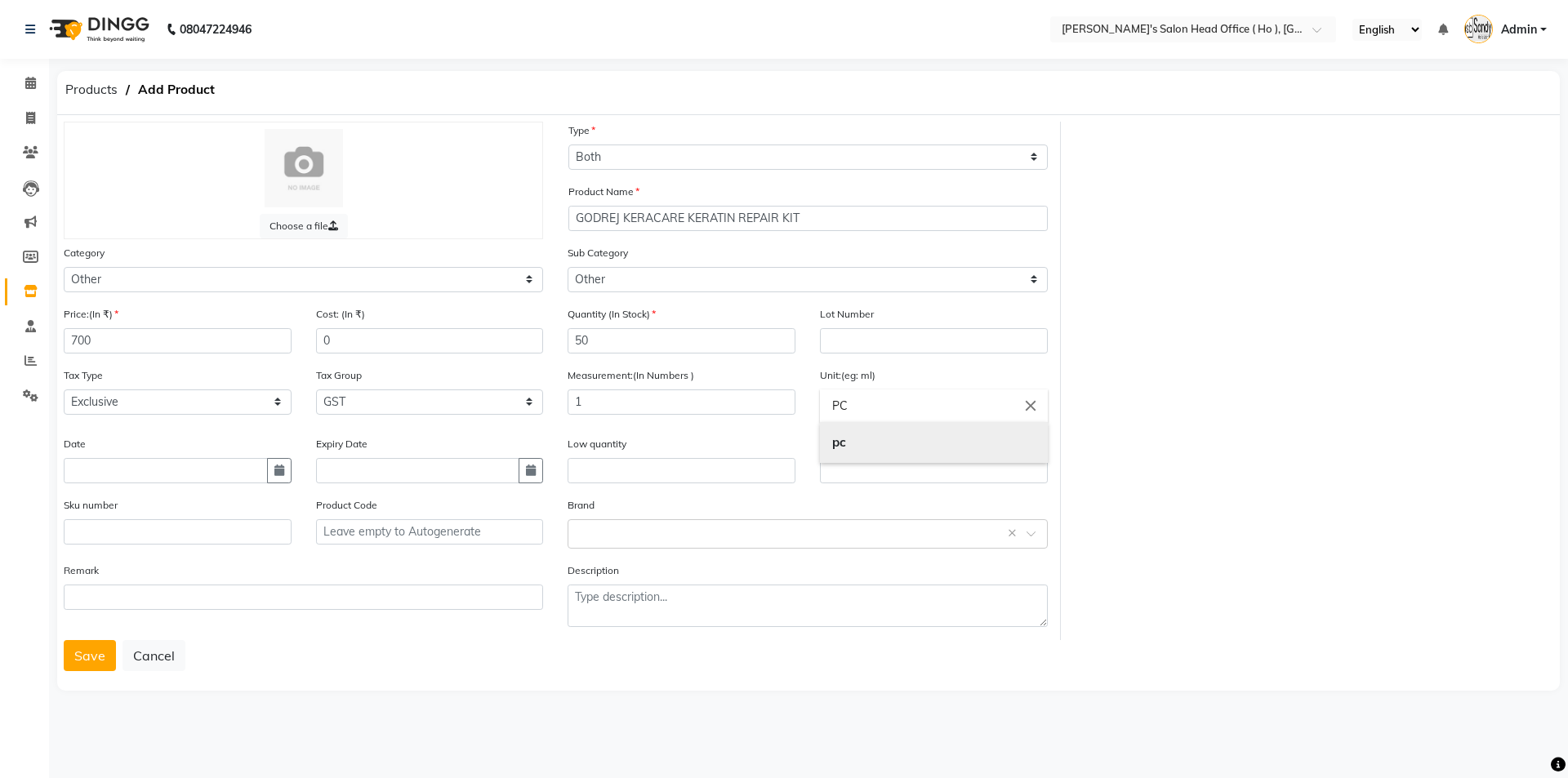
click at [832, 440] on b "pc" at bounding box center [839, 442] width 14 height 15
type input "pc"
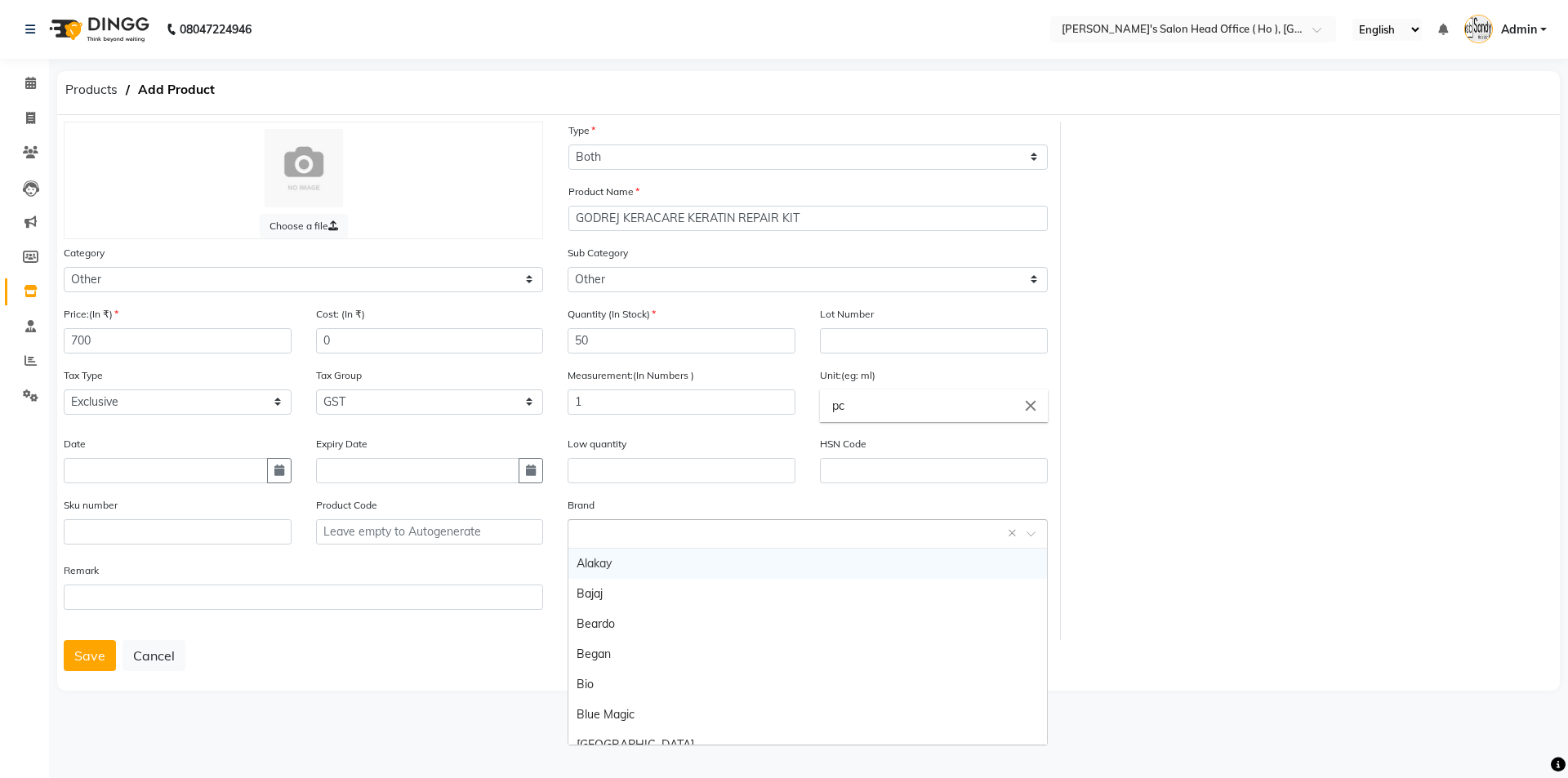
click at [611, 540] on input "text" at bounding box center [791, 532] width 429 height 17
type input "[DEMOGRAPHIC_DATA]"
click at [630, 567] on div "Godrej" at bounding box center [807, 564] width 478 height 30
drag, startPoint x: 84, startPoint y: 650, endPoint x: 96, endPoint y: 653, distance: 12.4
click at [83, 652] on button "Save" at bounding box center [90, 656] width 53 height 31
